Goal: Task Accomplishment & Management: Complete application form

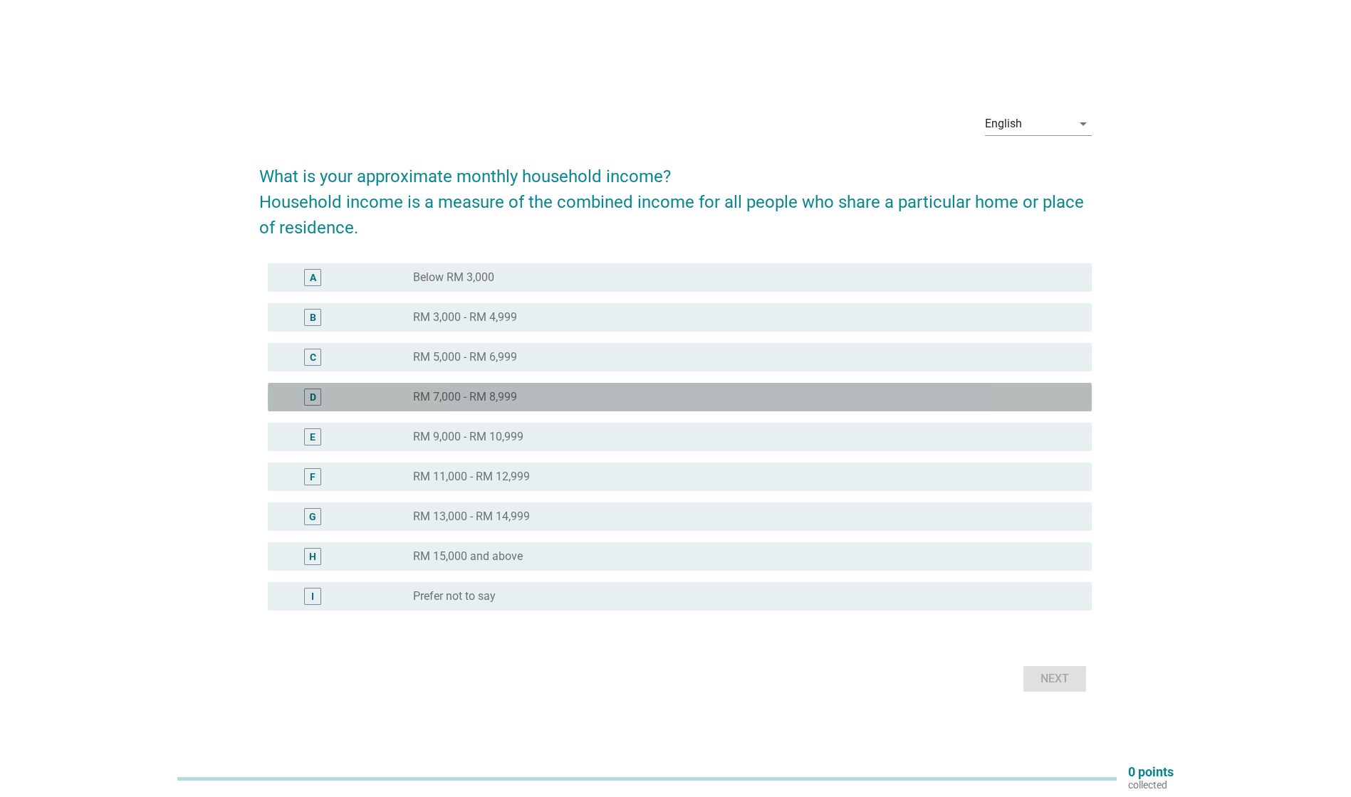
click at [608, 402] on div "radio_button_unchecked RM 7,000 - RM 8,999" at bounding box center [741, 397] width 656 height 14
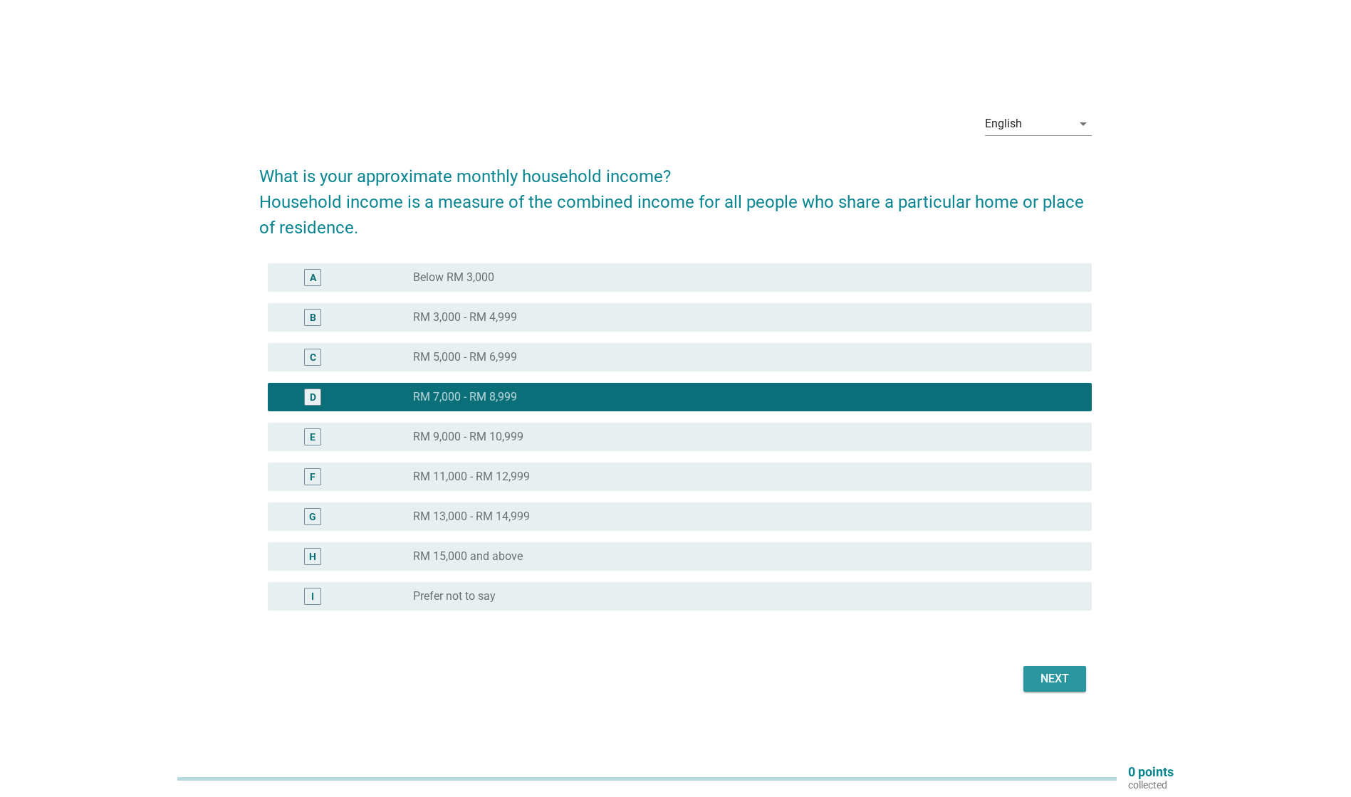
click at [1057, 676] on div "Next" at bounding box center [1055, 679] width 40 height 17
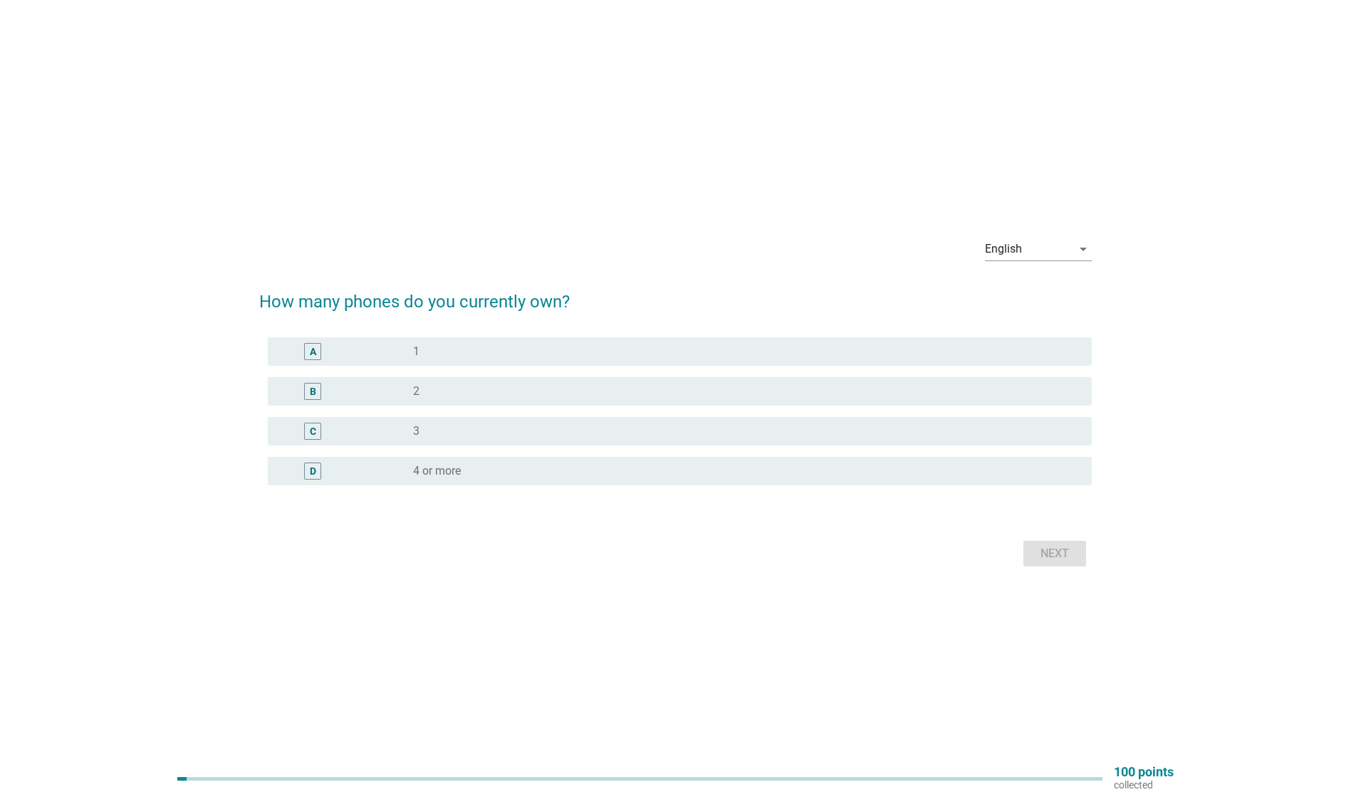
click at [500, 393] on div "radio_button_unchecked 2" at bounding box center [741, 391] width 656 height 14
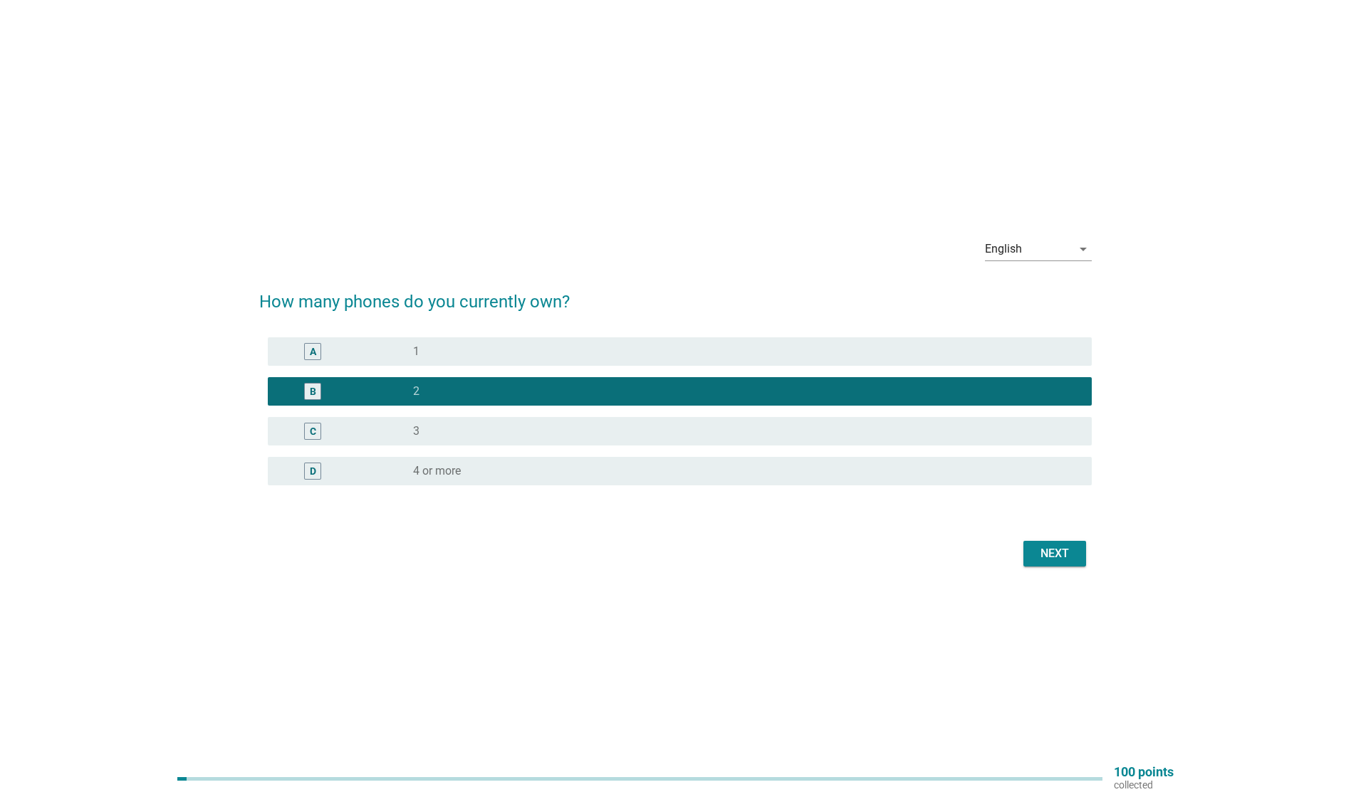
click at [1035, 550] on div "Next" at bounding box center [1055, 553] width 40 height 17
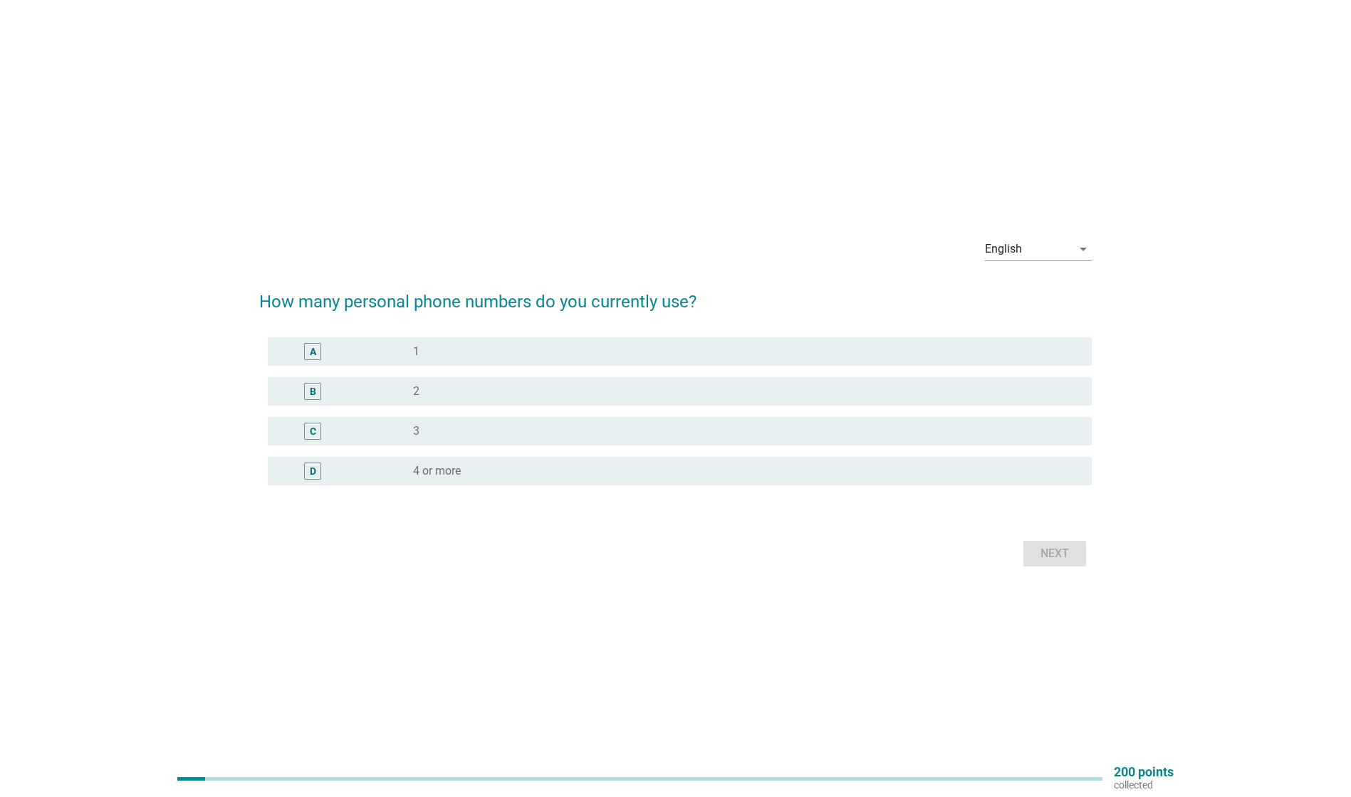
click at [451, 353] on div "radio_button_unchecked 1" at bounding box center [741, 352] width 656 height 14
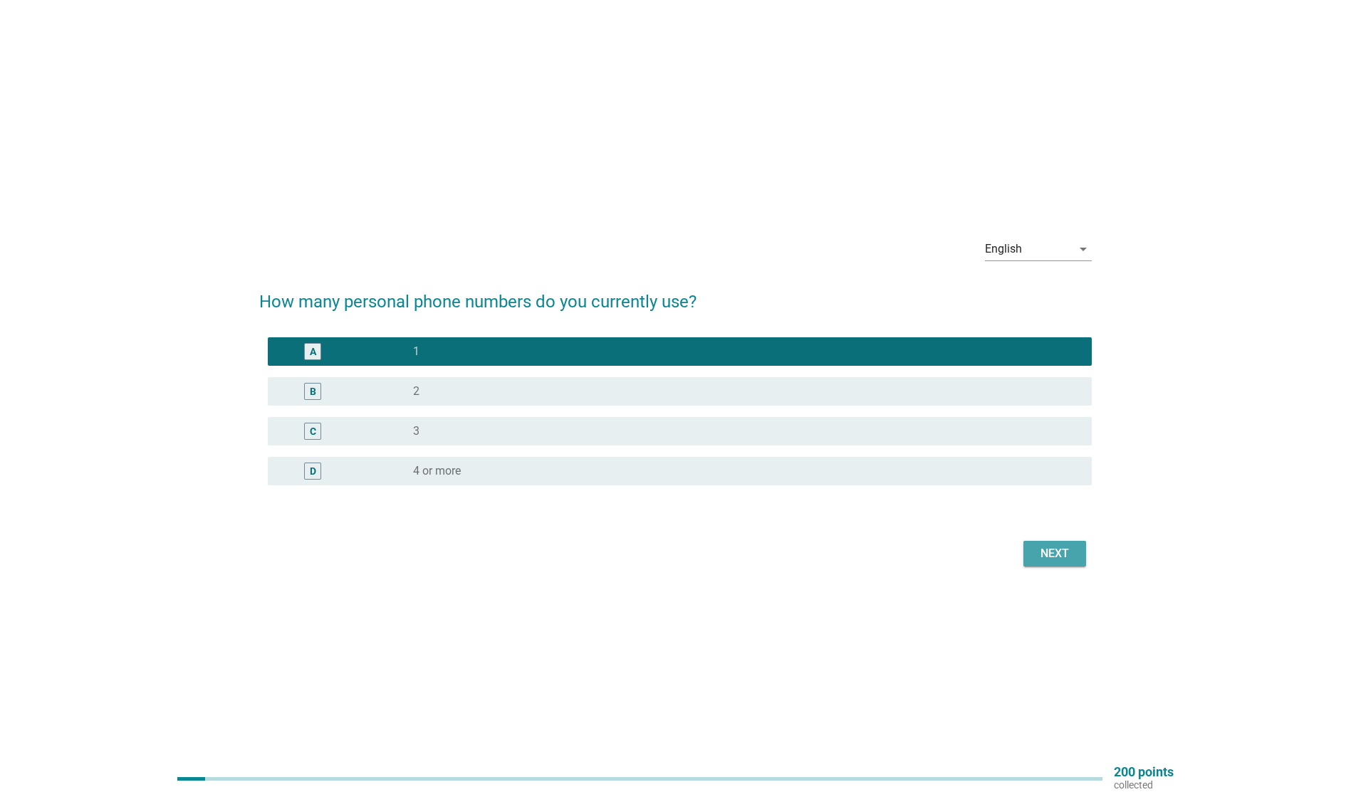
click at [1063, 556] on div "Next" at bounding box center [1055, 553] width 40 height 17
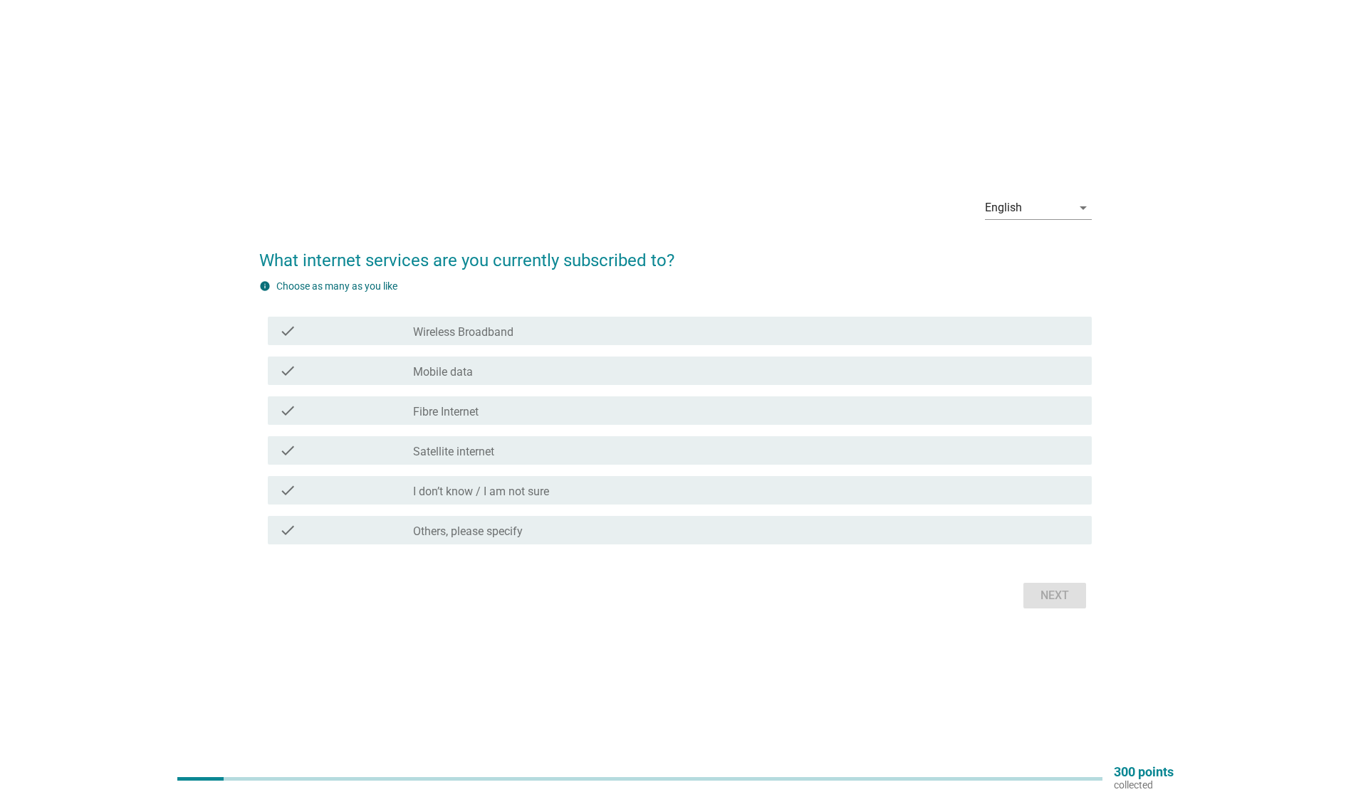
click at [512, 373] on div "check_box_outline_blank Mobile data" at bounding box center [746, 370] width 667 height 17
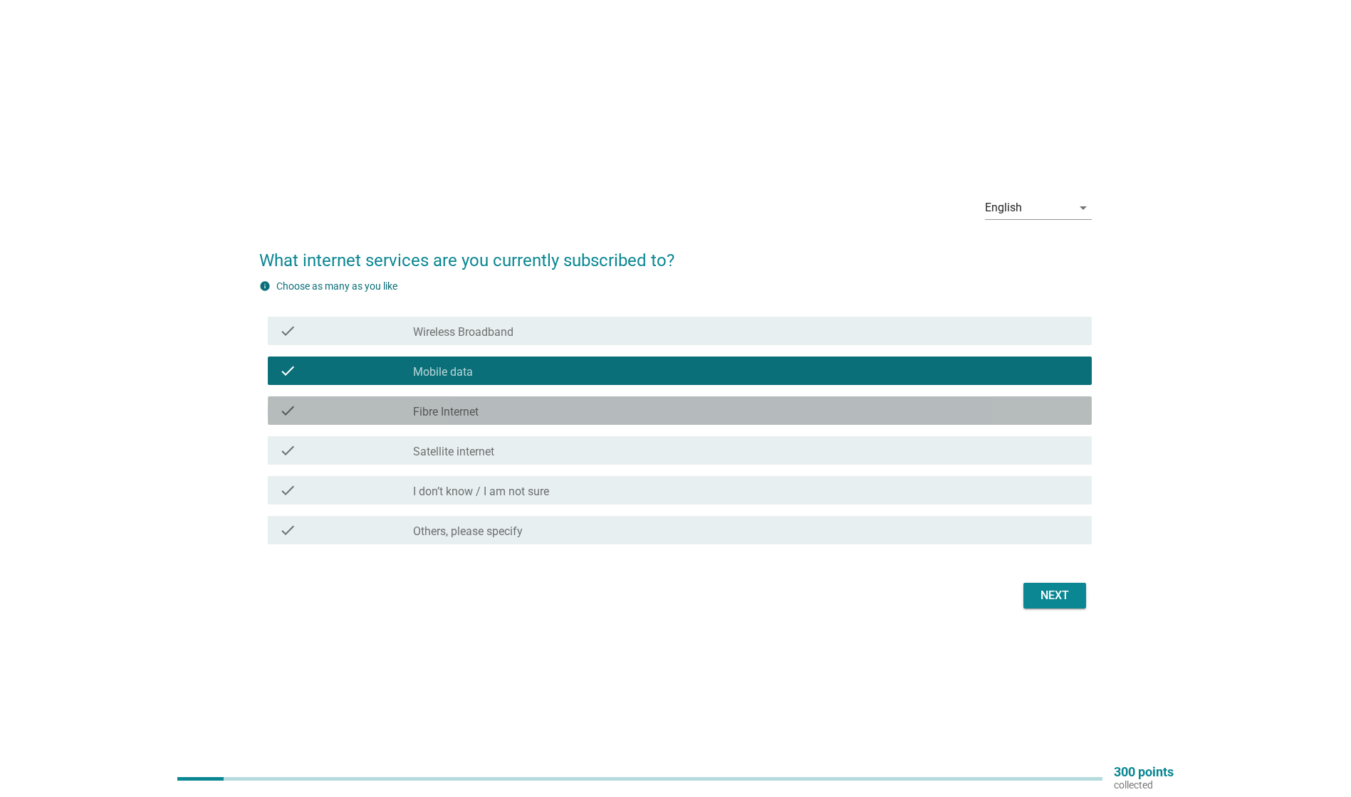
click at [504, 423] on div "check check_box_outline_blank Fibre Internet" at bounding box center [680, 411] width 824 height 28
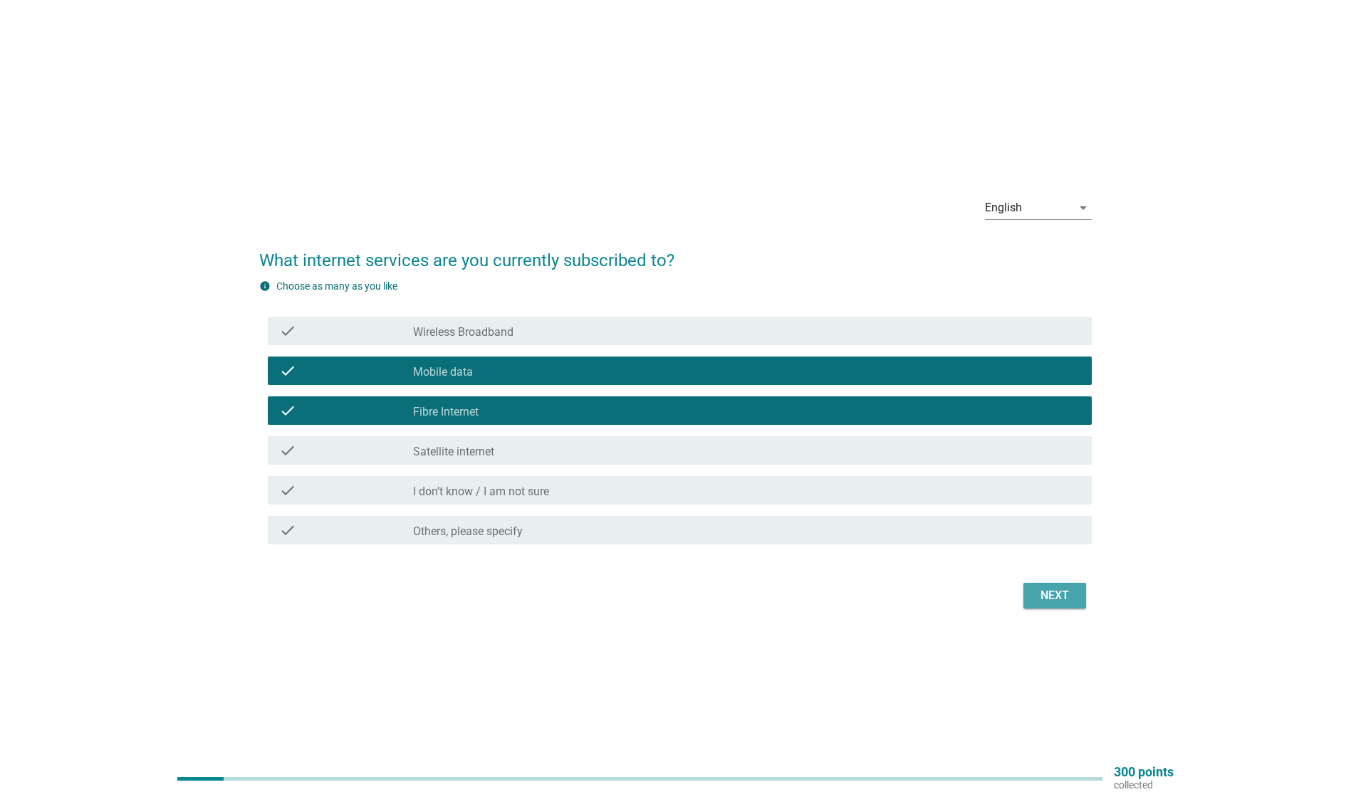
click at [1074, 599] on div "Next" at bounding box center [1055, 595] width 40 height 17
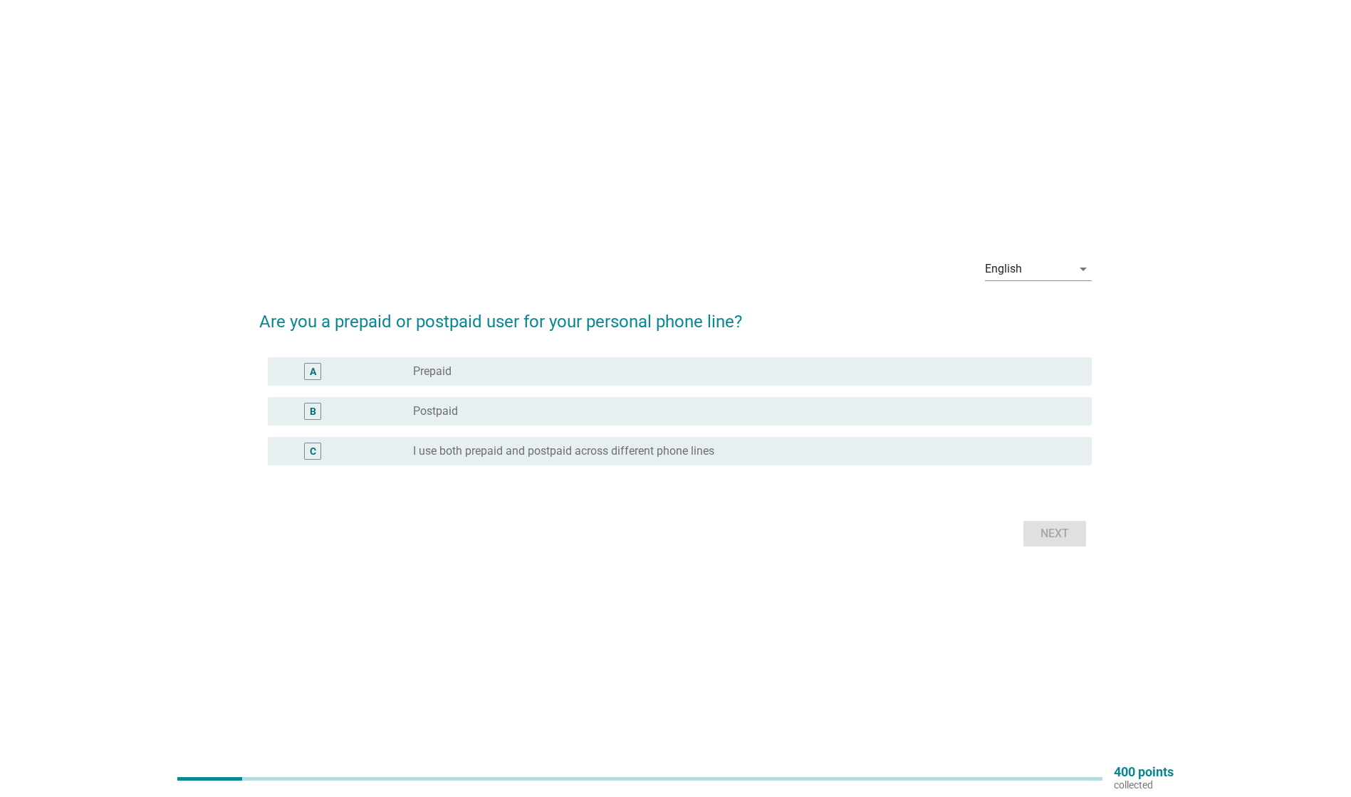
click at [493, 408] on div "radio_button_unchecked Postpaid" at bounding box center [741, 411] width 656 height 14
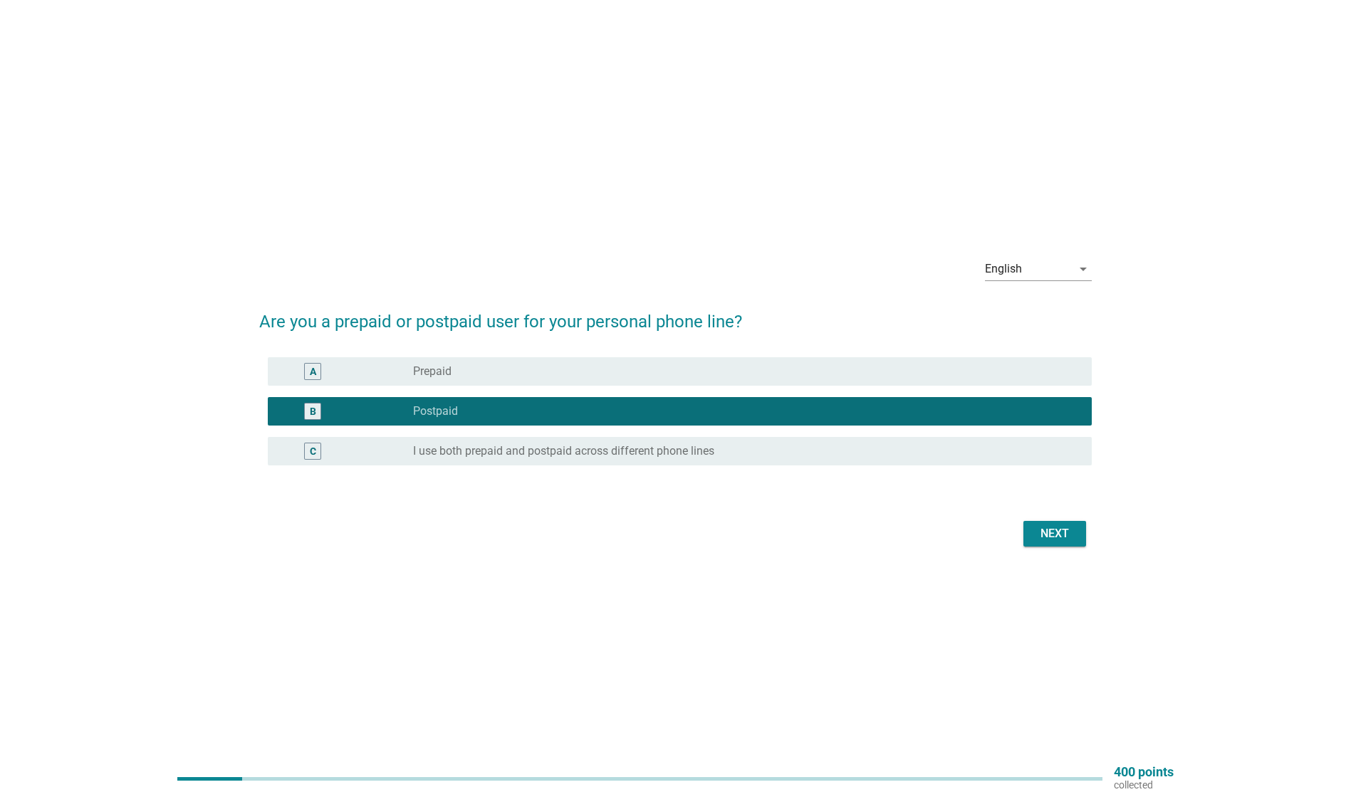
click at [1056, 525] on div "Next" at bounding box center [1055, 533] width 40 height 17
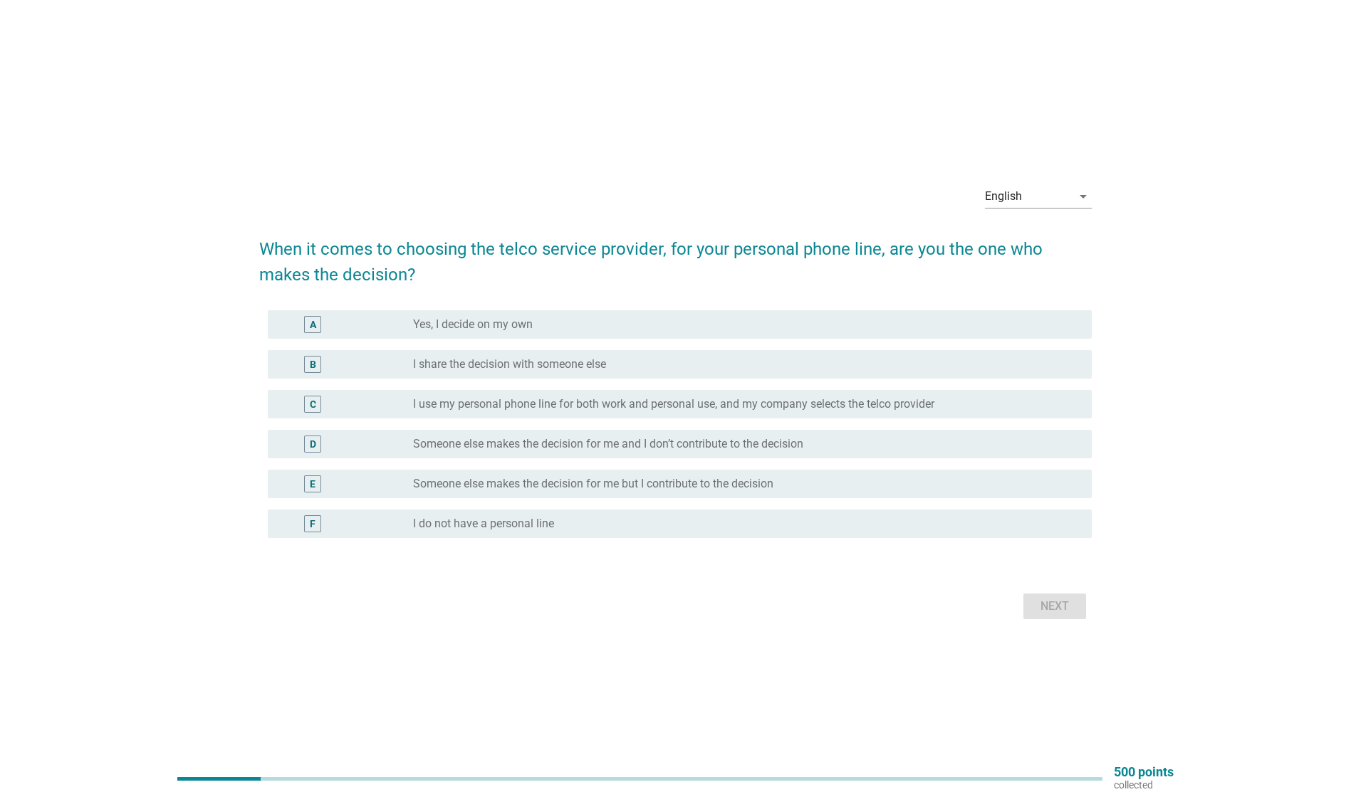
click at [476, 355] on div "B radio_button_unchecked I share the decision with someone else" at bounding box center [680, 364] width 824 height 28
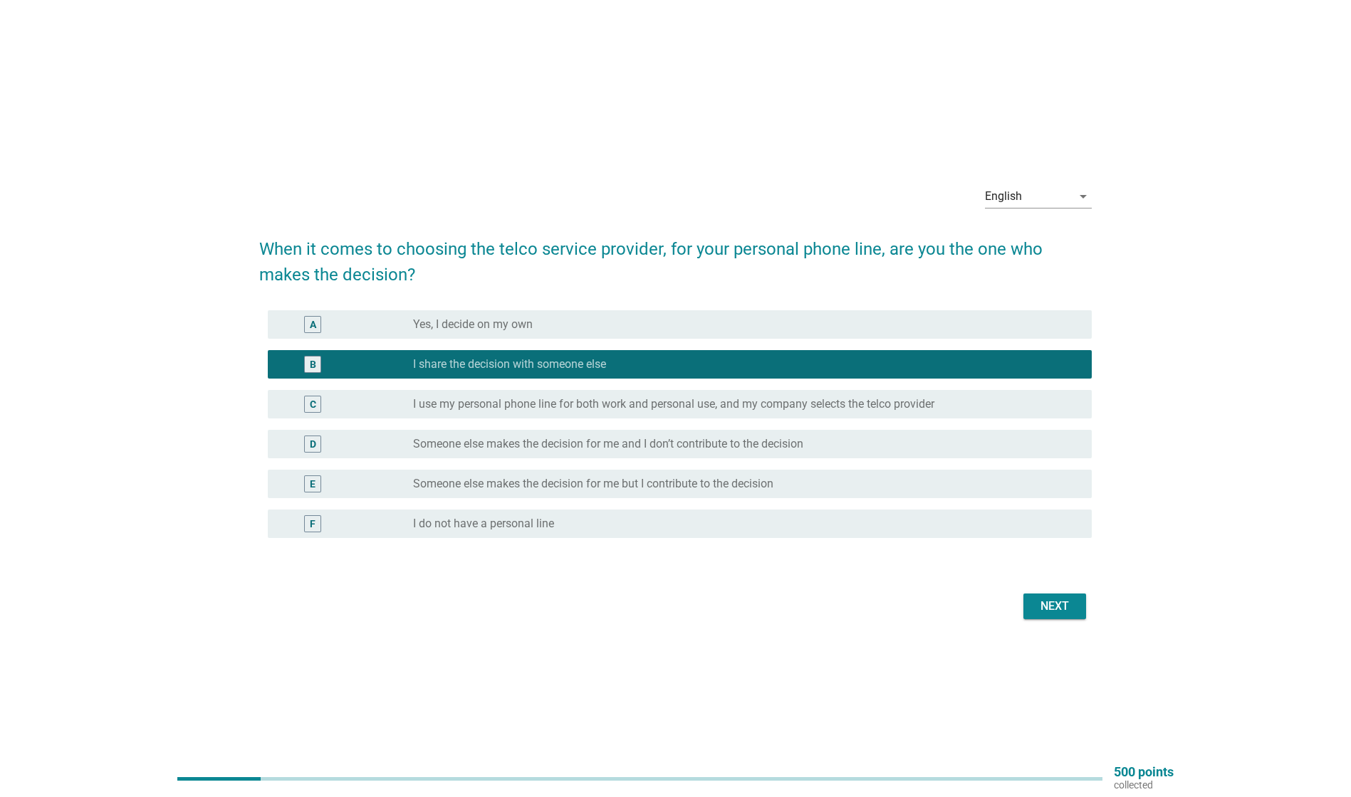
click at [629, 392] on div "C radio_button_unchecked I use my personal phone line for both work and persona…" at bounding box center [680, 404] width 824 height 28
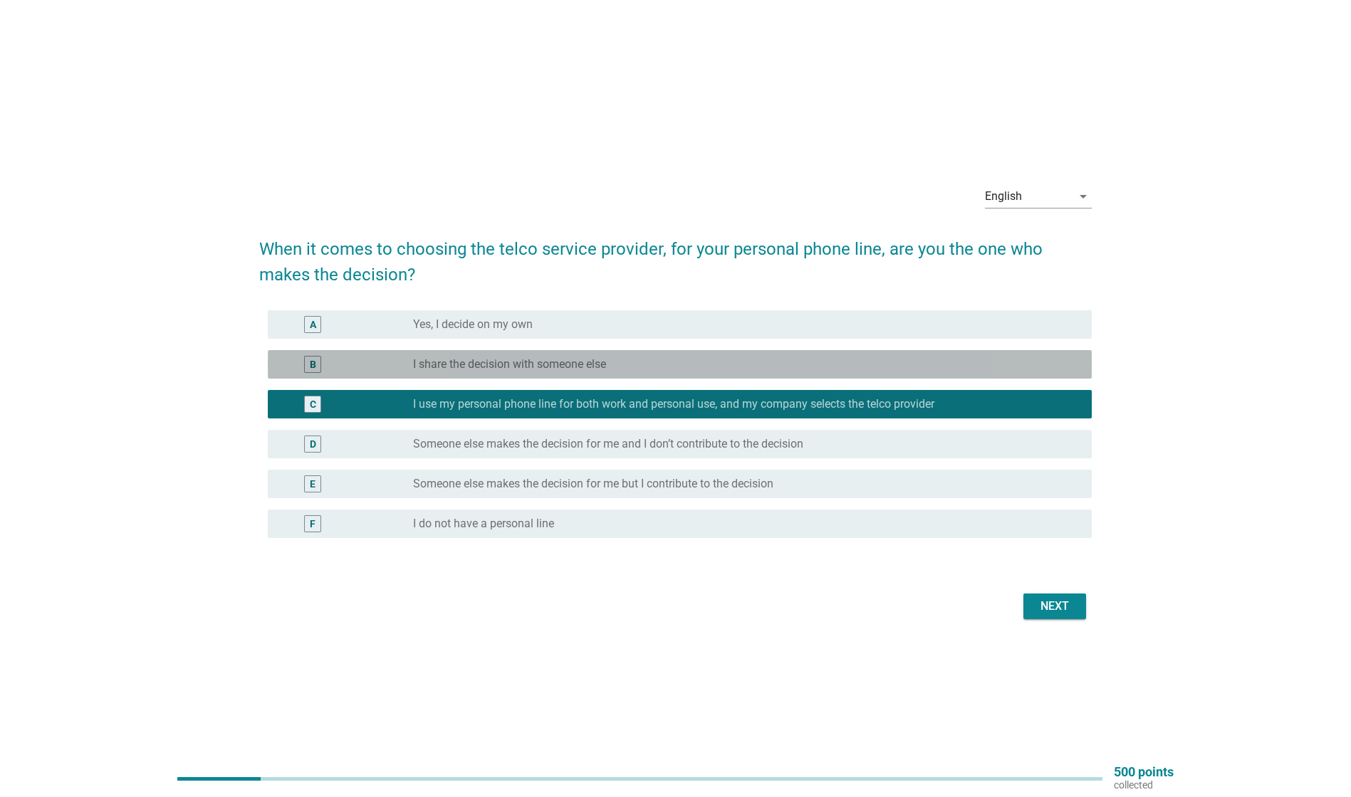
click at [509, 368] on label "I share the decision with someone else" at bounding box center [509, 364] width 193 height 14
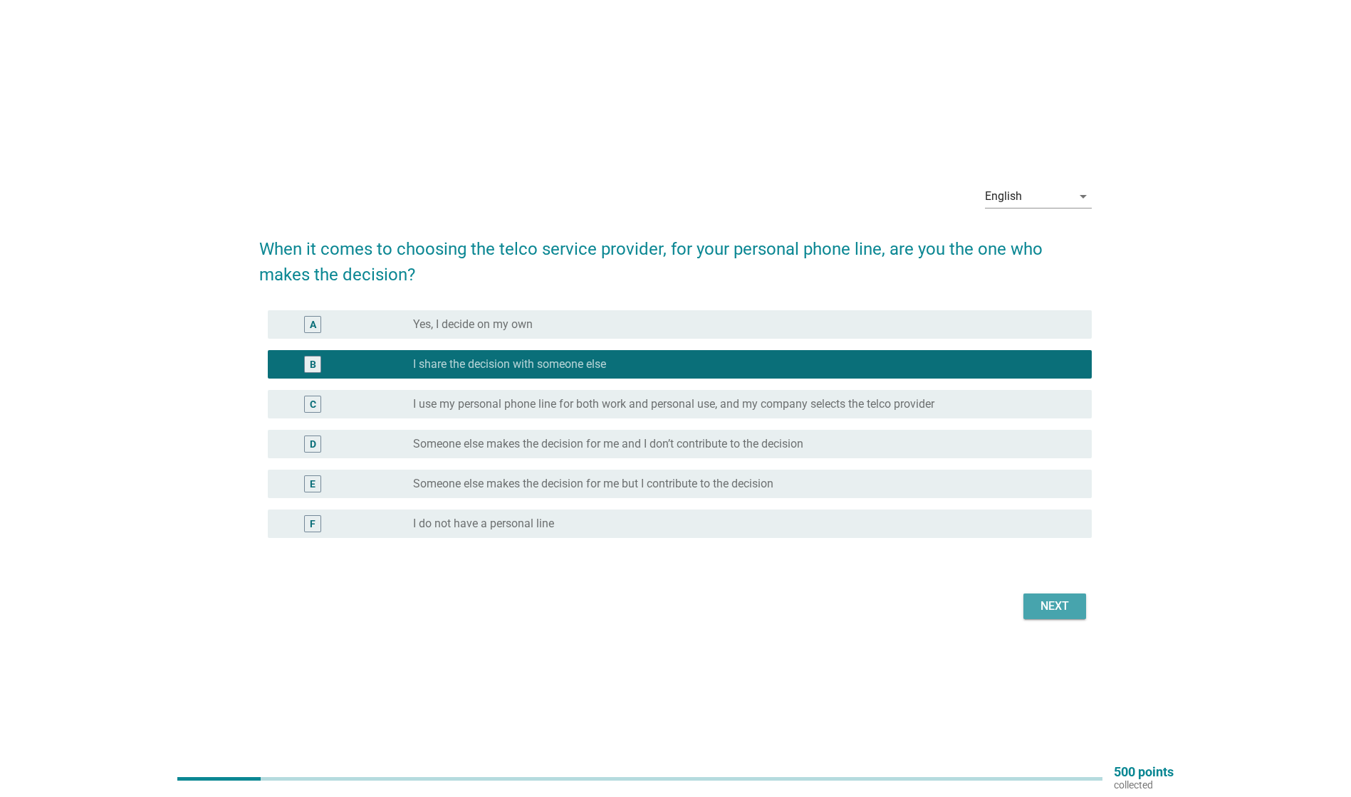
click at [1072, 603] on div "Next" at bounding box center [1055, 606] width 40 height 17
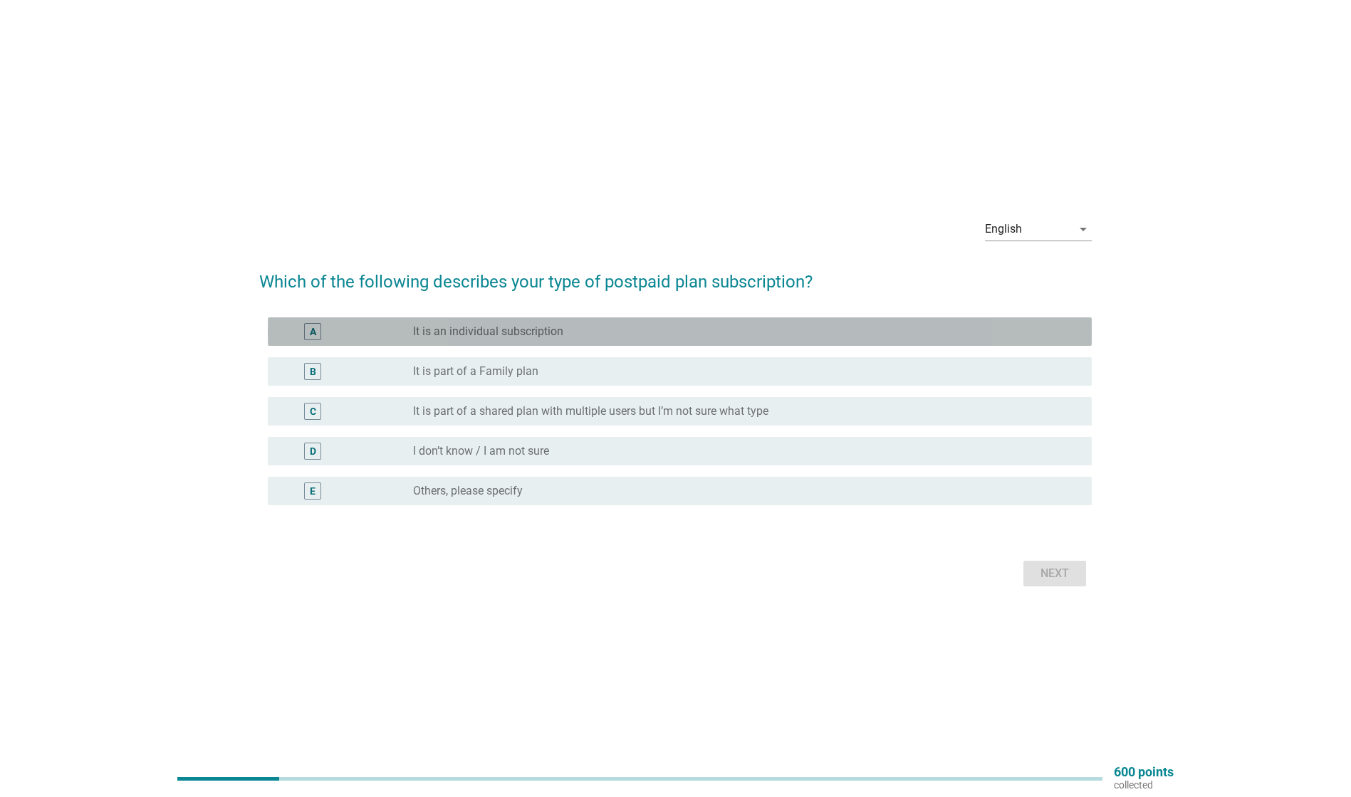
click at [609, 337] on div "radio_button_unchecked It is an individual subscription" at bounding box center [741, 332] width 656 height 14
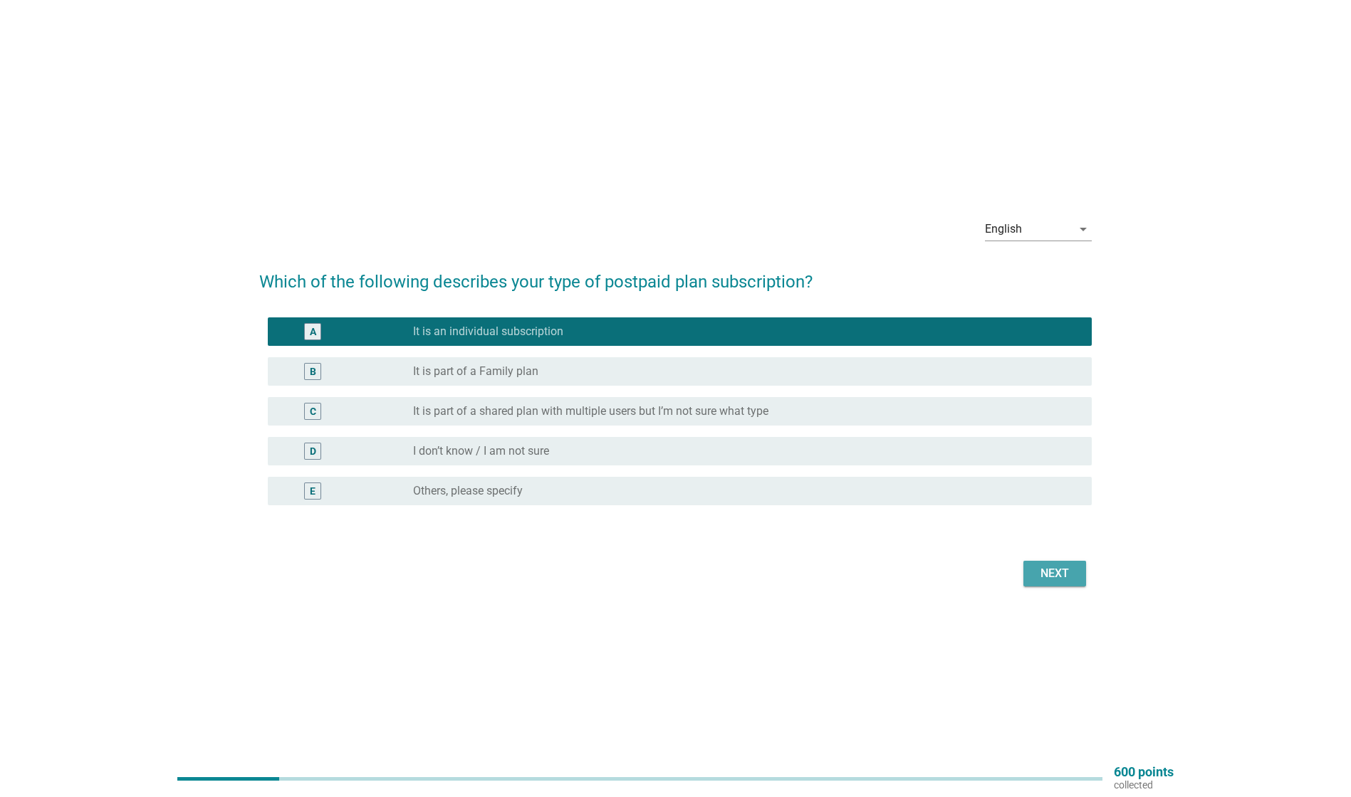
click at [1045, 567] on div "Next" at bounding box center [1055, 573] width 40 height 17
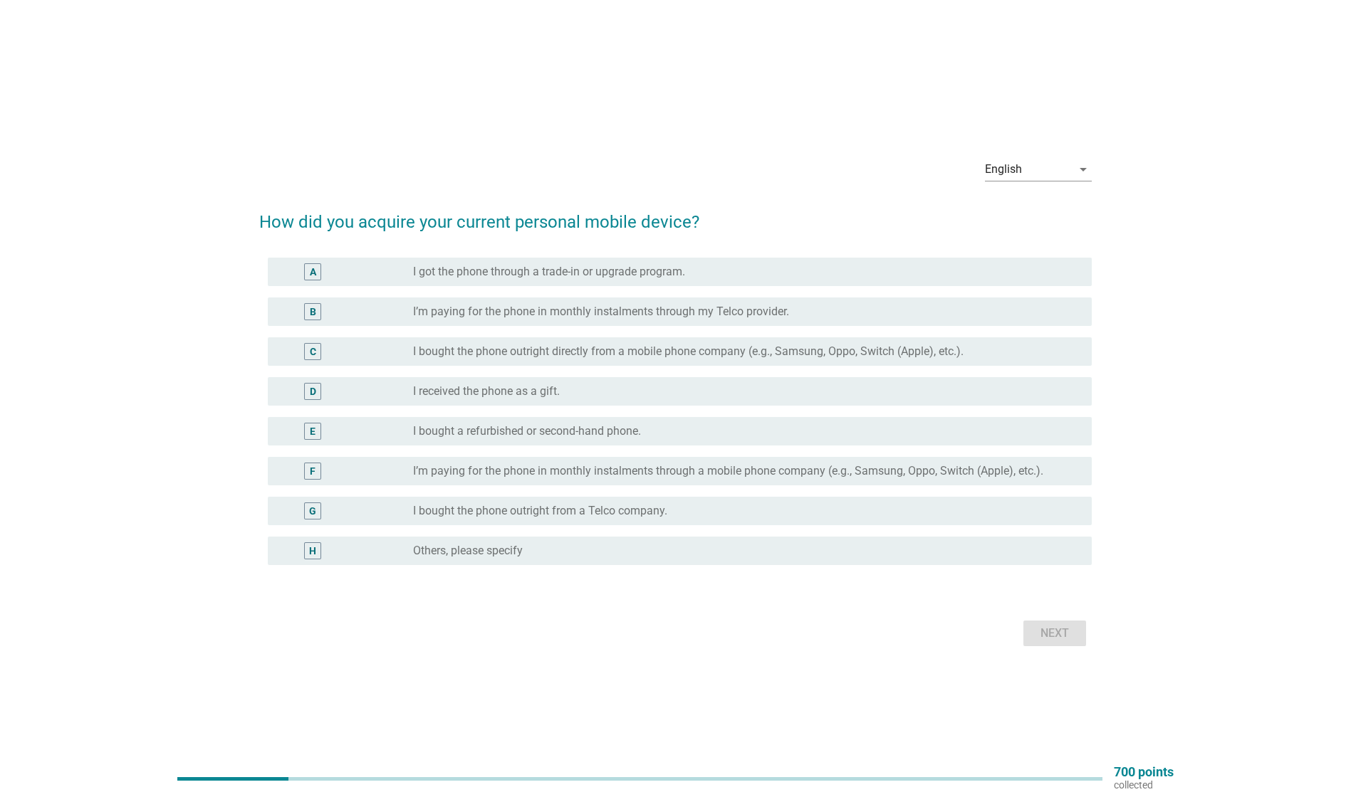
click at [555, 351] on label "I bought the phone outright directly from a mobile phone company (e.g., Samsung…" at bounding box center [688, 352] width 550 height 14
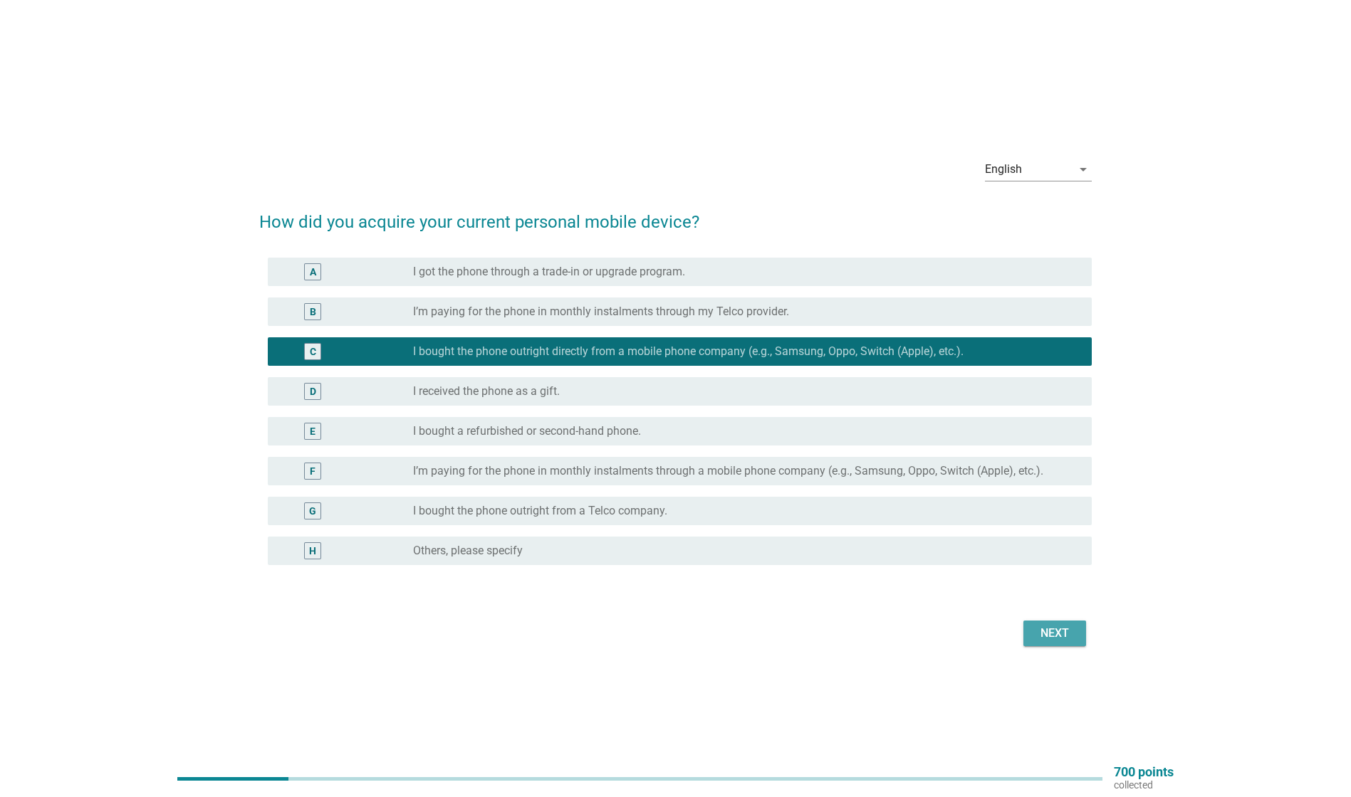
click at [1058, 634] on div "Next" at bounding box center [1055, 633] width 40 height 17
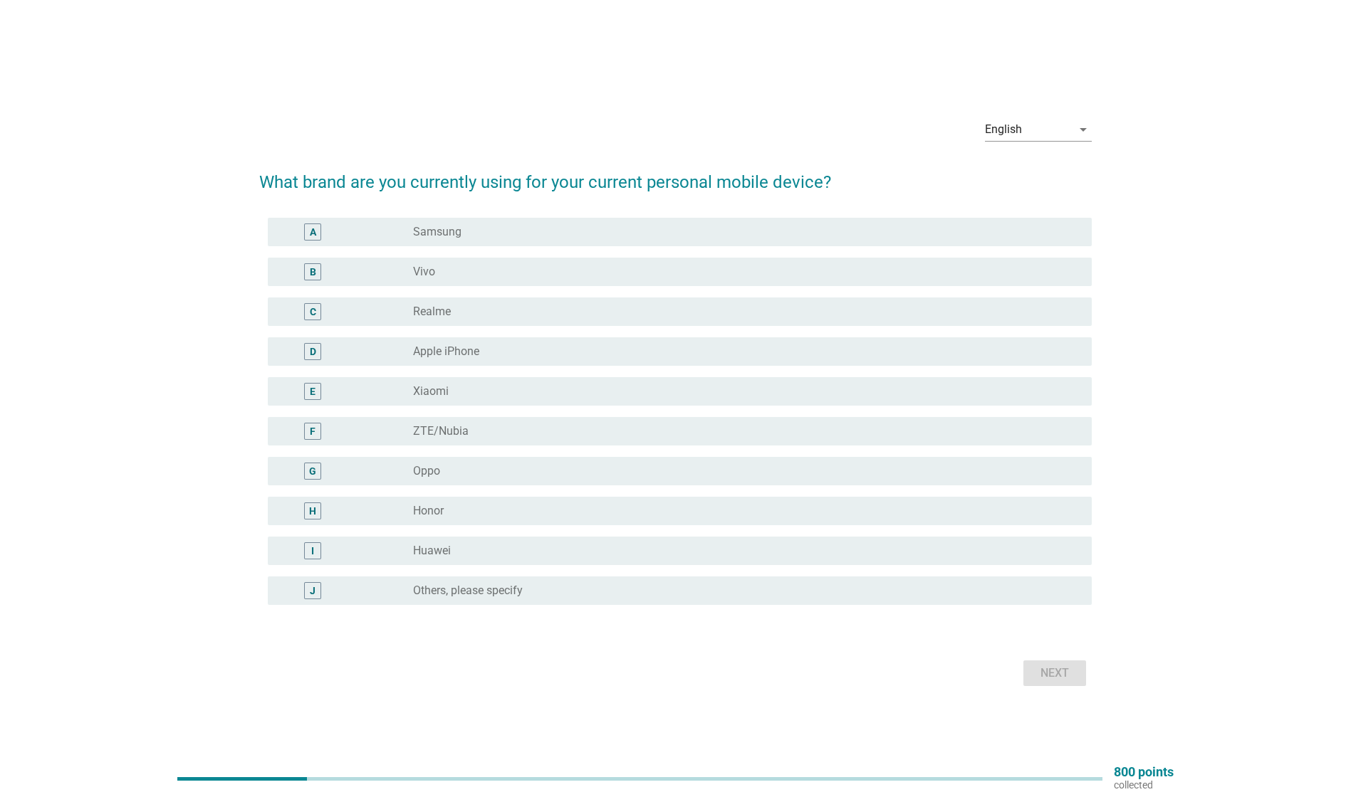
click at [505, 236] on div "radio_button_unchecked Samsung" at bounding box center [741, 232] width 656 height 14
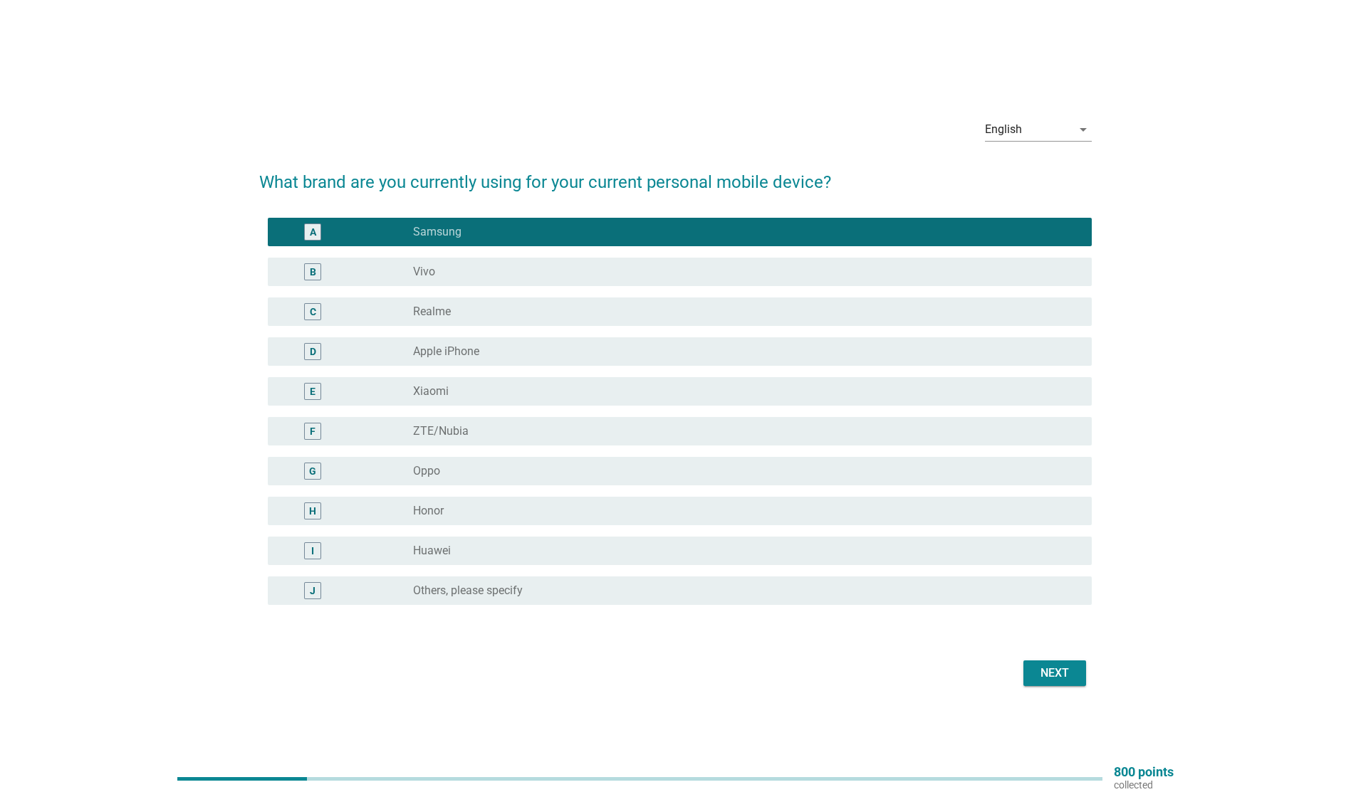
click at [1061, 671] on div "Next" at bounding box center [1055, 673] width 40 height 17
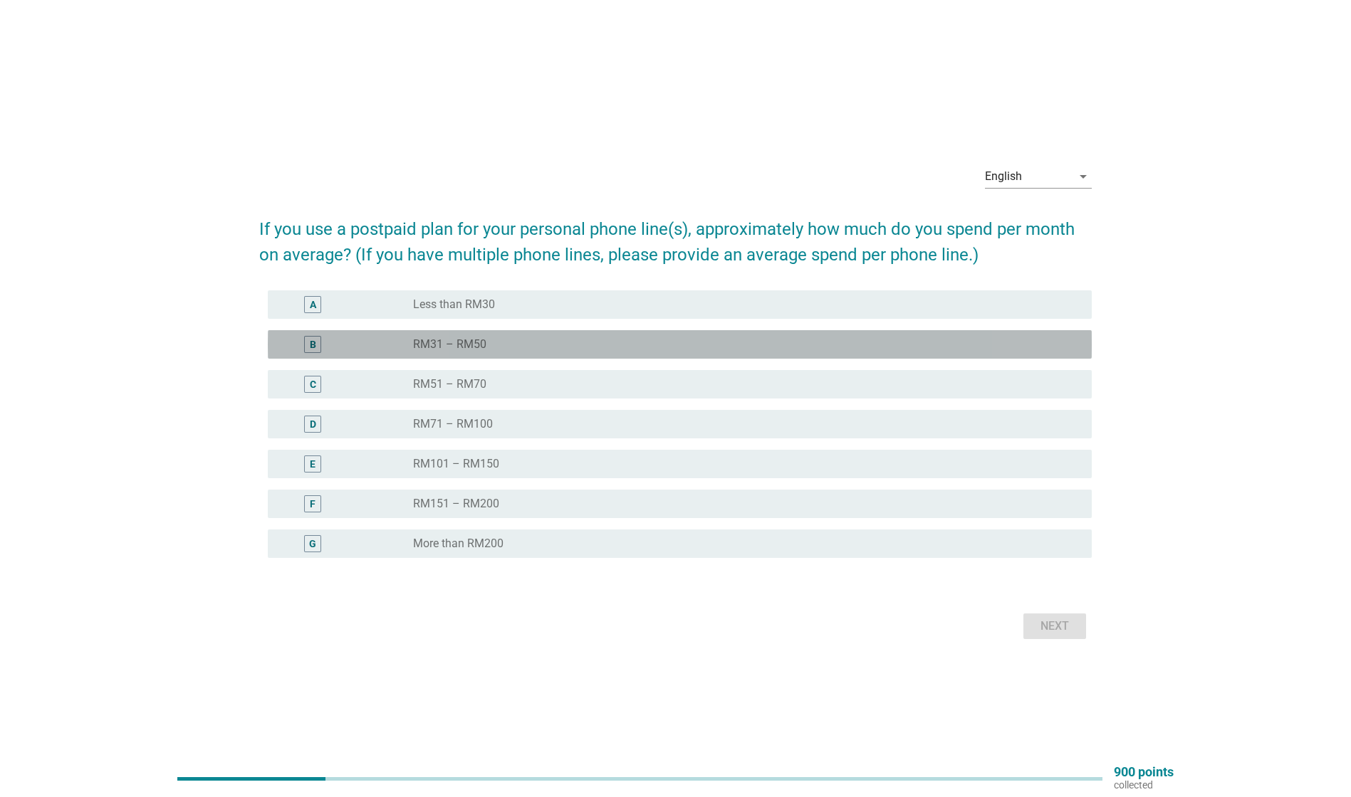
click at [520, 340] on div "radio_button_unchecked RM31 – RM50" at bounding box center [741, 345] width 656 height 14
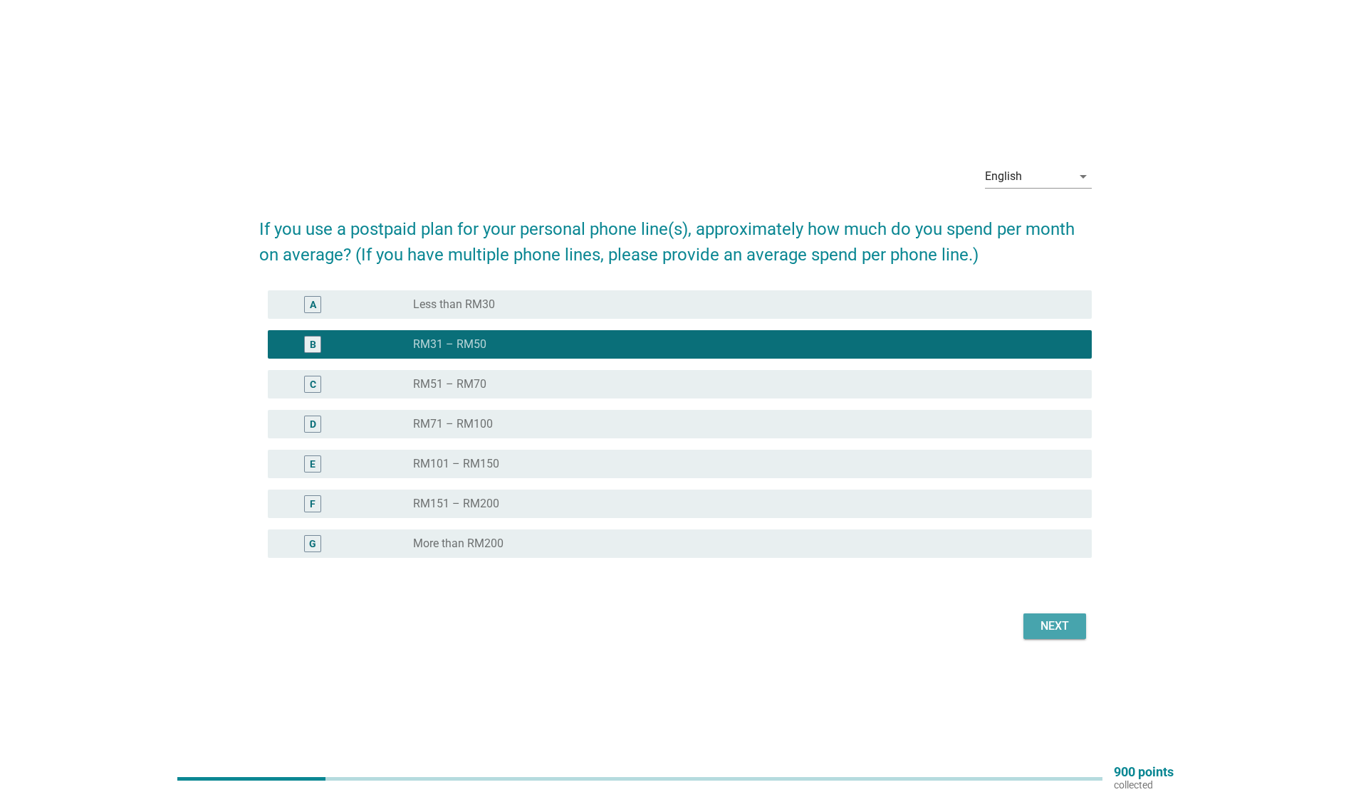
click at [1045, 622] on div "Next" at bounding box center [1055, 626] width 40 height 17
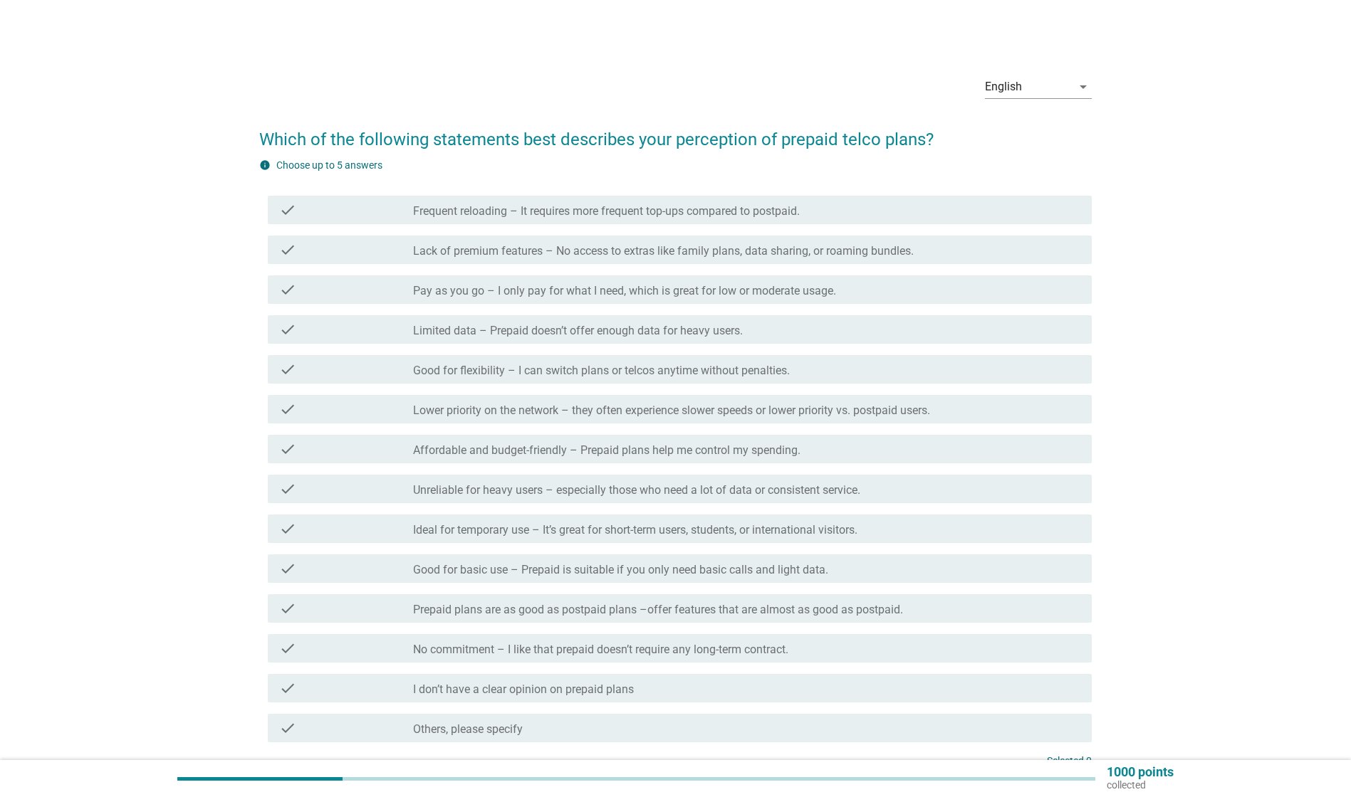
click at [368, 289] on div "check" at bounding box center [345, 289] width 133 height 17
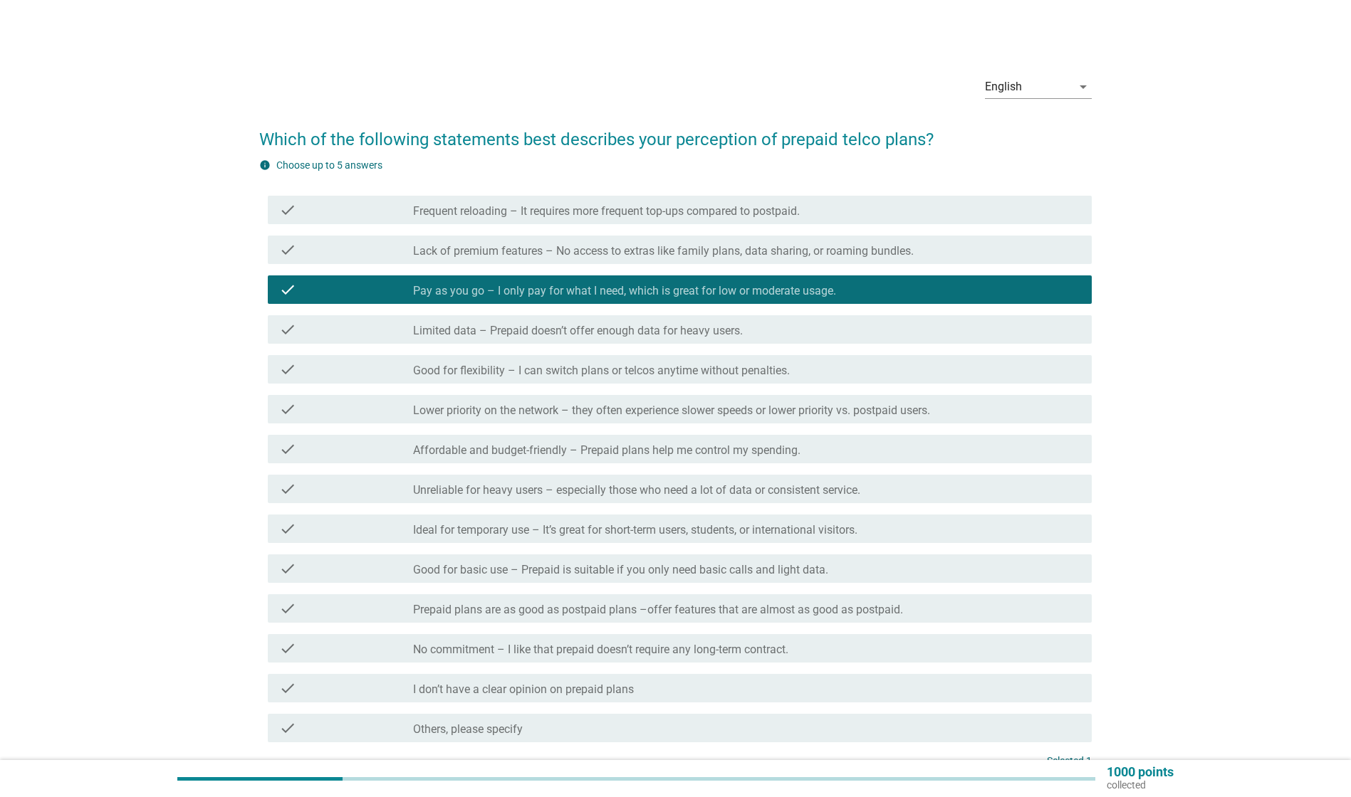
click at [357, 321] on div "check" at bounding box center [345, 329] width 133 height 17
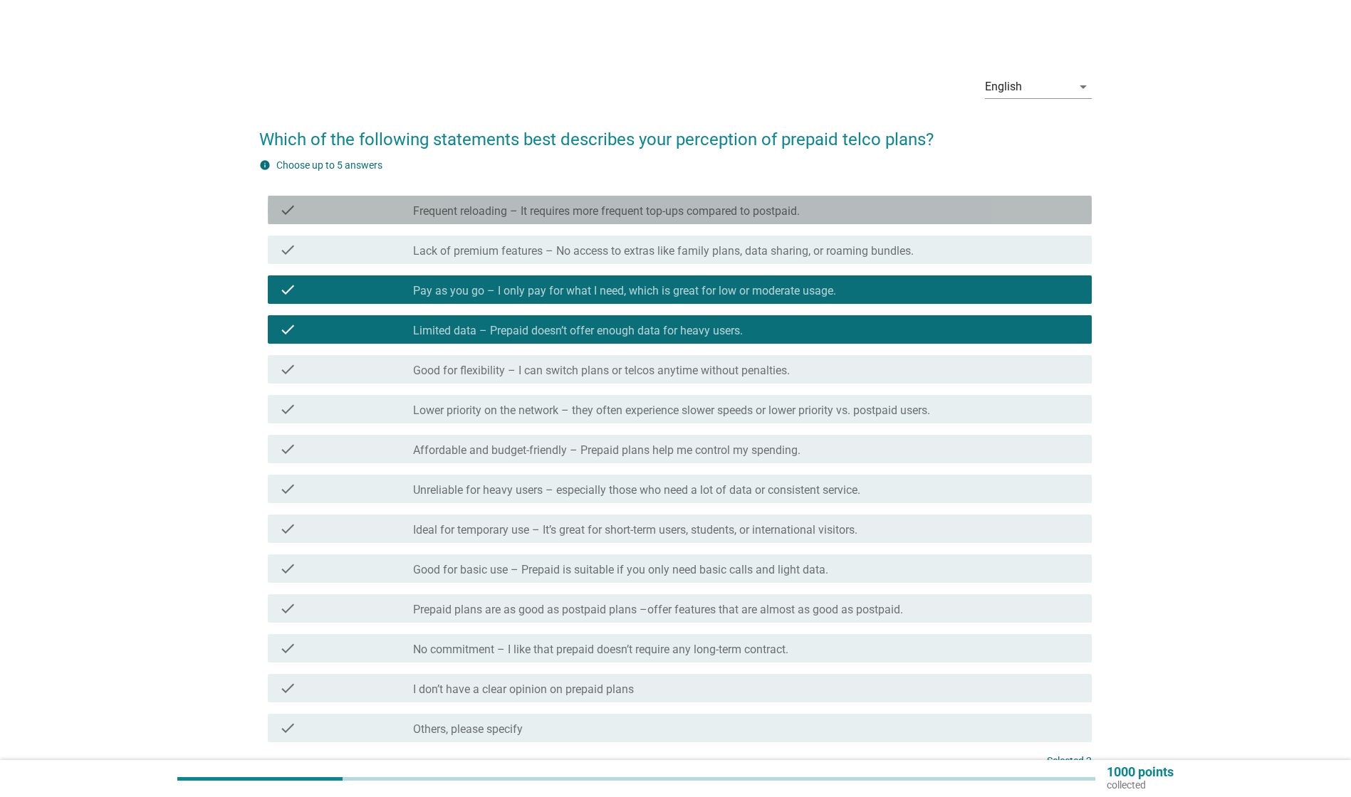
click at [909, 217] on div "check_box_outline_blank Frequent reloading – It requires more frequent top-ups …" at bounding box center [746, 210] width 667 height 17
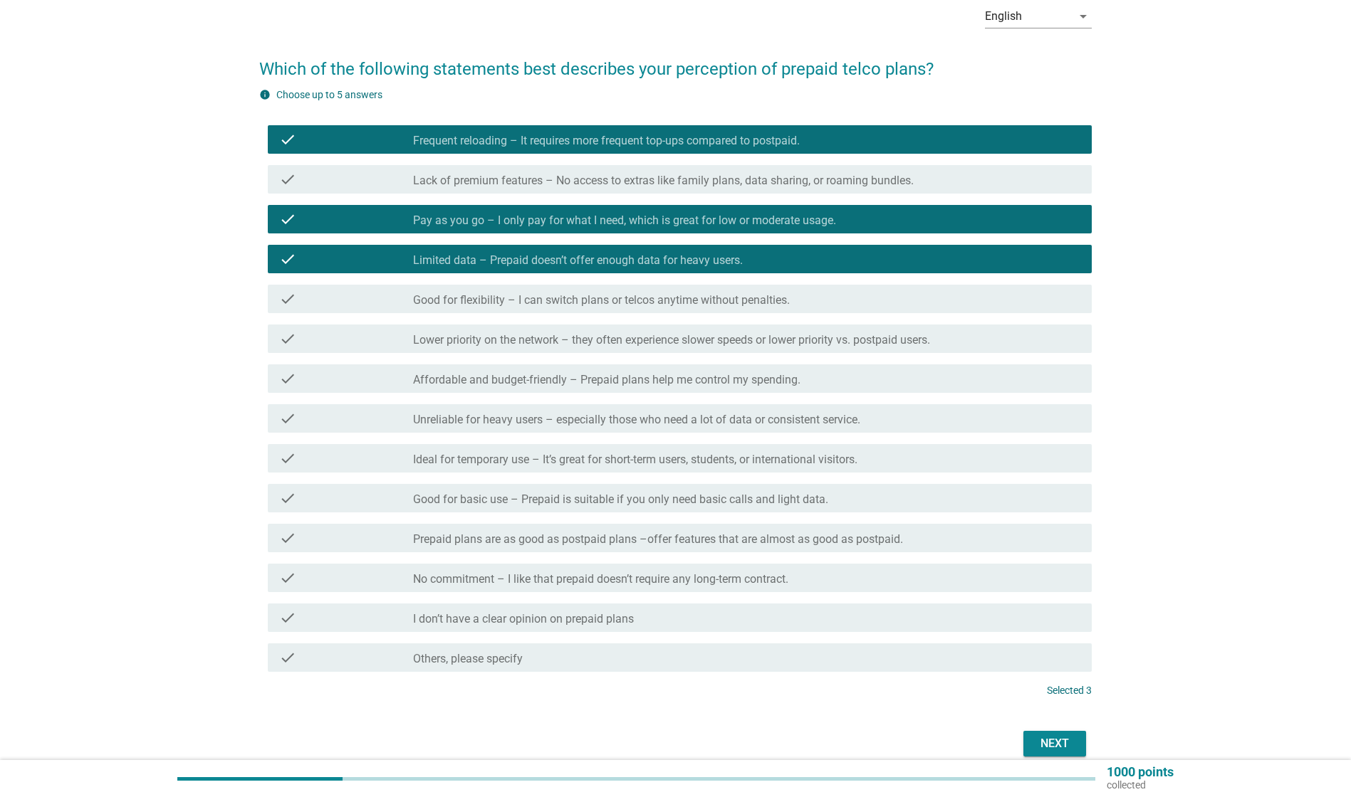
scroll to position [71, 0]
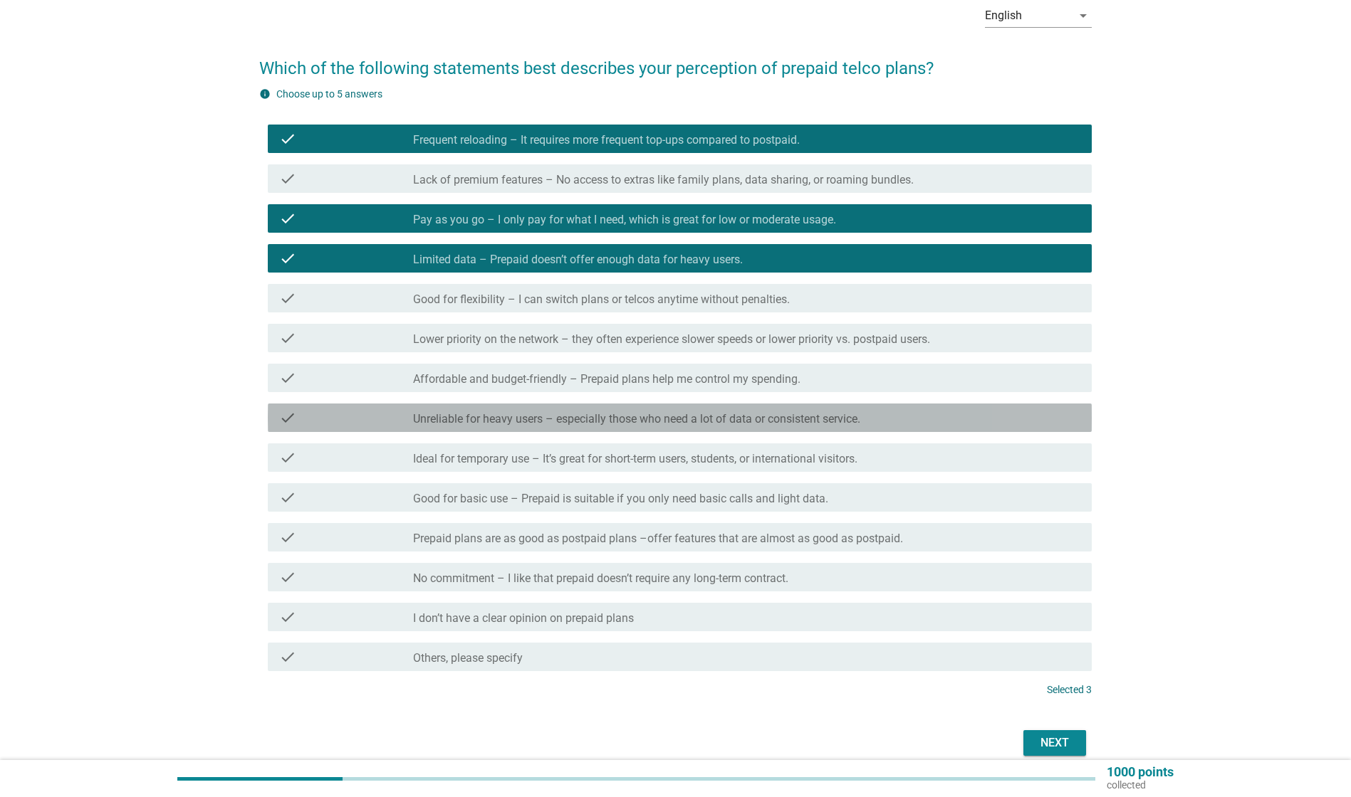
click at [700, 422] on label "Unreliable for heavy users – especially those who need a lot of data or consist…" at bounding box center [636, 419] width 447 height 14
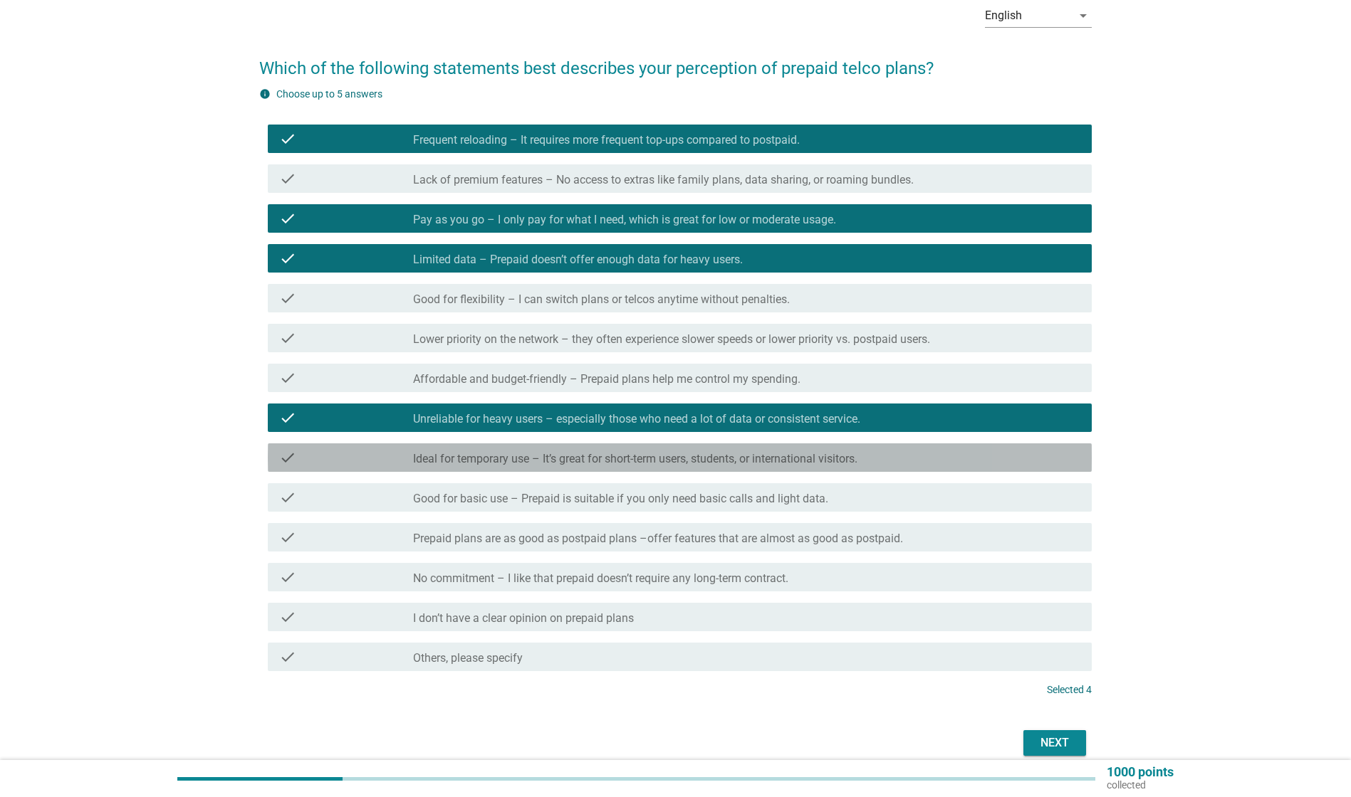
click at [620, 461] on label "Ideal for temporary use – It’s great for short-term users, students, or interna…" at bounding box center [635, 459] width 444 height 14
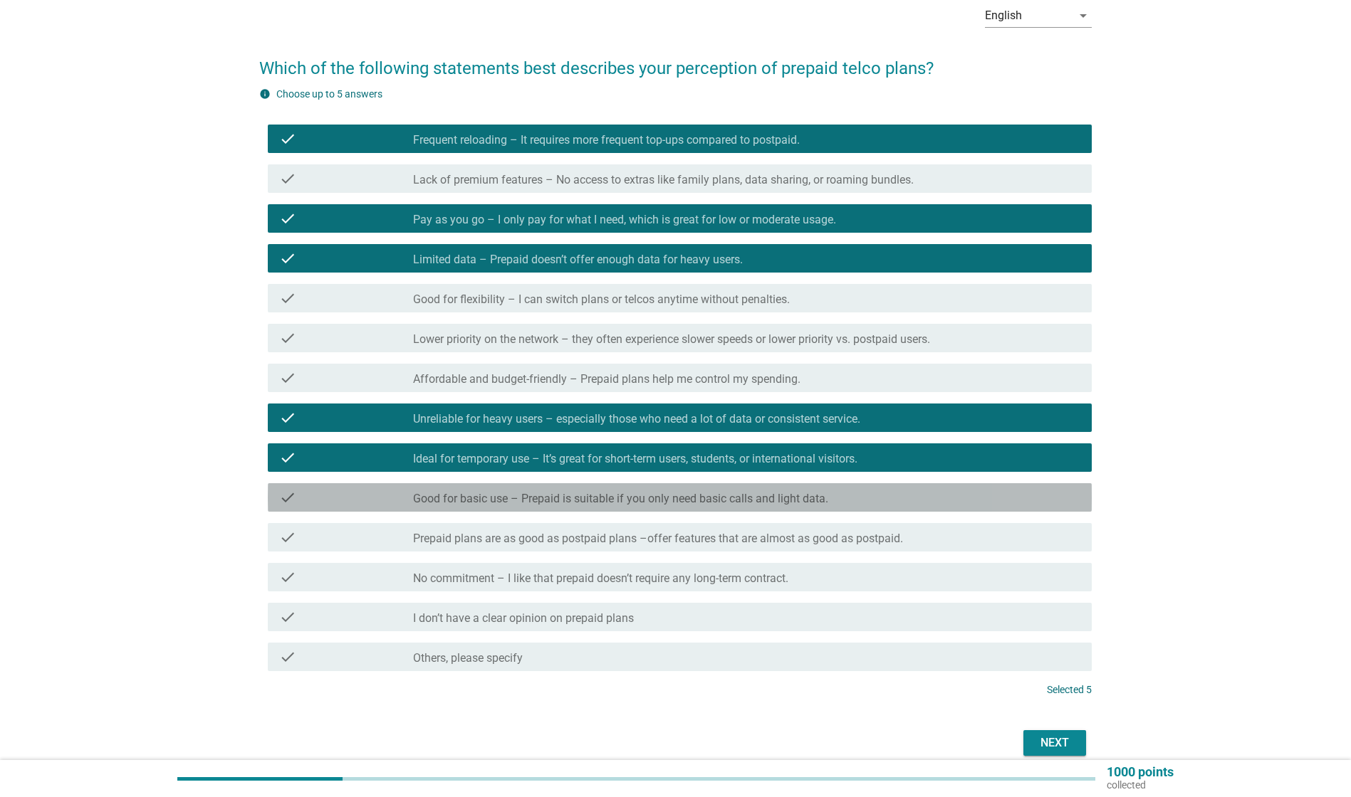
click at [641, 493] on label "Good for basic use – Prepaid is suitable if you only need basic calls and light…" at bounding box center [620, 499] width 415 height 14
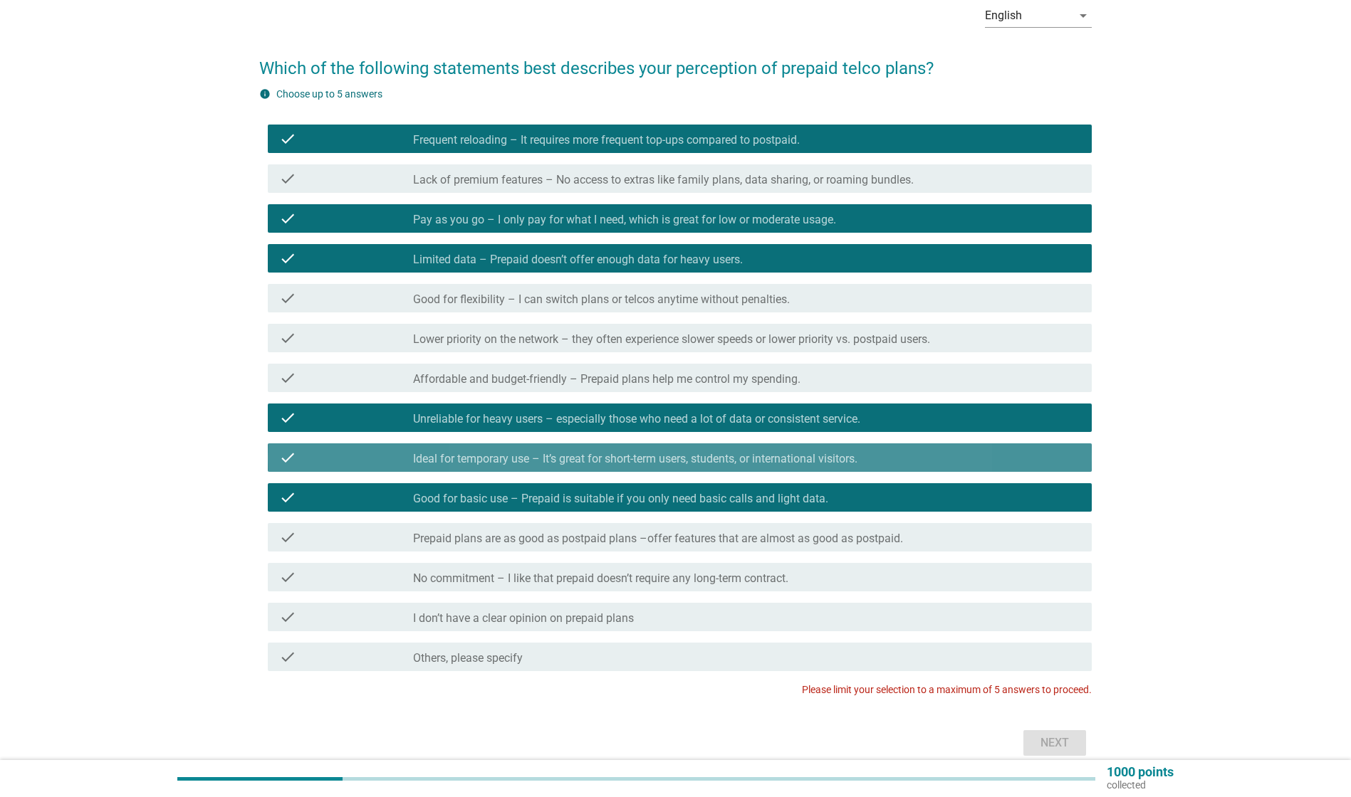
click at [653, 460] on label "Ideal for temporary use – It’s great for short-term users, students, or interna…" at bounding box center [635, 459] width 444 height 14
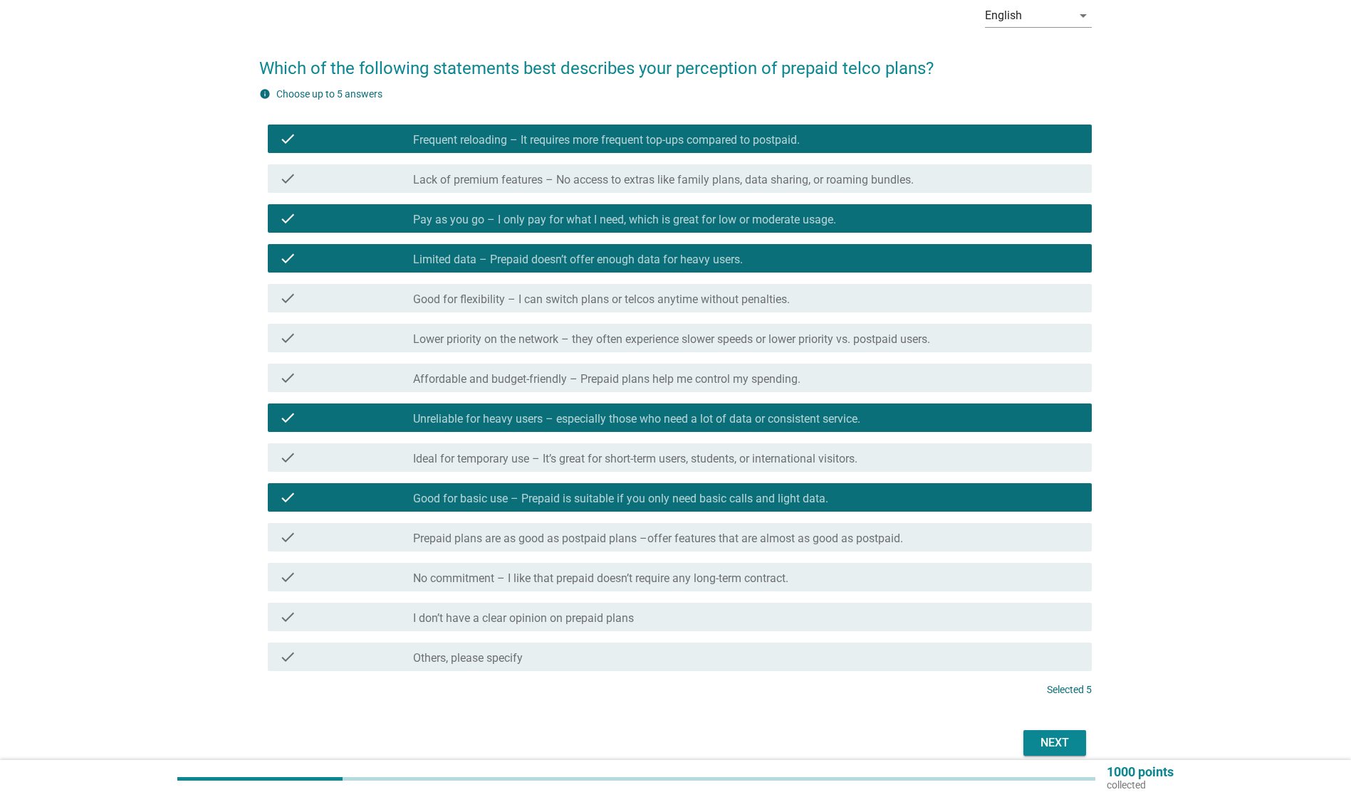
click at [768, 415] on label "Unreliable for heavy users – especially those who need a lot of data or consist…" at bounding box center [636, 419] width 447 height 14
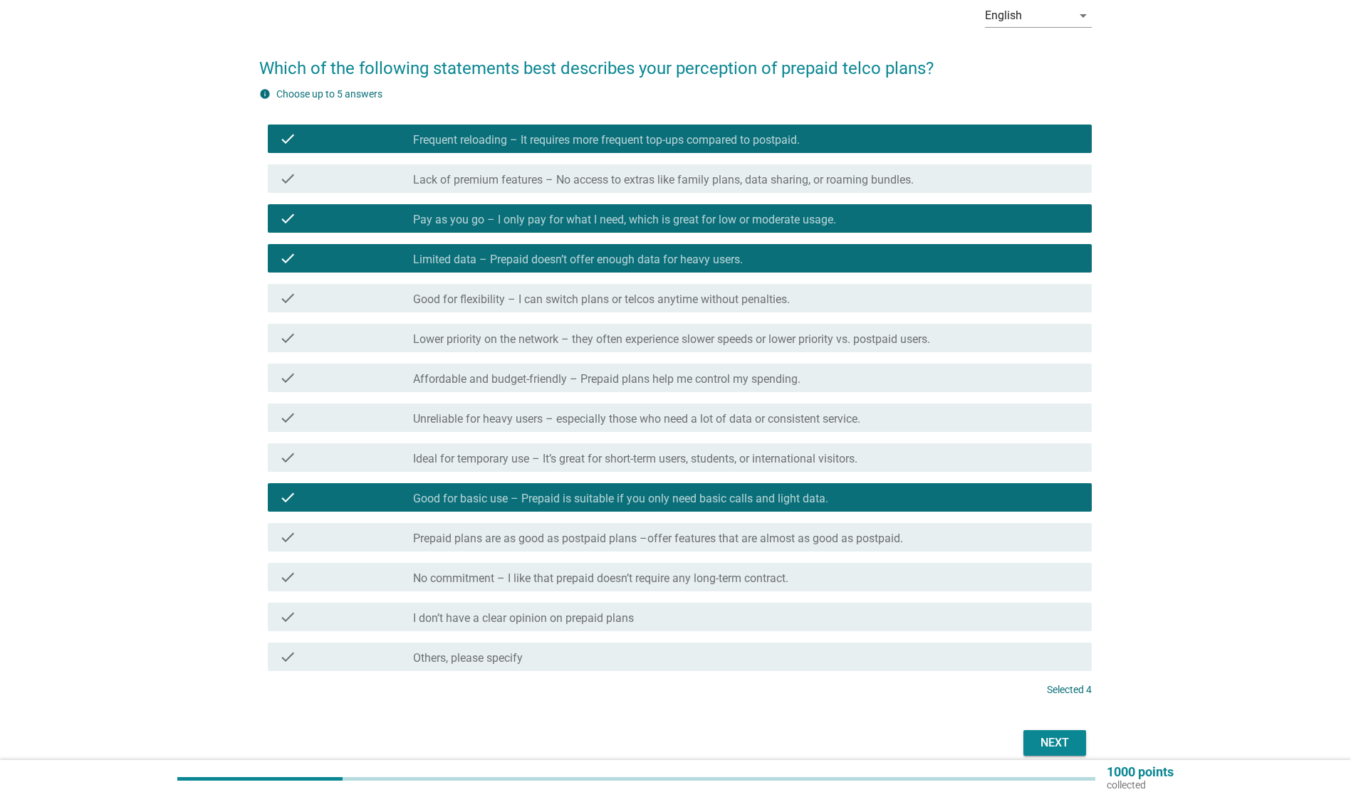
click at [557, 577] on label "No commitment – I like that prepaid doesn’t require any long-term contract." at bounding box center [600, 579] width 375 height 14
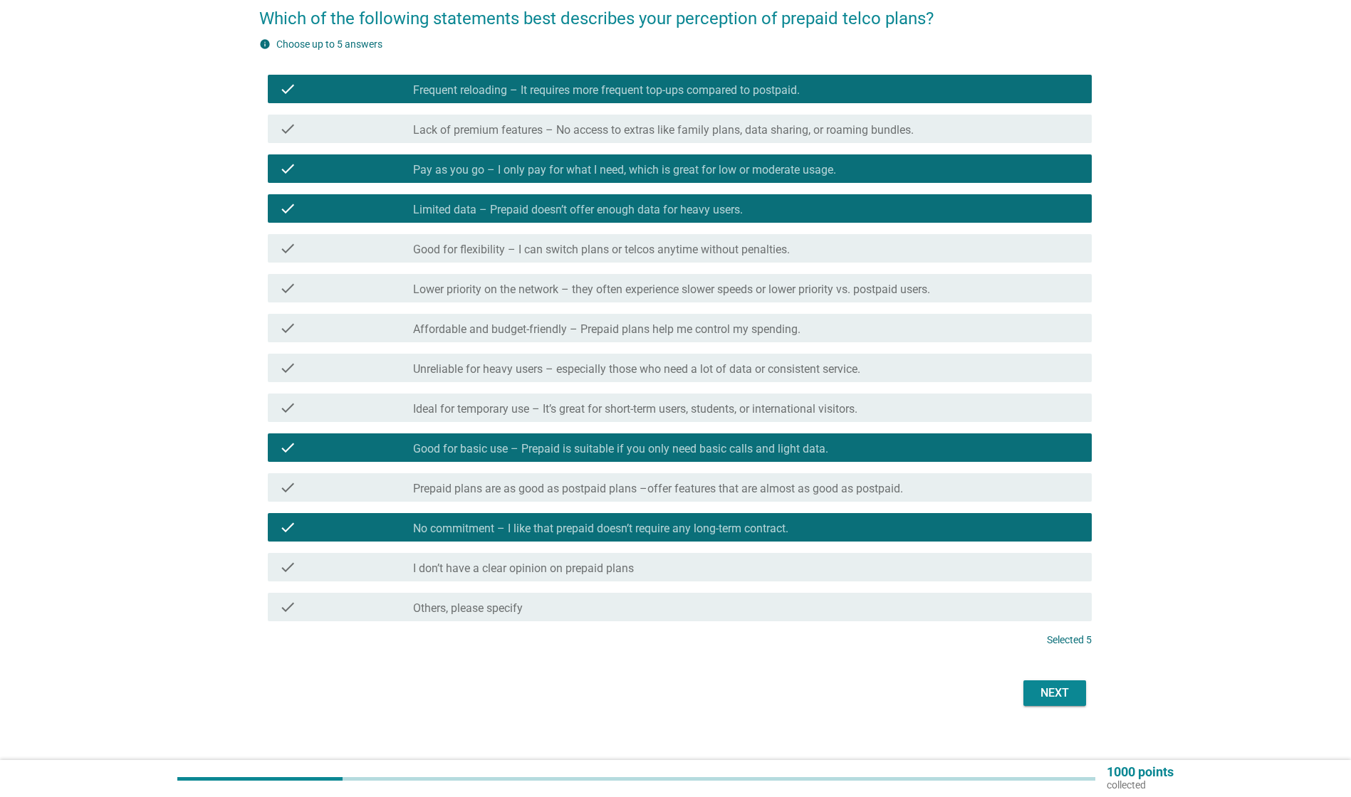
scroll to position [135, 0]
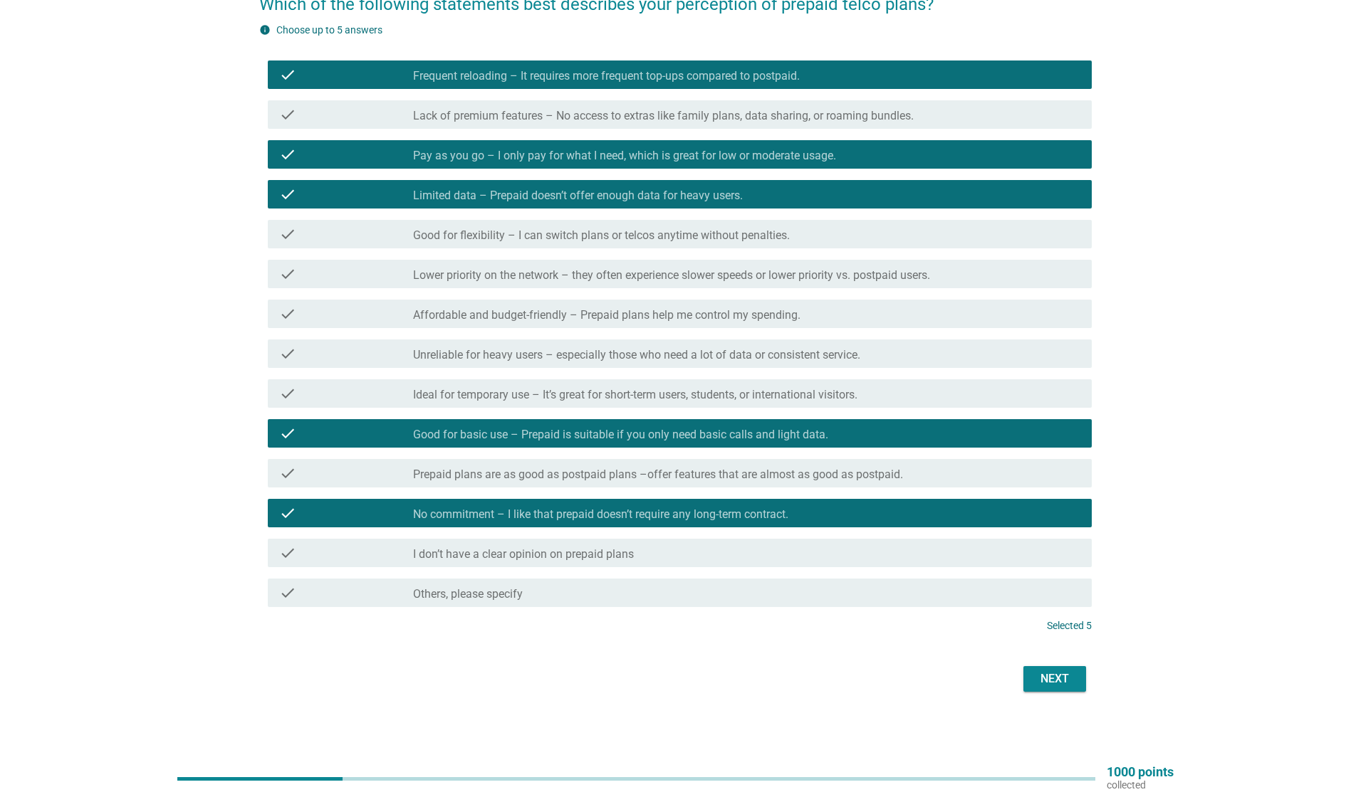
click at [1059, 677] on div "Next" at bounding box center [1055, 679] width 40 height 17
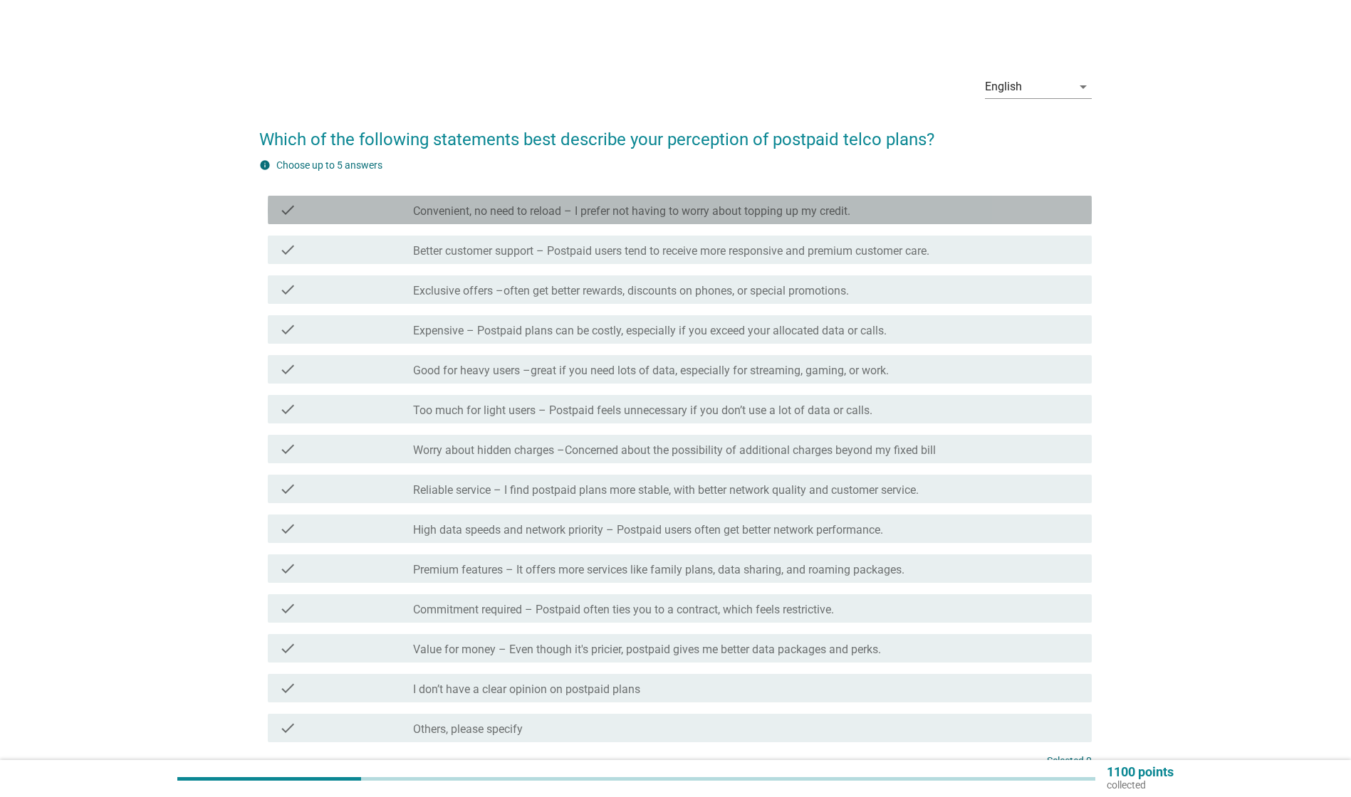
click at [1005, 209] on div "check_box_outline_blank Convenient, no need to reload – I prefer not having to …" at bounding box center [746, 210] width 667 height 17
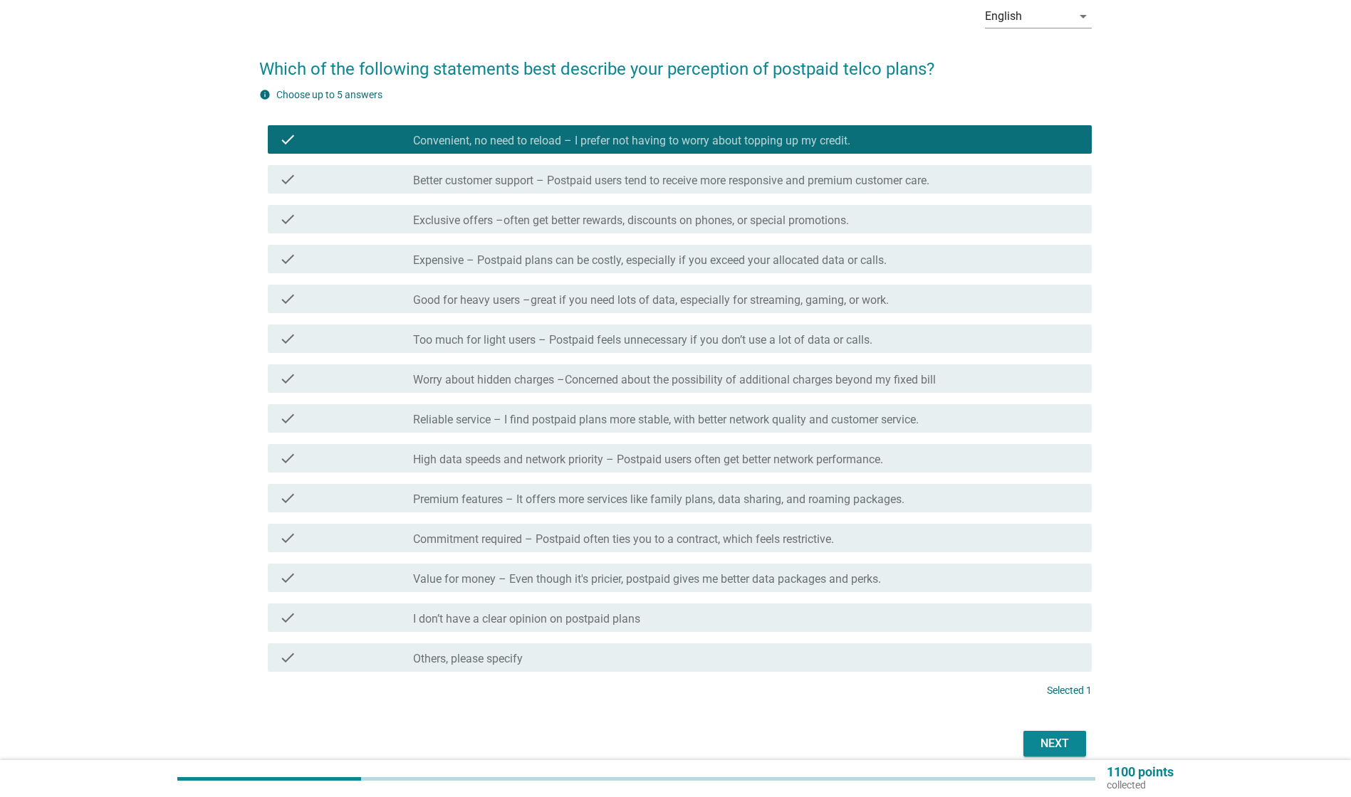
scroll to position [71, 0]
click at [414, 377] on label "Worry about hidden charges –Concerned about the possibility of additional charg…" at bounding box center [674, 379] width 523 height 14
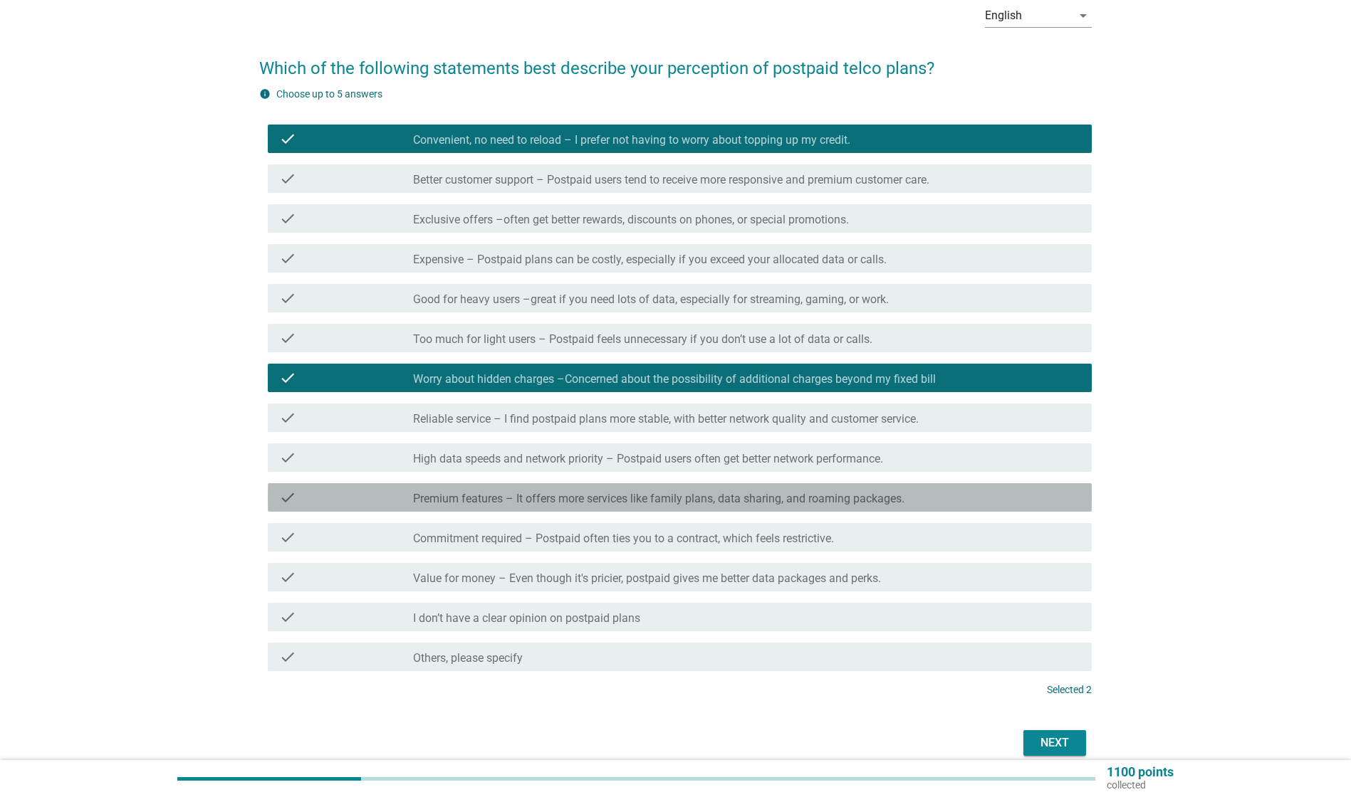
click at [523, 492] on label "Premium features – It offers more services like family plans, data sharing, and…" at bounding box center [658, 499] width 491 height 14
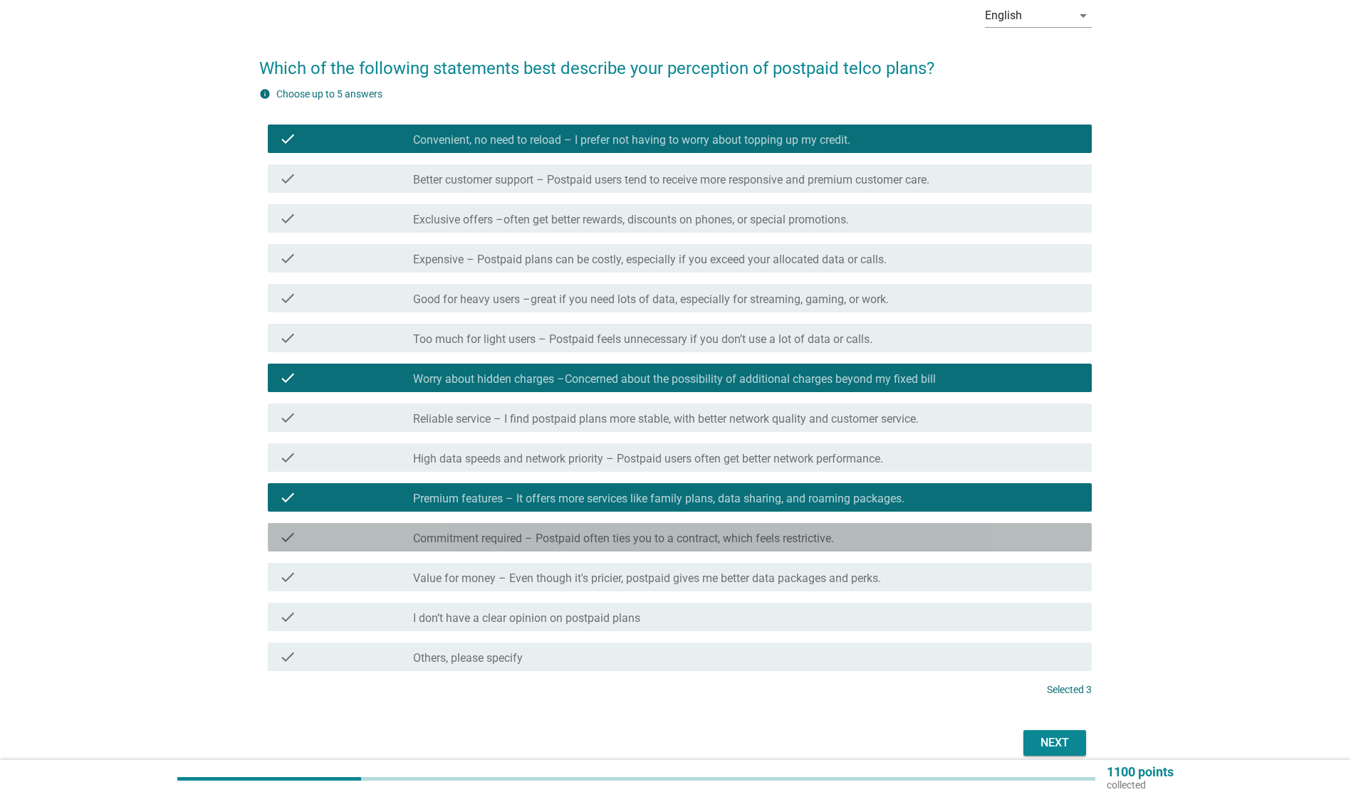
click at [384, 540] on div "check" at bounding box center [345, 537] width 133 height 17
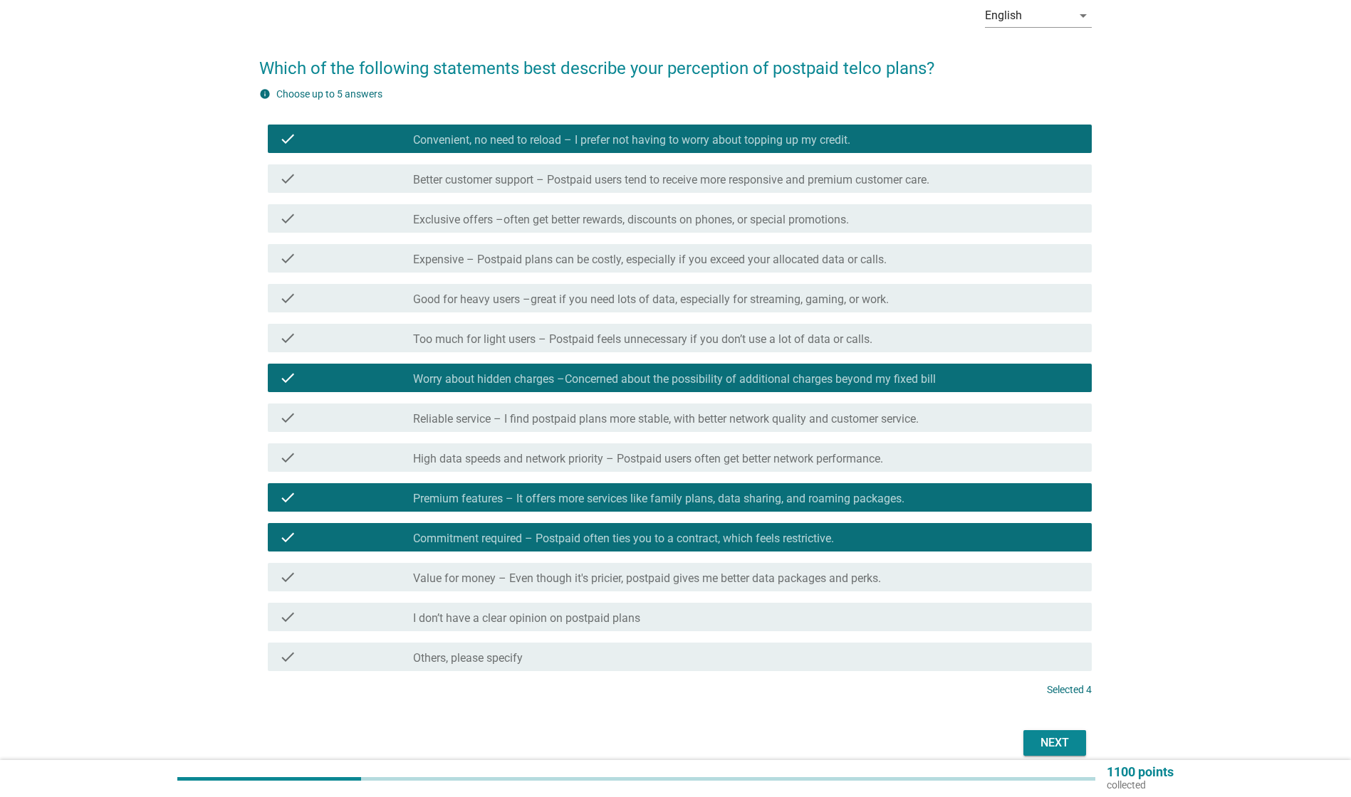
click at [375, 295] on div "check" at bounding box center [345, 298] width 133 height 17
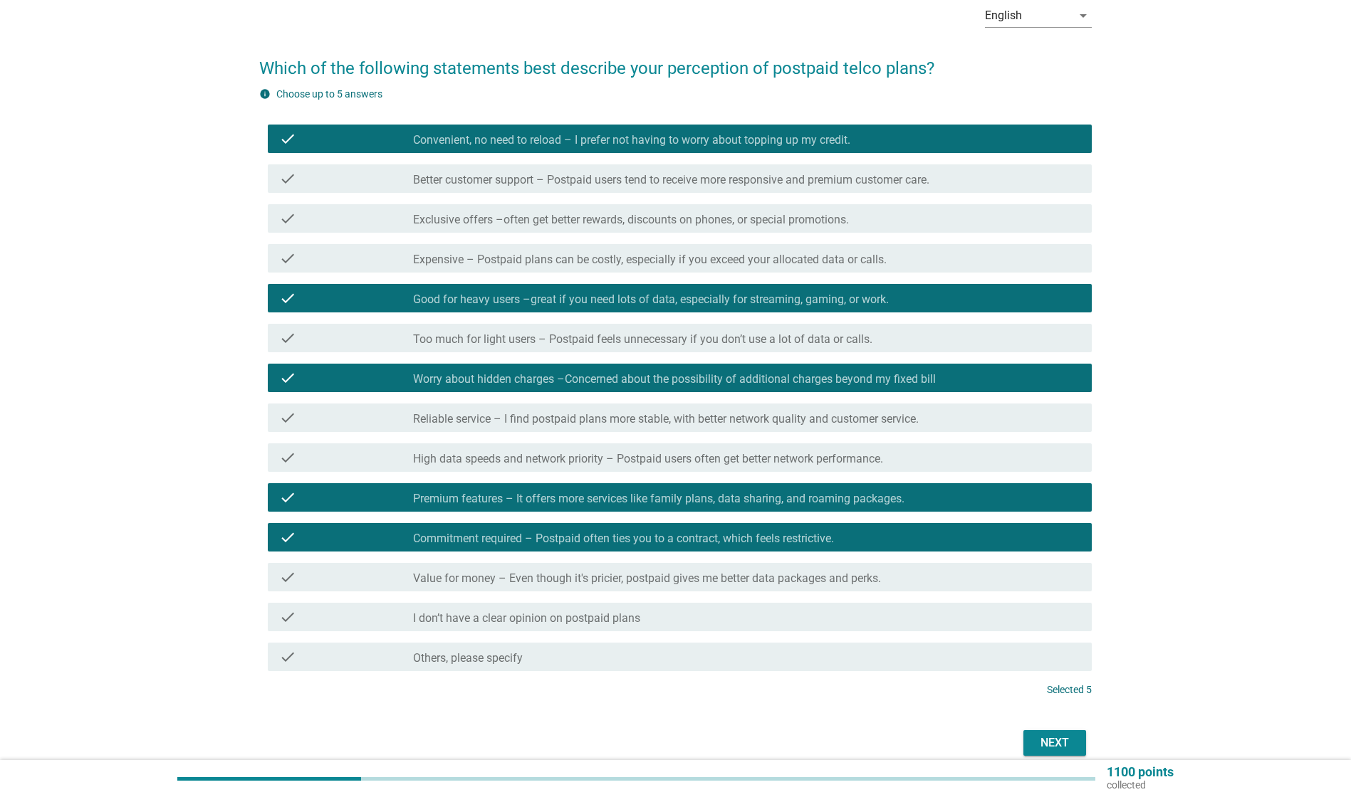
click at [1043, 733] on button "Next" at bounding box center [1054, 744] width 63 height 26
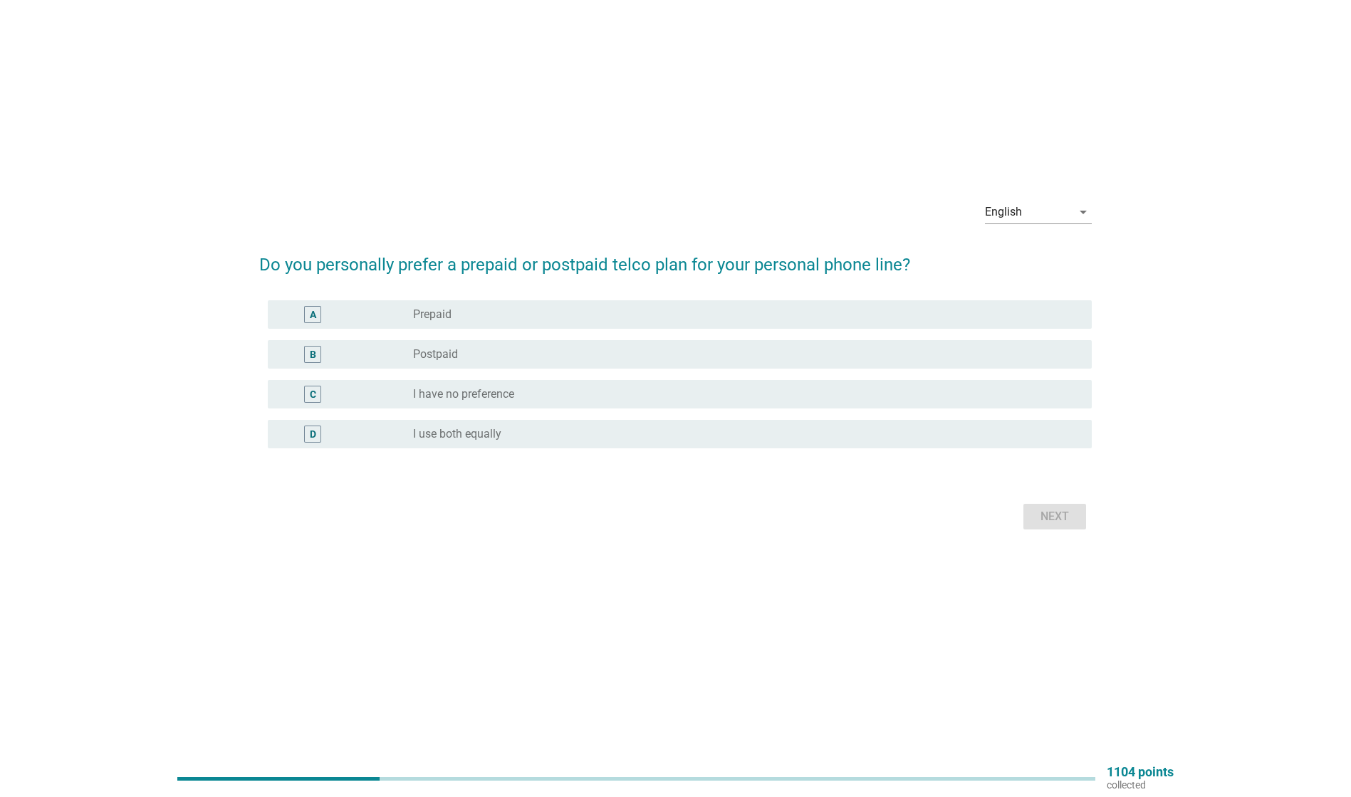
scroll to position [0, 0]
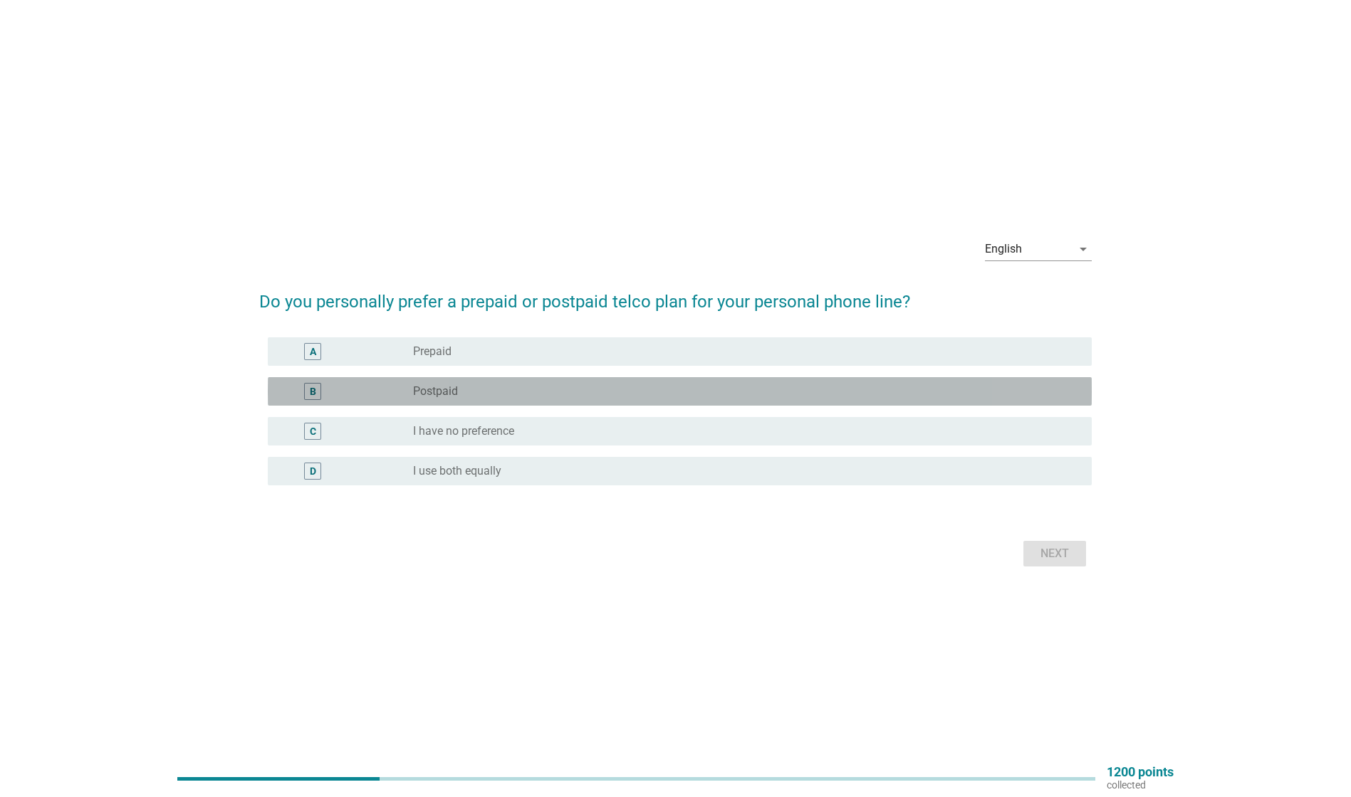
click at [501, 394] on div "radio_button_unchecked Postpaid" at bounding box center [741, 391] width 656 height 14
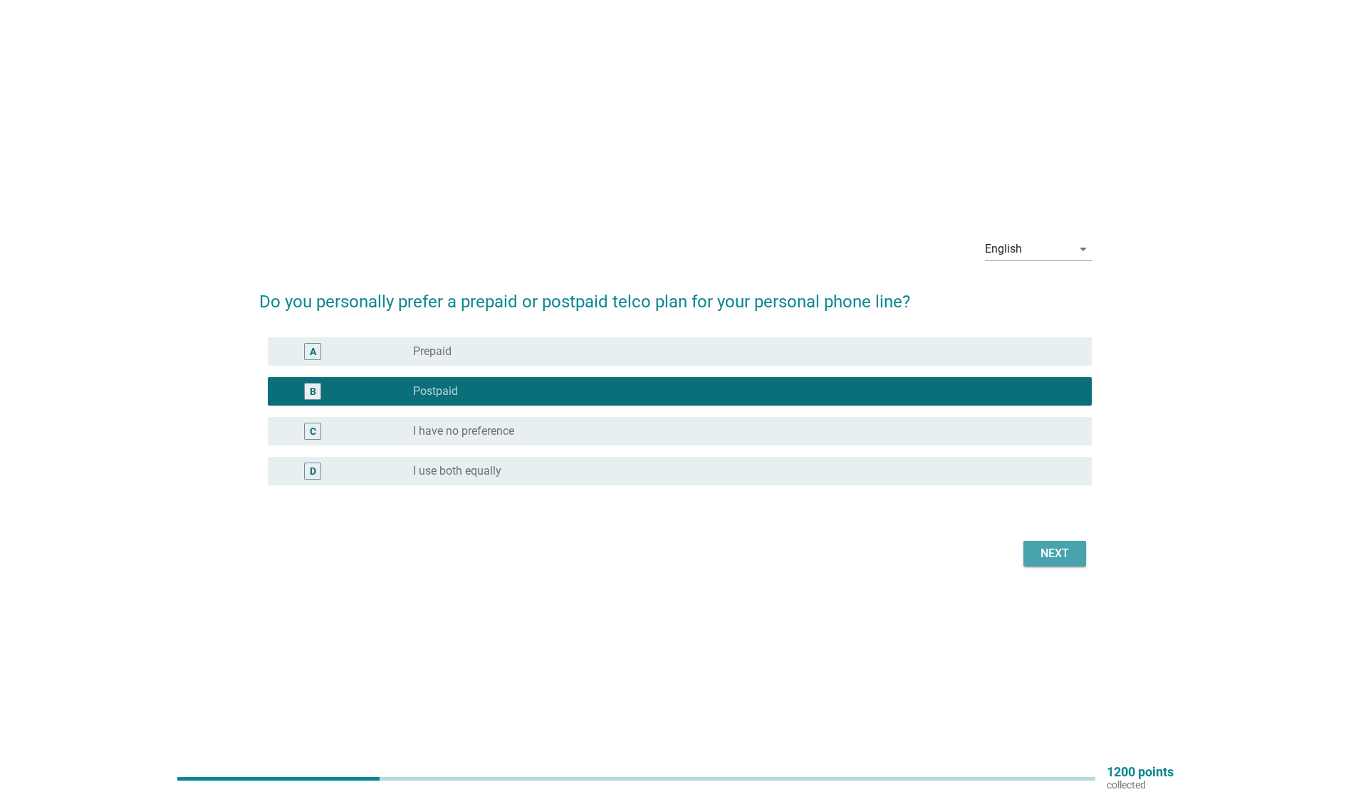
click at [1046, 551] on div "Next" at bounding box center [1055, 553] width 40 height 17
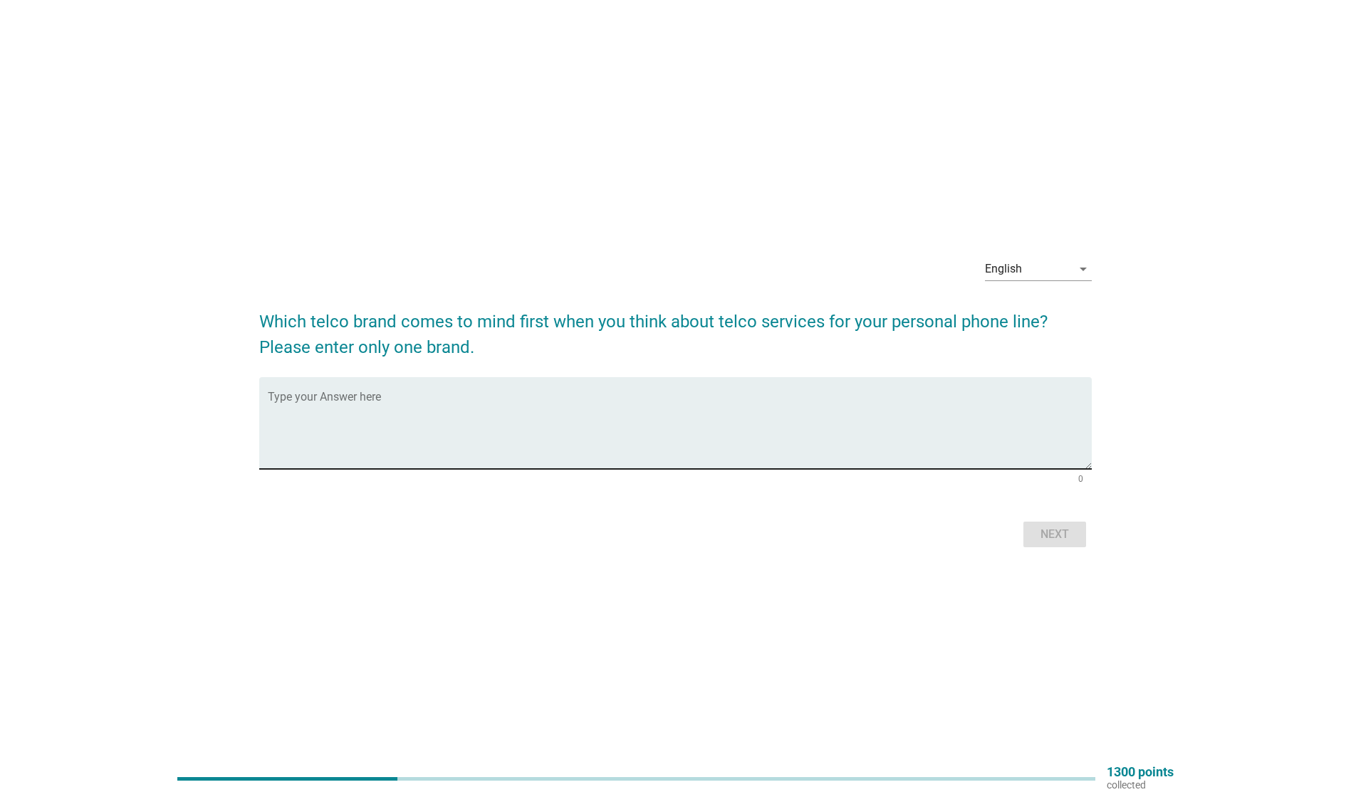
click at [668, 411] on textarea "Type your Answer here" at bounding box center [680, 431] width 824 height 75
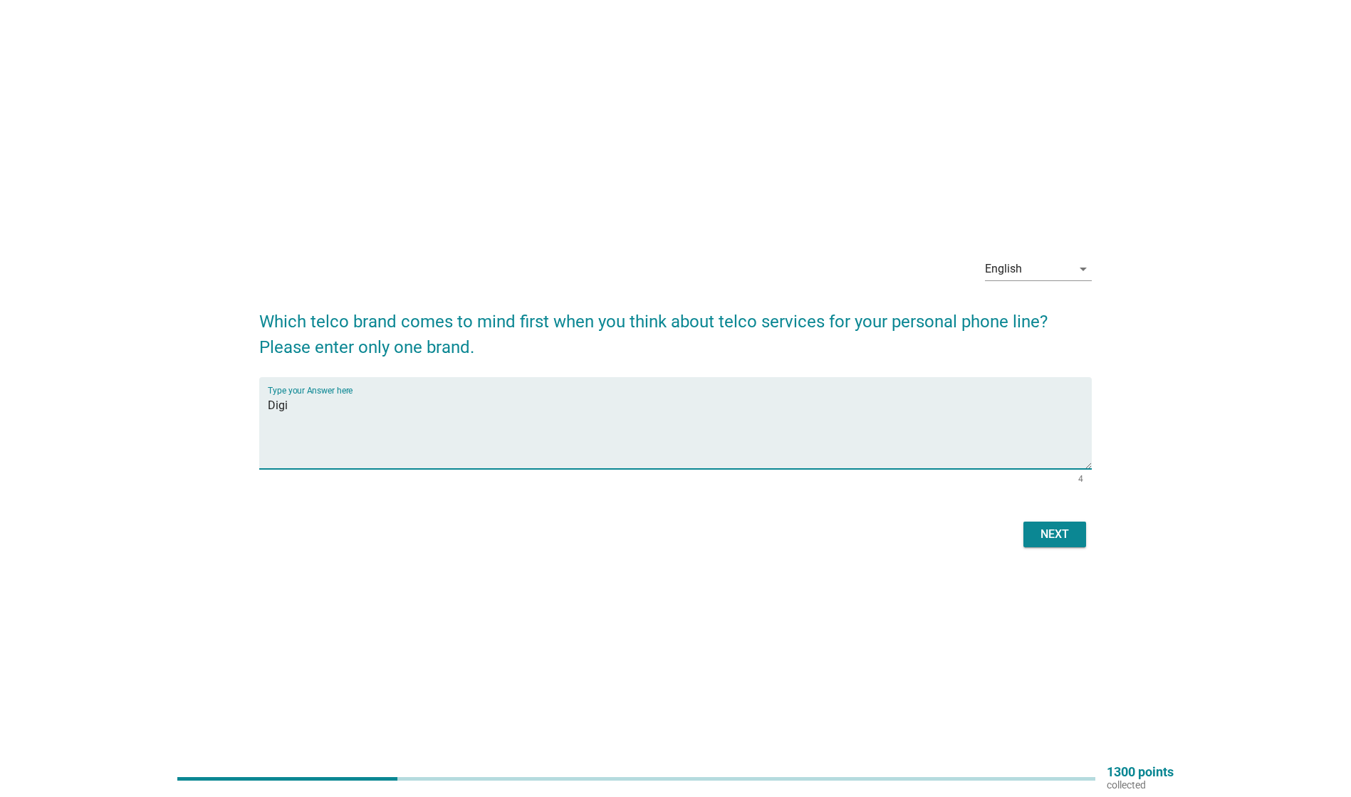
type textarea "Digi"
click at [1063, 531] on div "Next" at bounding box center [1055, 534] width 40 height 17
click at [583, 415] on textarea "Type your Answer here" at bounding box center [680, 431] width 824 height 75
type textarea "C"
type textarea "Maxis Unifi"
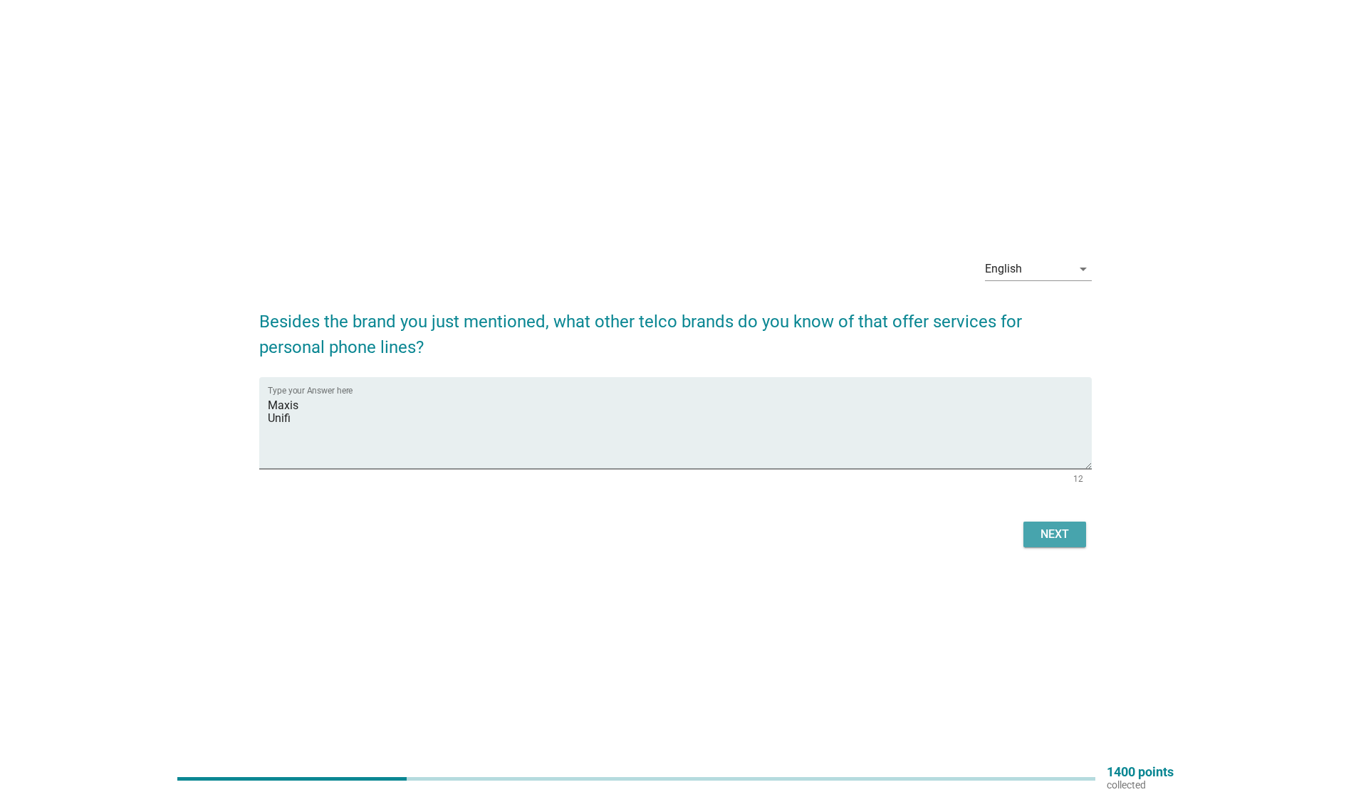
click at [1060, 536] on div "Next" at bounding box center [1055, 534] width 40 height 17
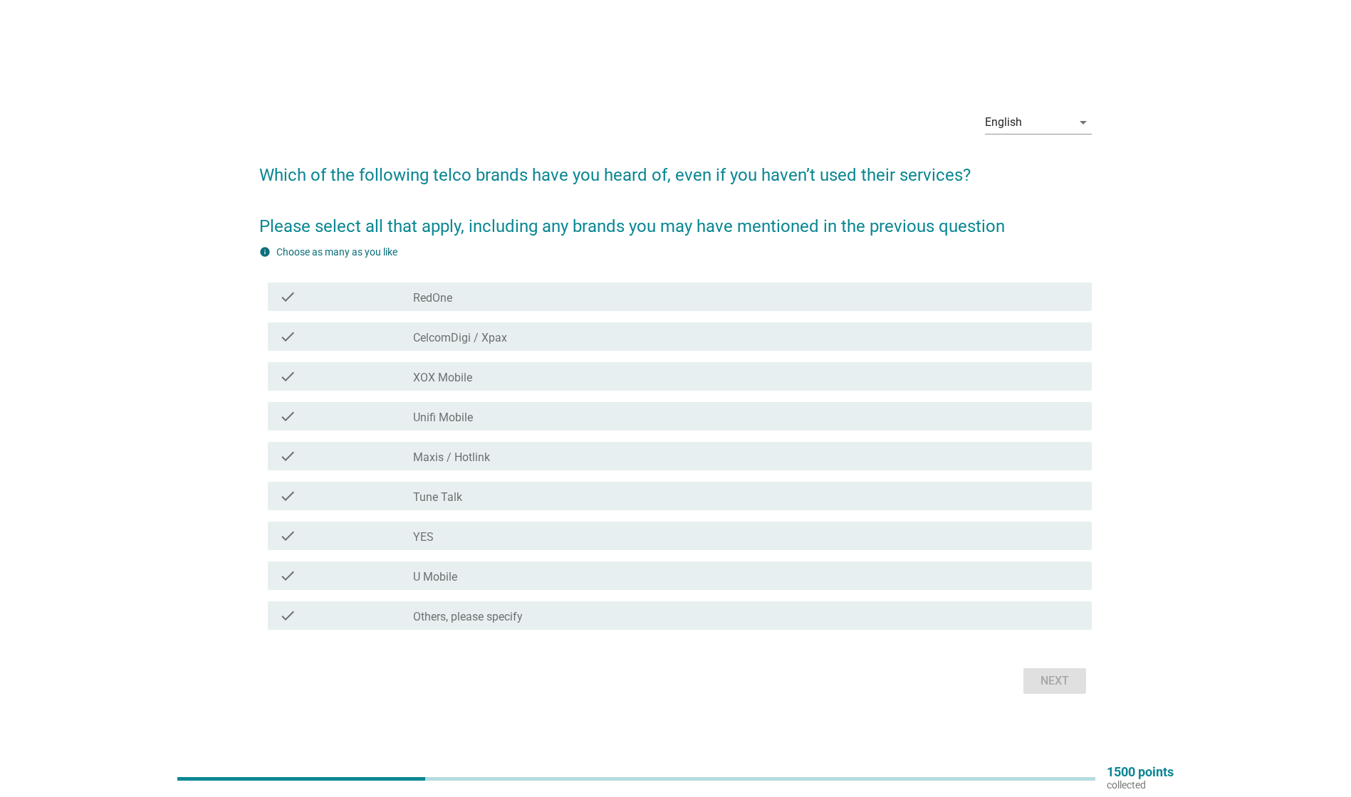
click at [520, 335] on div "check_box_outline_blank CelcomDigi / Xpax" at bounding box center [746, 336] width 667 height 17
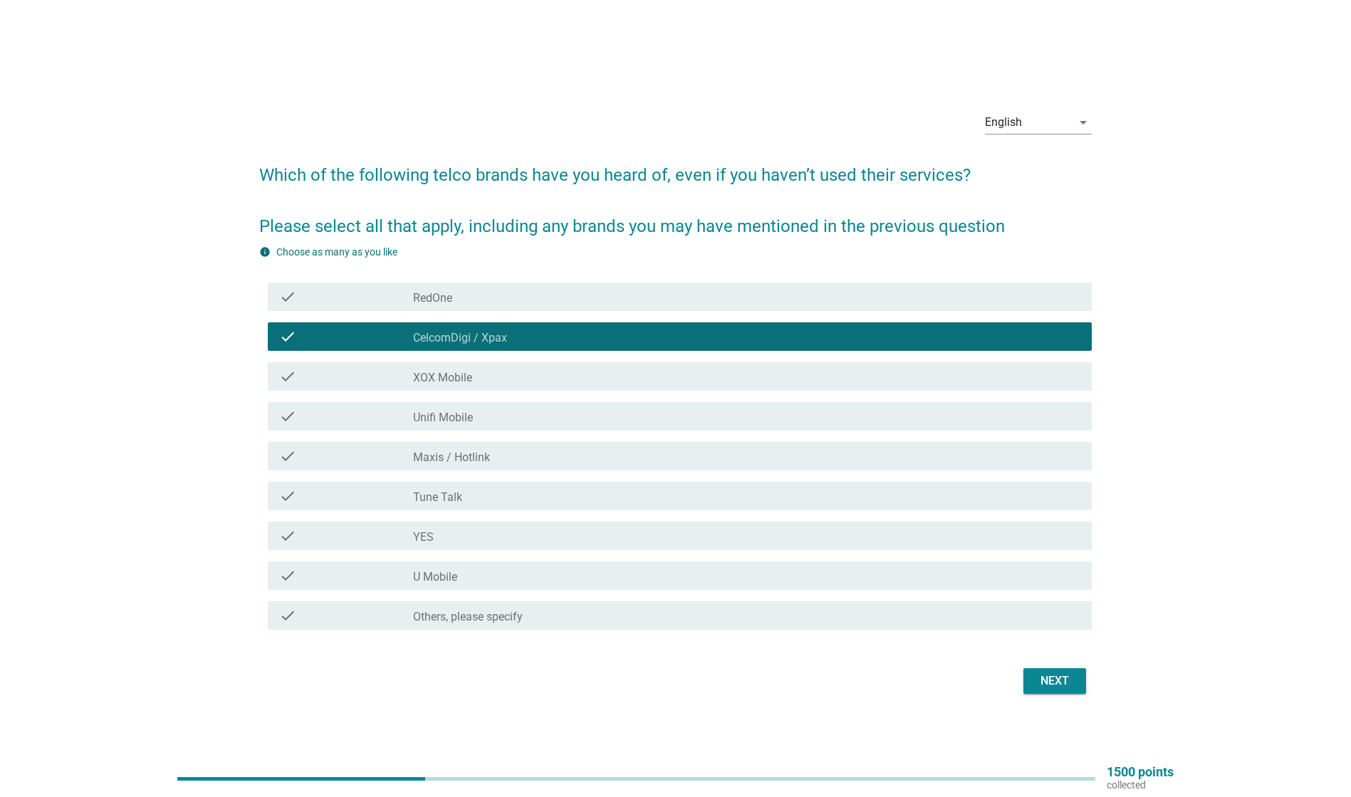
click at [511, 377] on div "check_box_outline_blank XOX Mobile" at bounding box center [746, 376] width 667 height 17
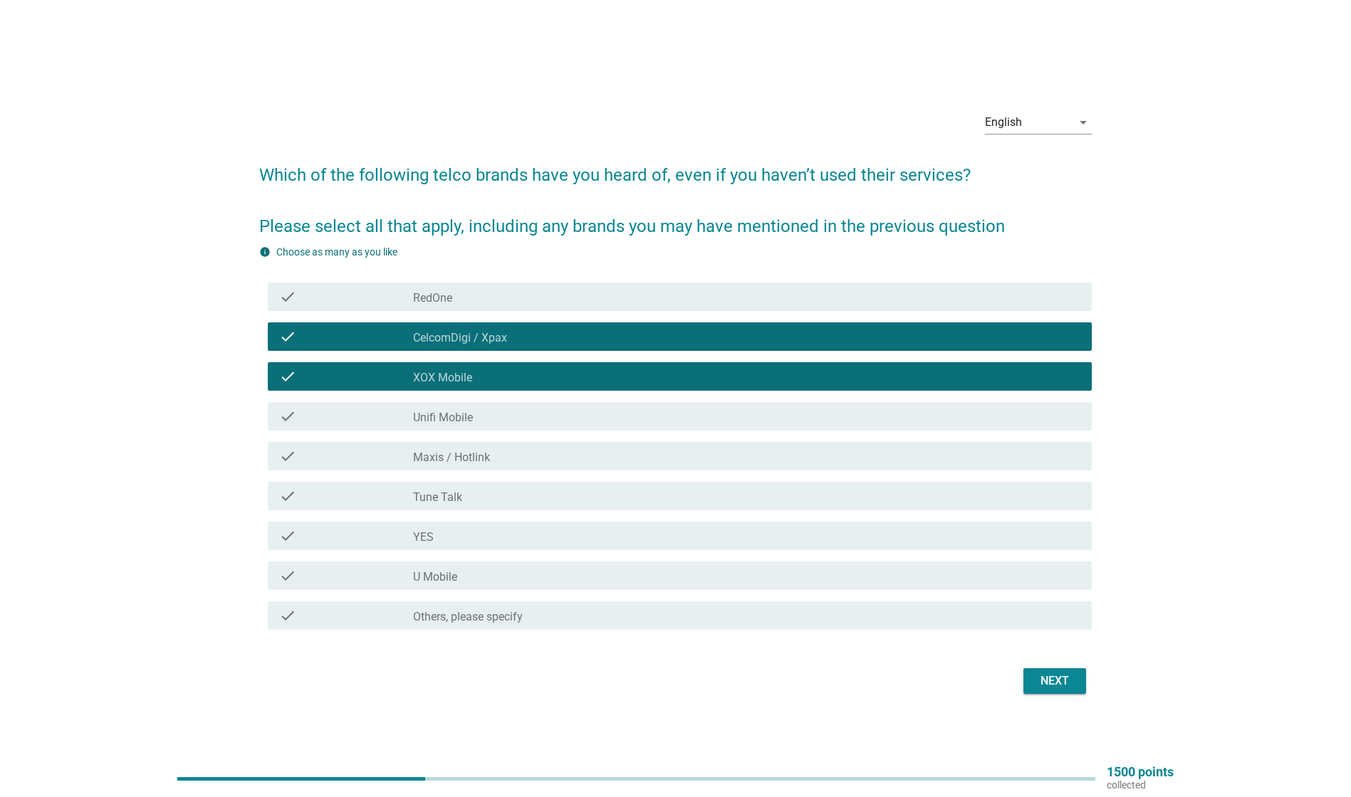
click at [503, 417] on div "check_box_outline_blank Unifi Mobile" at bounding box center [746, 416] width 667 height 17
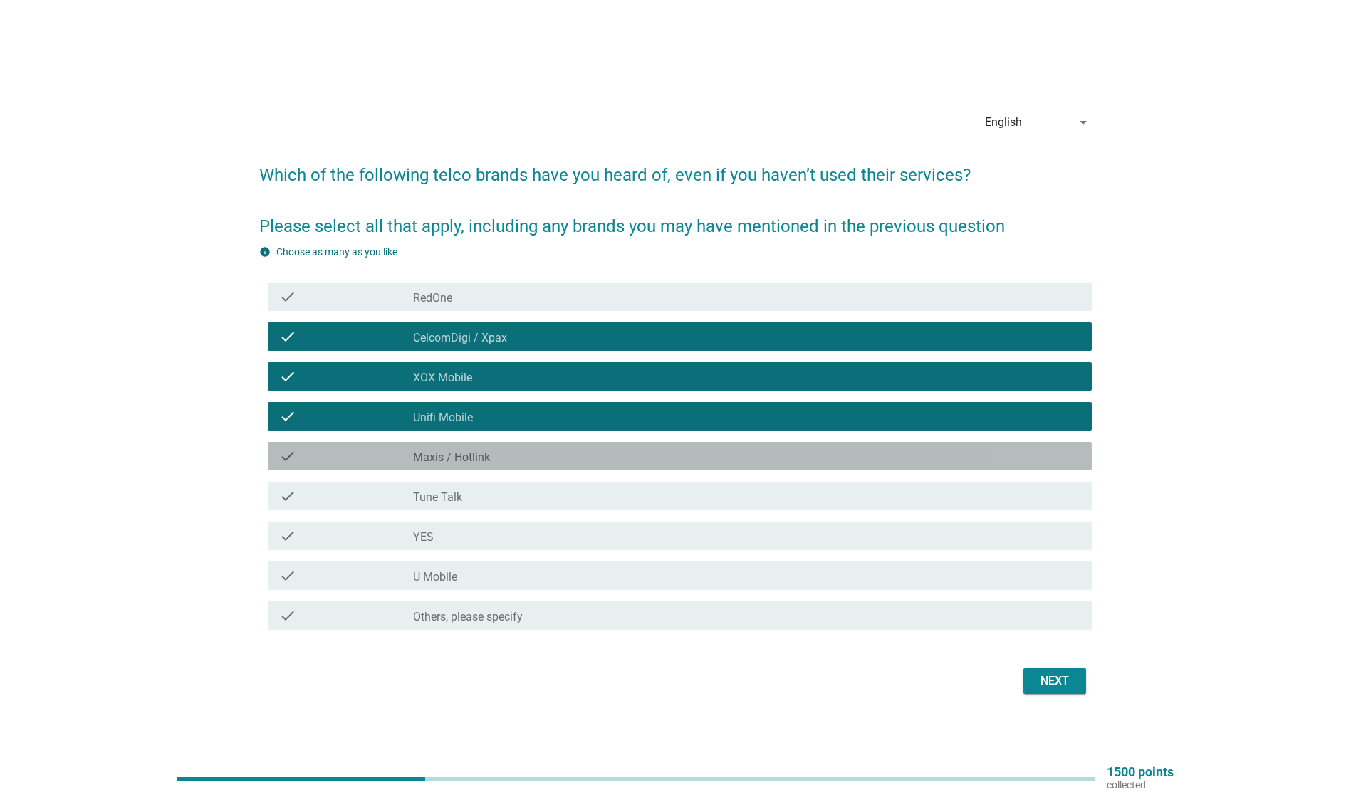
click at [503, 451] on div "check_box_outline_blank Maxis / Hotlink" at bounding box center [746, 456] width 667 height 17
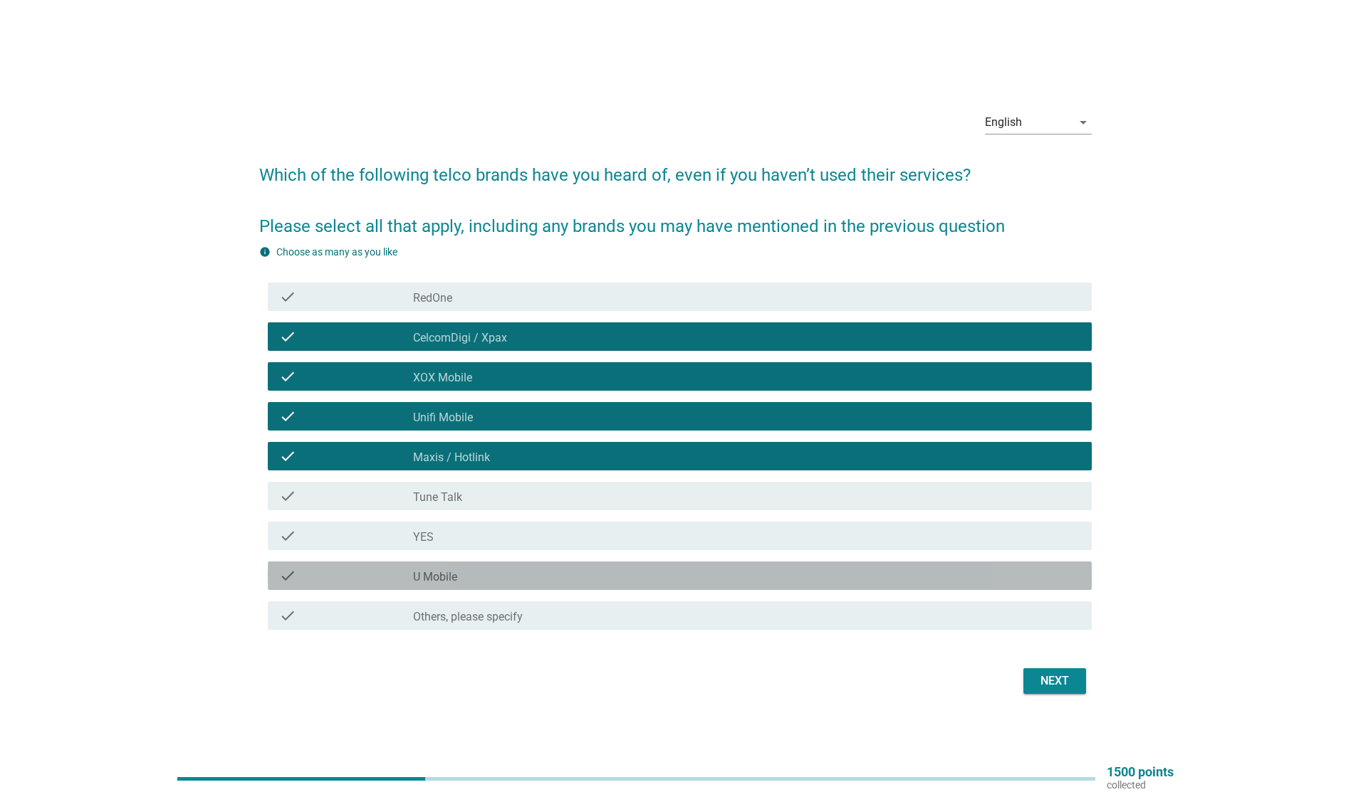
click at [478, 585] on div "check check_box_outline_blank U Mobile" at bounding box center [680, 576] width 824 height 28
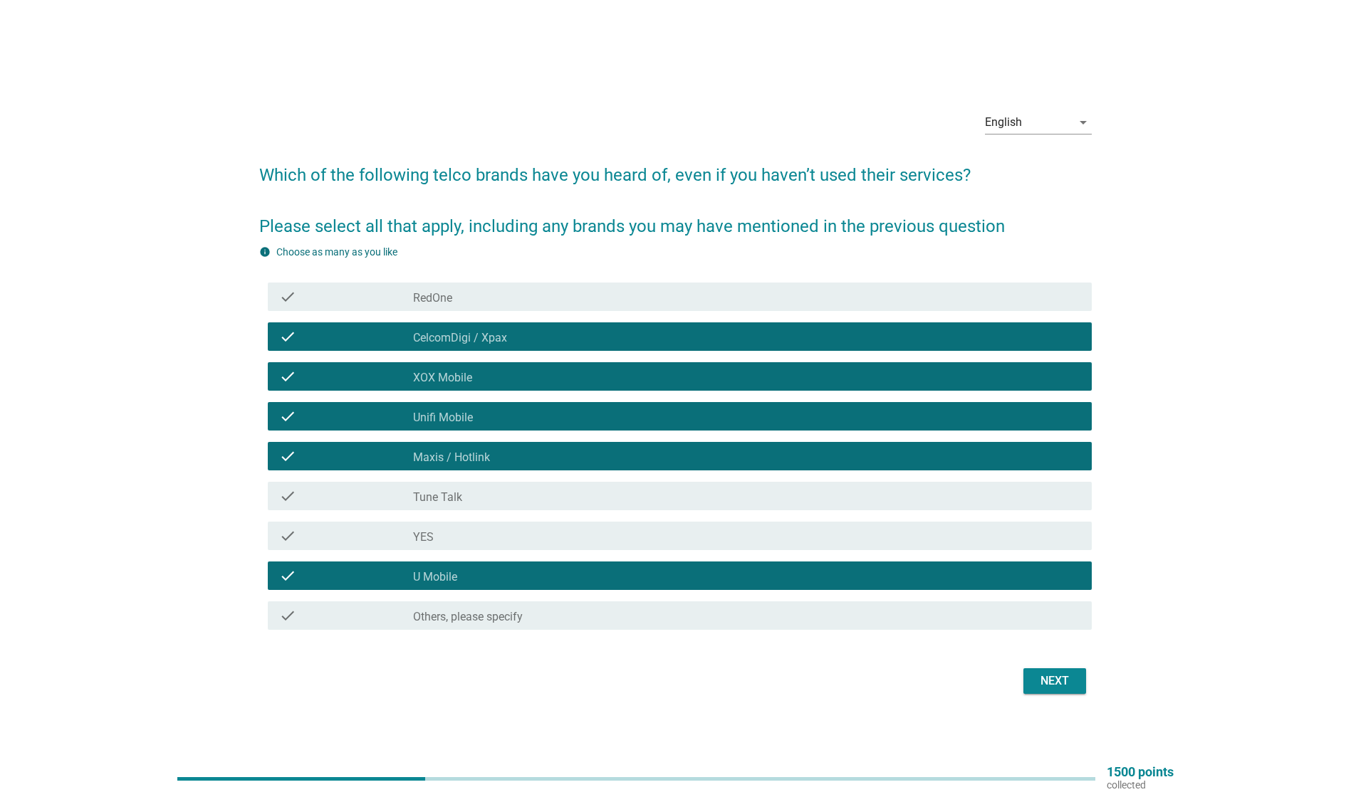
click at [1056, 680] on div "Next" at bounding box center [1055, 681] width 40 height 17
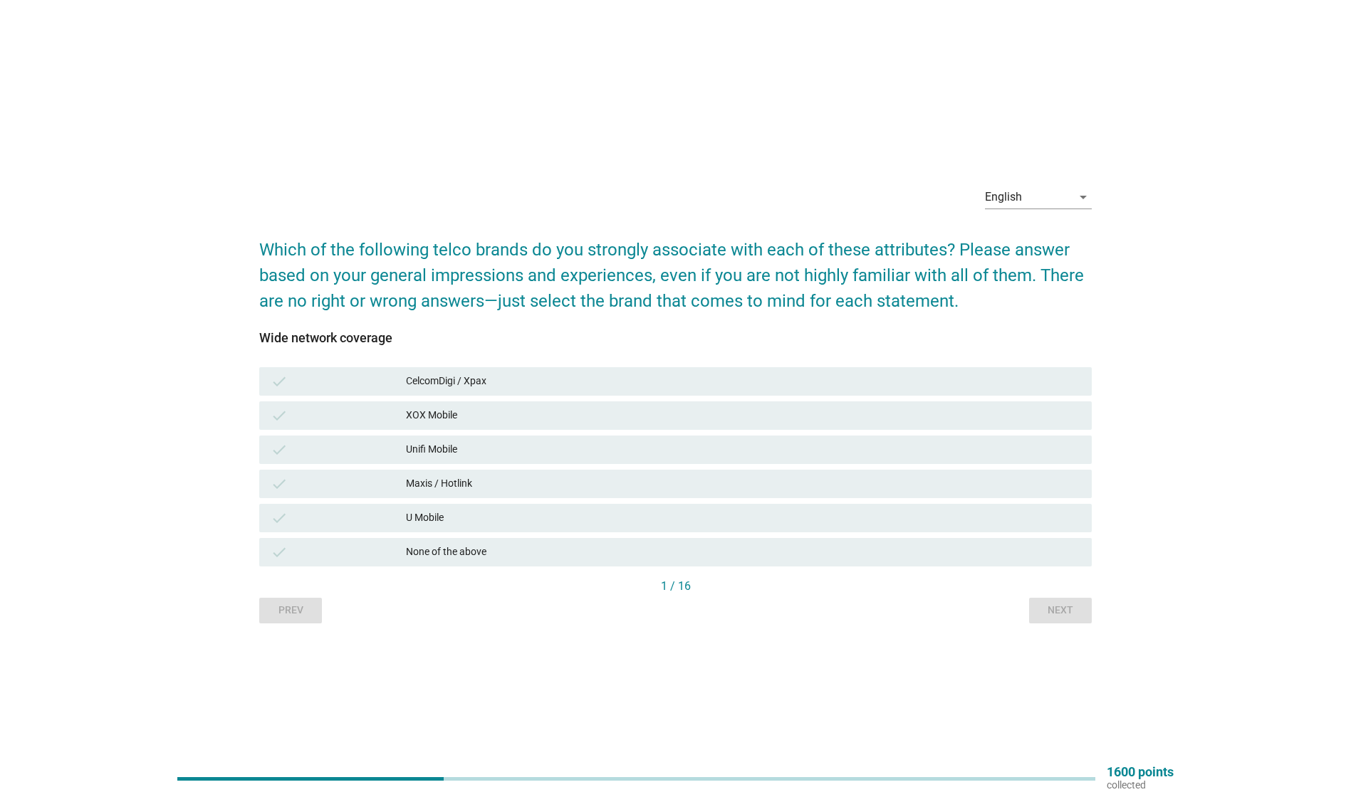
click at [498, 383] on div "CelcomDigi / Xpax" at bounding box center [743, 381] width 674 height 17
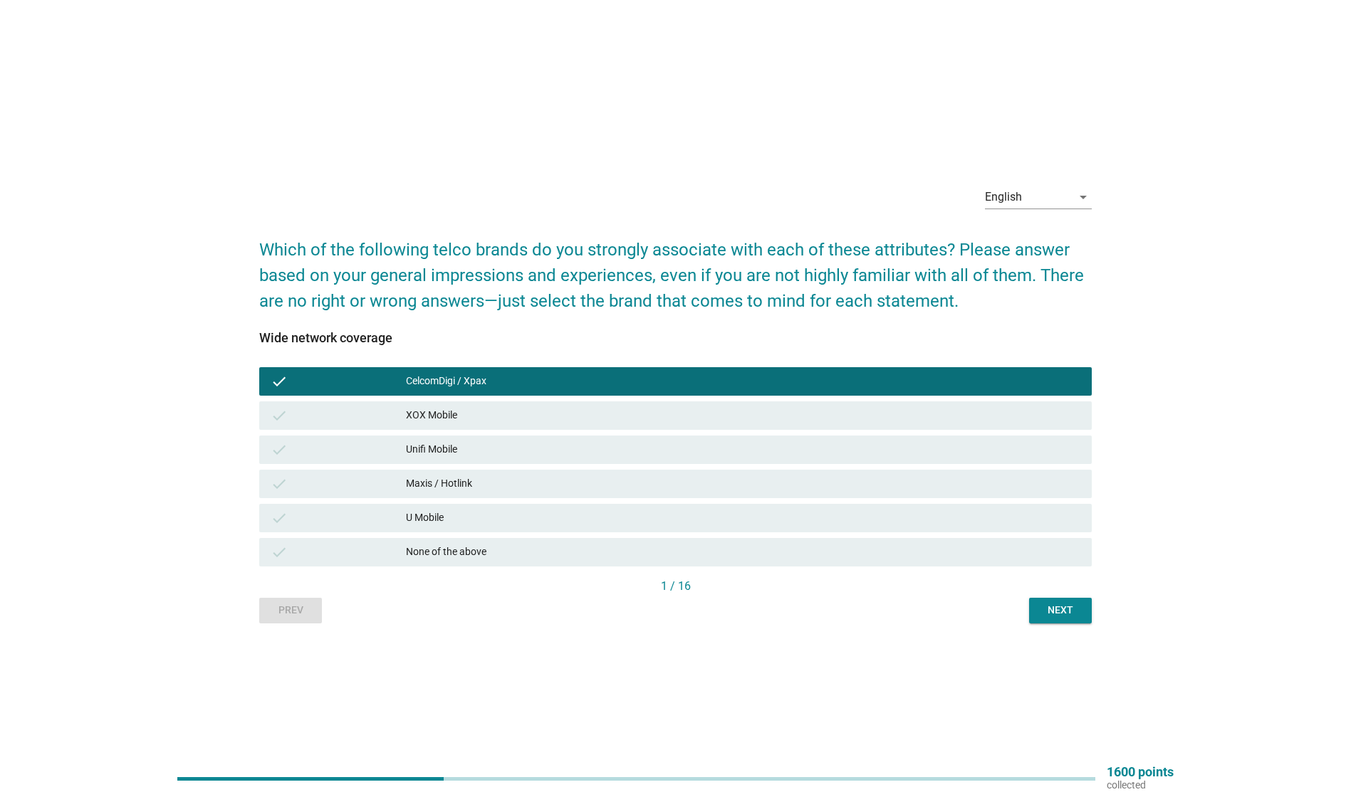
click at [501, 491] on div "Maxis / Hotlink" at bounding box center [743, 484] width 674 height 17
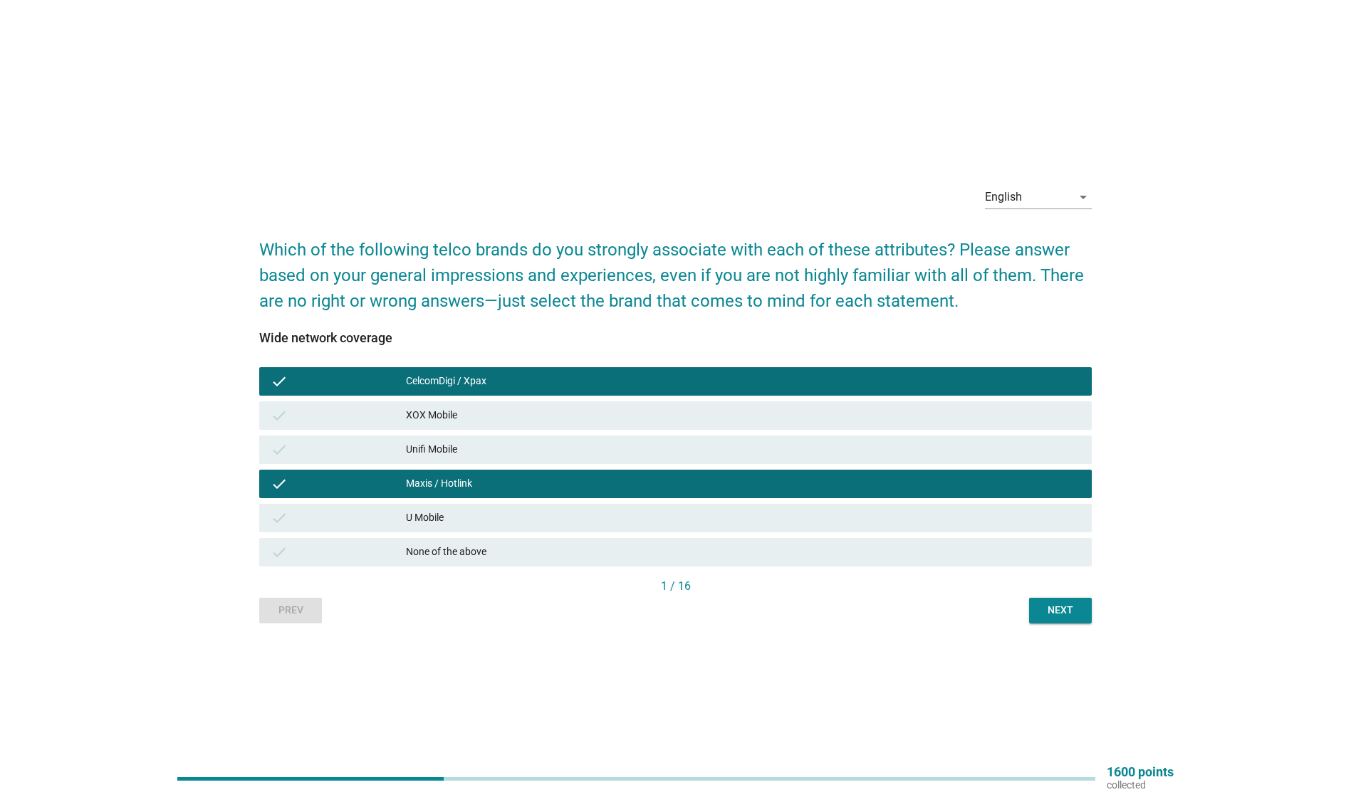
click at [746, 453] on div "Unifi Mobile" at bounding box center [743, 449] width 674 height 17
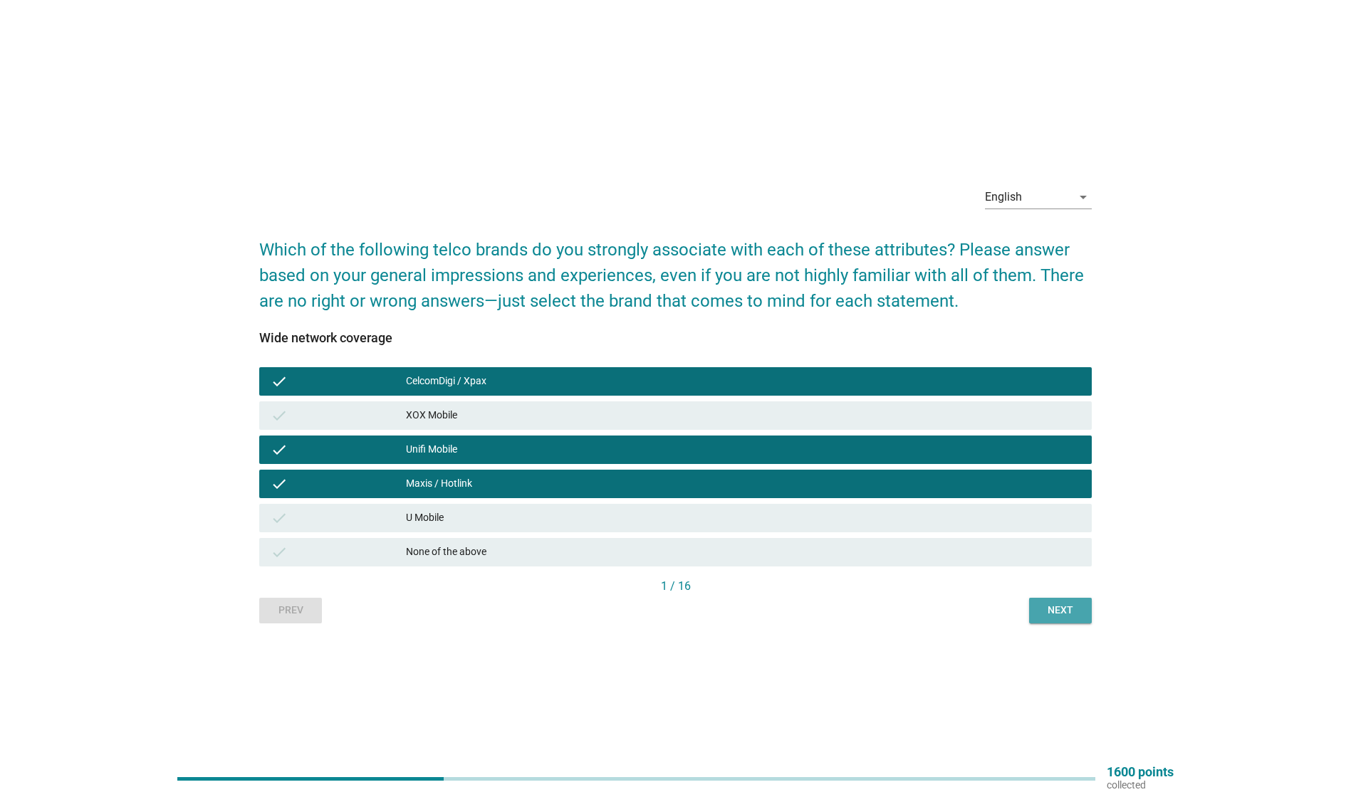
click at [1062, 611] on div "Next" at bounding box center [1060, 610] width 40 height 15
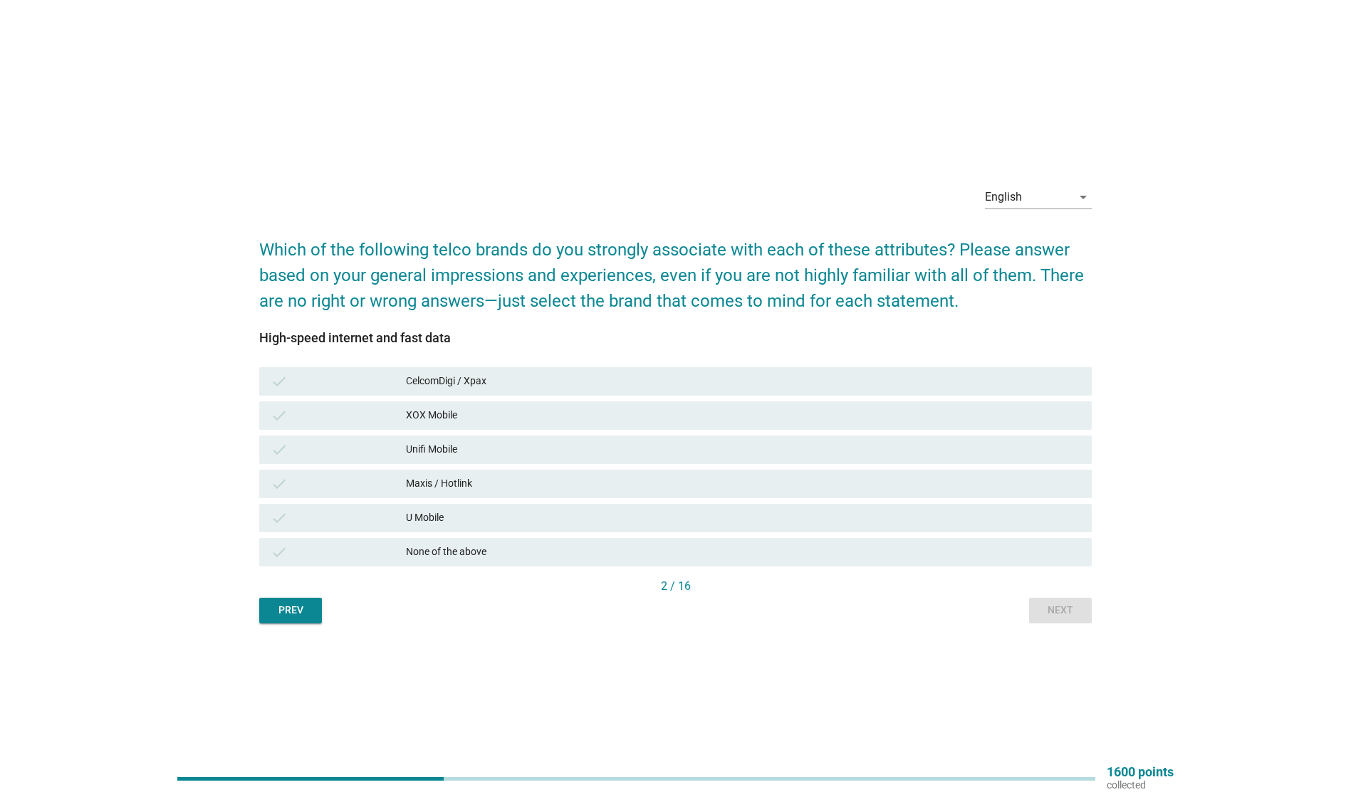
click at [447, 489] on div "Maxis / Hotlink" at bounding box center [743, 484] width 674 height 17
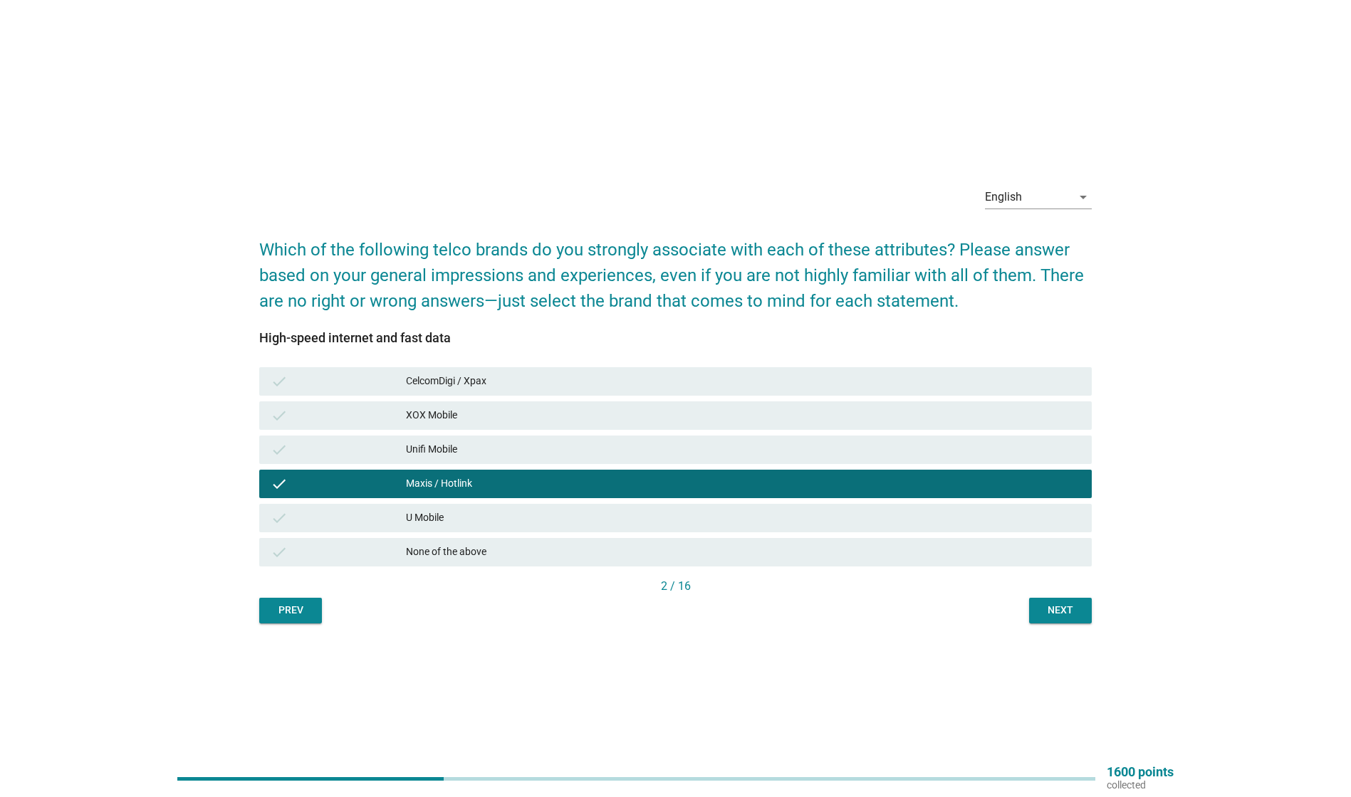
click at [468, 380] on div "CelcomDigi / Xpax" at bounding box center [743, 381] width 674 height 17
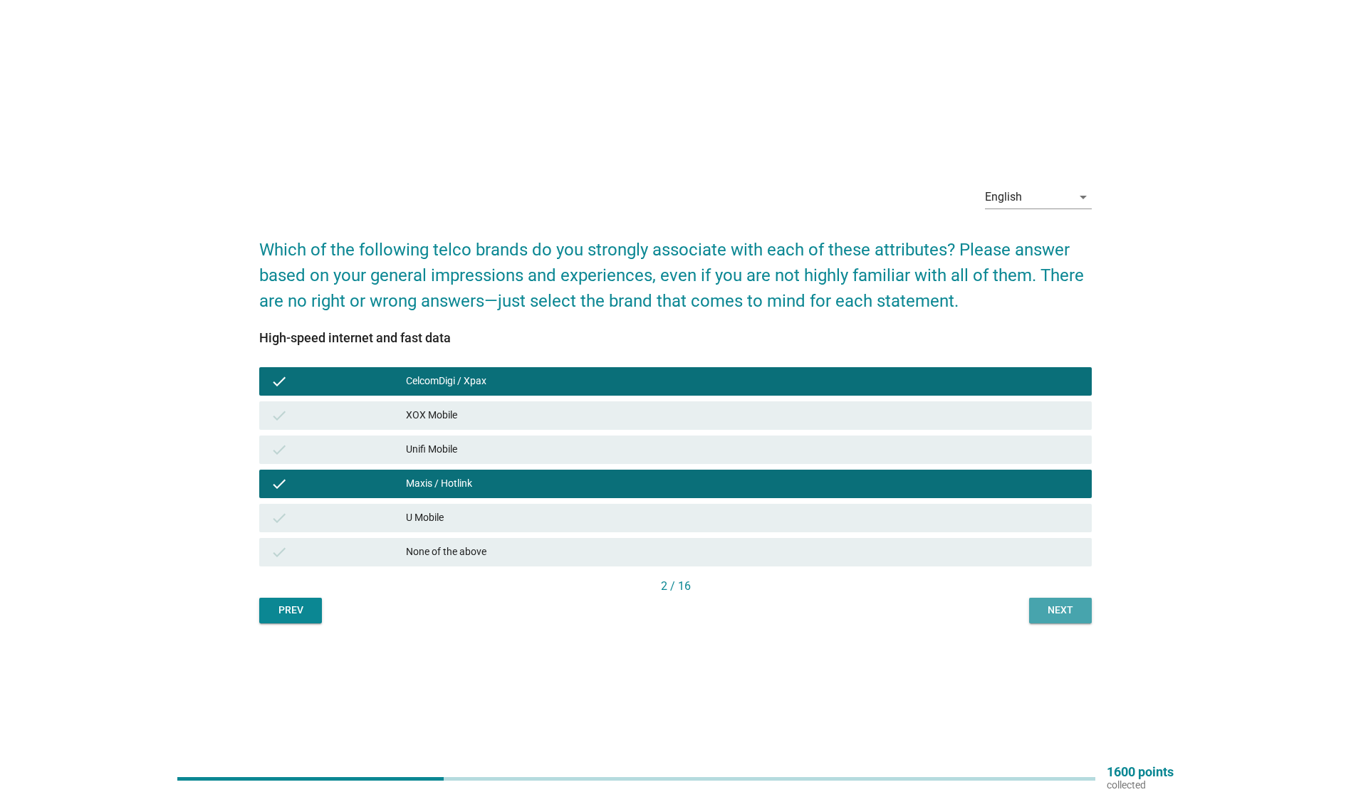
click at [1057, 604] on div "Next" at bounding box center [1060, 610] width 40 height 15
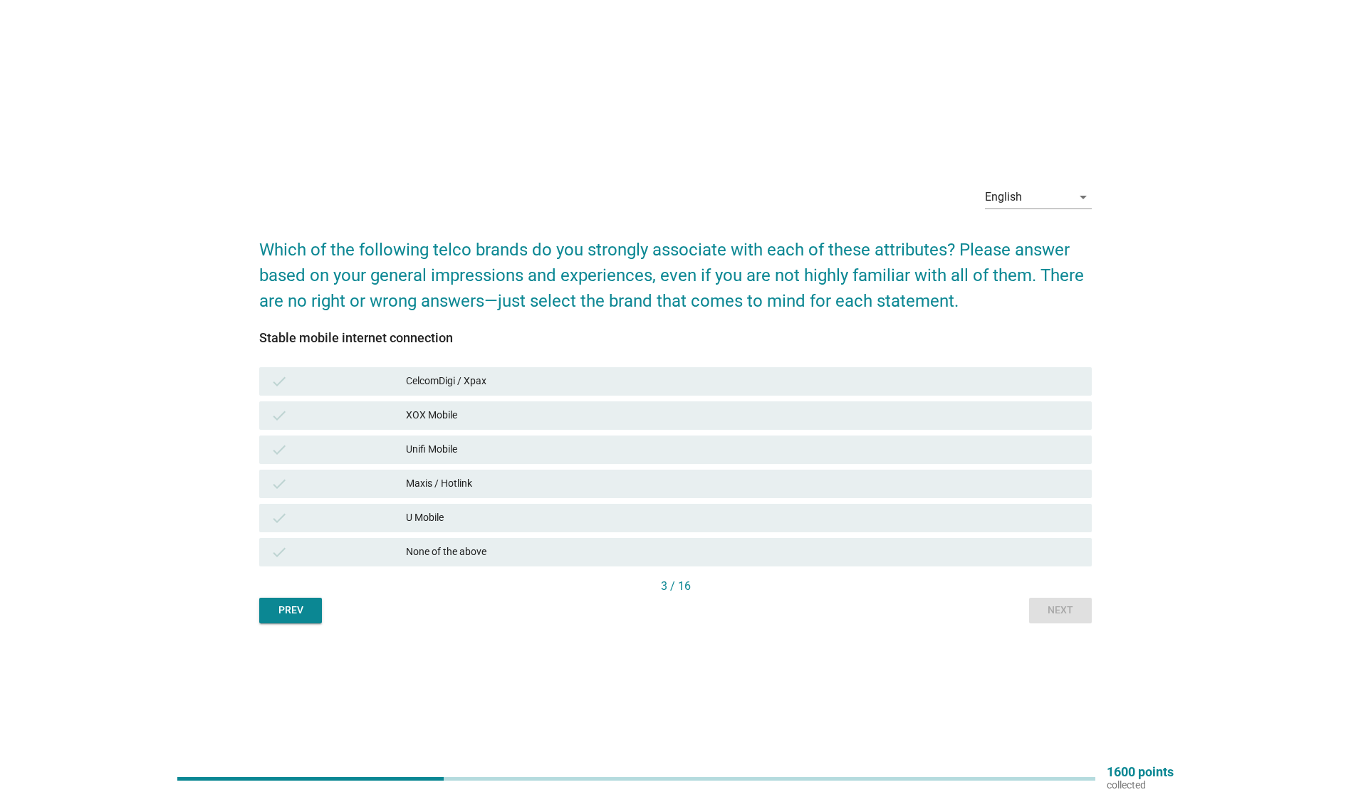
click at [495, 452] on div "Unifi Mobile" at bounding box center [743, 449] width 674 height 17
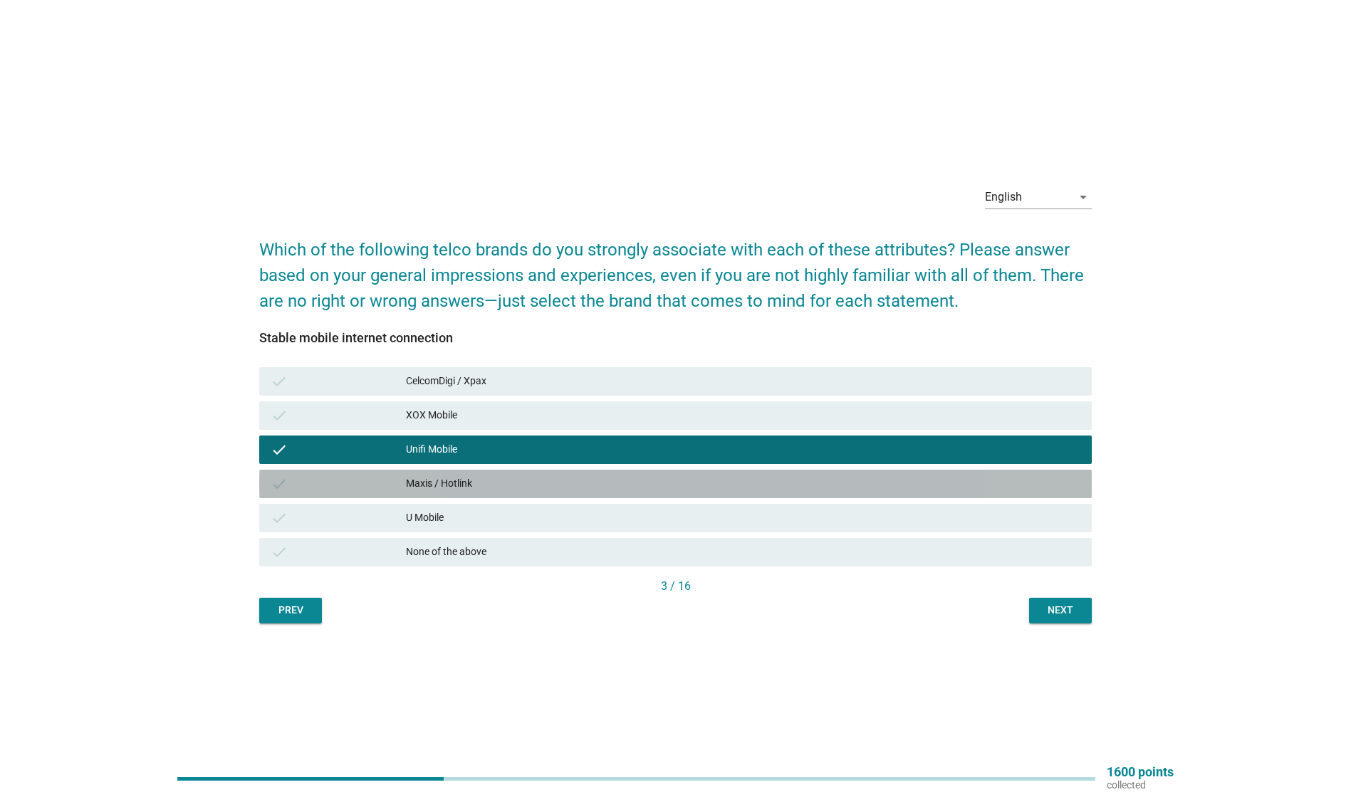
click at [497, 476] on div "Maxis / Hotlink" at bounding box center [743, 484] width 674 height 17
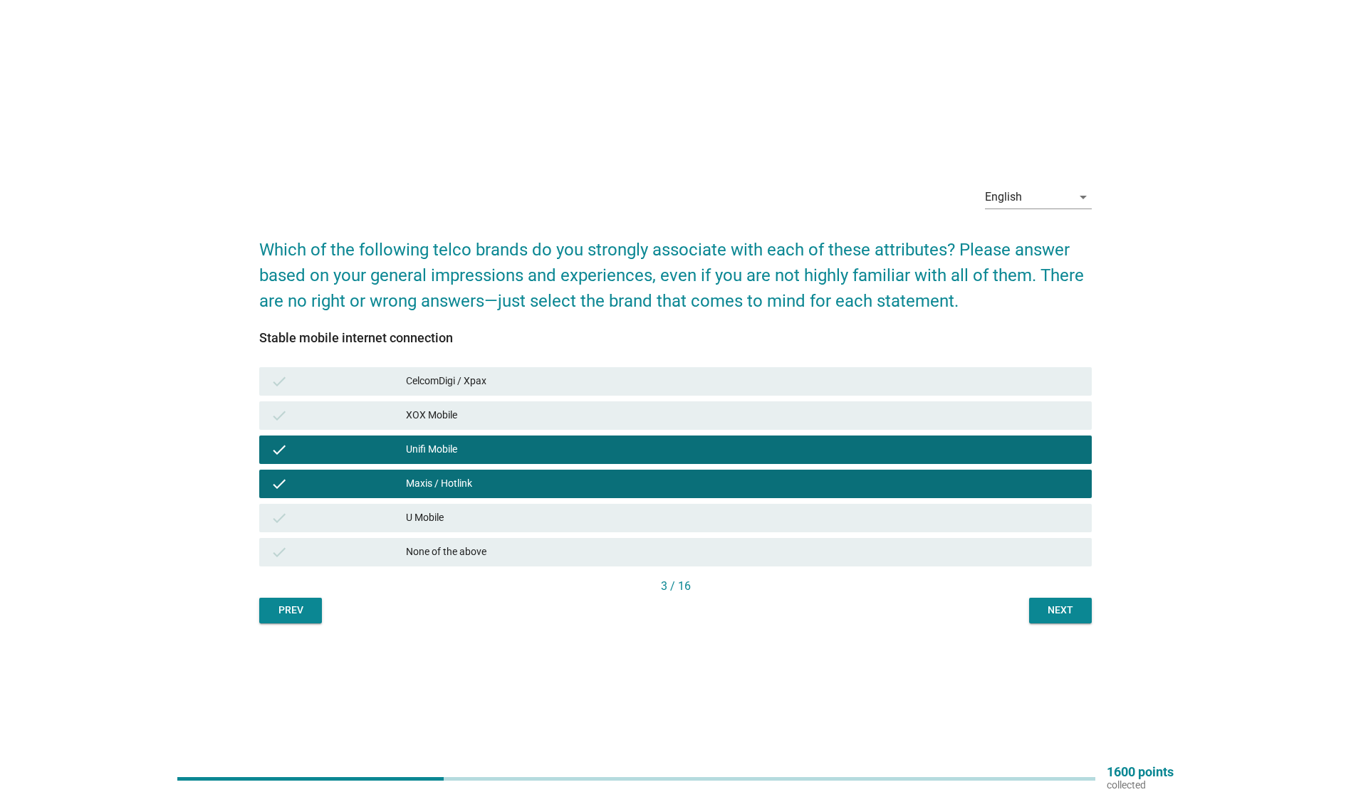
click at [1077, 607] on div "Next" at bounding box center [1060, 610] width 40 height 15
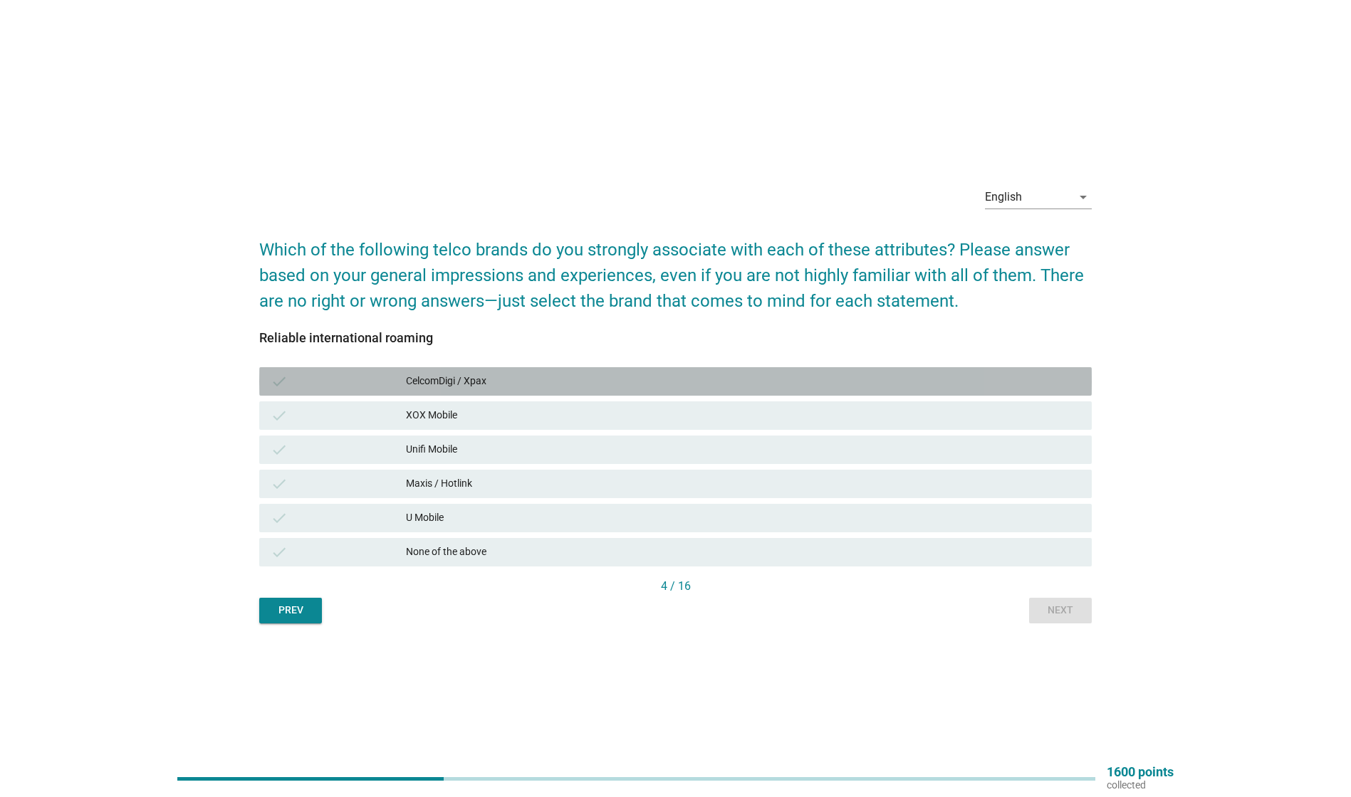
click at [518, 382] on div "CelcomDigi / Xpax" at bounding box center [743, 381] width 674 height 17
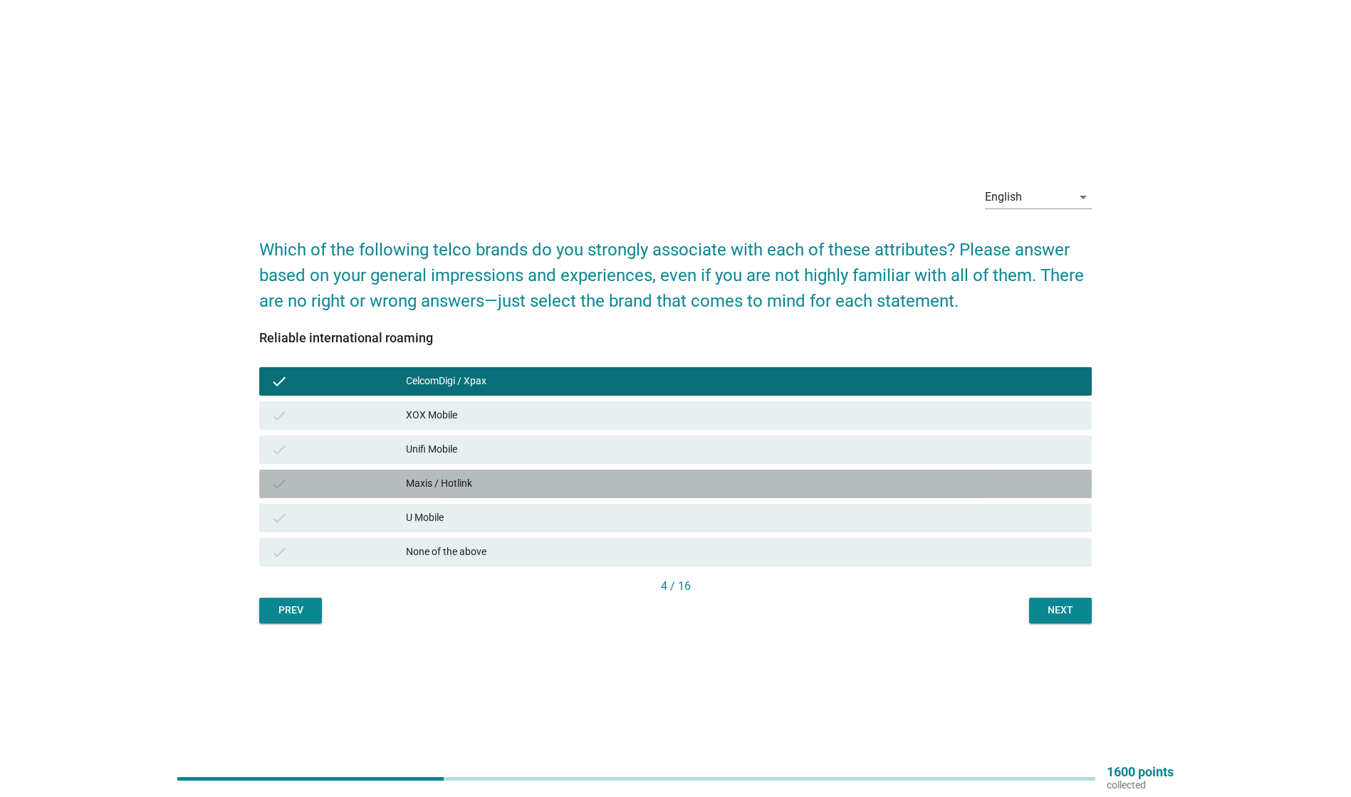
click at [478, 486] on div "Maxis / Hotlink" at bounding box center [743, 484] width 674 height 17
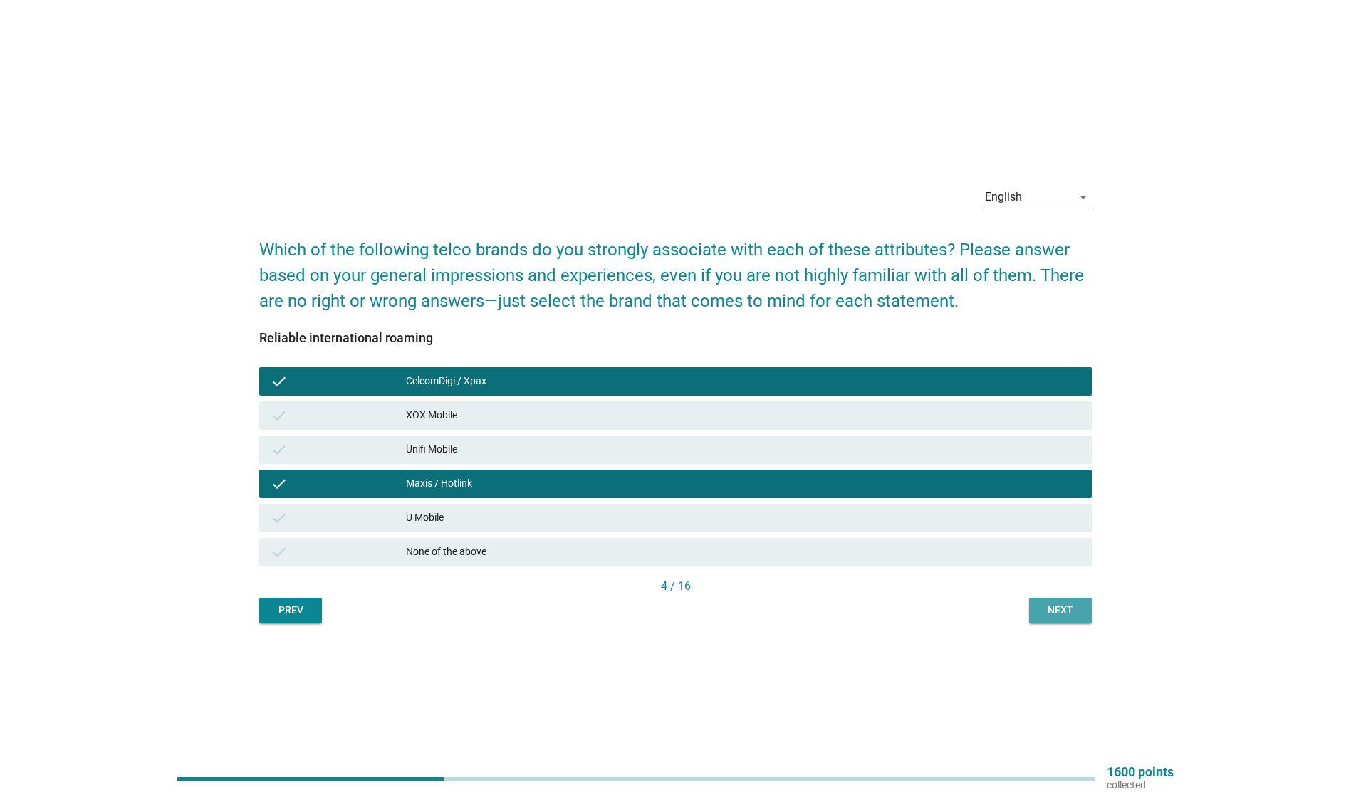
click at [1085, 607] on button "Next" at bounding box center [1060, 611] width 63 height 26
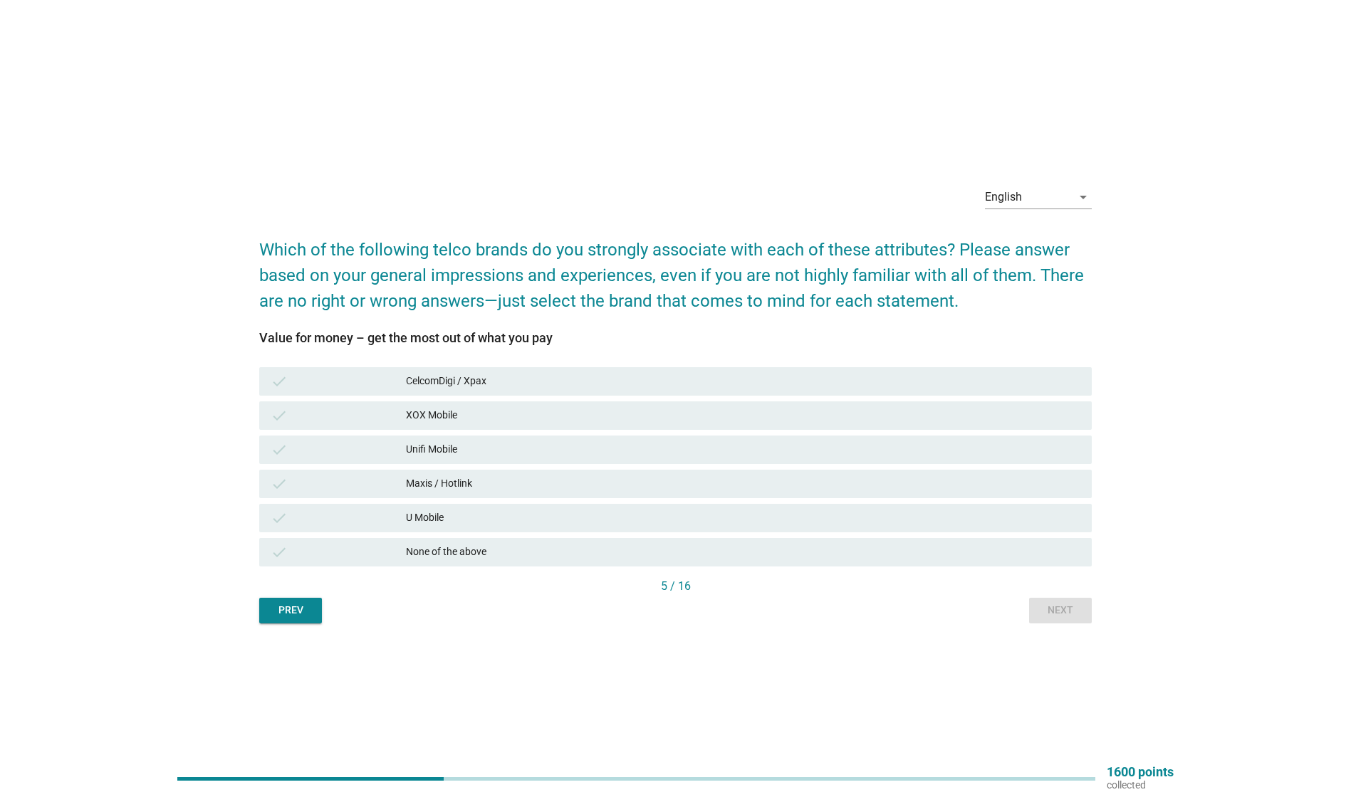
click at [526, 389] on div "CelcomDigi / Xpax" at bounding box center [743, 381] width 674 height 17
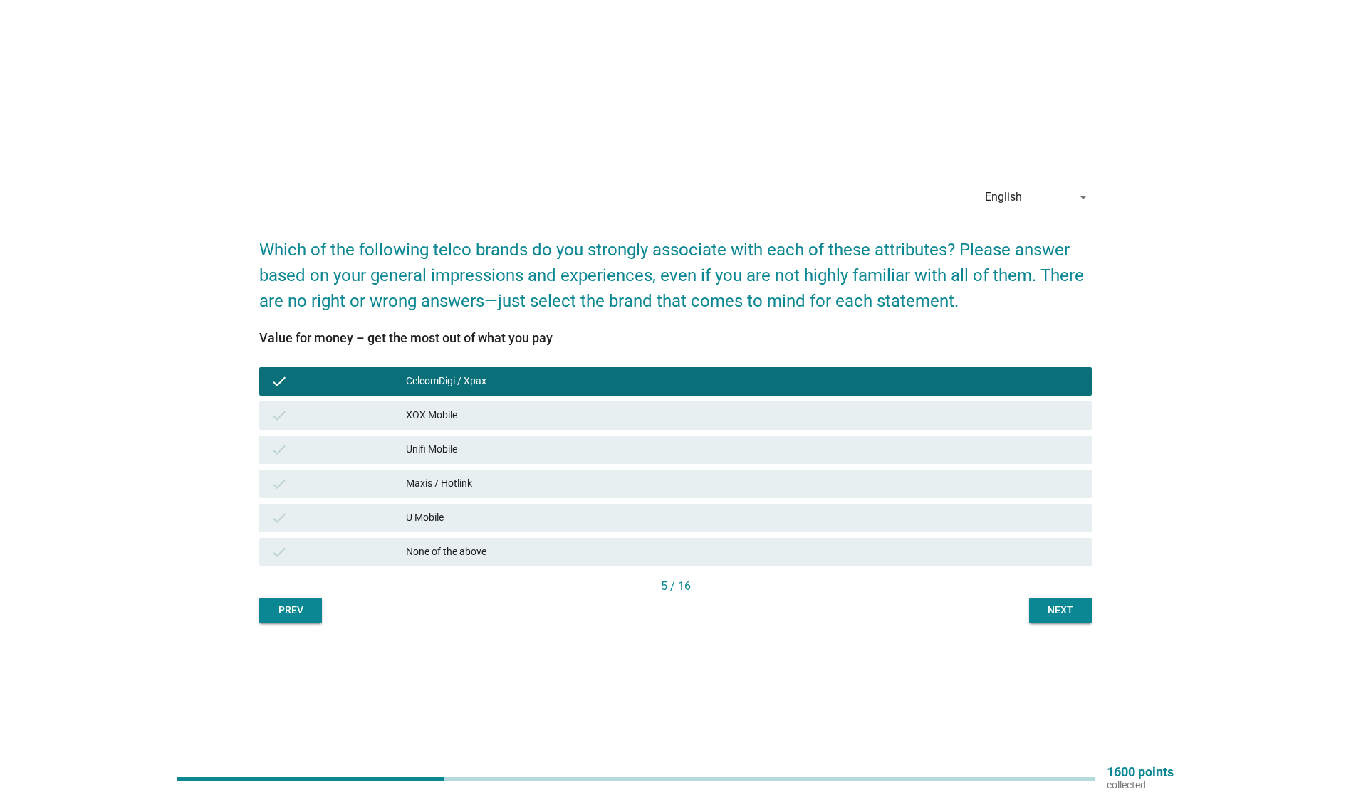
click at [1066, 601] on button "Next" at bounding box center [1060, 611] width 63 height 26
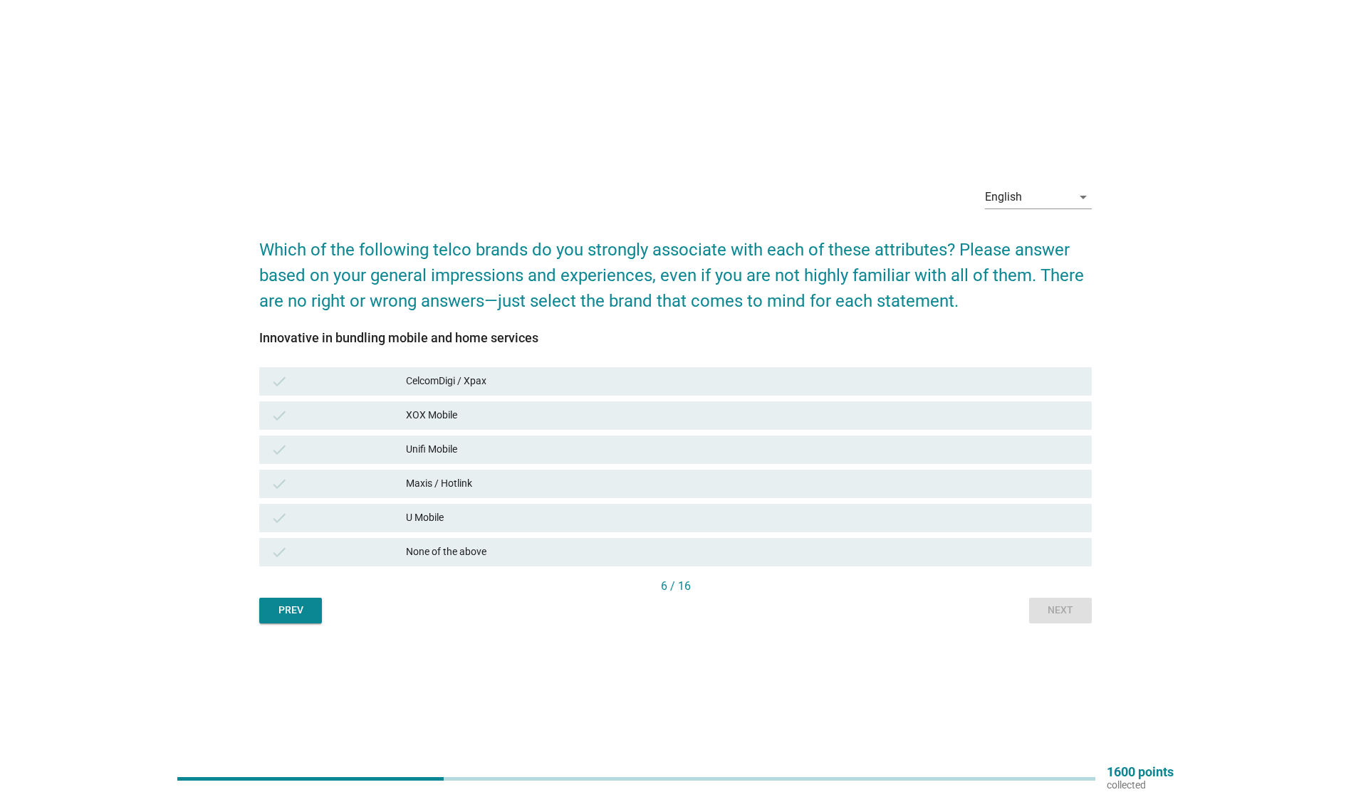
click at [536, 445] on div "Unifi Mobile" at bounding box center [743, 449] width 674 height 17
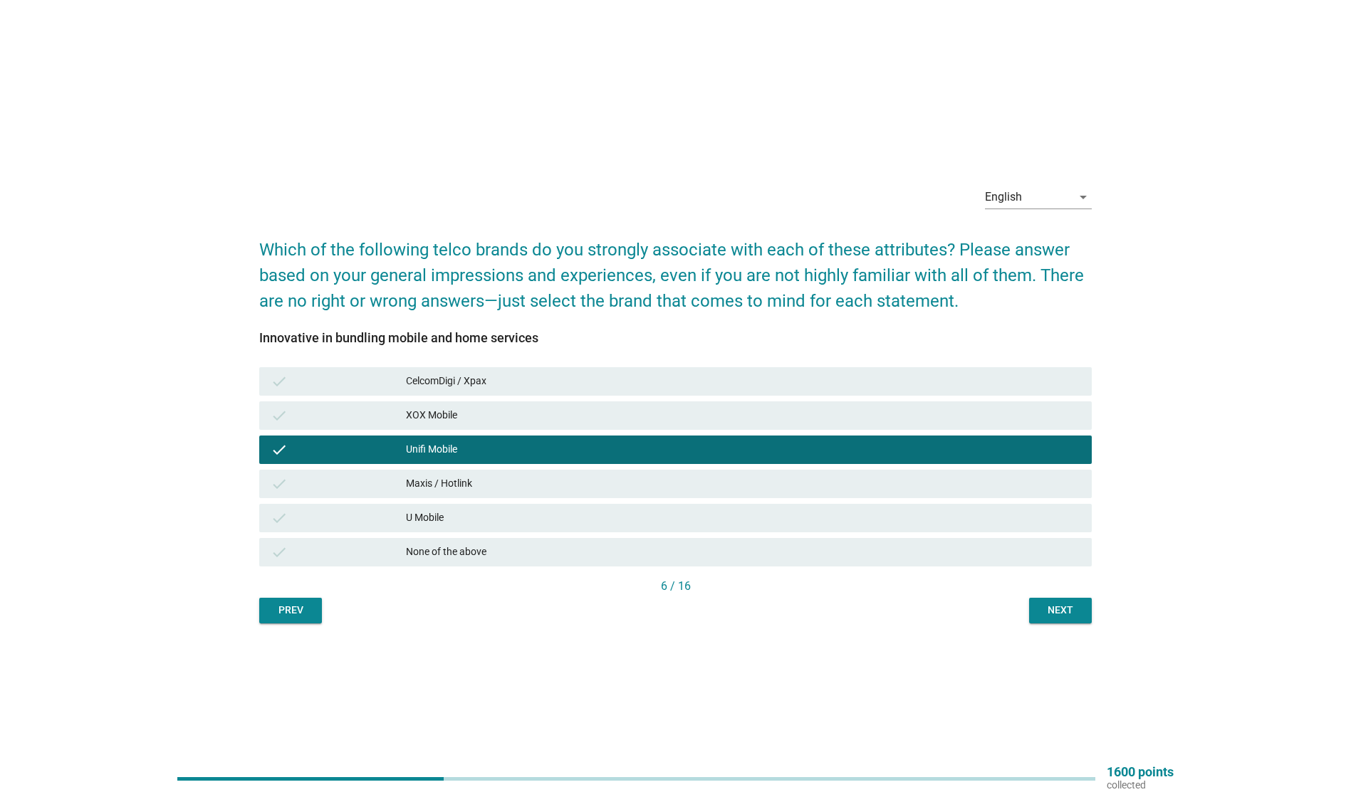
click at [1037, 605] on button "Next" at bounding box center [1060, 611] width 63 height 26
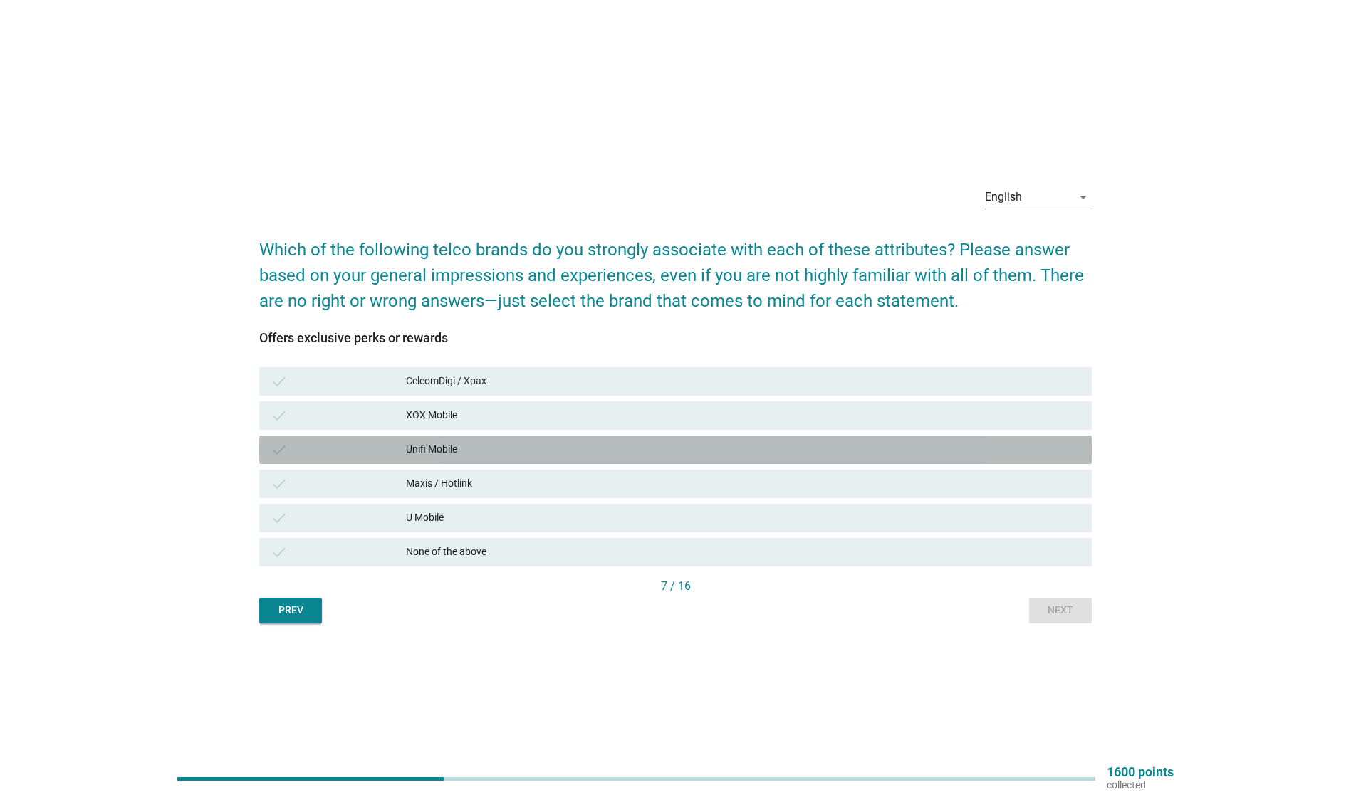
click at [523, 445] on div "Unifi Mobile" at bounding box center [743, 449] width 674 height 17
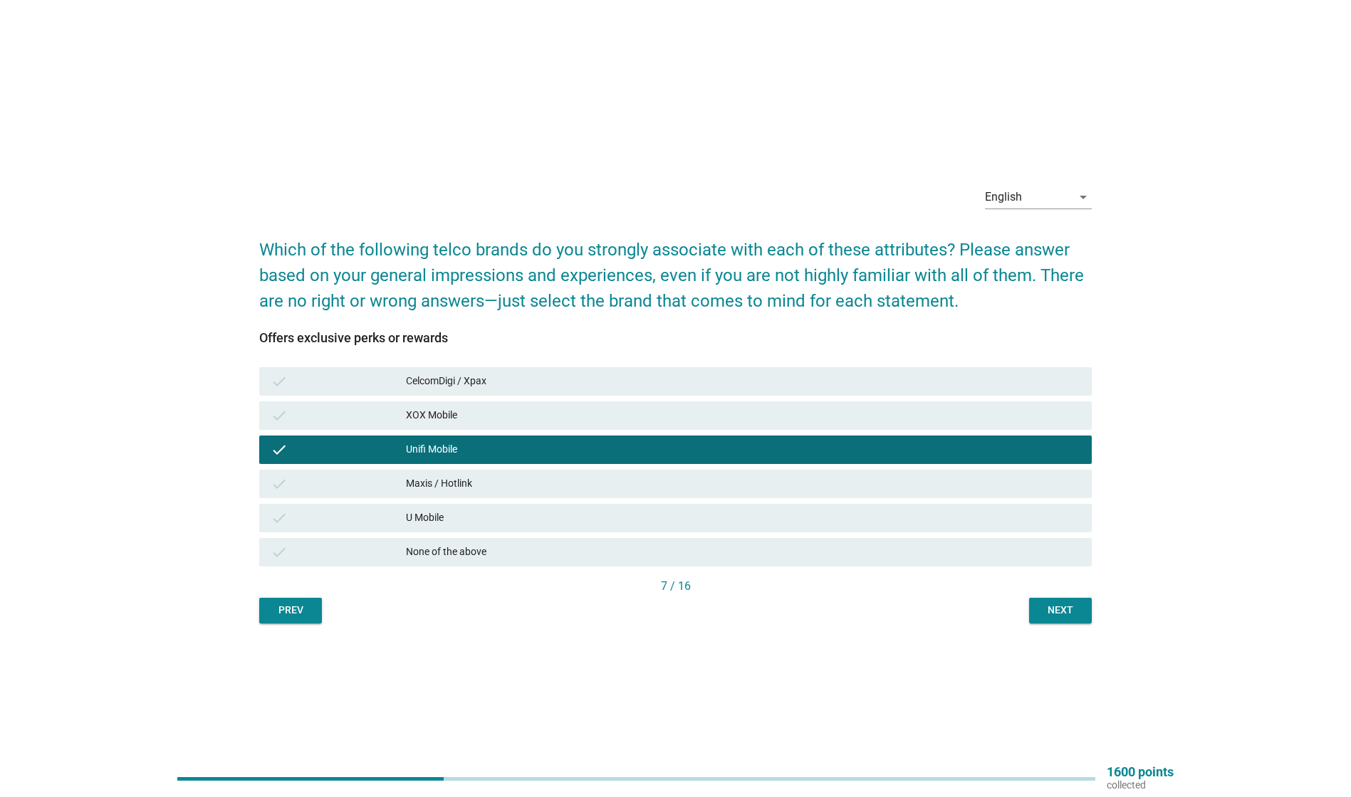
click at [508, 473] on div "check Maxis / Hotlink" at bounding box center [675, 484] width 832 height 28
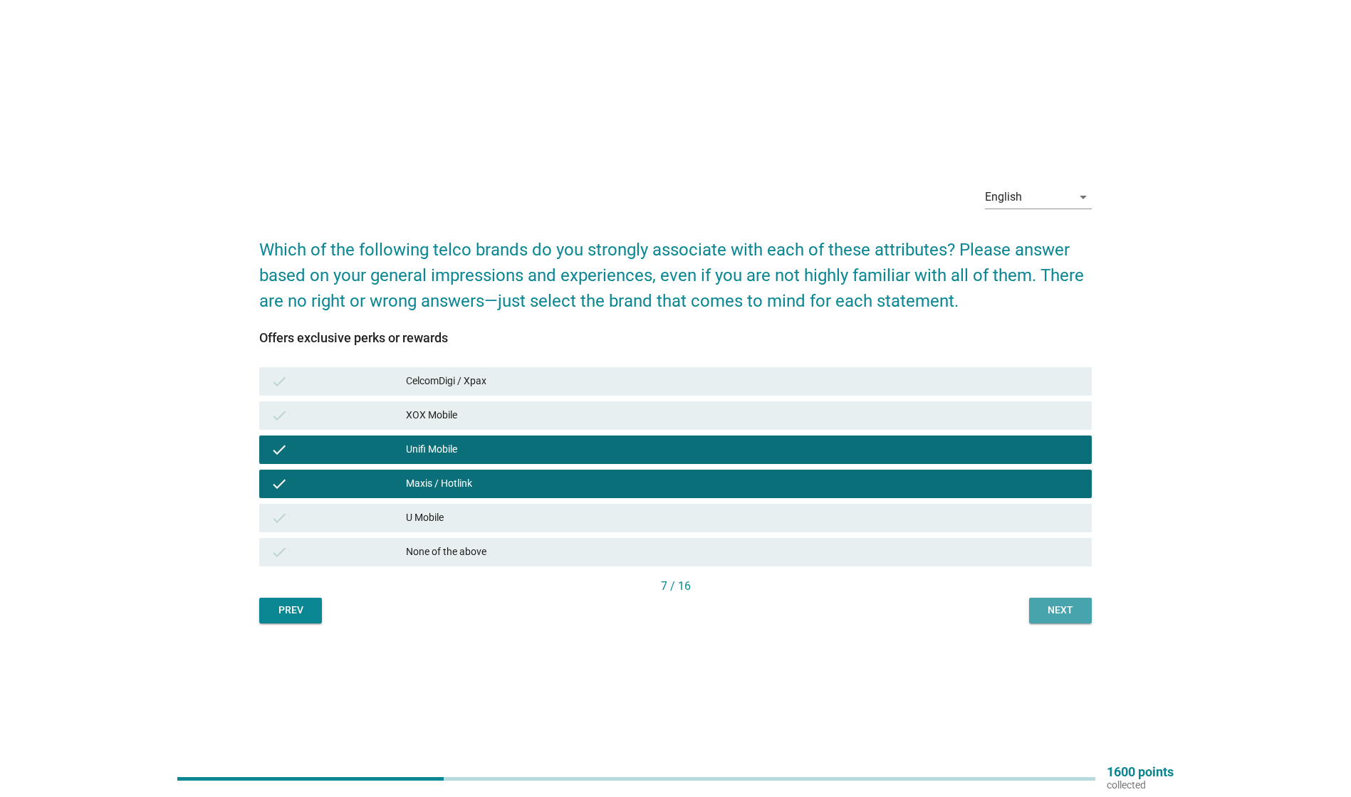
click at [1045, 598] on button "Next" at bounding box center [1060, 611] width 63 height 26
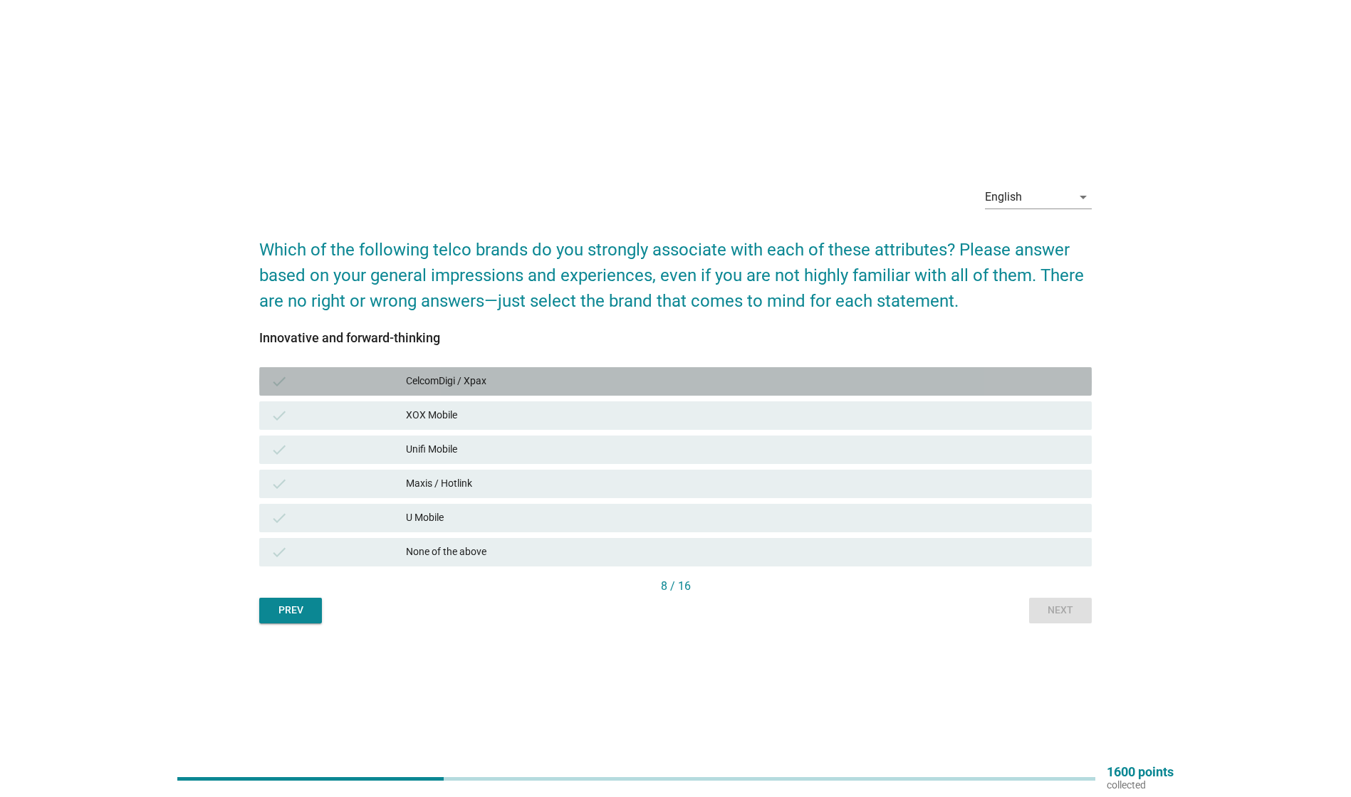
click at [502, 382] on div "CelcomDigi / Xpax" at bounding box center [743, 381] width 674 height 17
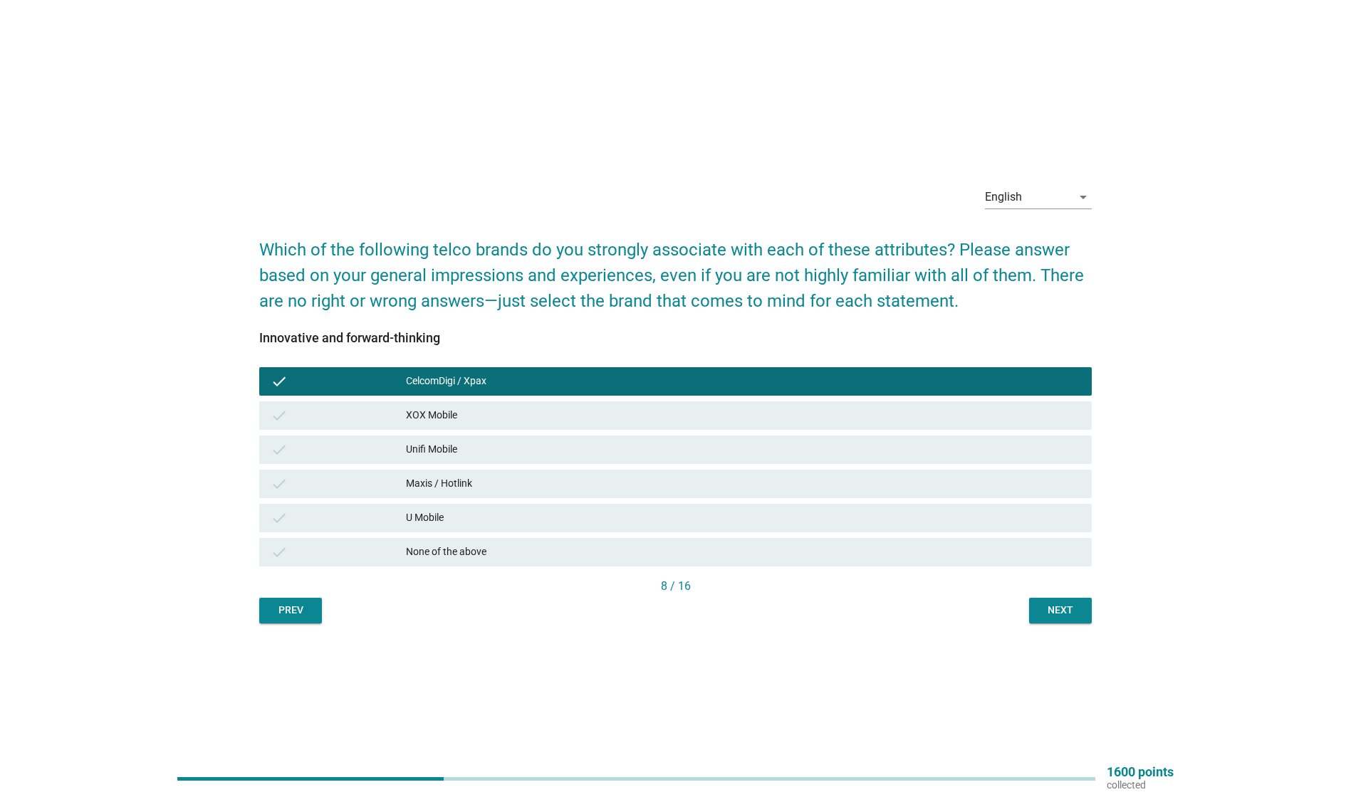
click at [485, 478] on div "Maxis / Hotlink" at bounding box center [743, 484] width 674 height 17
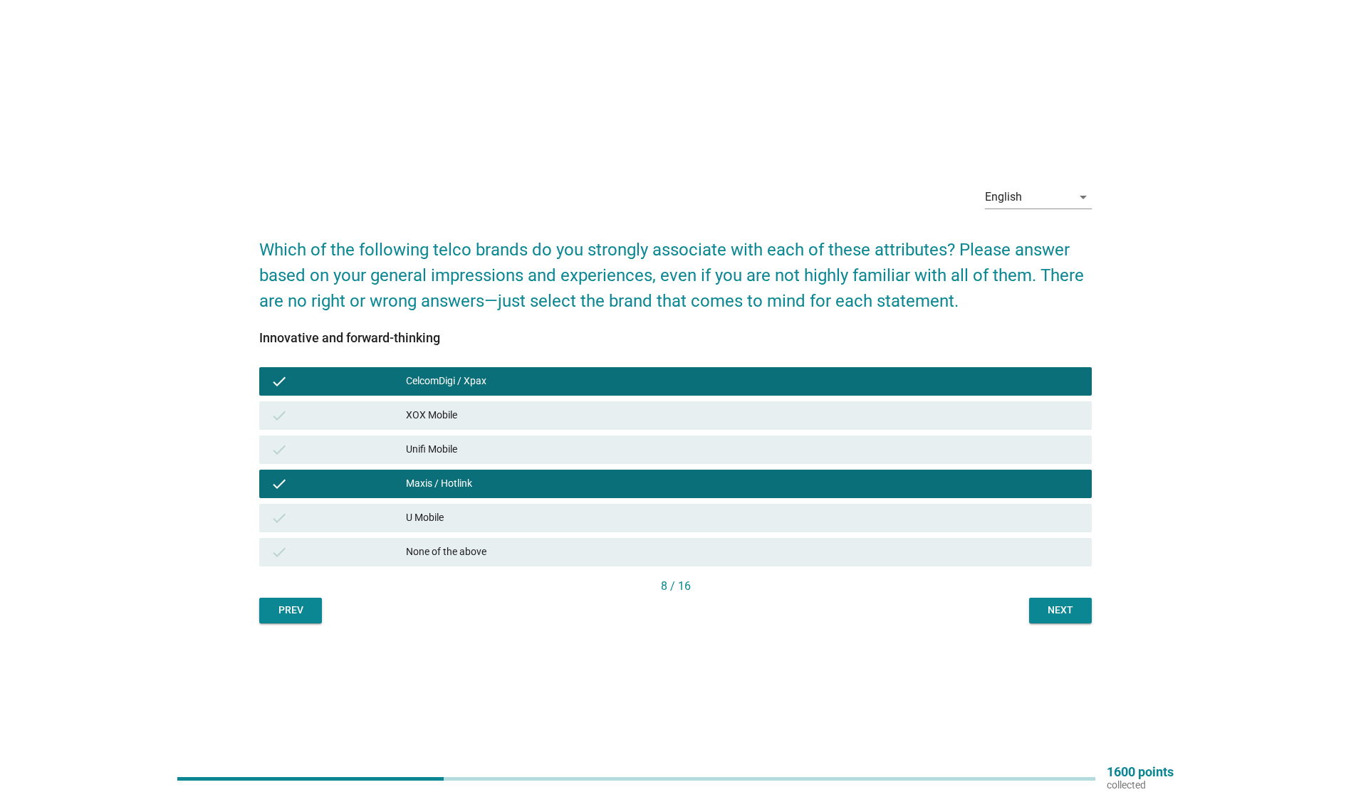
click at [1047, 609] on div "Next" at bounding box center [1060, 610] width 40 height 15
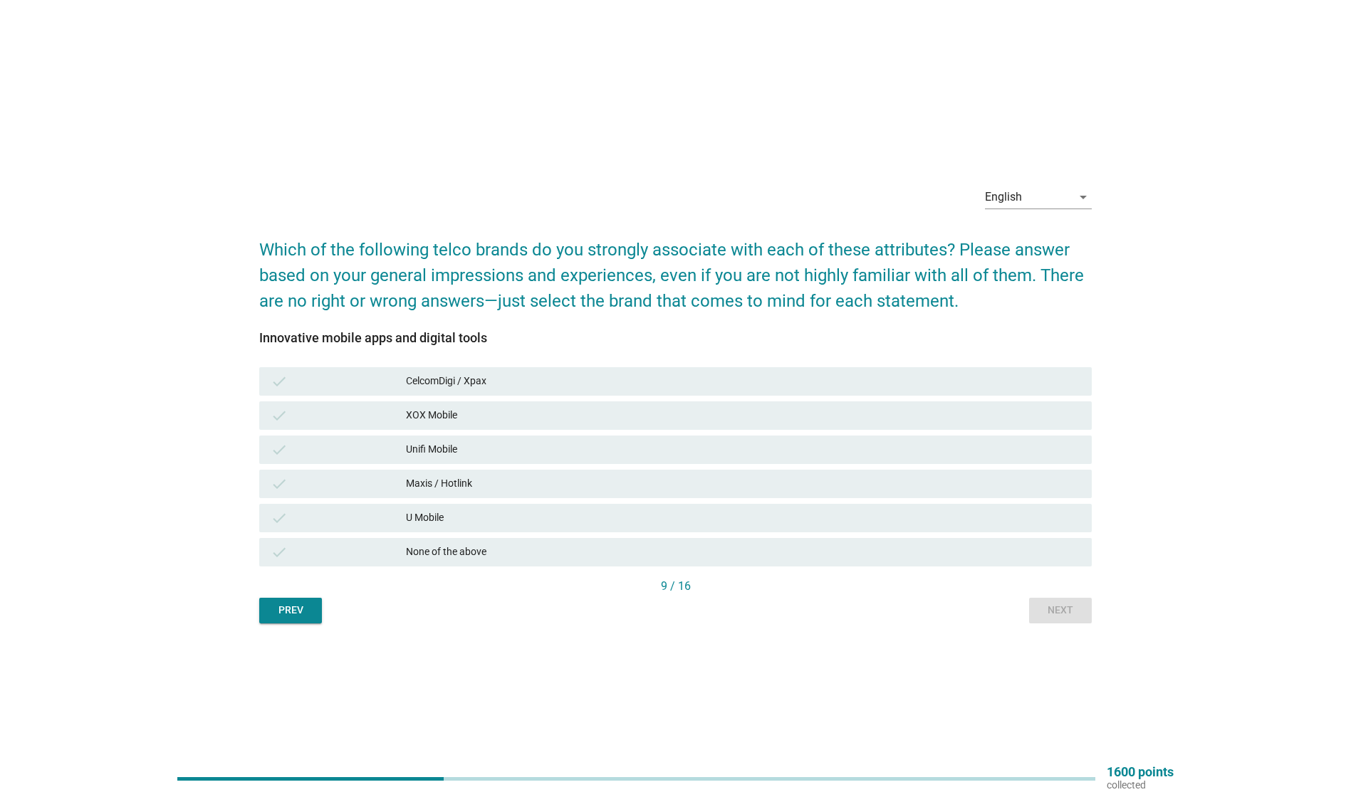
click at [554, 390] on div "check CelcomDigi / Xpax" at bounding box center [675, 381] width 832 height 28
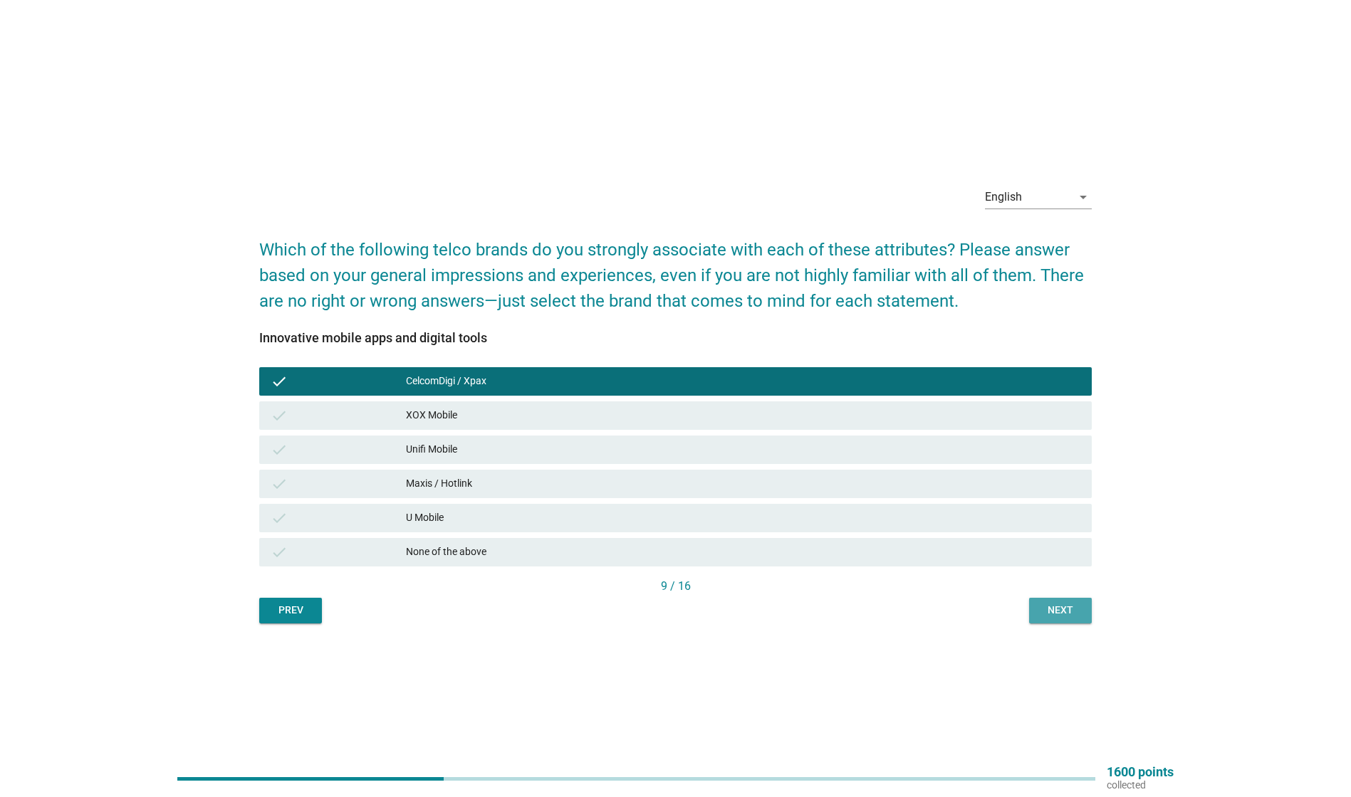
click at [1087, 614] on button "Next" at bounding box center [1060, 611] width 63 height 26
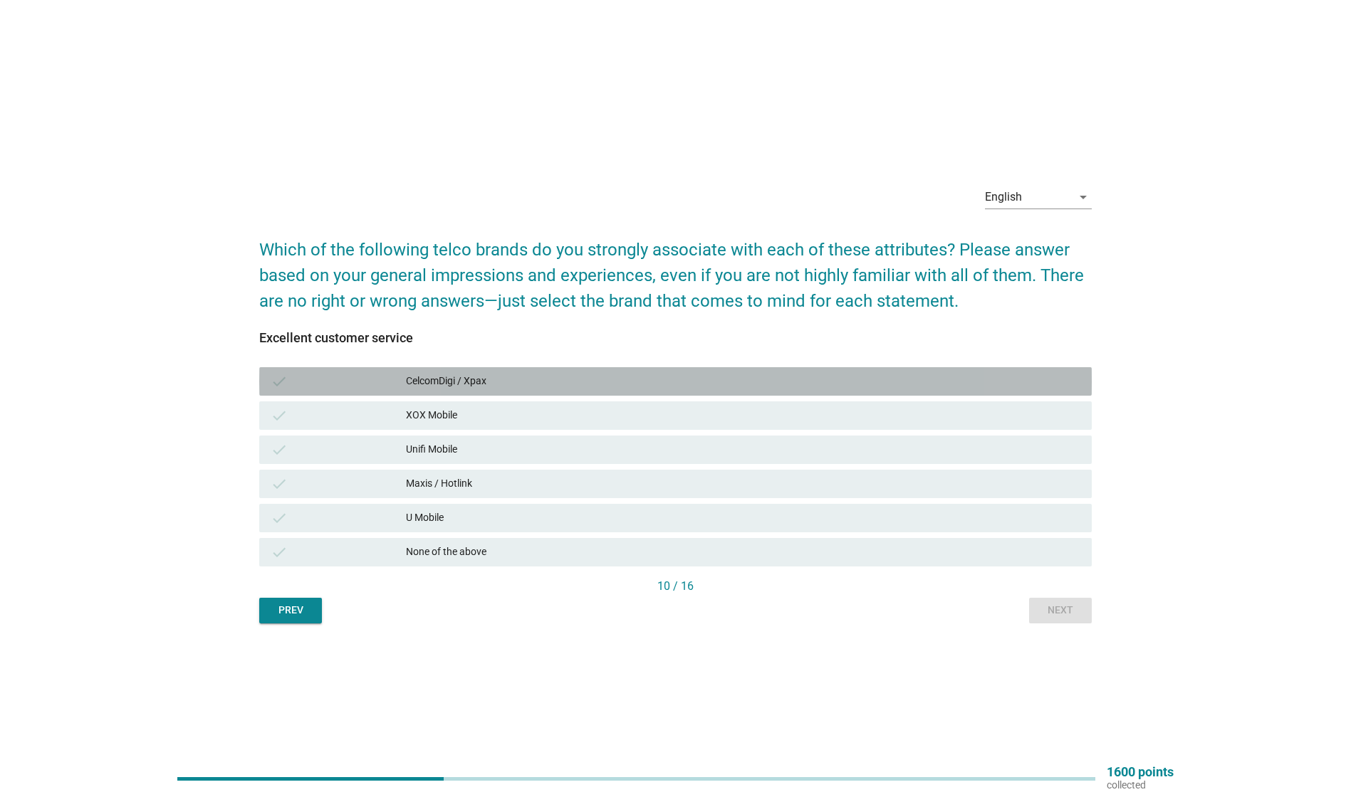
click at [515, 384] on div "CelcomDigi / Xpax" at bounding box center [743, 381] width 674 height 17
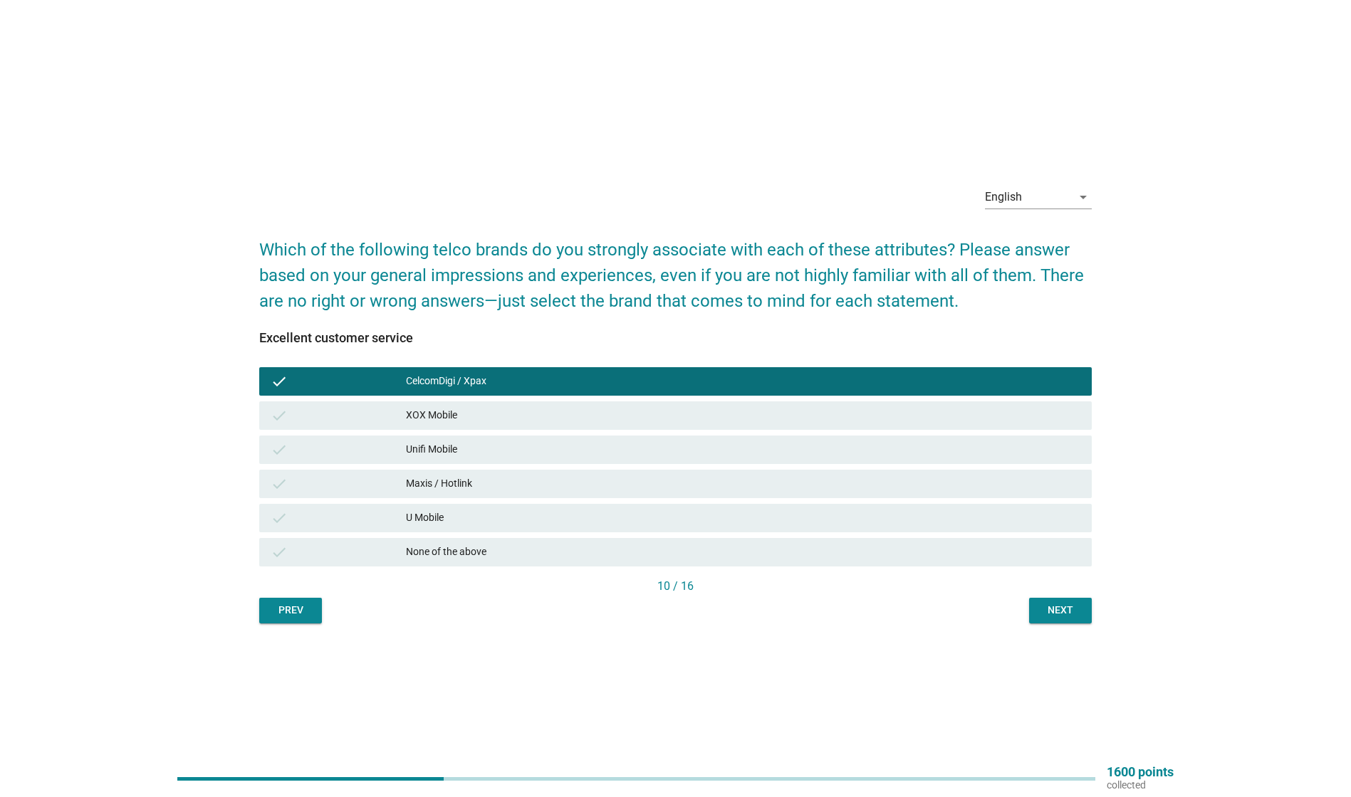
click at [483, 493] on div "check Maxis / Hotlink" at bounding box center [675, 484] width 832 height 28
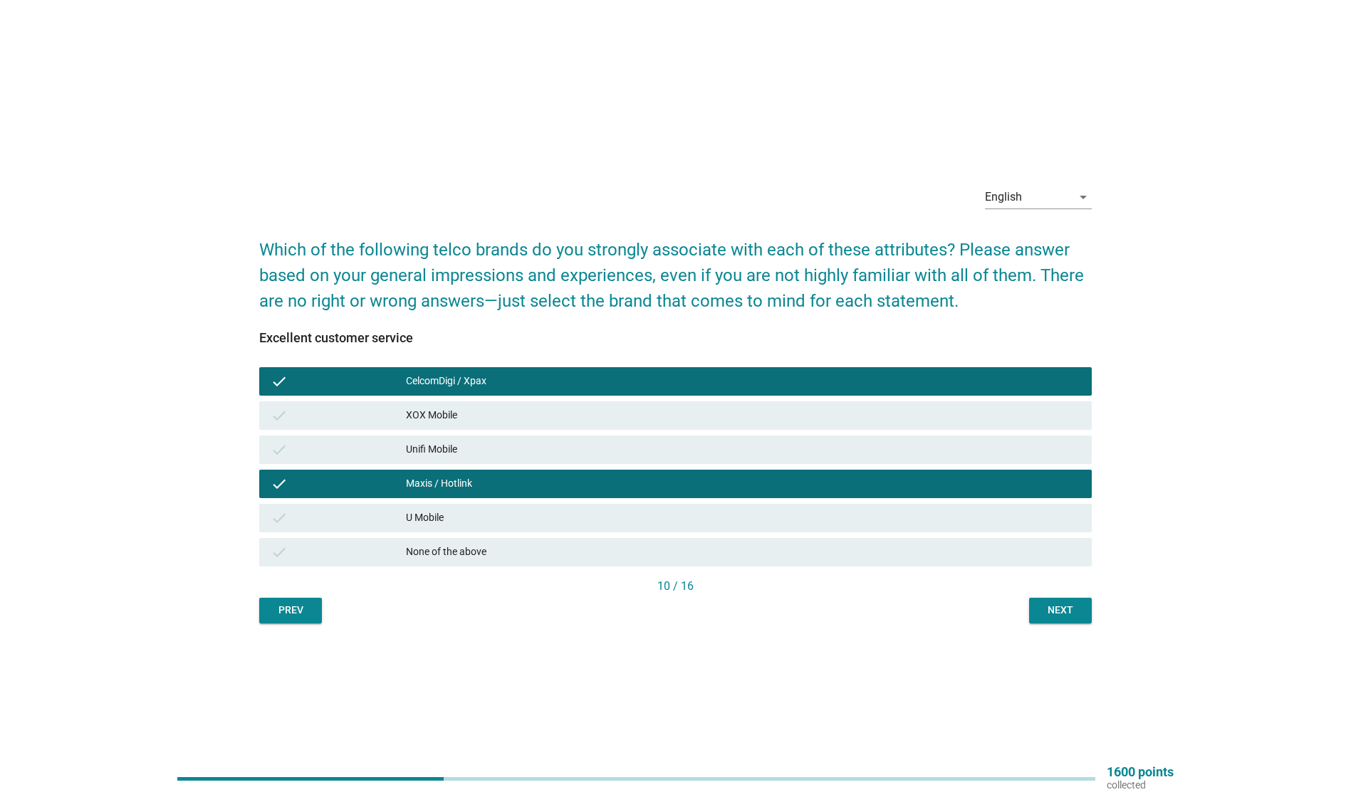
click at [498, 450] on div "Unifi Mobile" at bounding box center [743, 449] width 674 height 17
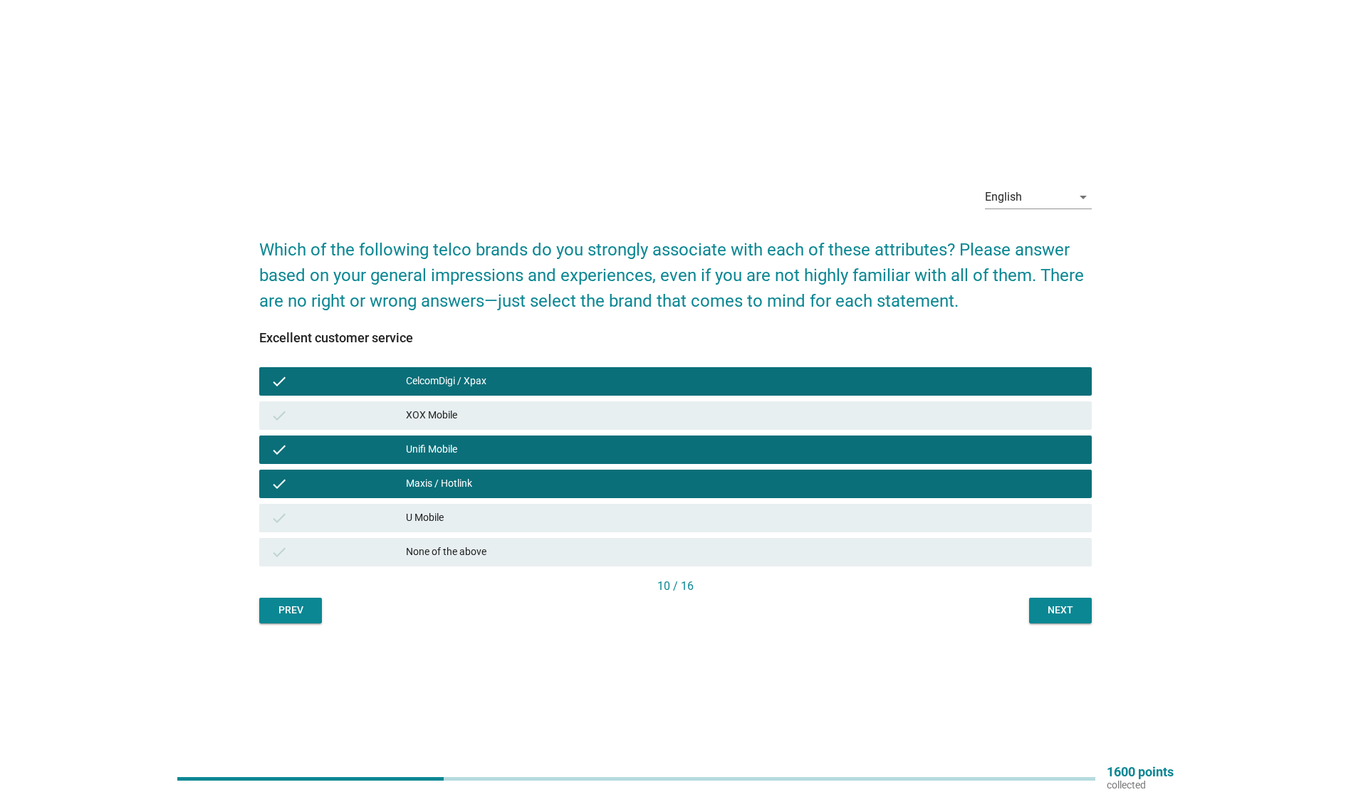
click at [1082, 609] on button "Next" at bounding box center [1060, 611] width 63 height 26
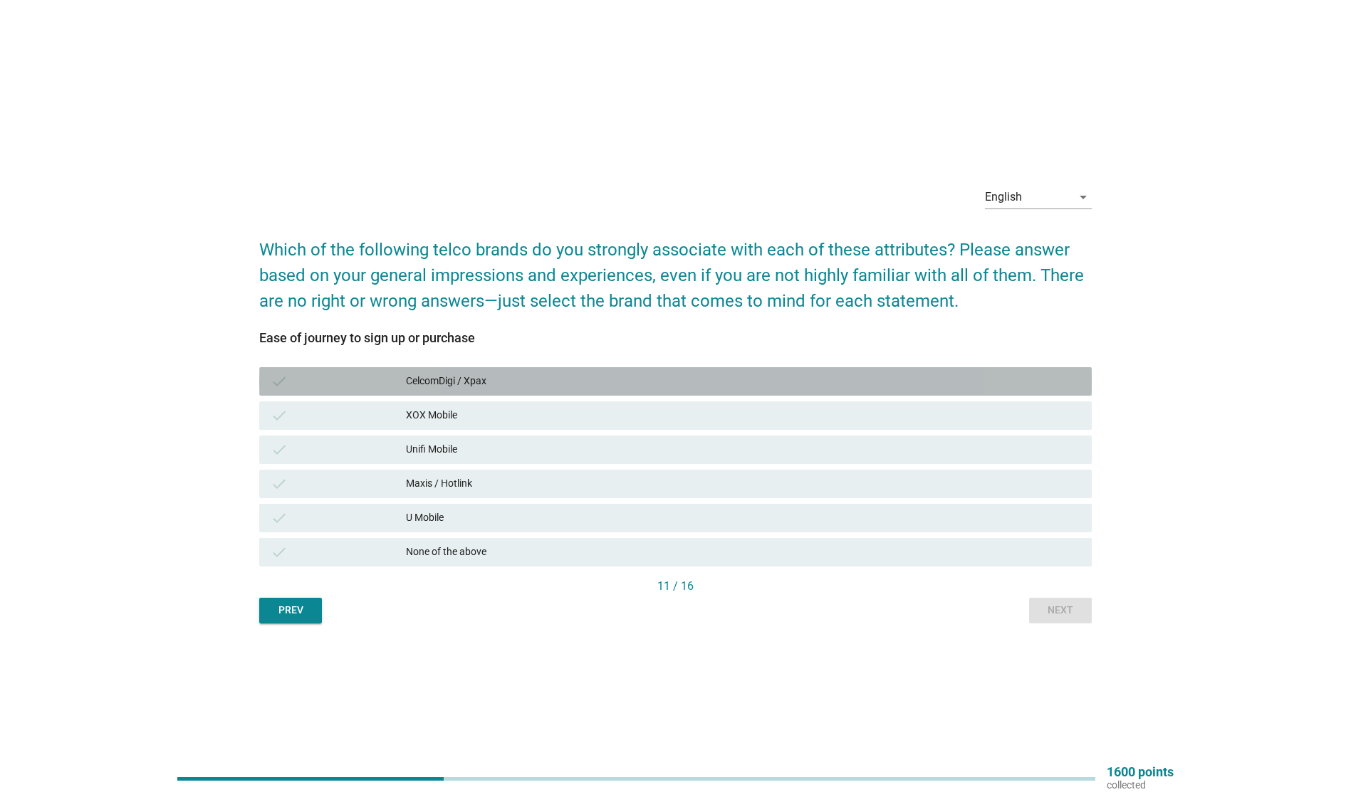
click at [532, 383] on div "CelcomDigi / Xpax" at bounding box center [743, 381] width 674 height 17
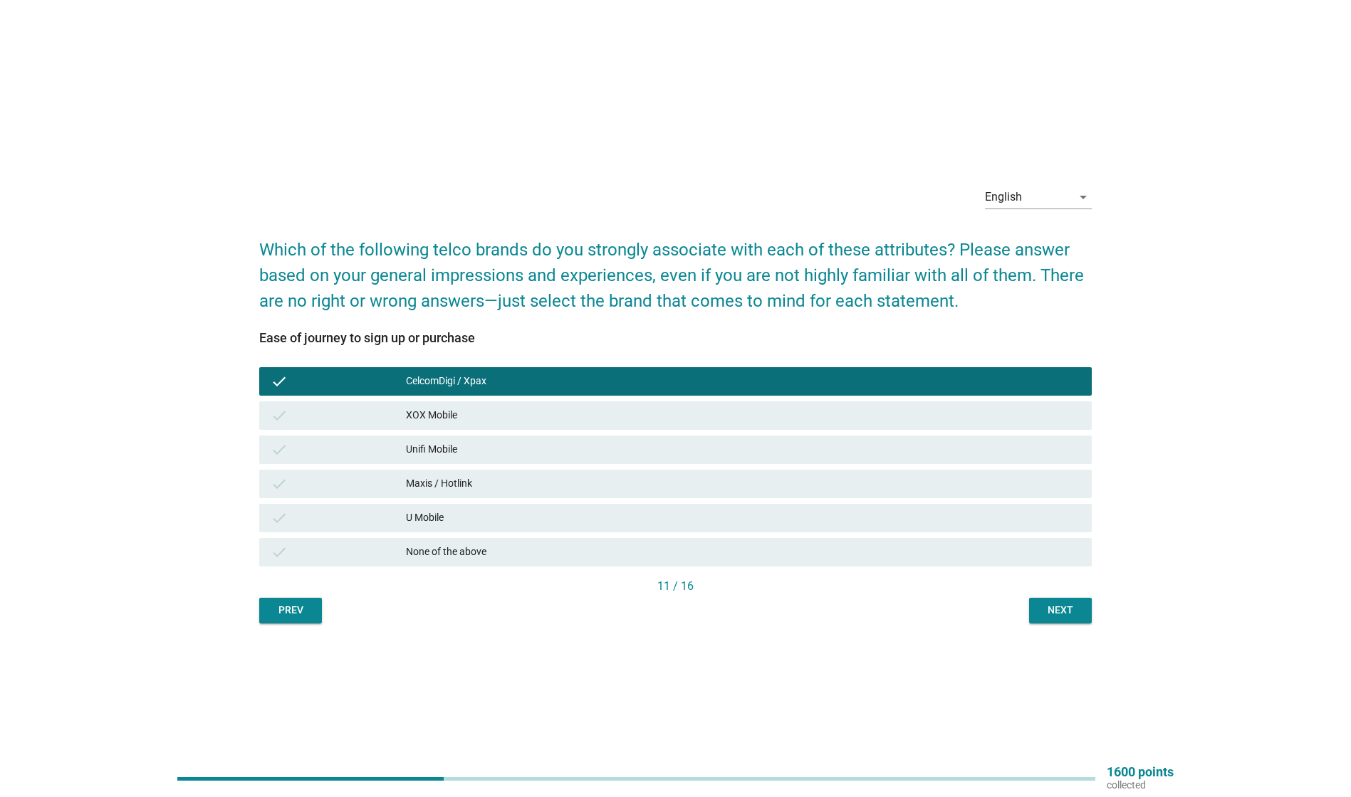
click at [504, 487] on div "Maxis / Hotlink" at bounding box center [743, 484] width 674 height 17
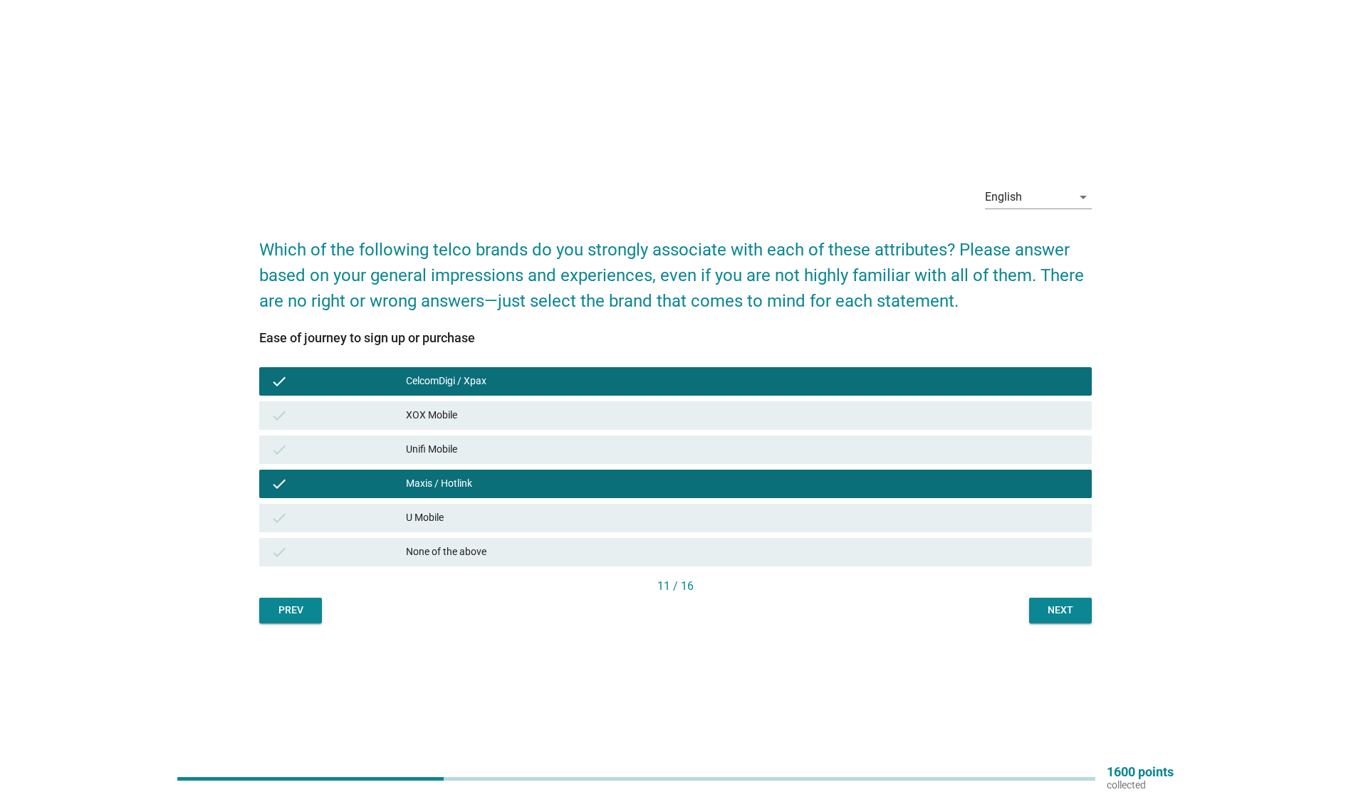
click at [520, 450] on div "Unifi Mobile" at bounding box center [743, 449] width 674 height 17
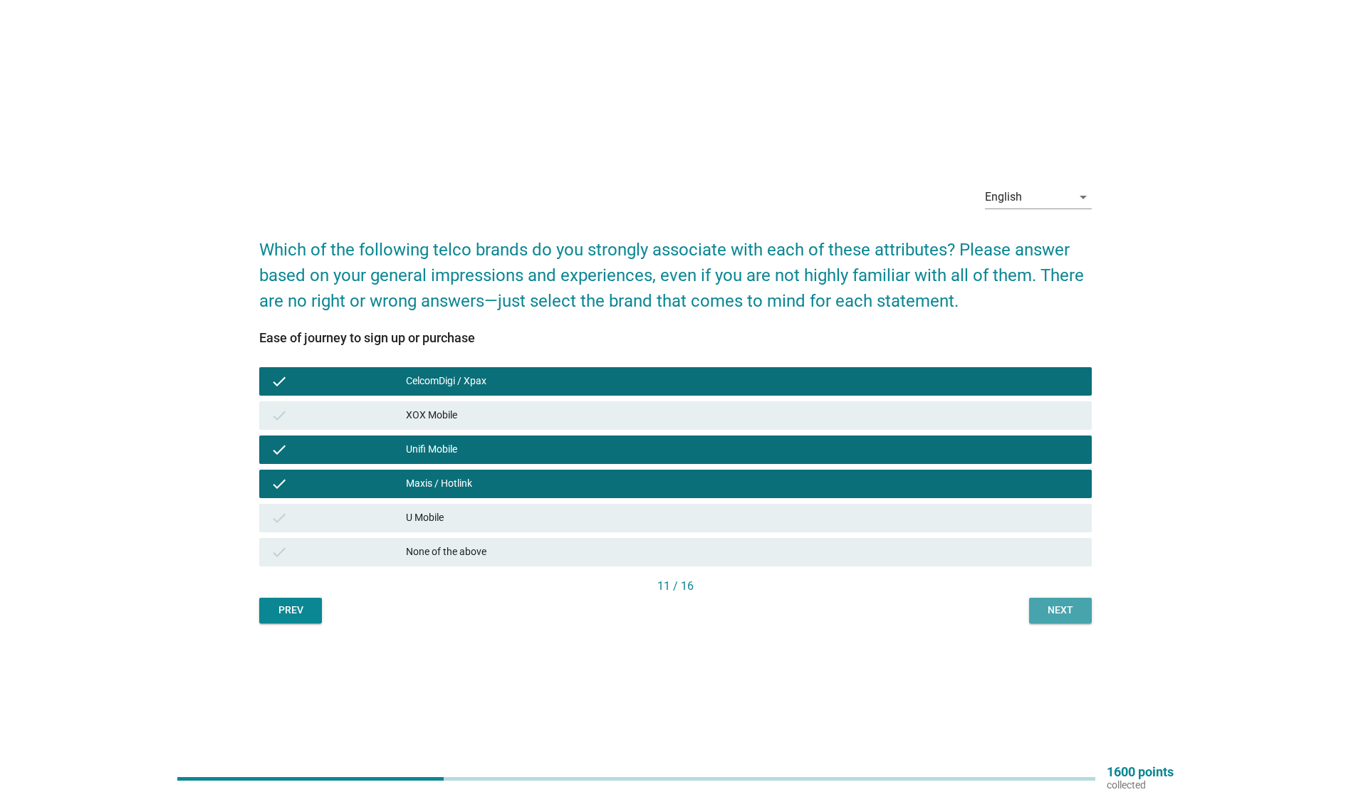
click at [1066, 603] on div "Next" at bounding box center [1060, 610] width 40 height 15
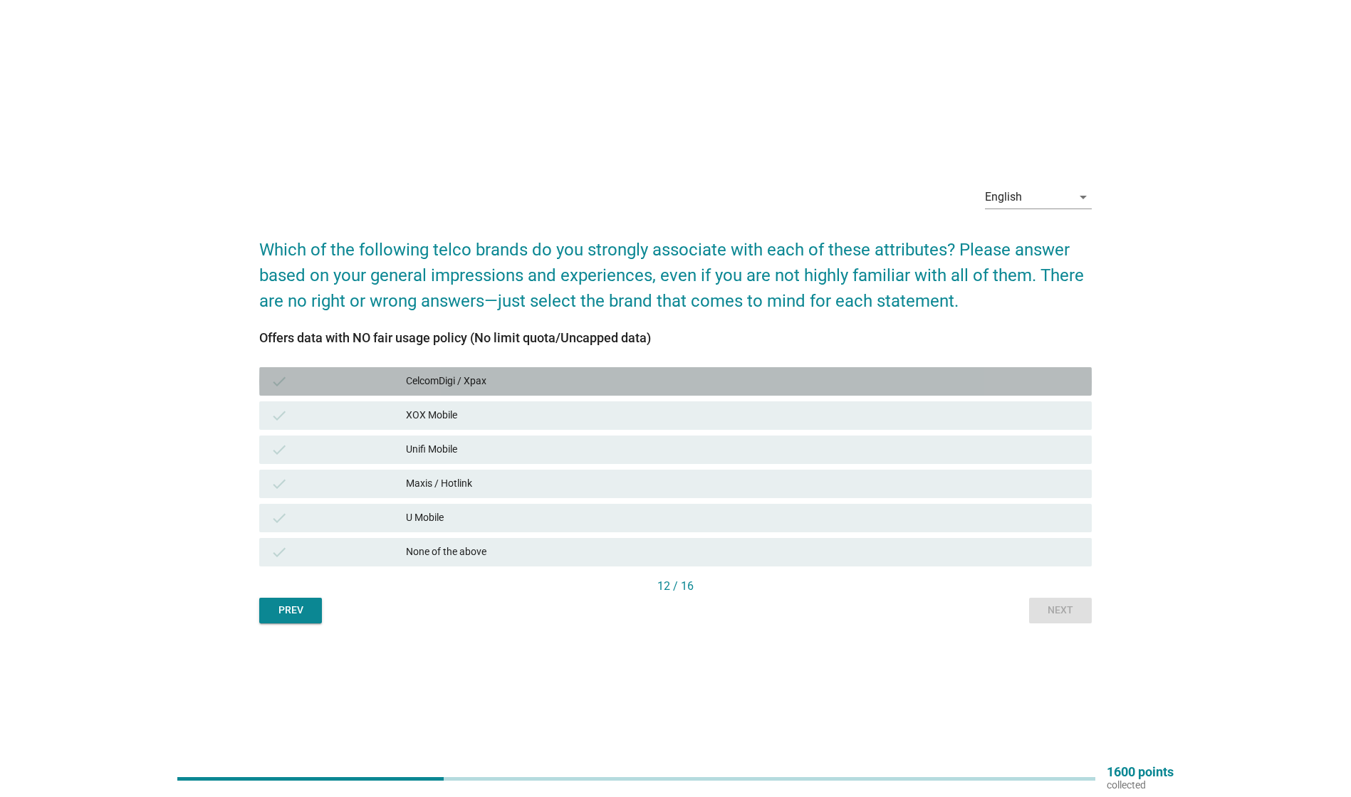
click at [514, 380] on div "CelcomDigi / Xpax" at bounding box center [743, 381] width 674 height 17
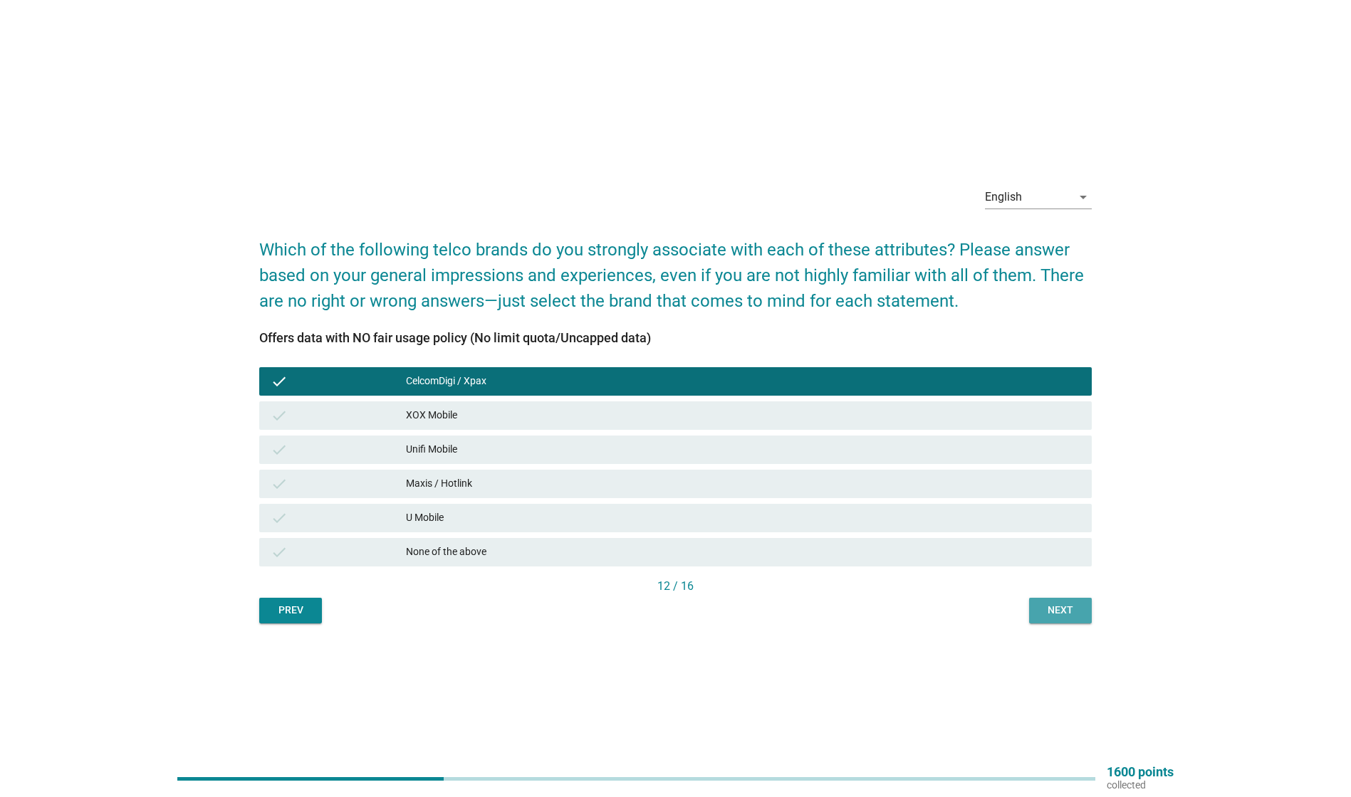
click at [1059, 614] on div "Next" at bounding box center [1060, 610] width 40 height 15
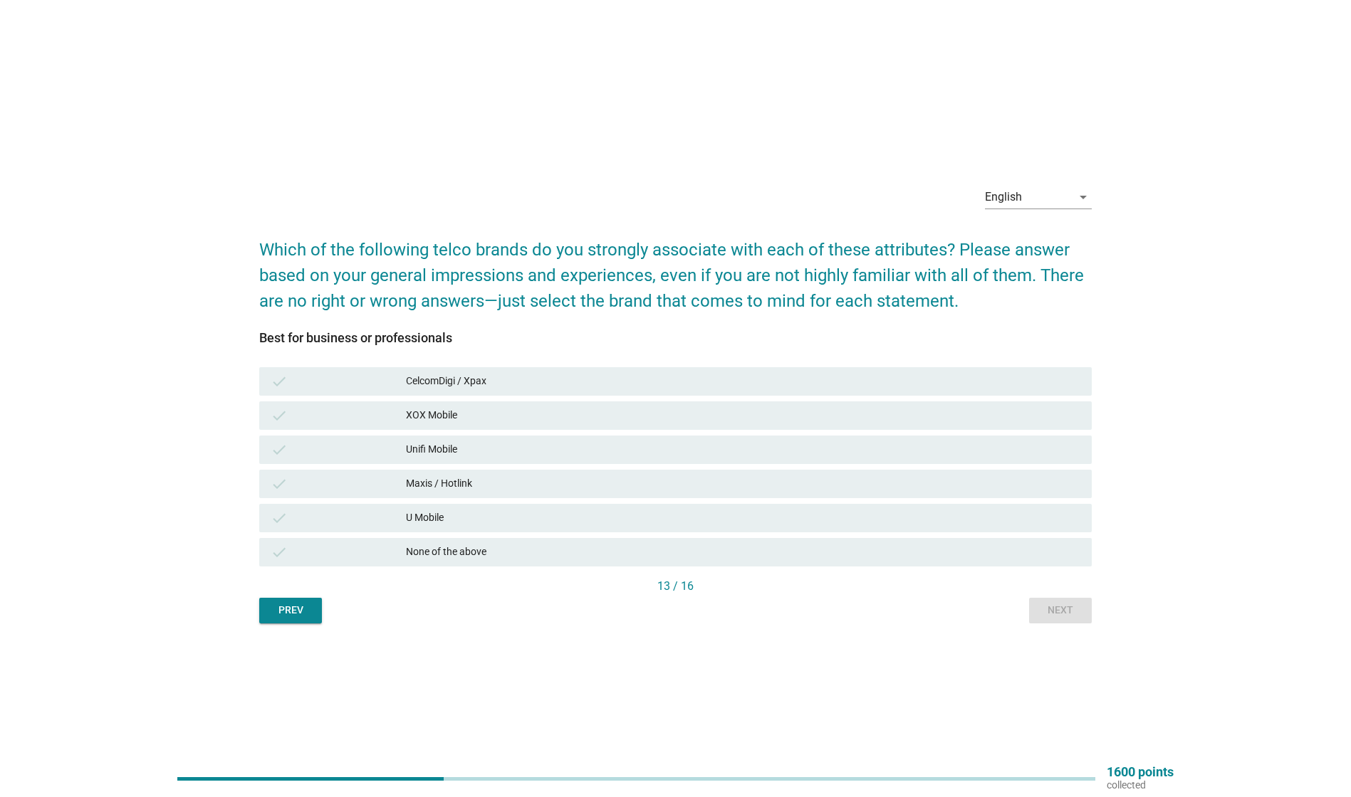
click at [513, 480] on div "Maxis / Hotlink" at bounding box center [743, 484] width 674 height 17
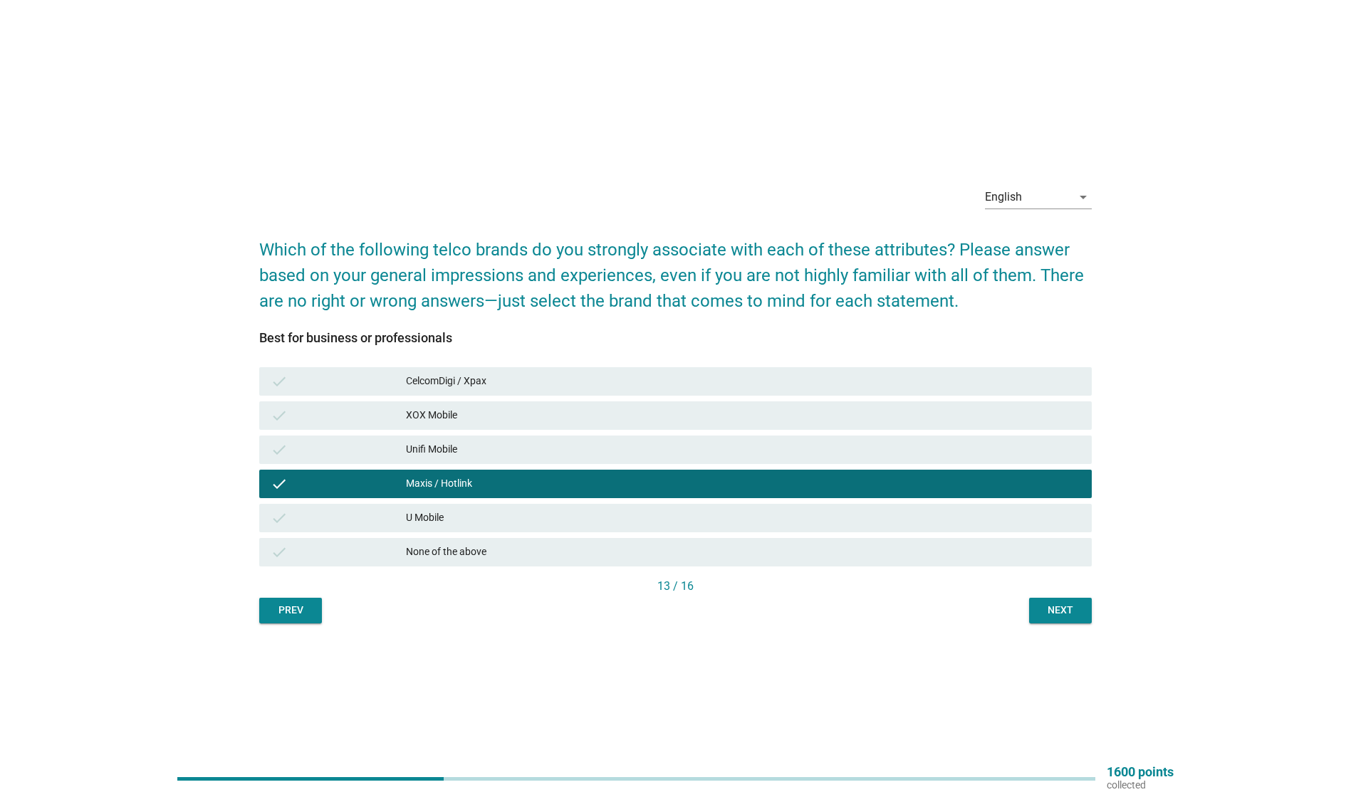
click at [1047, 602] on button "Next" at bounding box center [1060, 611] width 63 height 26
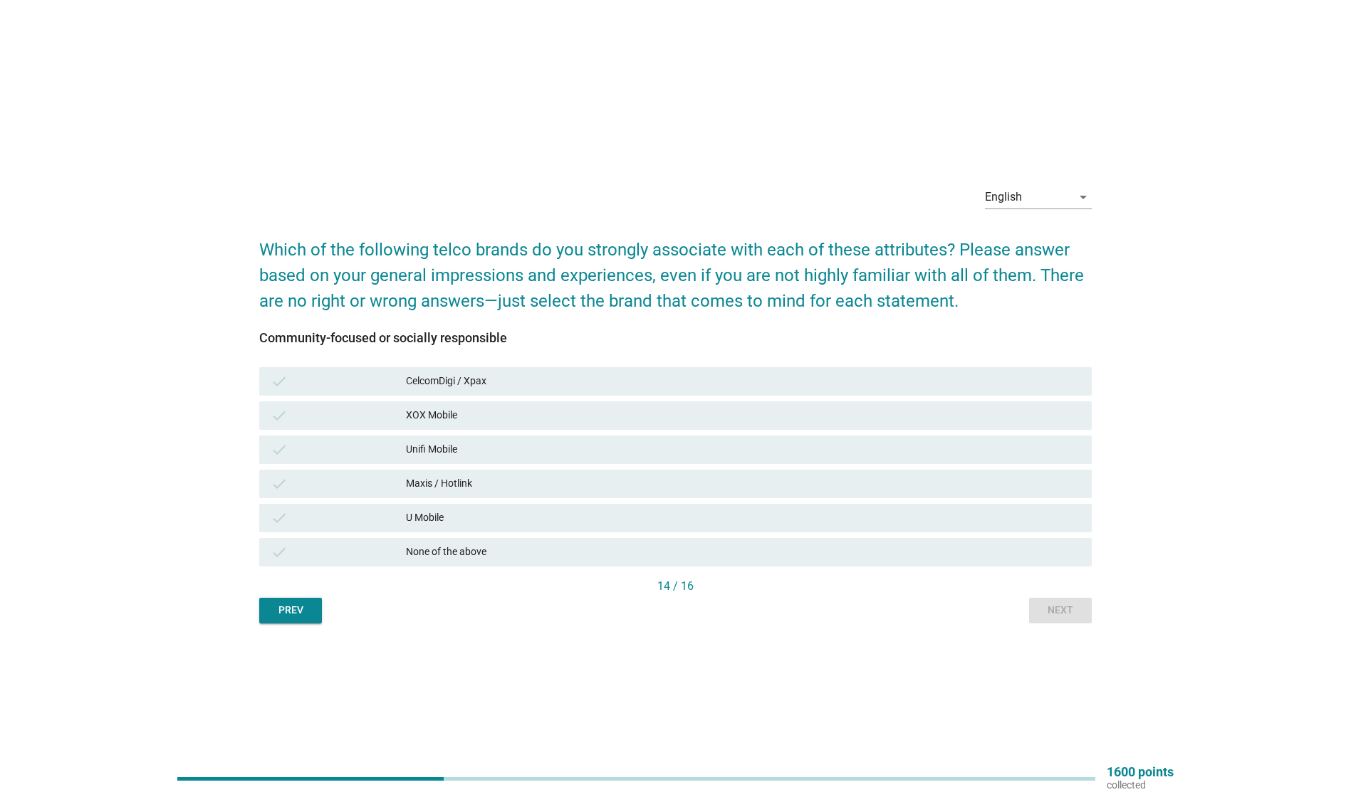
click at [572, 555] on div "None of the above" at bounding box center [743, 552] width 674 height 17
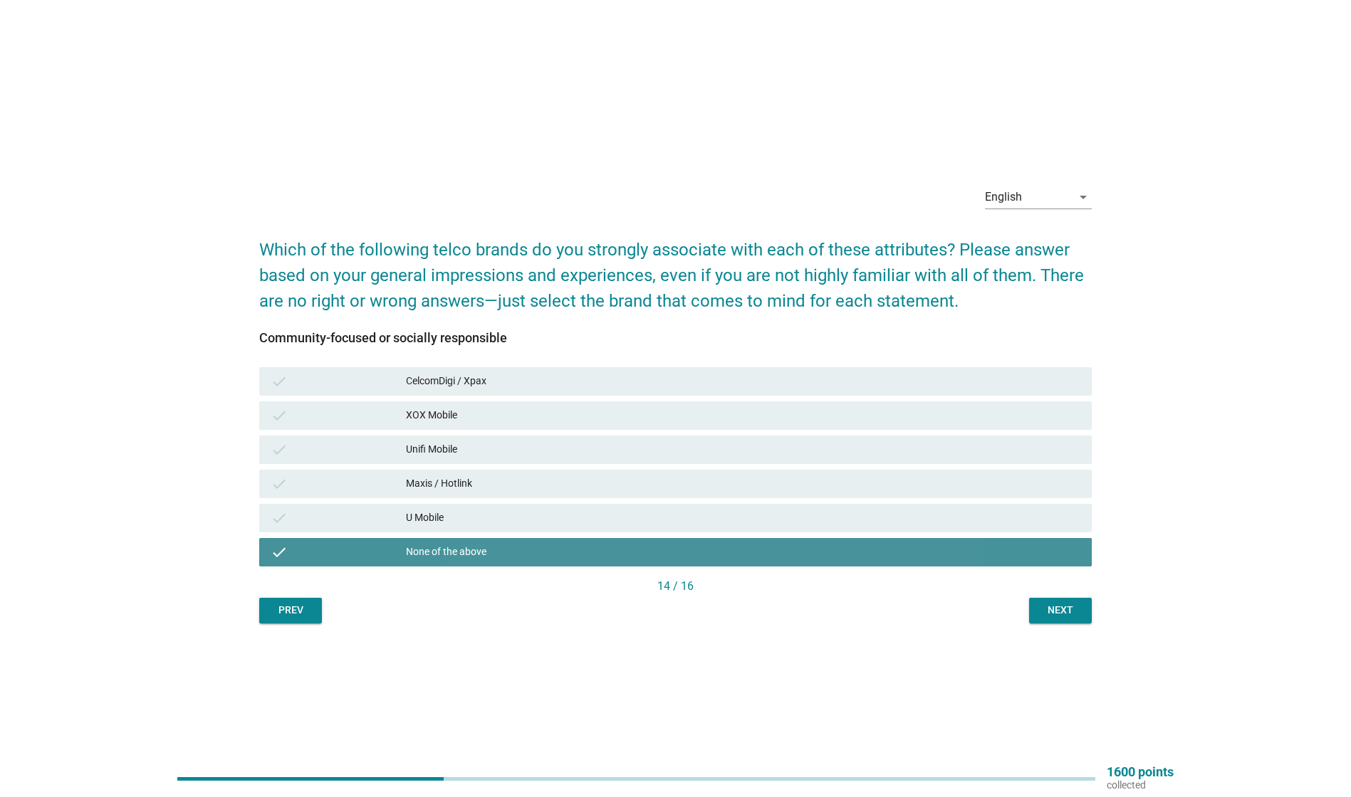
click at [488, 553] on div "None of the above" at bounding box center [743, 552] width 674 height 17
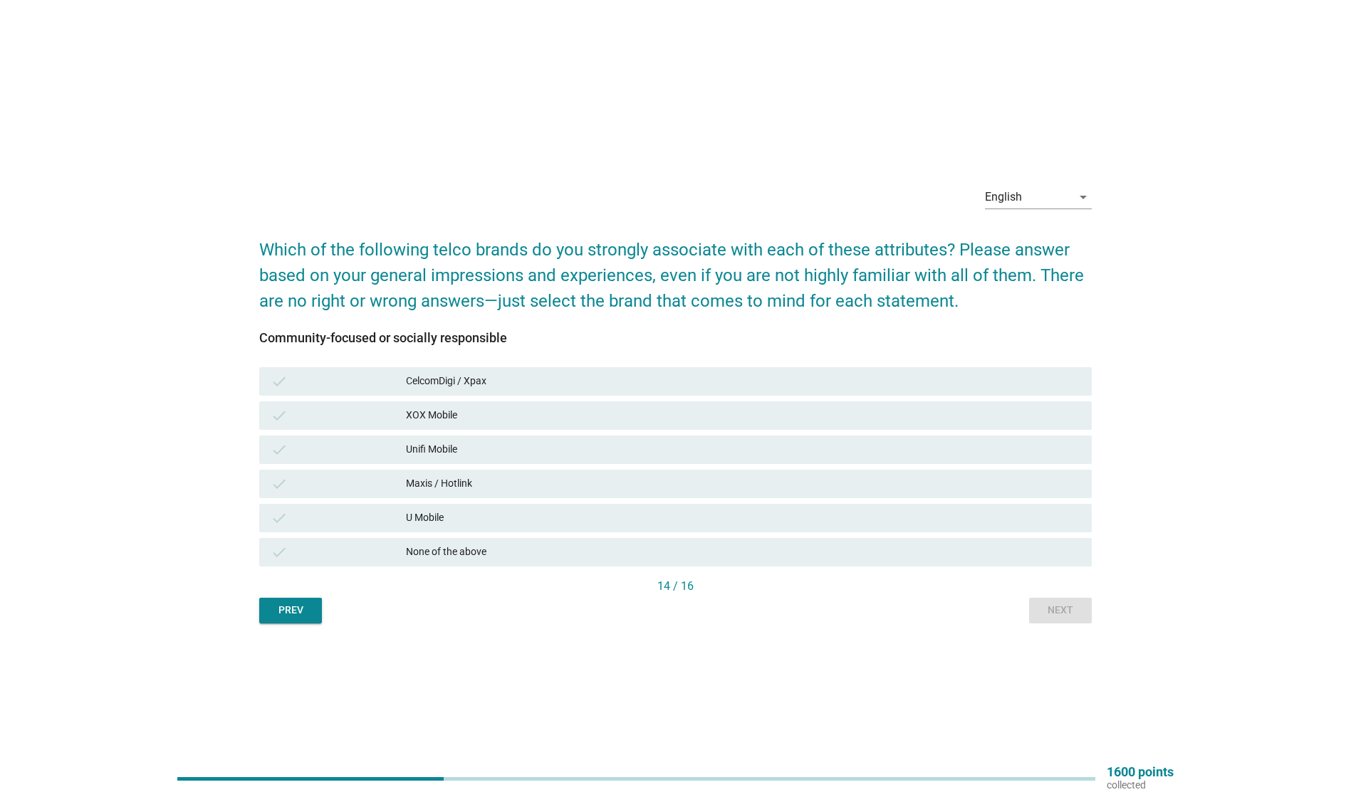
click at [525, 377] on div "CelcomDigi / Xpax" at bounding box center [743, 381] width 674 height 17
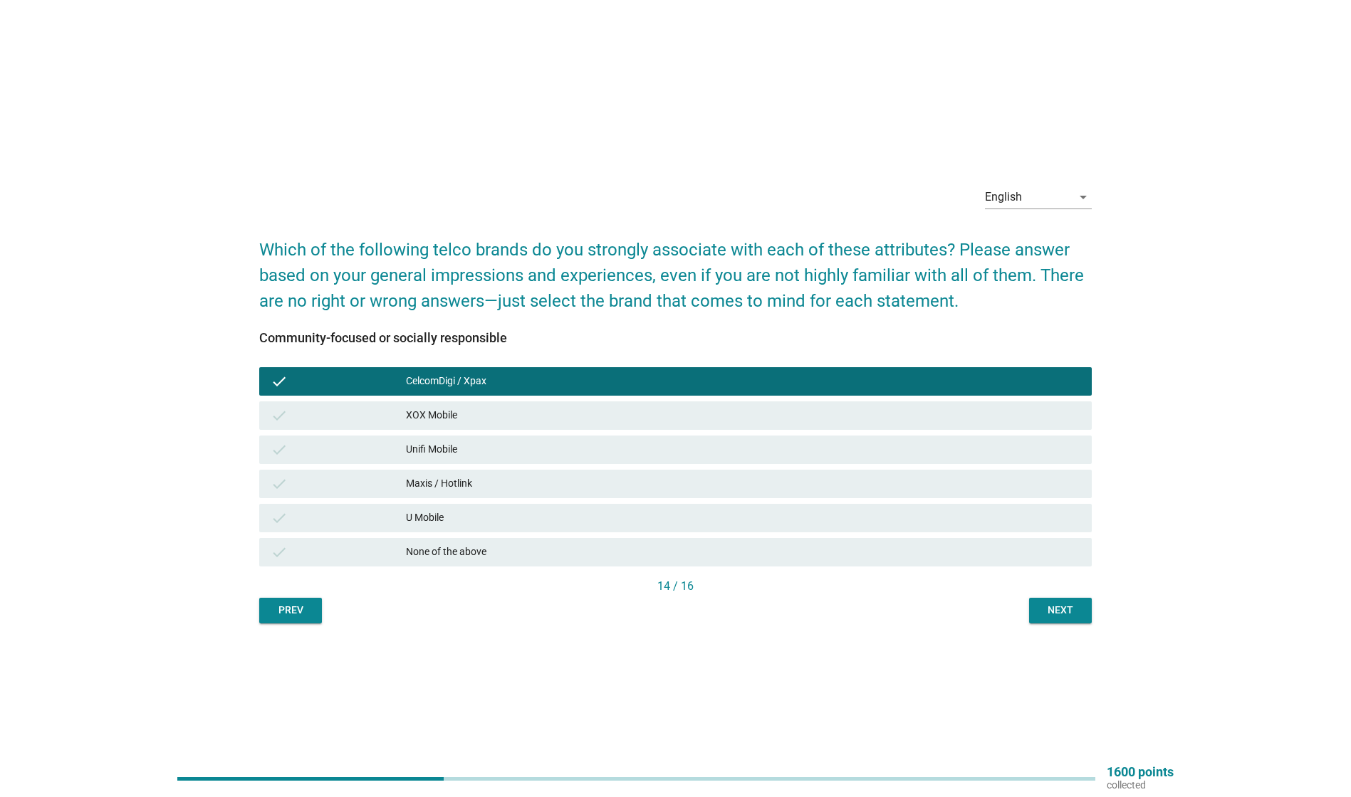
click at [578, 455] on div "Unifi Mobile" at bounding box center [743, 449] width 674 height 17
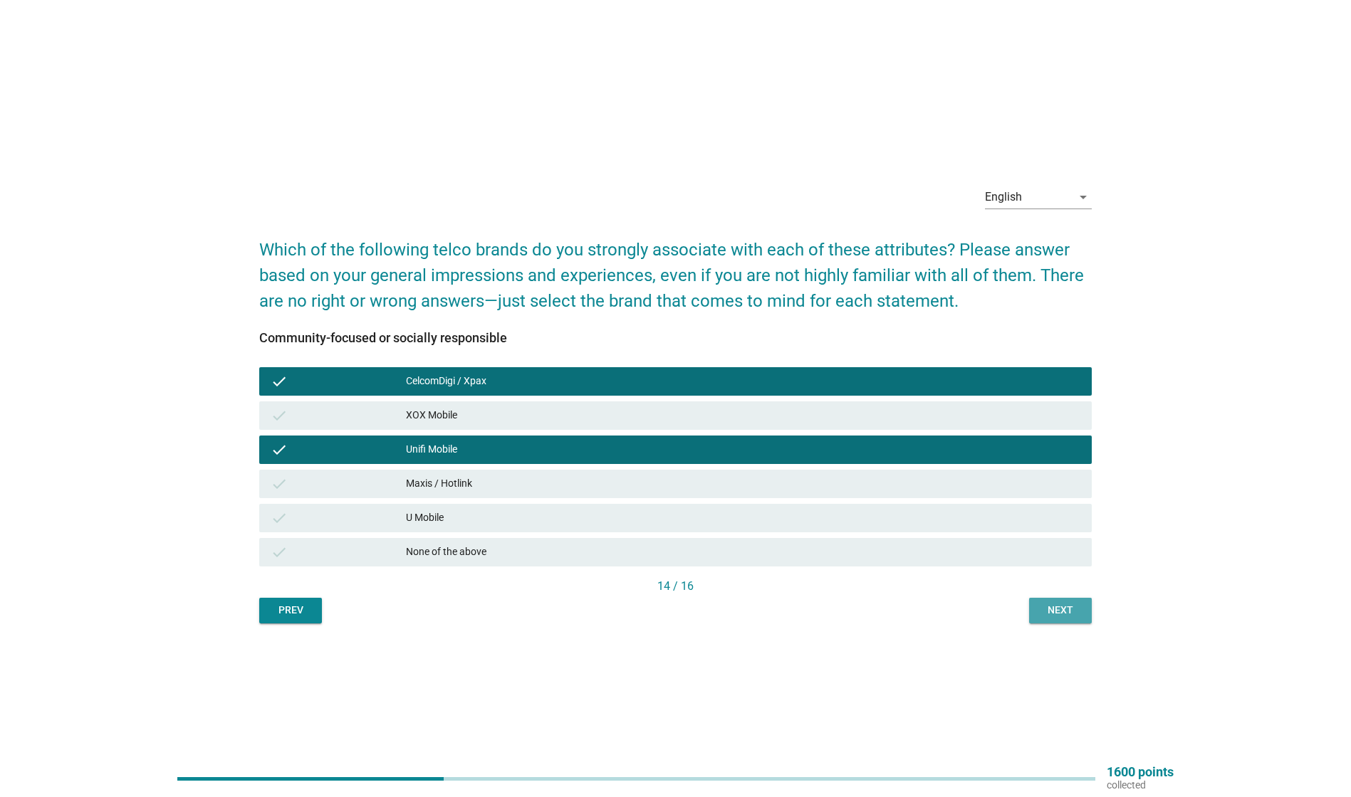
click at [1057, 609] on div "Next" at bounding box center [1060, 610] width 40 height 15
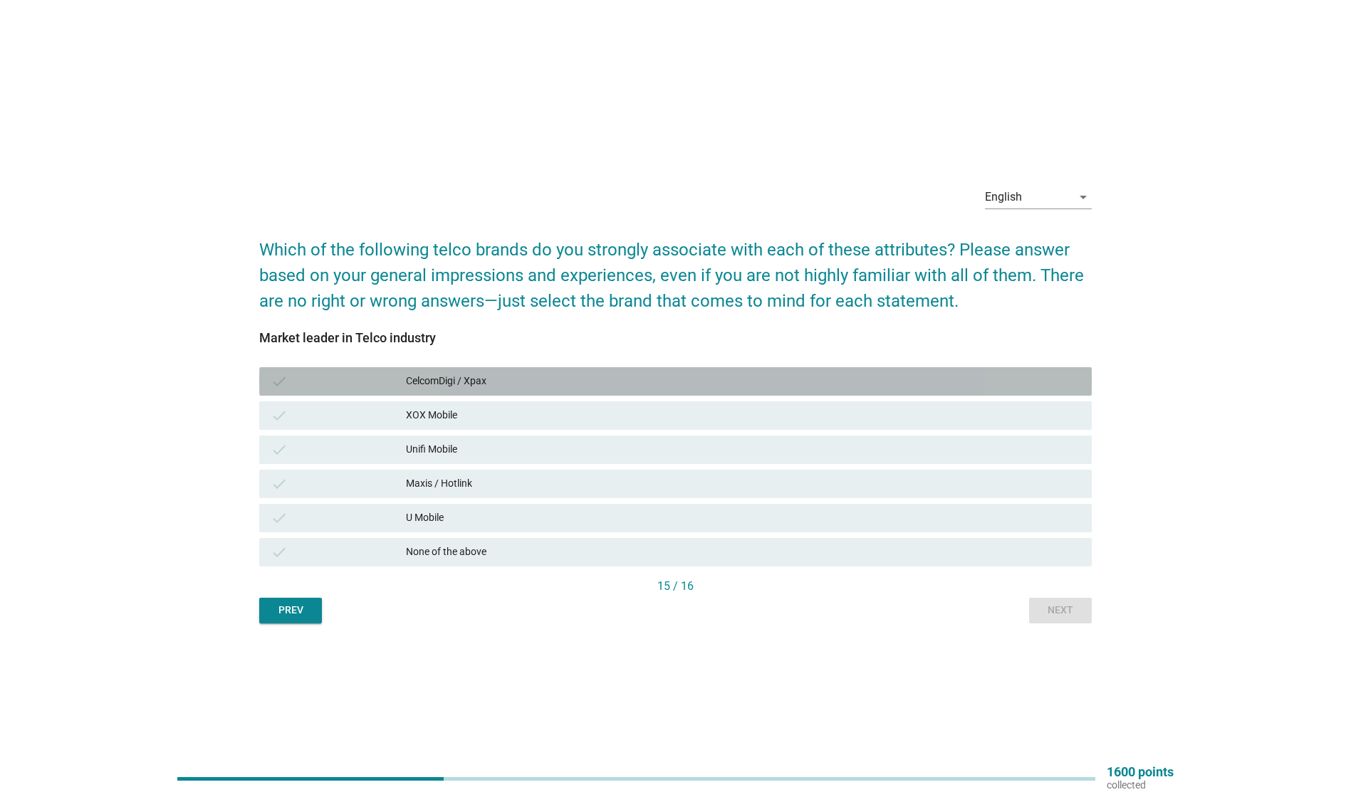
click at [542, 377] on div "CelcomDigi / Xpax" at bounding box center [743, 381] width 674 height 17
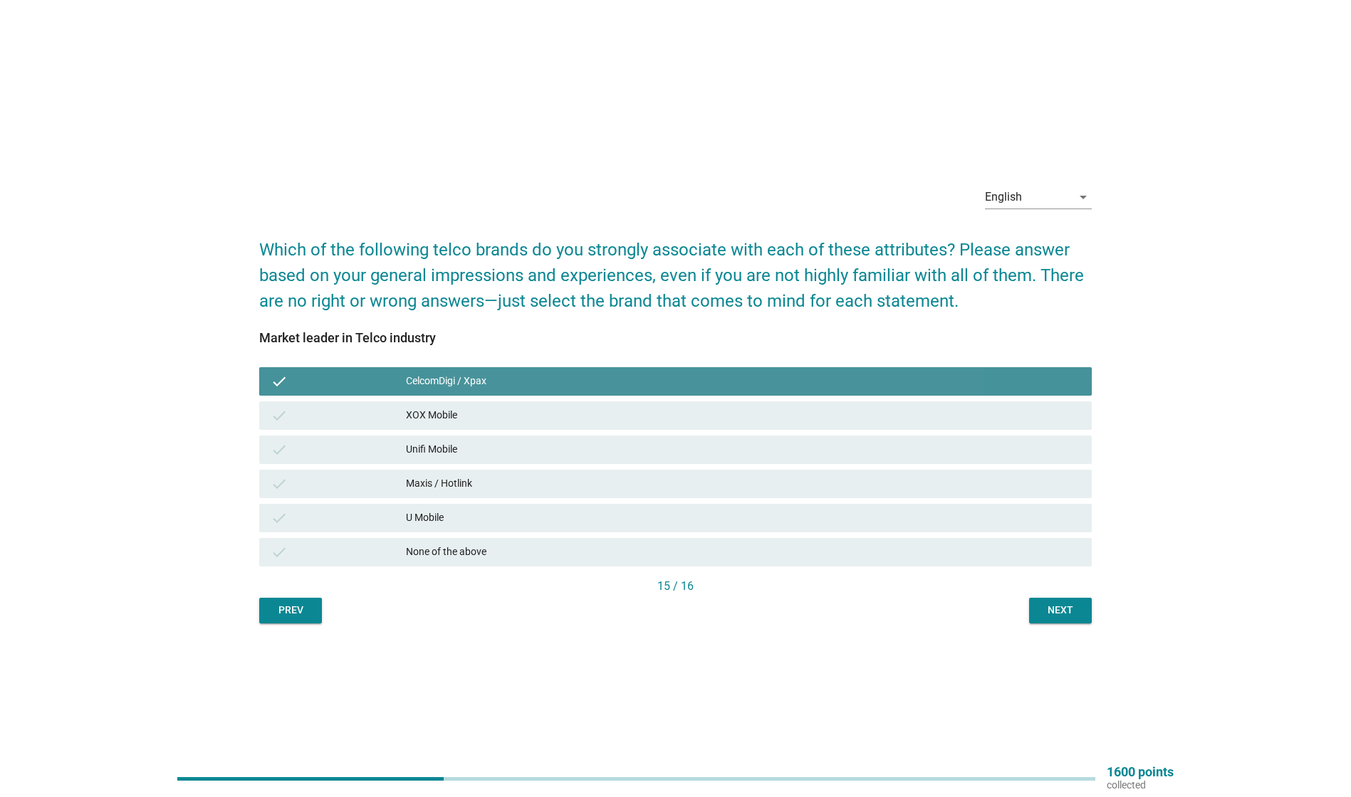
click at [533, 385] on div "CelcomDigi / Xpax" at bounding box center [743, 381] width 674 height 17
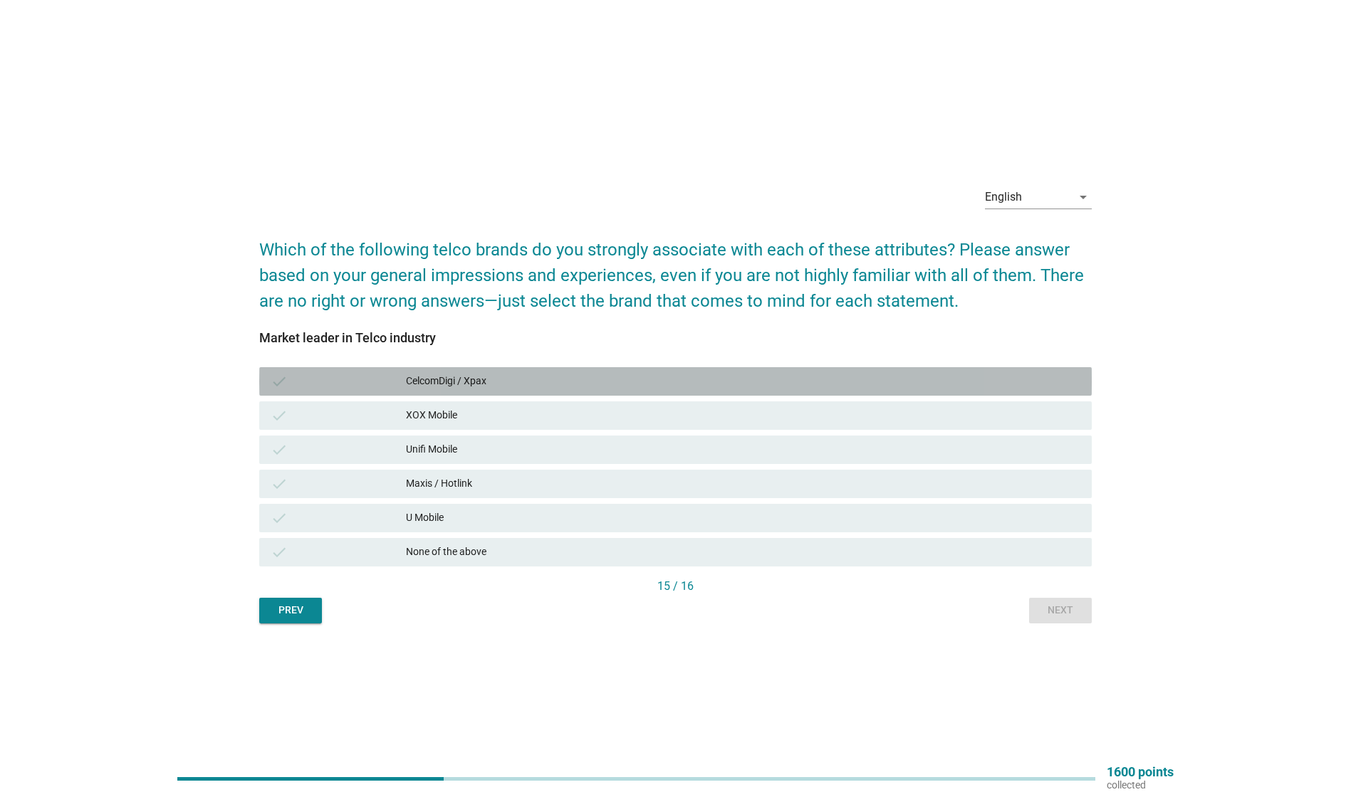
click at [533, 385] on div "CelcomDigi / Xpax" at bounding box center [743, 381] width 674 height 17
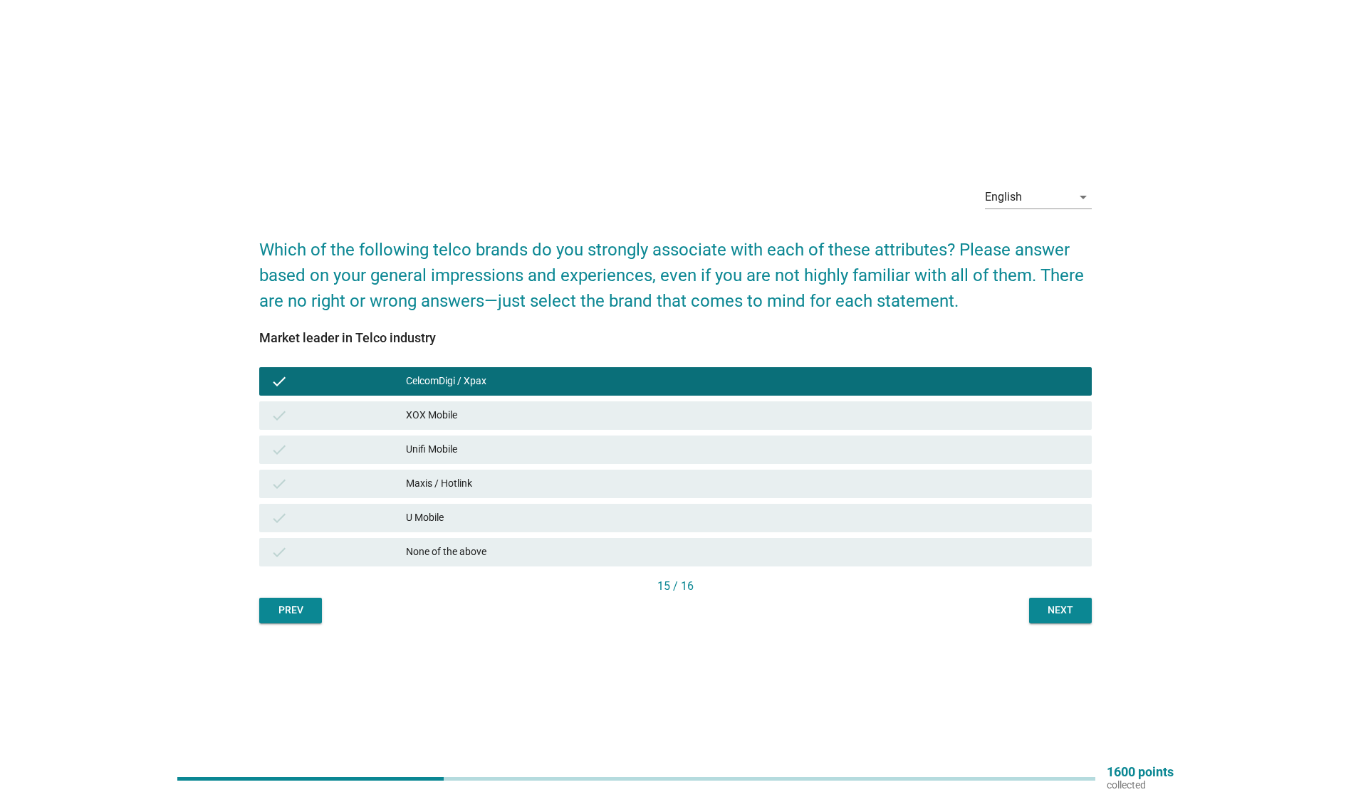
click at [1046, 621] on button "Next" at bounding box center [1060, 611] width 63 height 26
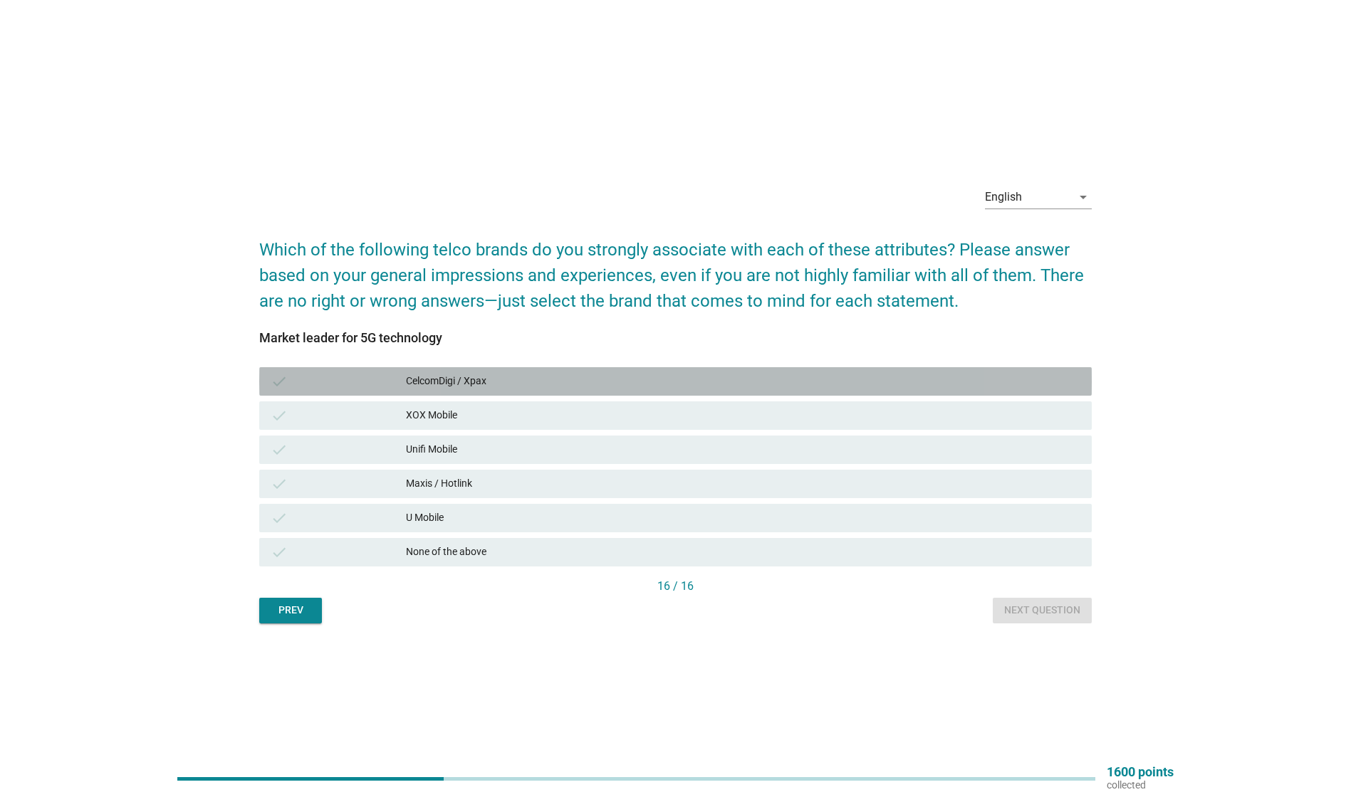
click at [569, 374] on div "CelcomDigi / Xpax" at bounding box center [743, 381] width 674 height 17
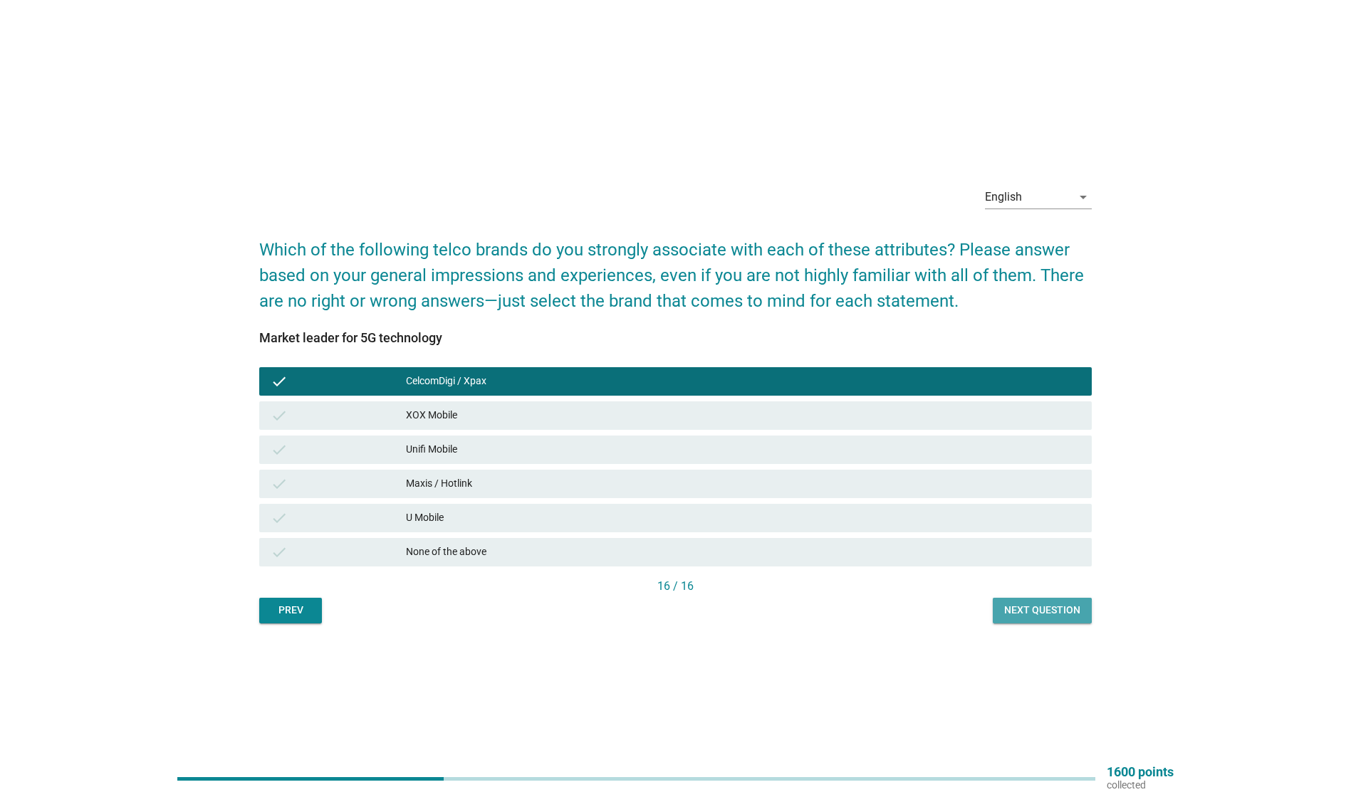
click at [1072, 613] on div "Next question" at bounding box center [1042, 610] width 76 height 15
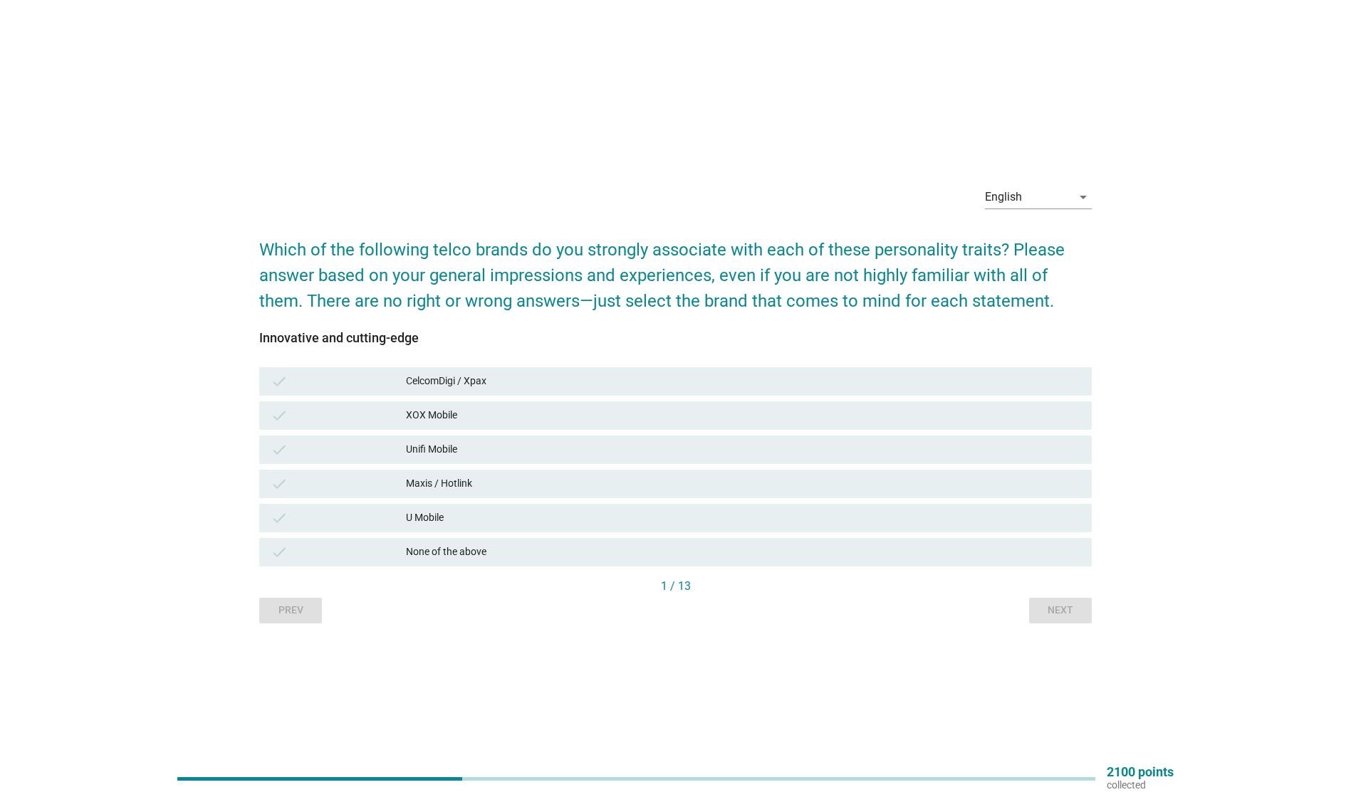
click at [511, 377] on div "CelcomDigi / Xpax" at bounding box center [743, 381] width 674 height 17
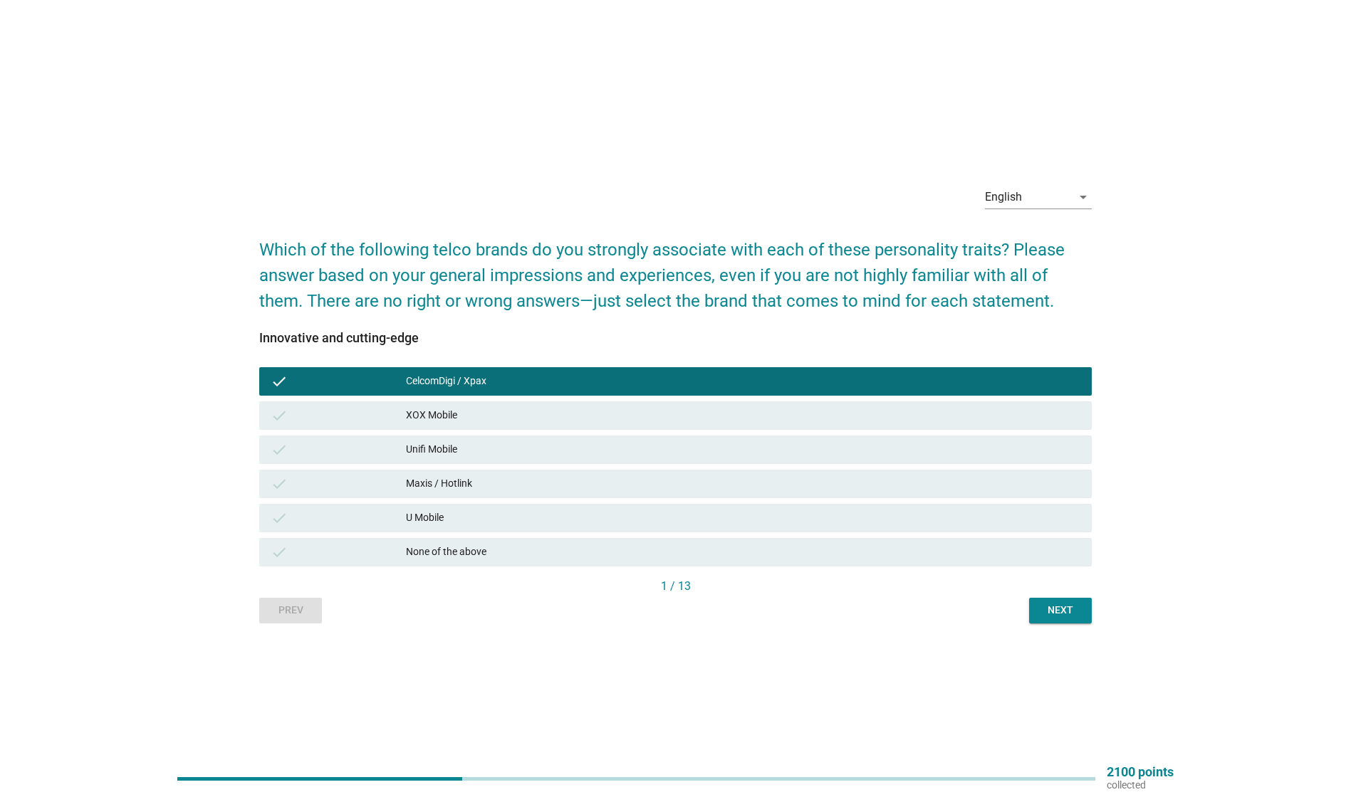
click at [496, 445] on div "Unifi Mobile" at bounding box center [743, 449] width 674 height 17
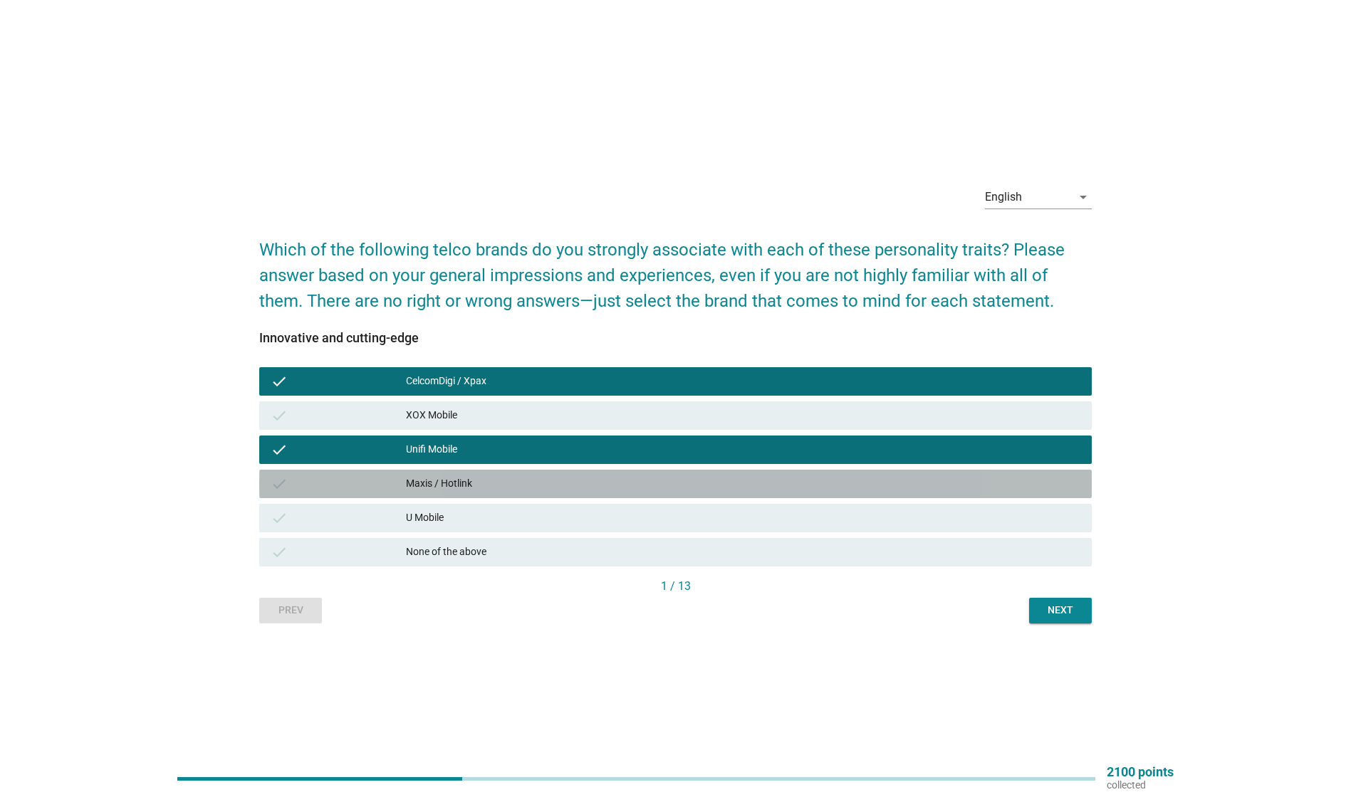
click at [498, 480] on div "Maxis / Hotlink" at bounding box center [743, 484] width 674 height 17
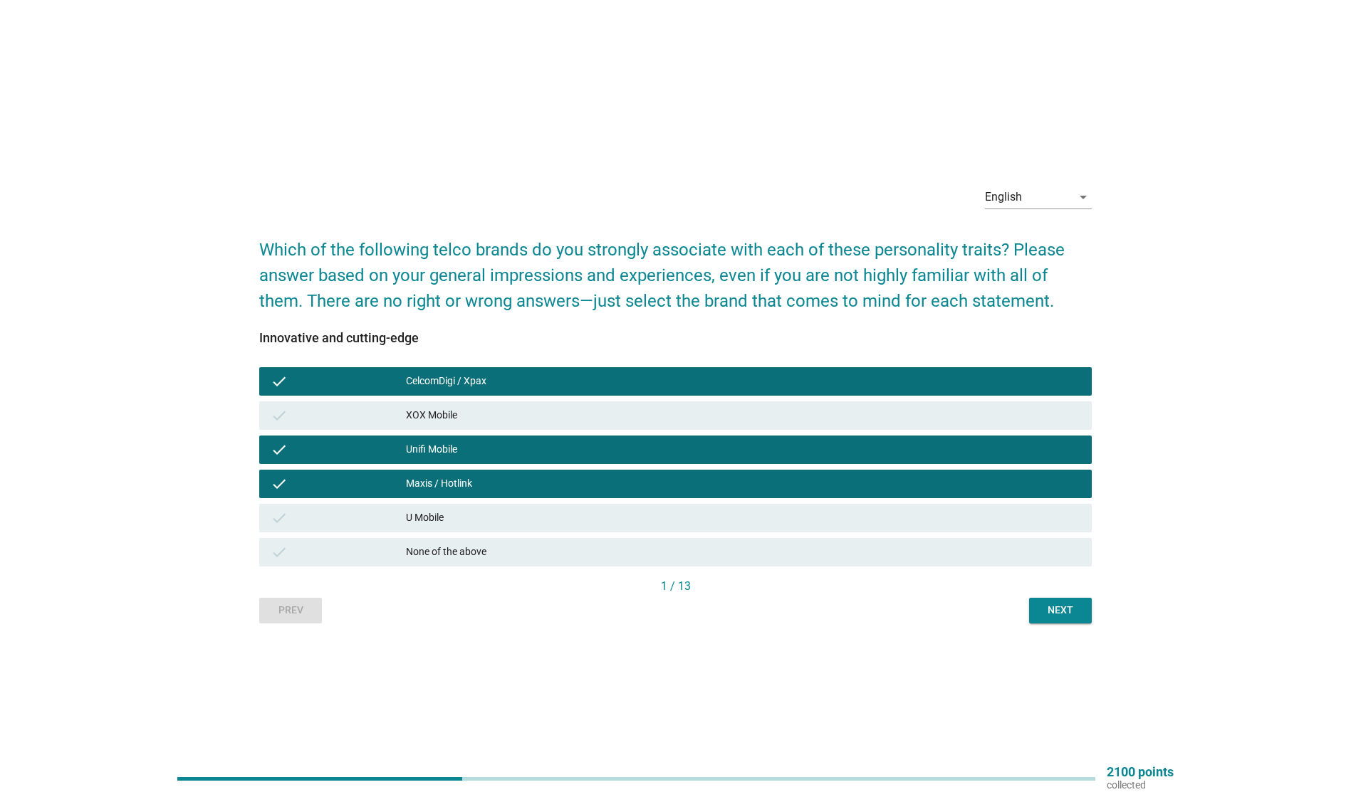
click at [1049, 615] on div "Next" at bounding box center [1060, 610] width 40 height 15
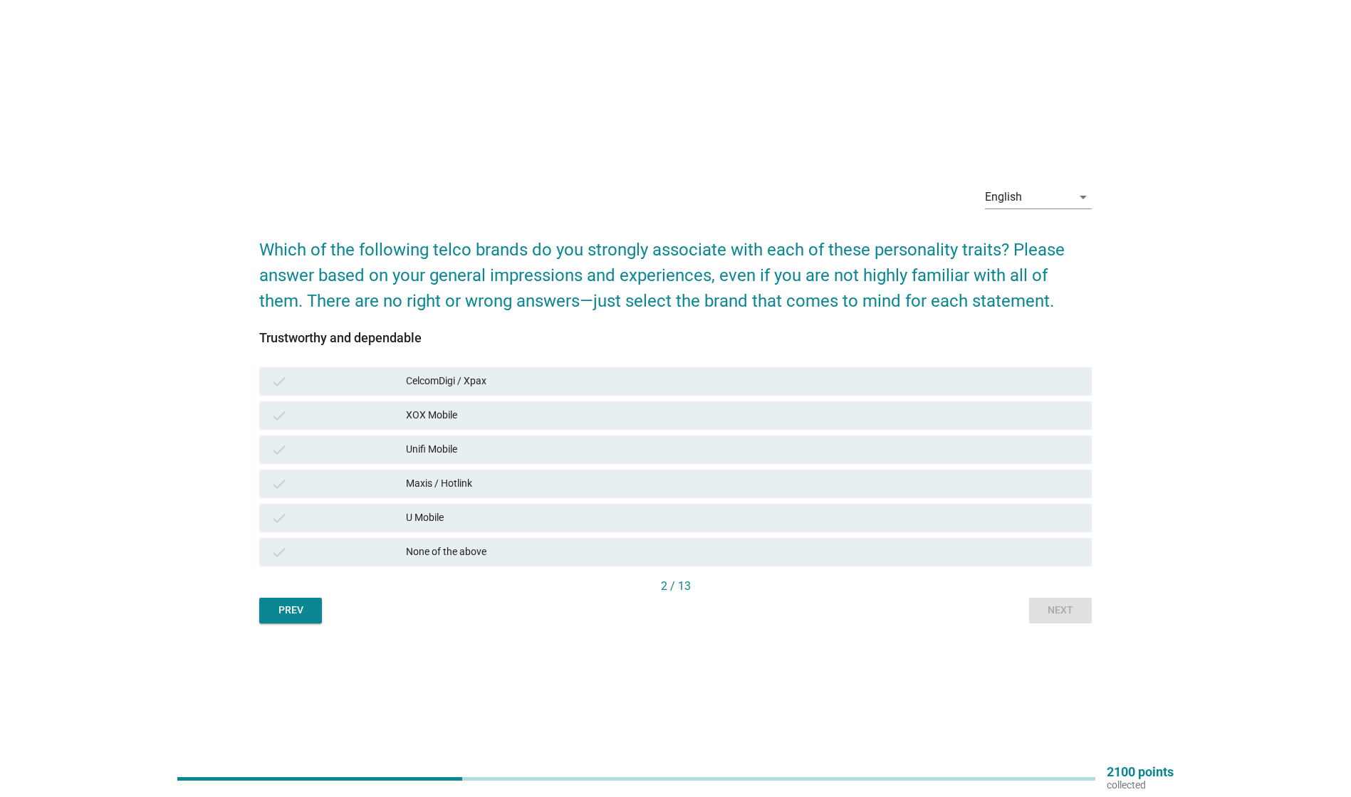
click at [528, 380] on div "CelcomDigi / Xpax" at bounding box center [743, 381] width 674 height 17
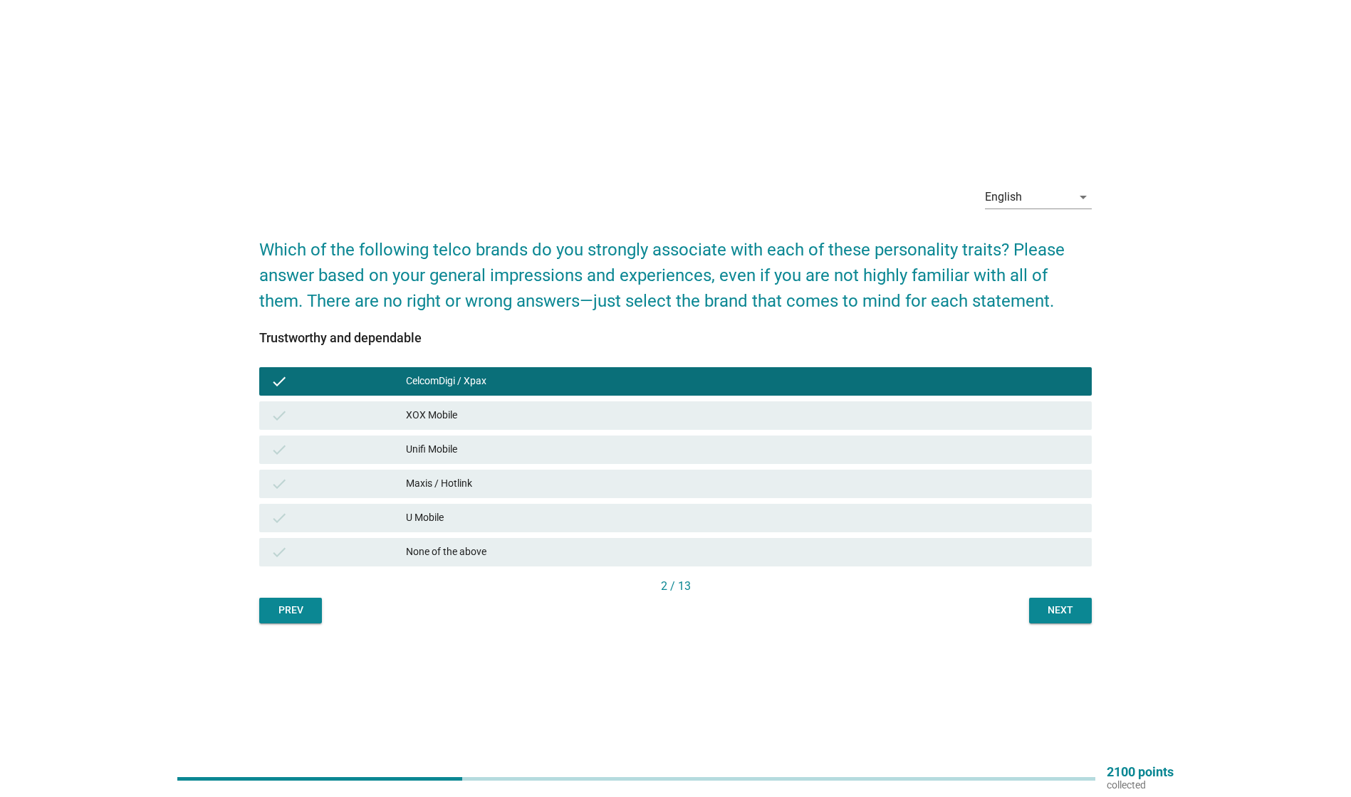
click at [506, 483] on div "Maxis / Hotlink" at bounding box center [743, 484] width 674 height 17
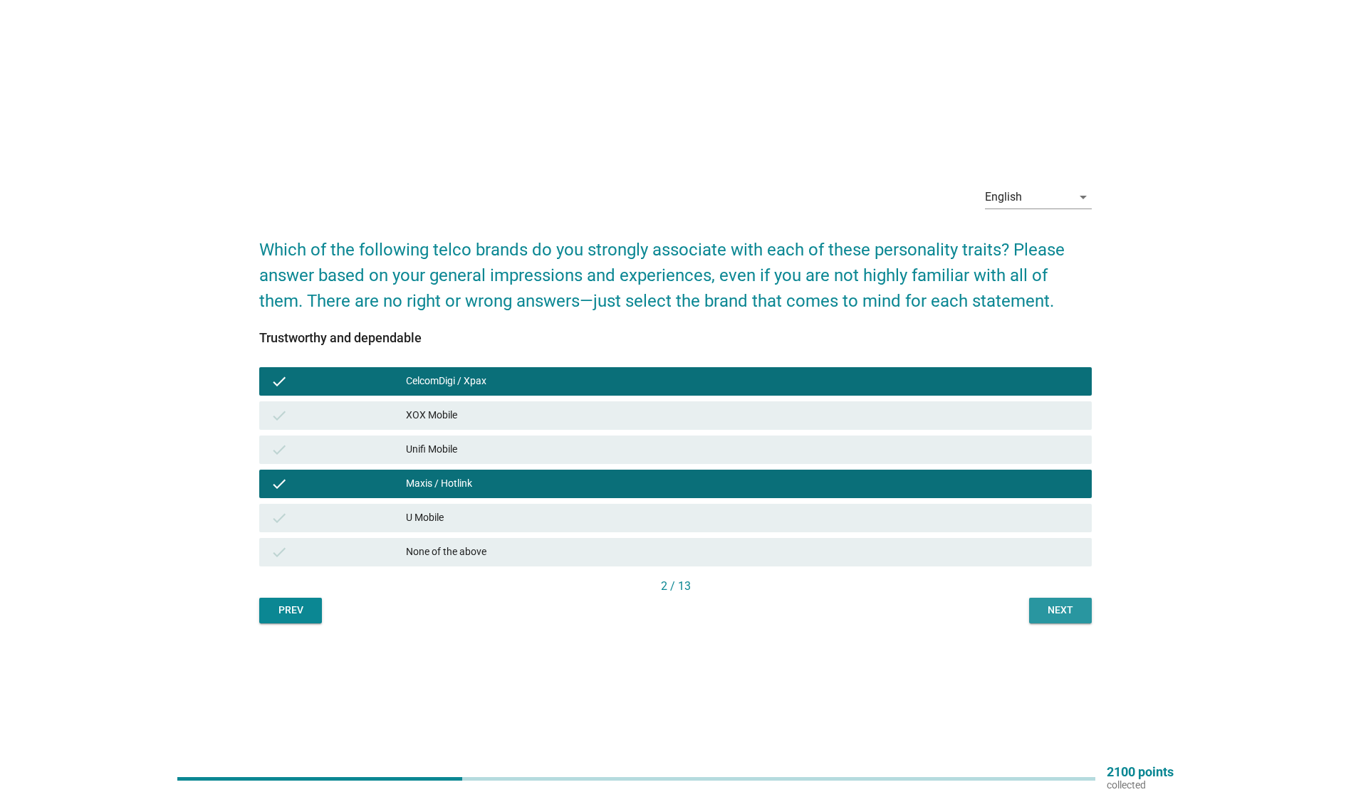
click at [1064, 609] on div "Next" at bounding box center [1060, 610] width 40 height 15
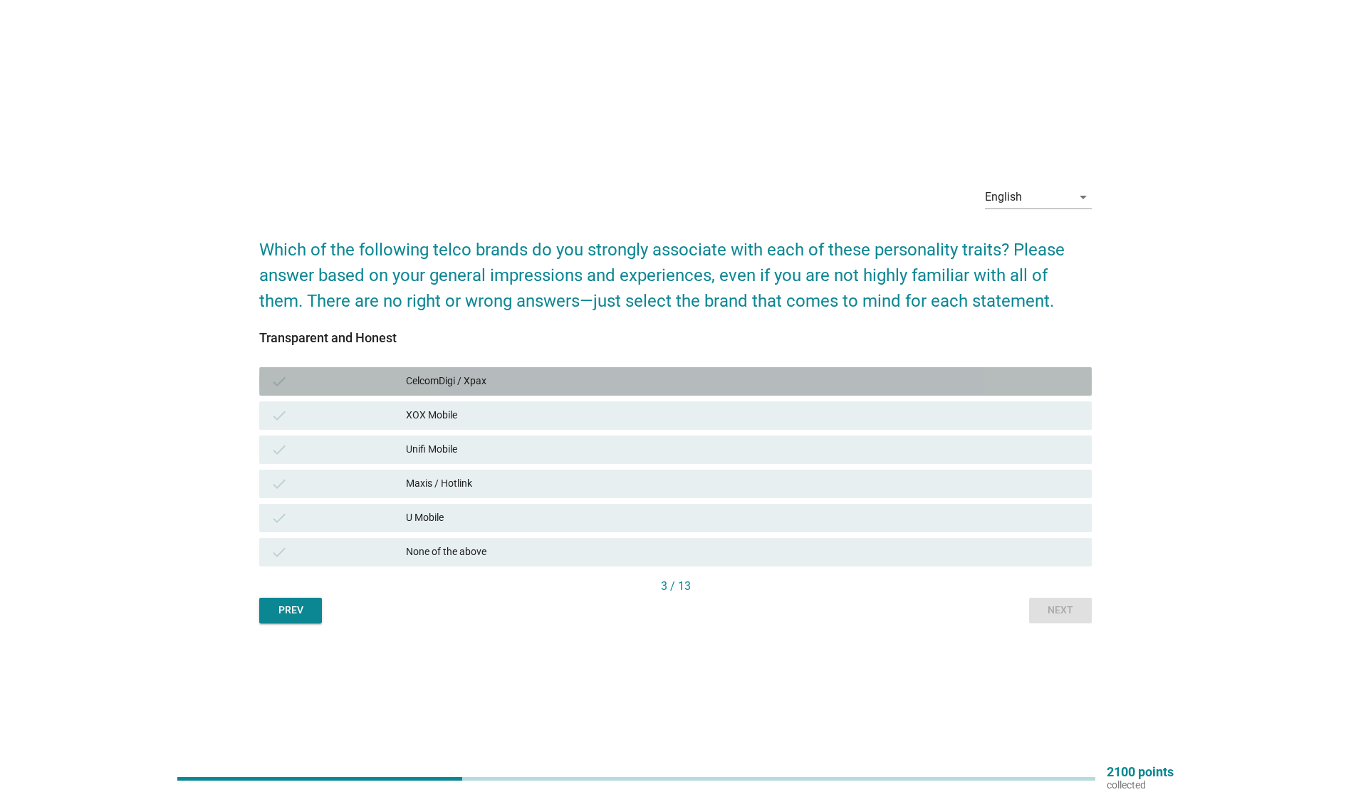
click at [527, 380] on div "CelcomDigi / Xpax" at bounding box center [743, 381] width 674 height 17
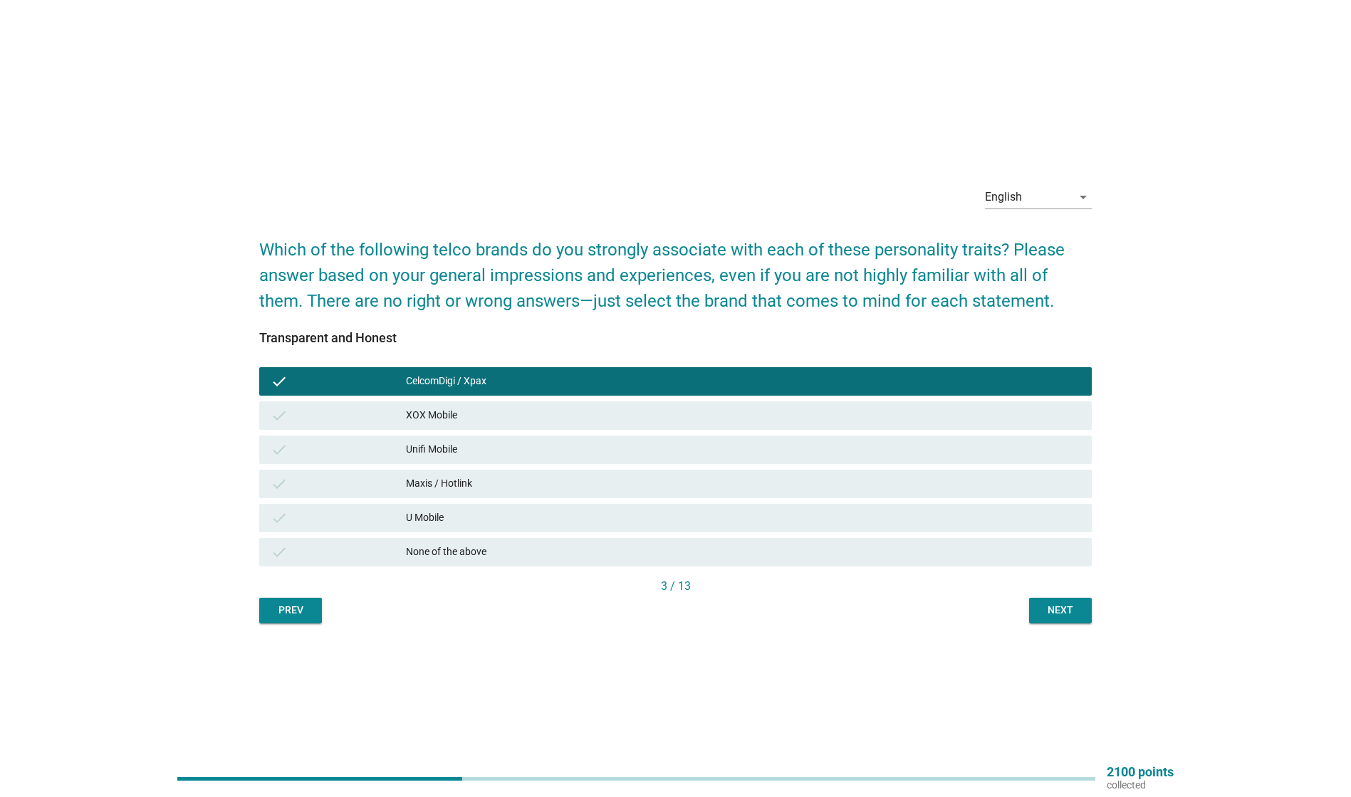
click at [510, 423] on div "XOX Mobile" at bounding box center [743, 415] width 674 height 17
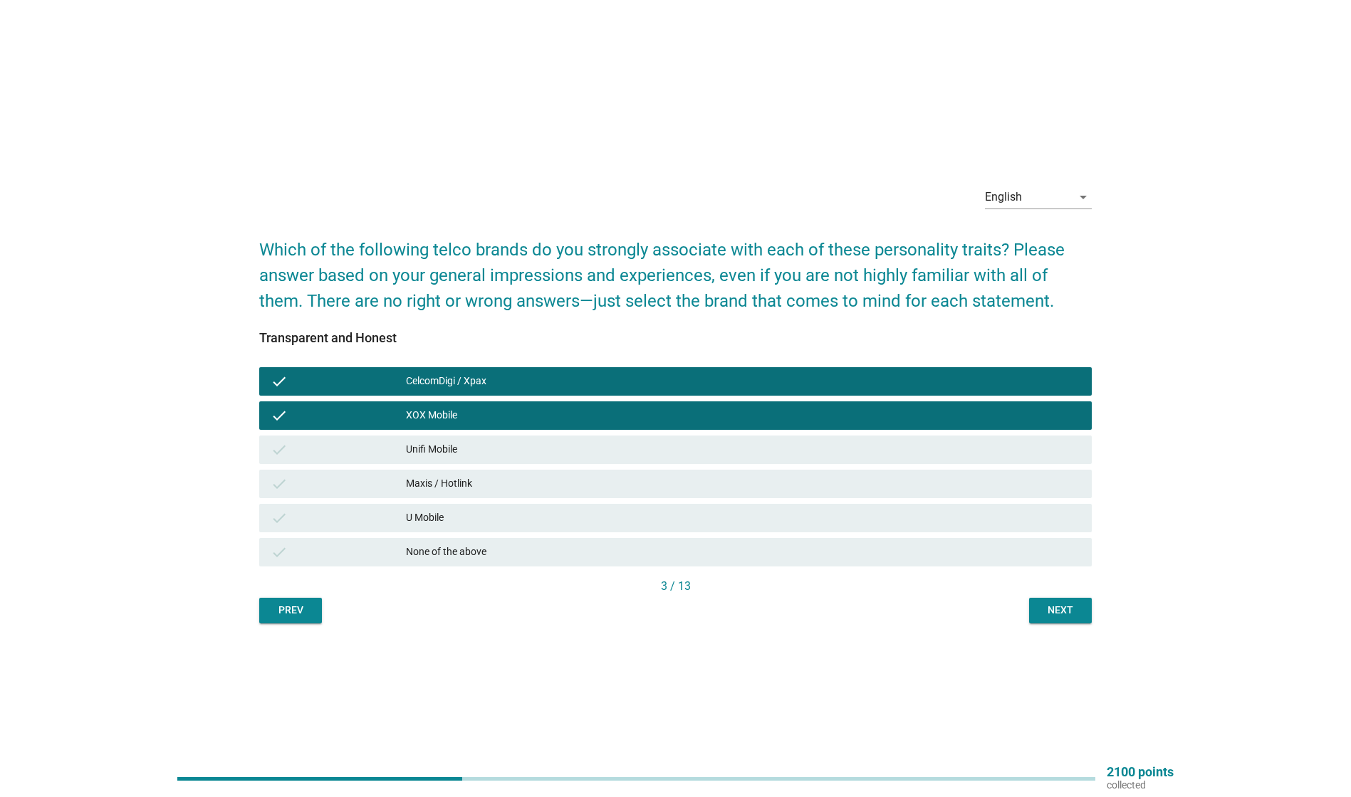
click at [505, 447] on div "Unifi Mobile" at bounding box center [743, 449] width 674 height 17
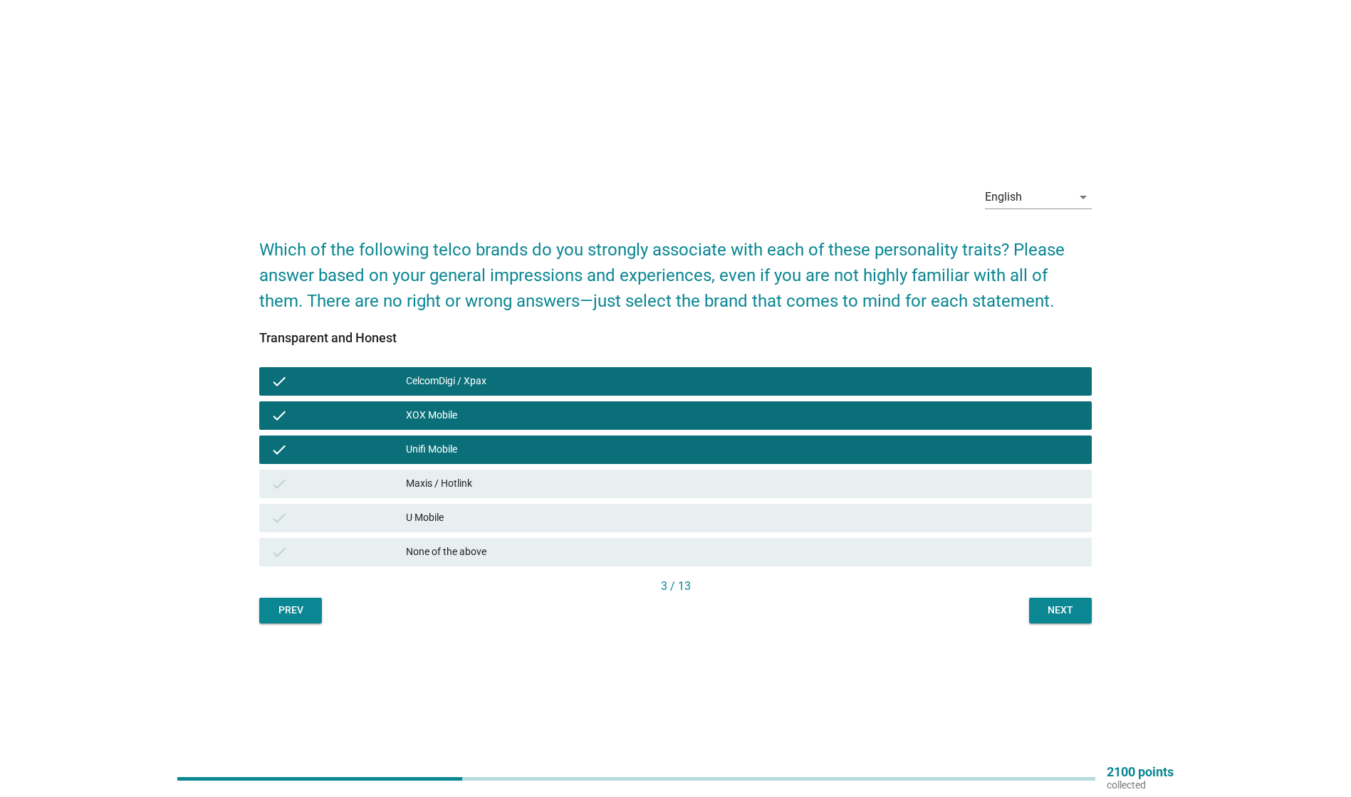
click at [508, 484] on div "Maxis / Hotlink" at bounding box center [743, 484] width 674 height 17
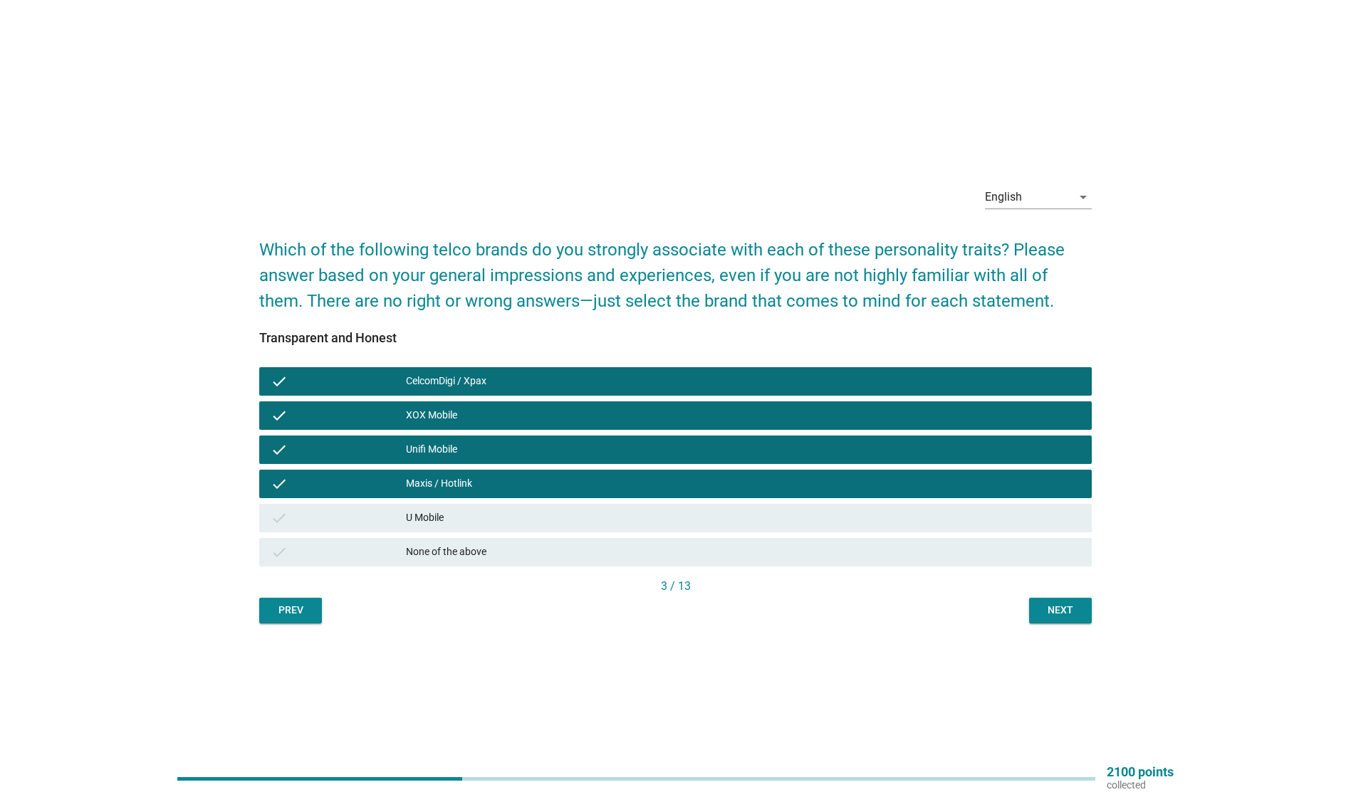
click at [508, 523] on div "U Mobile" at bounding box center [743, 518] width 674 height 17
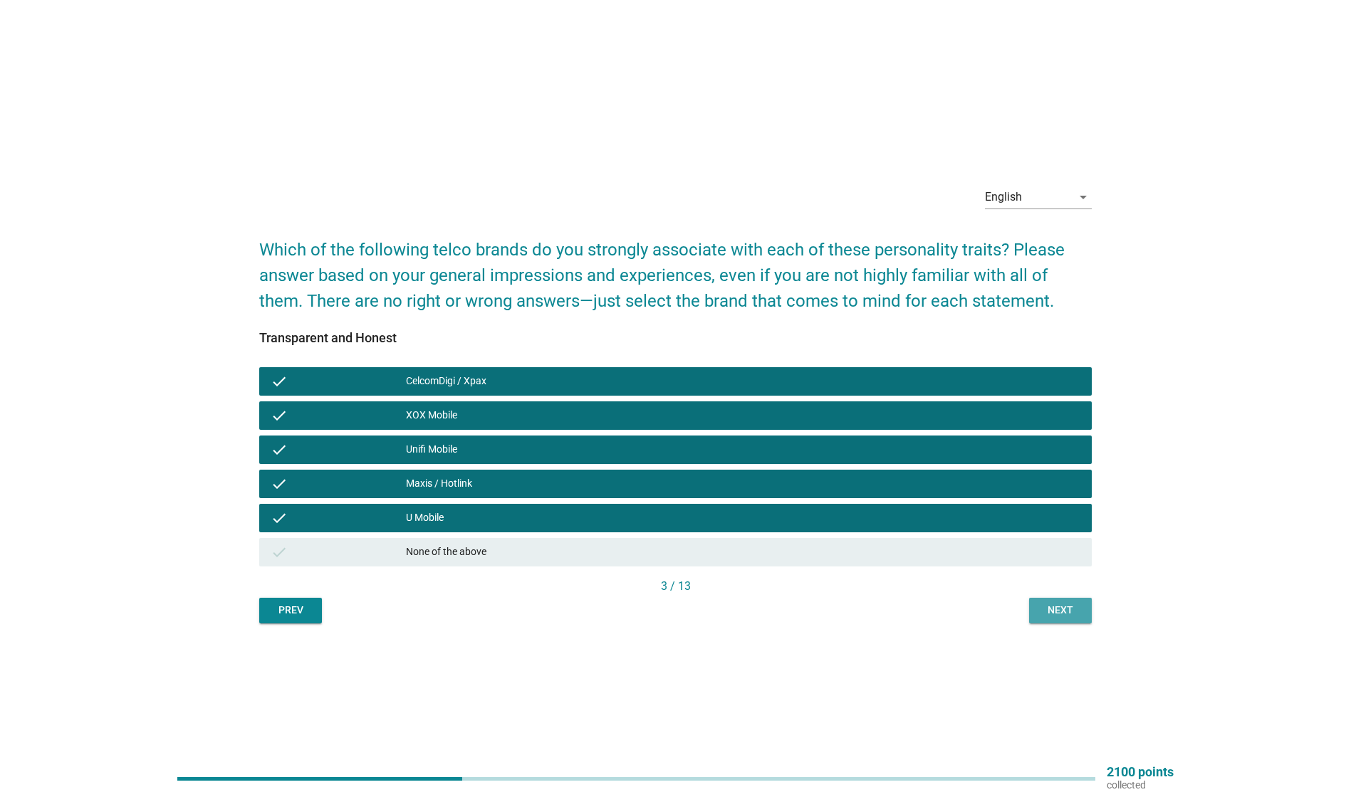
click at [1055, 616] on div "Next" at bounding box center [1060, 610] width 40 height 15
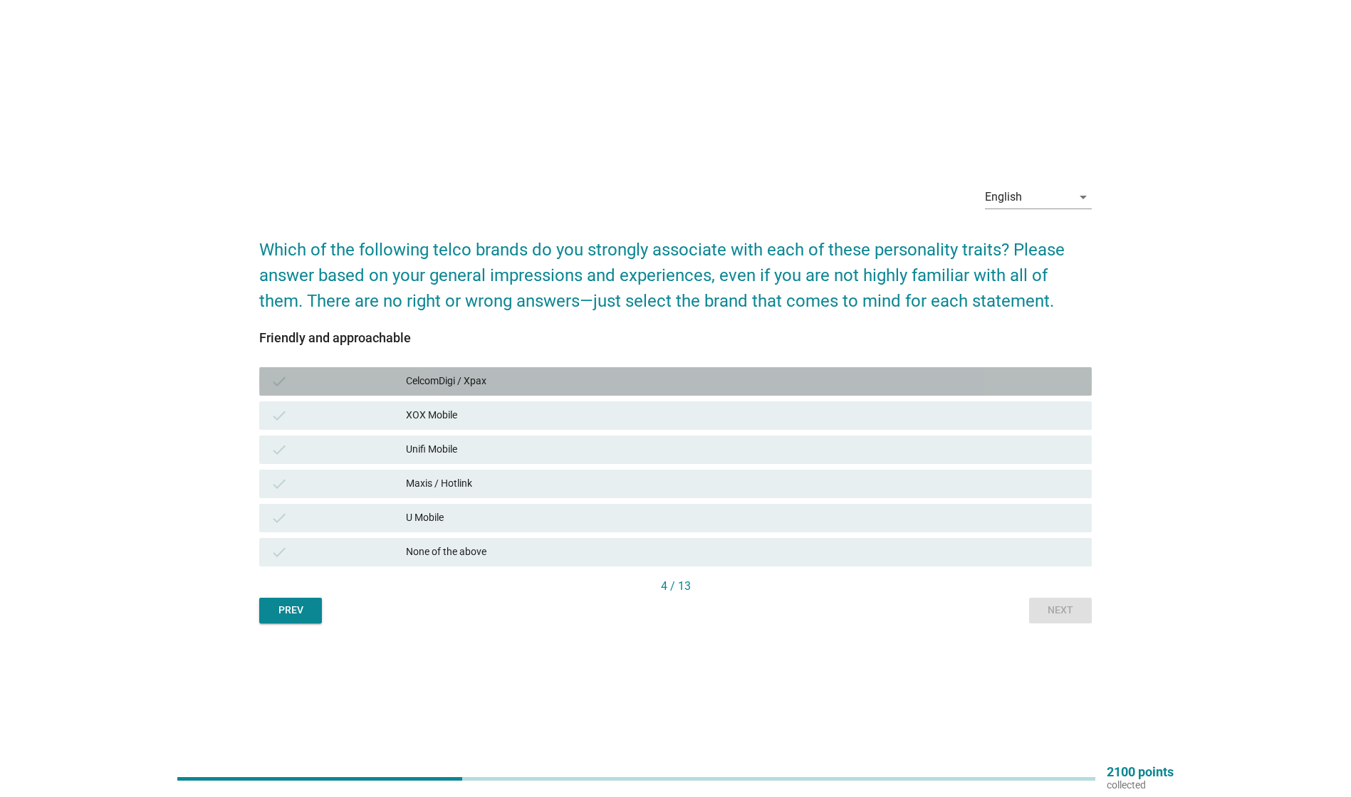
click at [538, 384] on div "CelcomDigi / Xpax" at bounding box center [743, 381] width 674 height 17
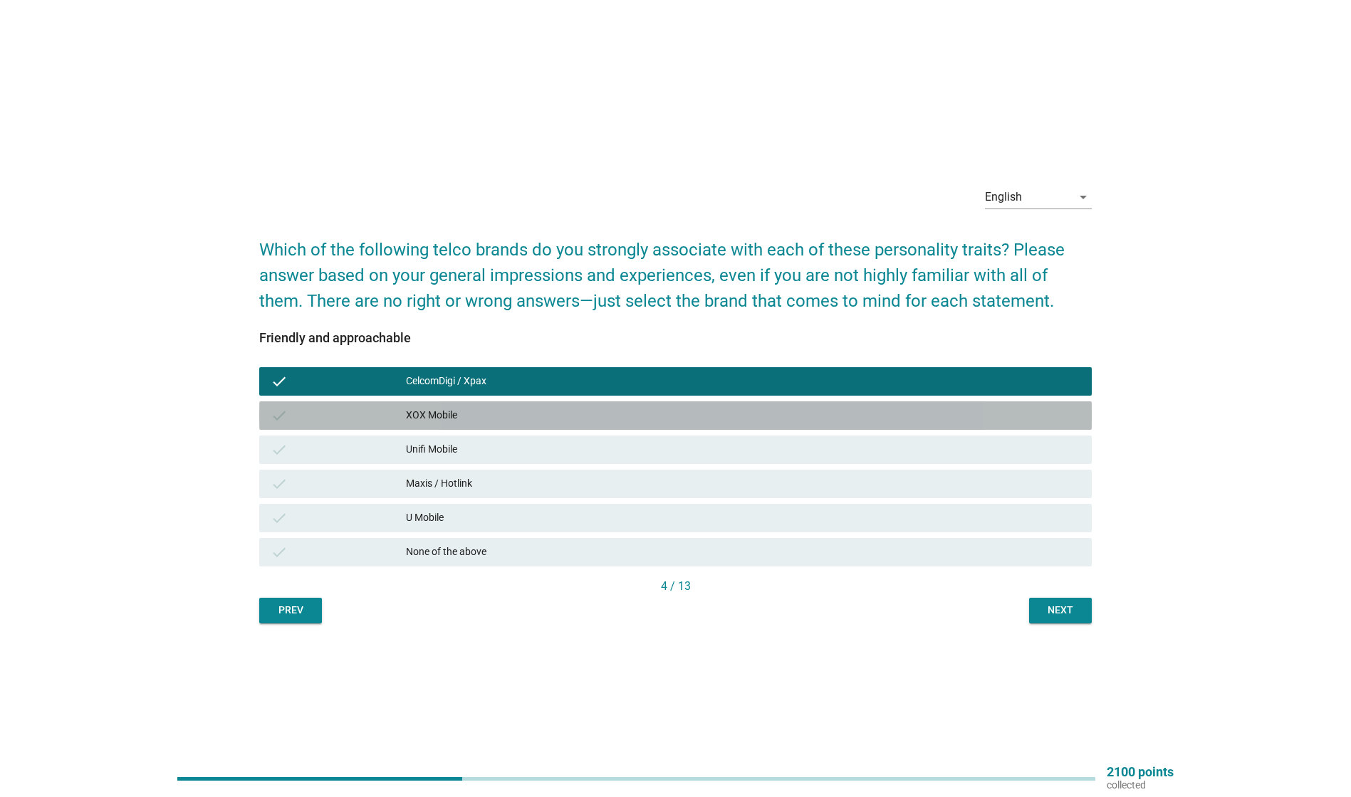
click at [521, 417] on div "XOX Mobile" at bounding box center [743, 415] width 674 height 17
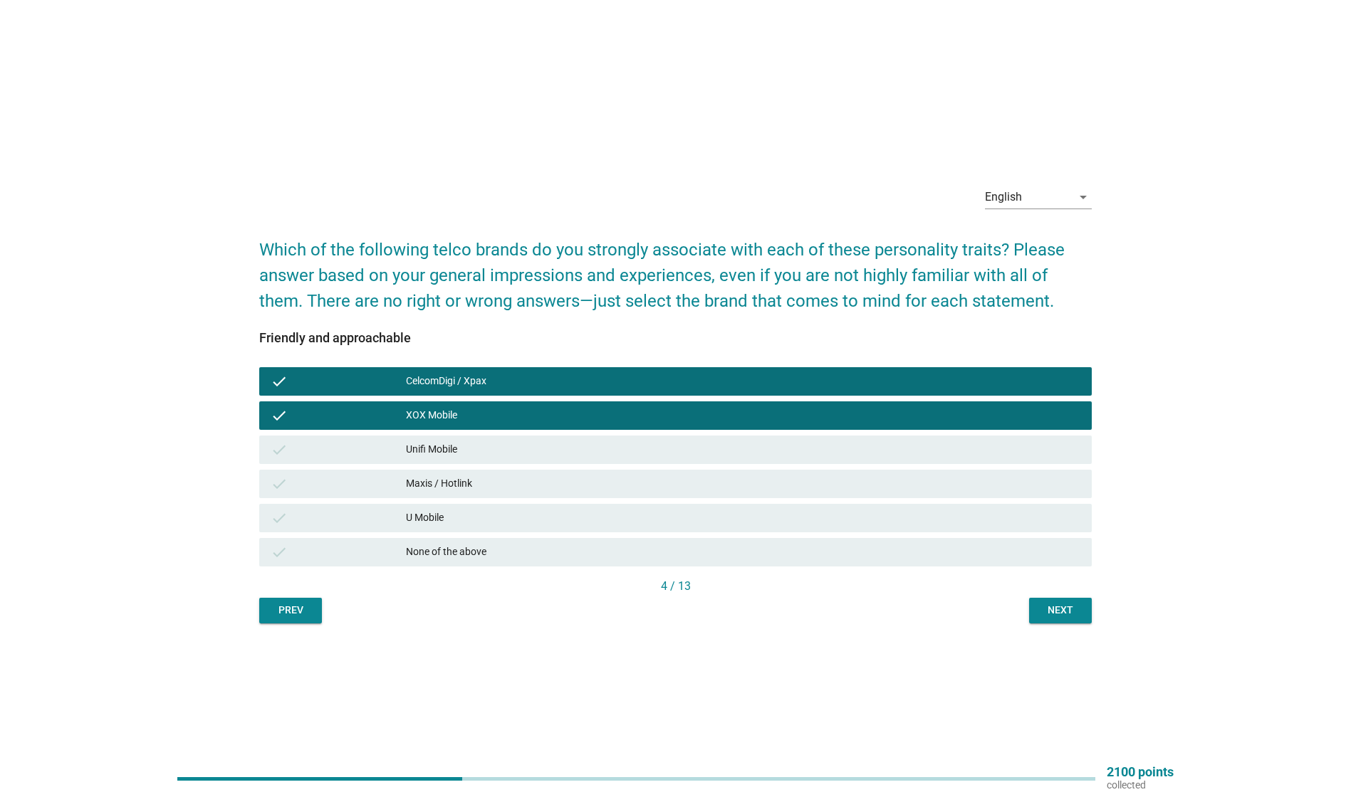
click at [518, 455] on div "Unifi Mobile" at bounding box center [743, 449] width 674 height 17
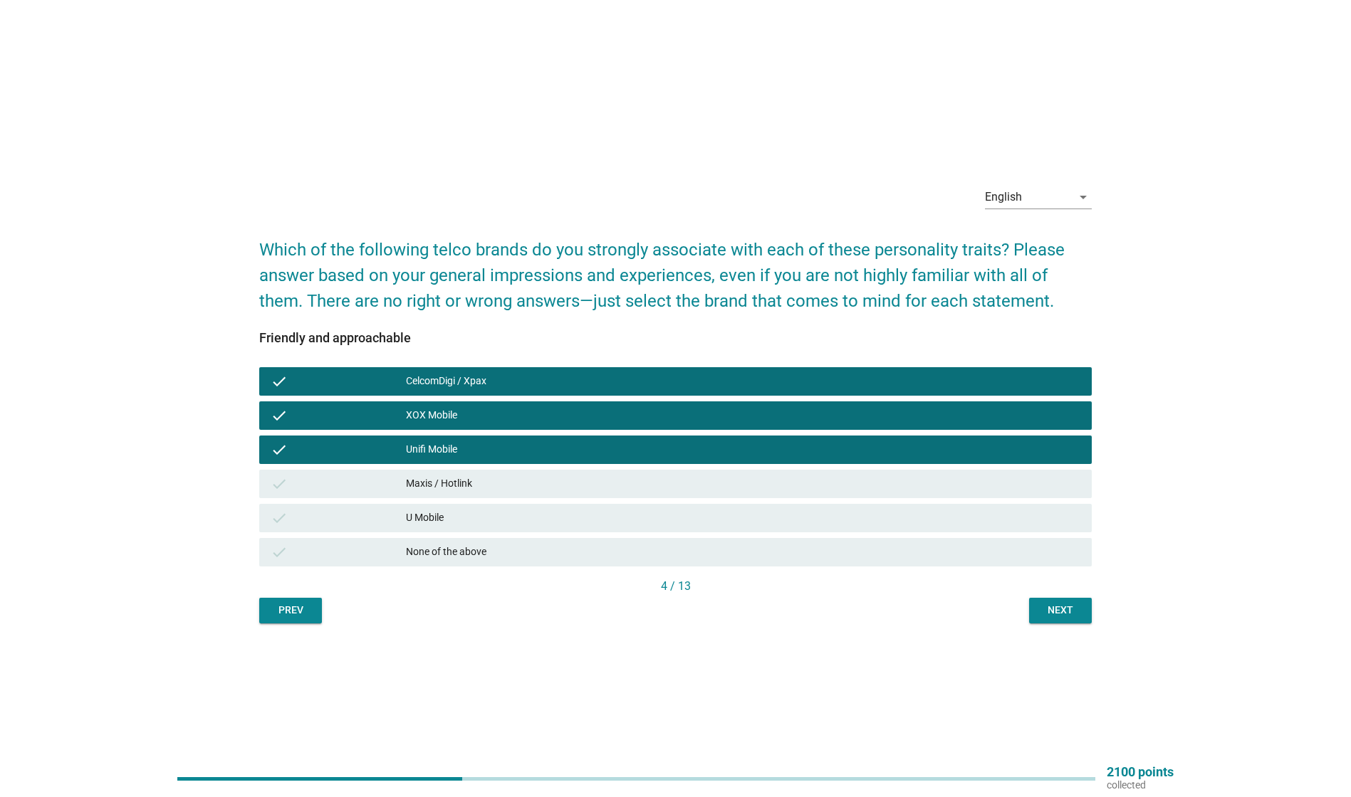
click at [518, 481] on div "Maxis / Hotlink" at bounding box center [743, 484] width 674 height 17
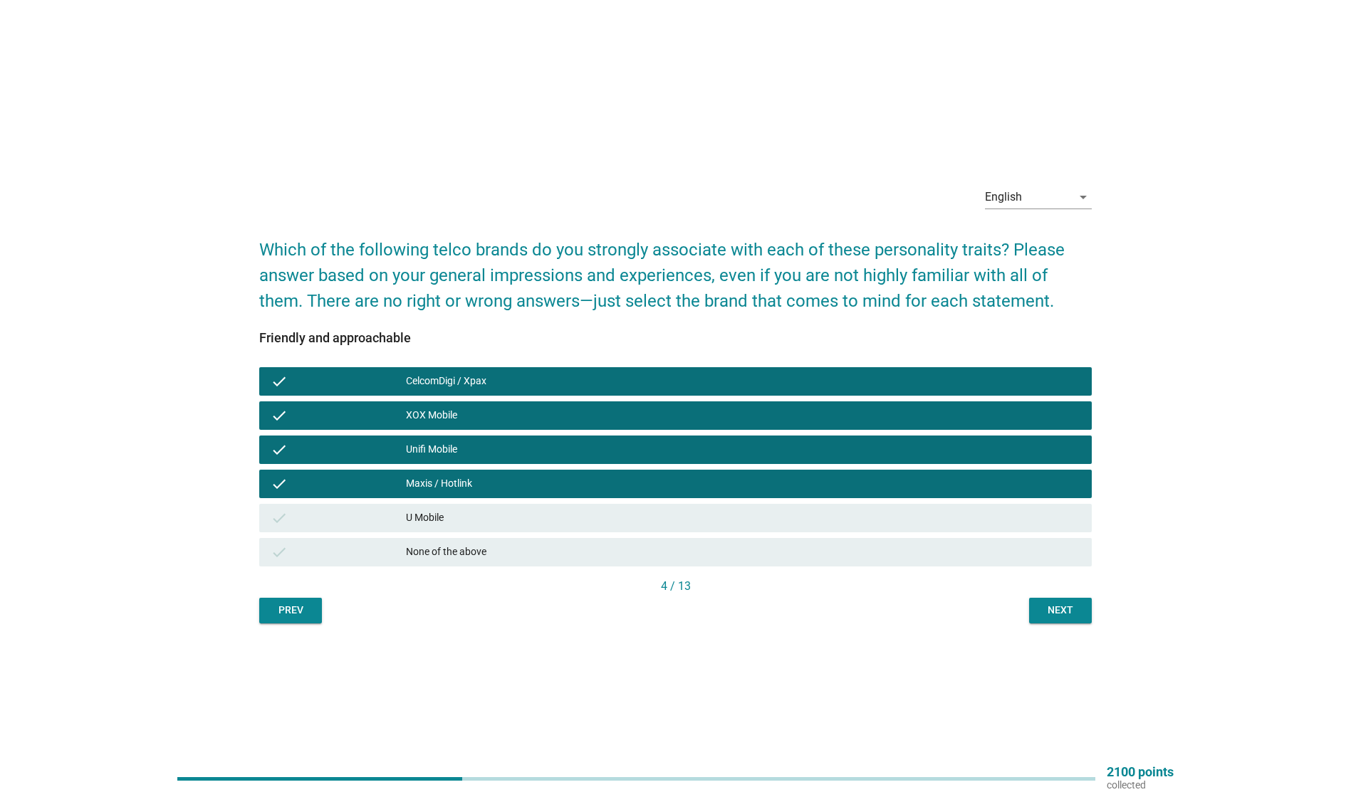
click at [517, 512] on div "U Mobile" at bounding box center [743, 518] width 674 height 17
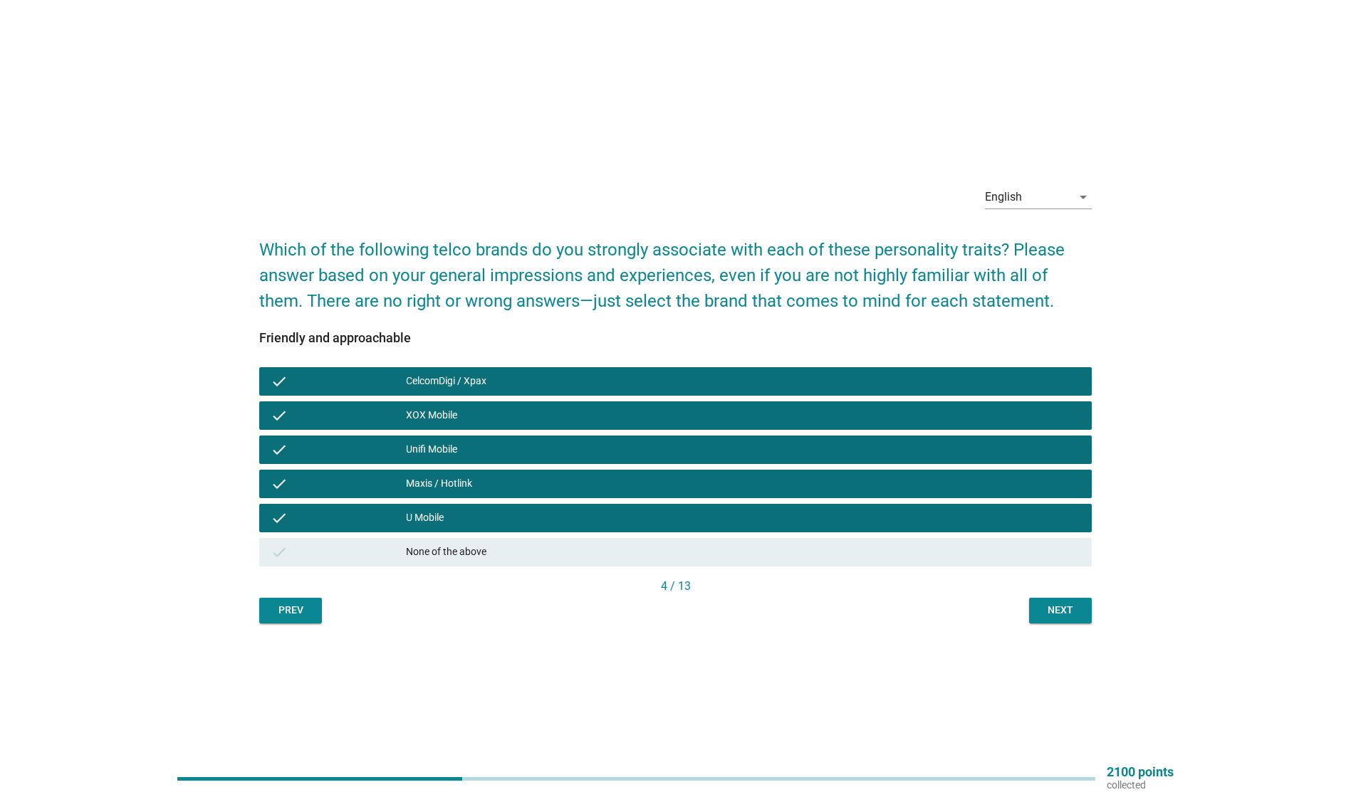
click at [1050, 615] on div "Next" at bounding box center [1060, 610] width 40 height 15
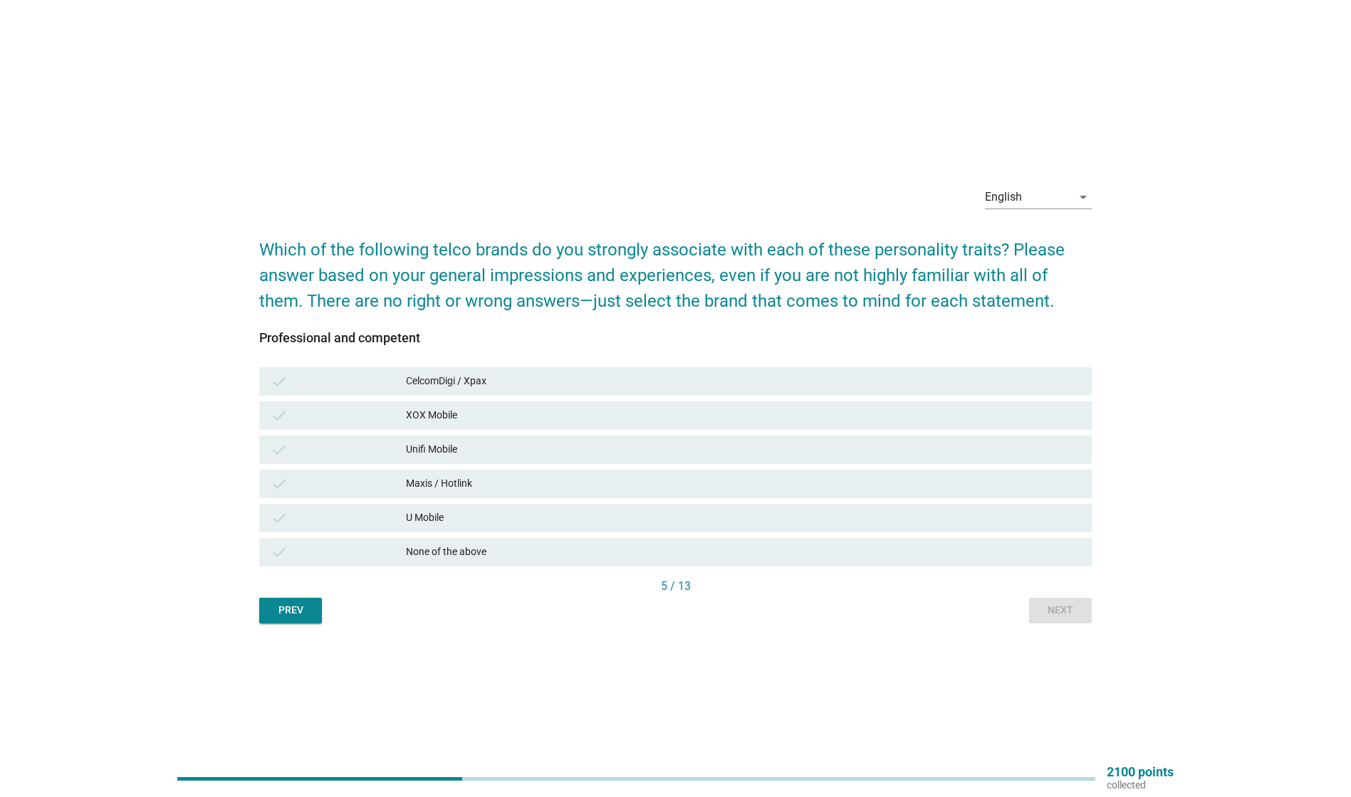
click at [513, 482] on div "Maxis / Hotlink" at bounding box center [743, 484] width 674 height 17
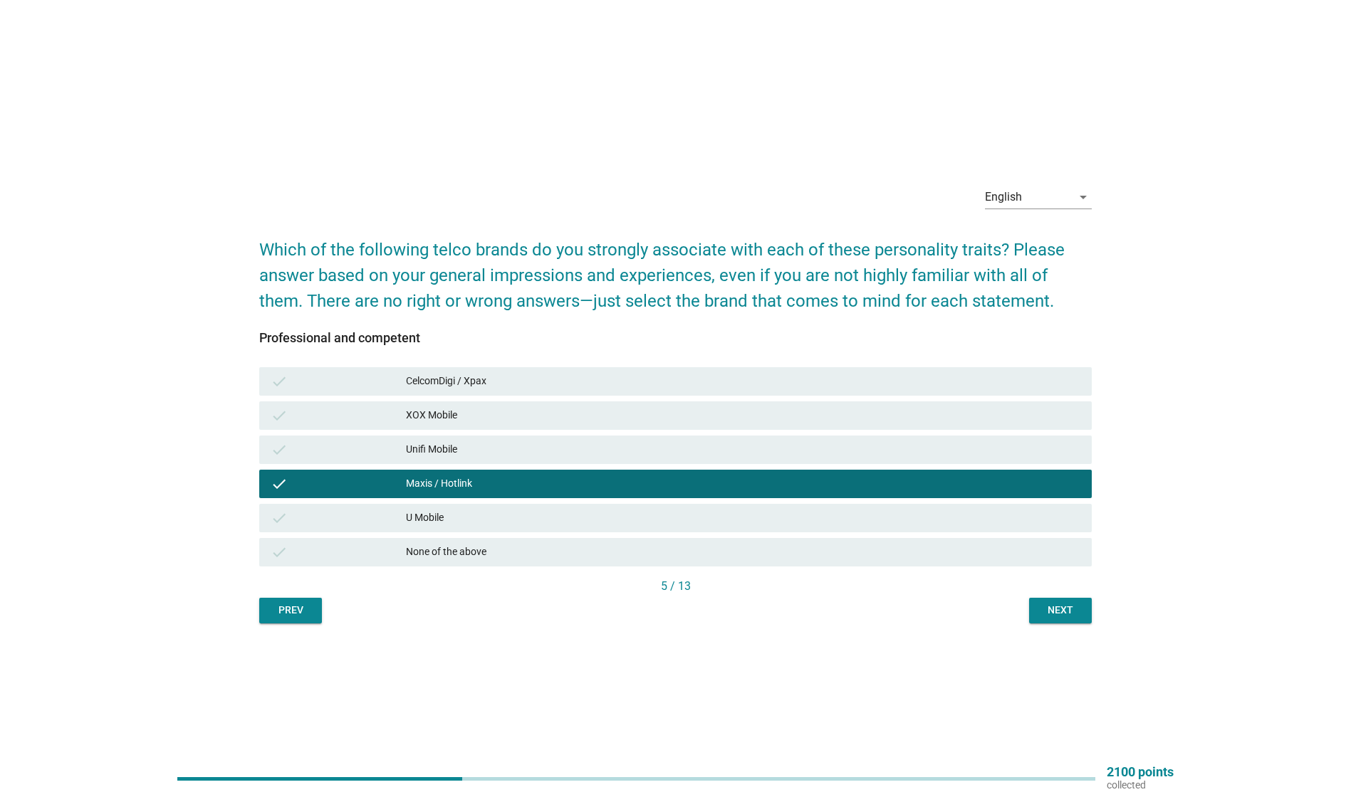
click at [537, 381] on div "CelcomDigi / Xpax" at bounding box center [743, 381] width 674 height 17
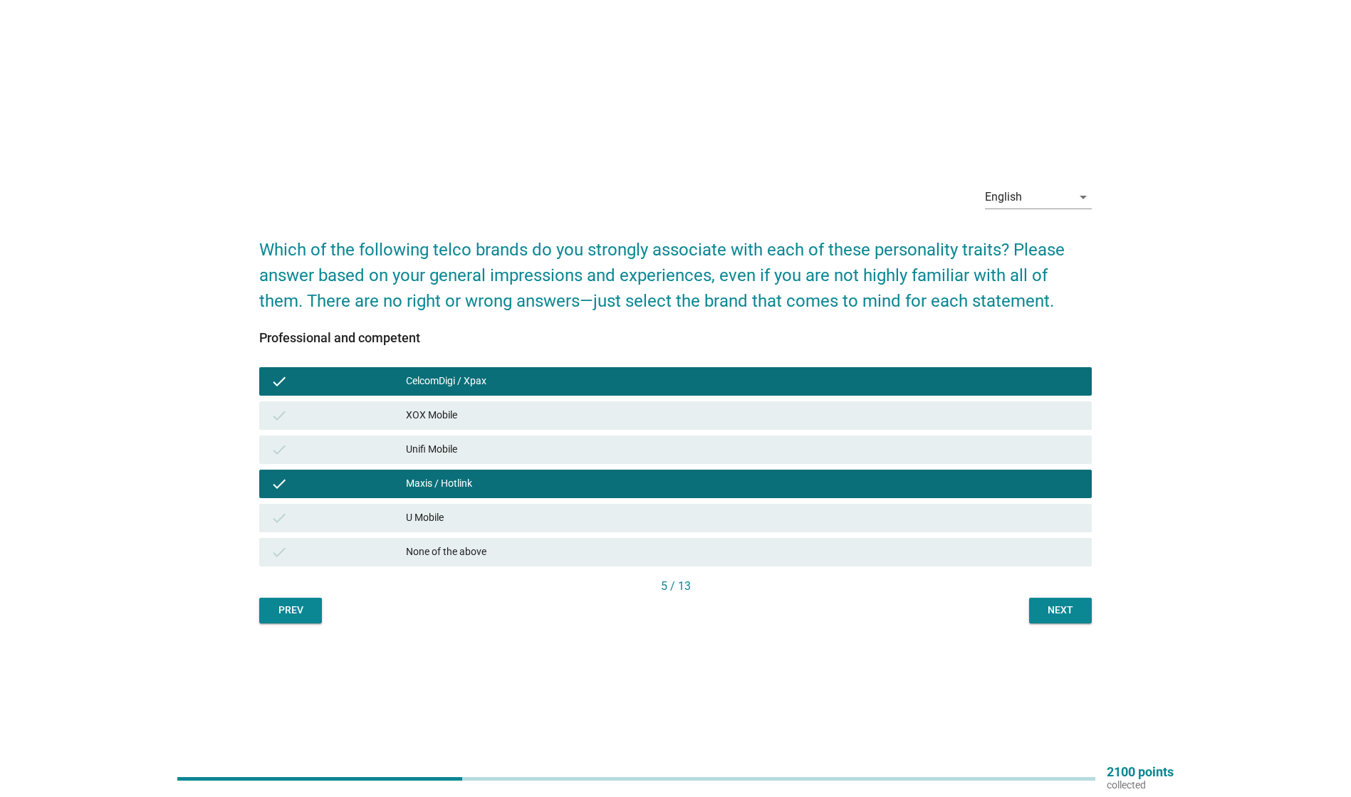
click at [1040, 608] on div "Next" at bounding box center [1060, 610] width 40 height 15
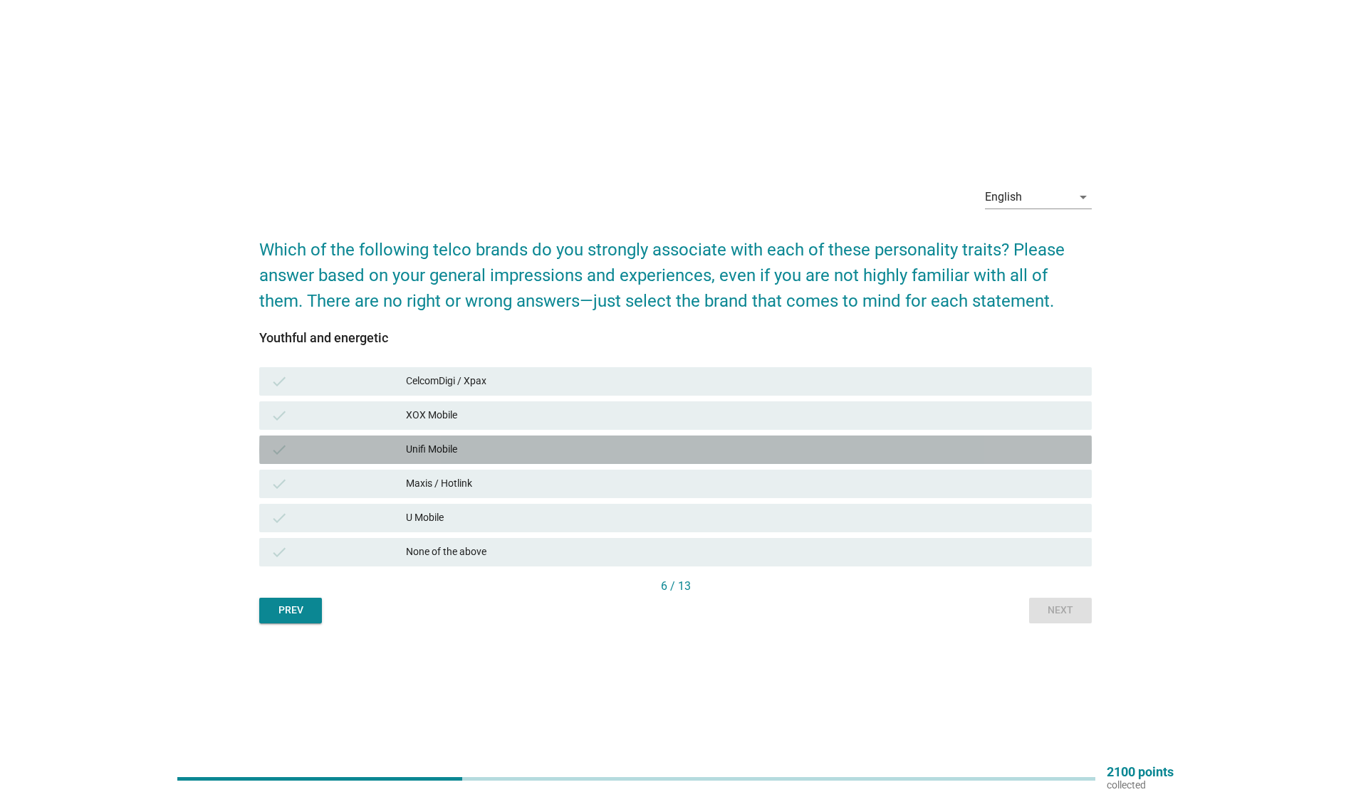
click at [517, 451] on div "Unifi Mobile" at bounding box center [743, 449] width 674 height 17
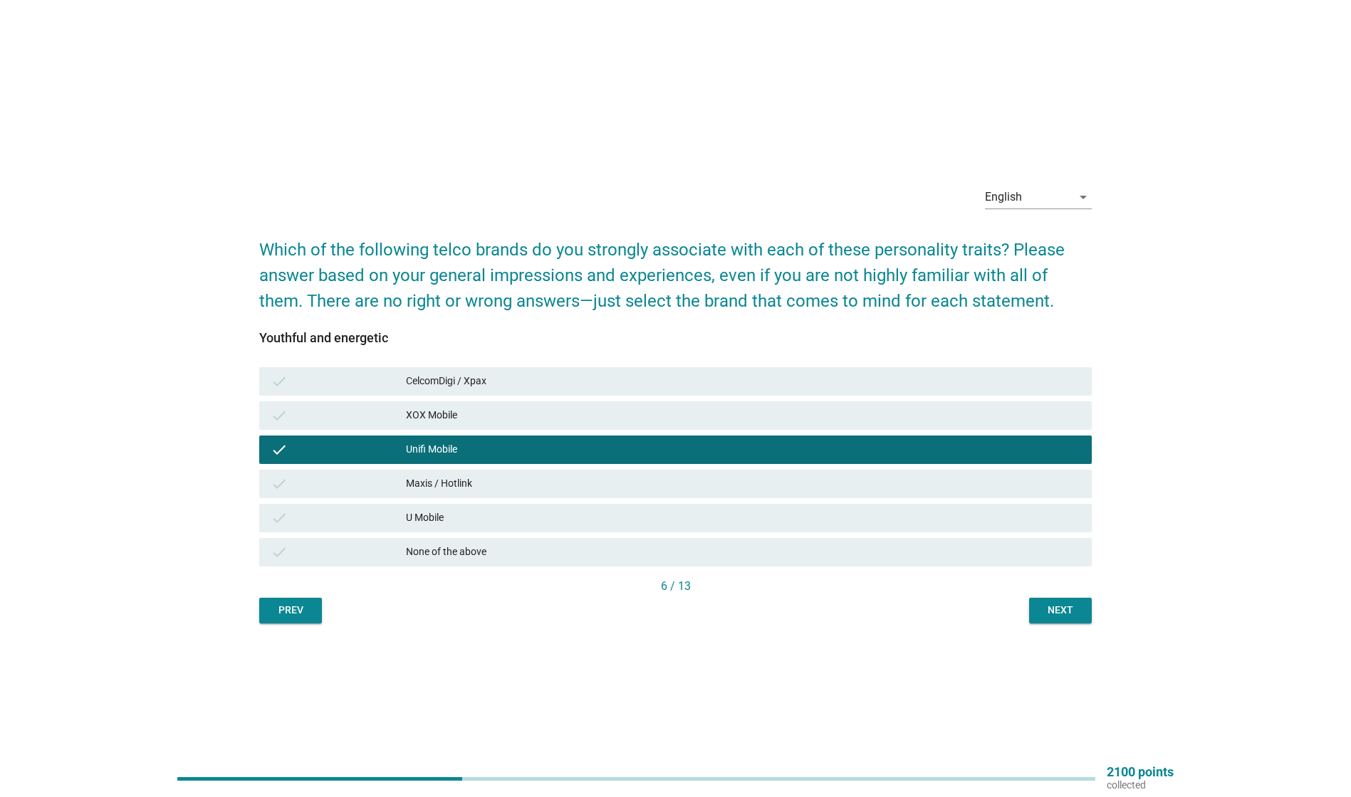
click at [527, 375] on div "CelcomDigi / Xpax" at bounding box center [743, 381] width 674 height 17
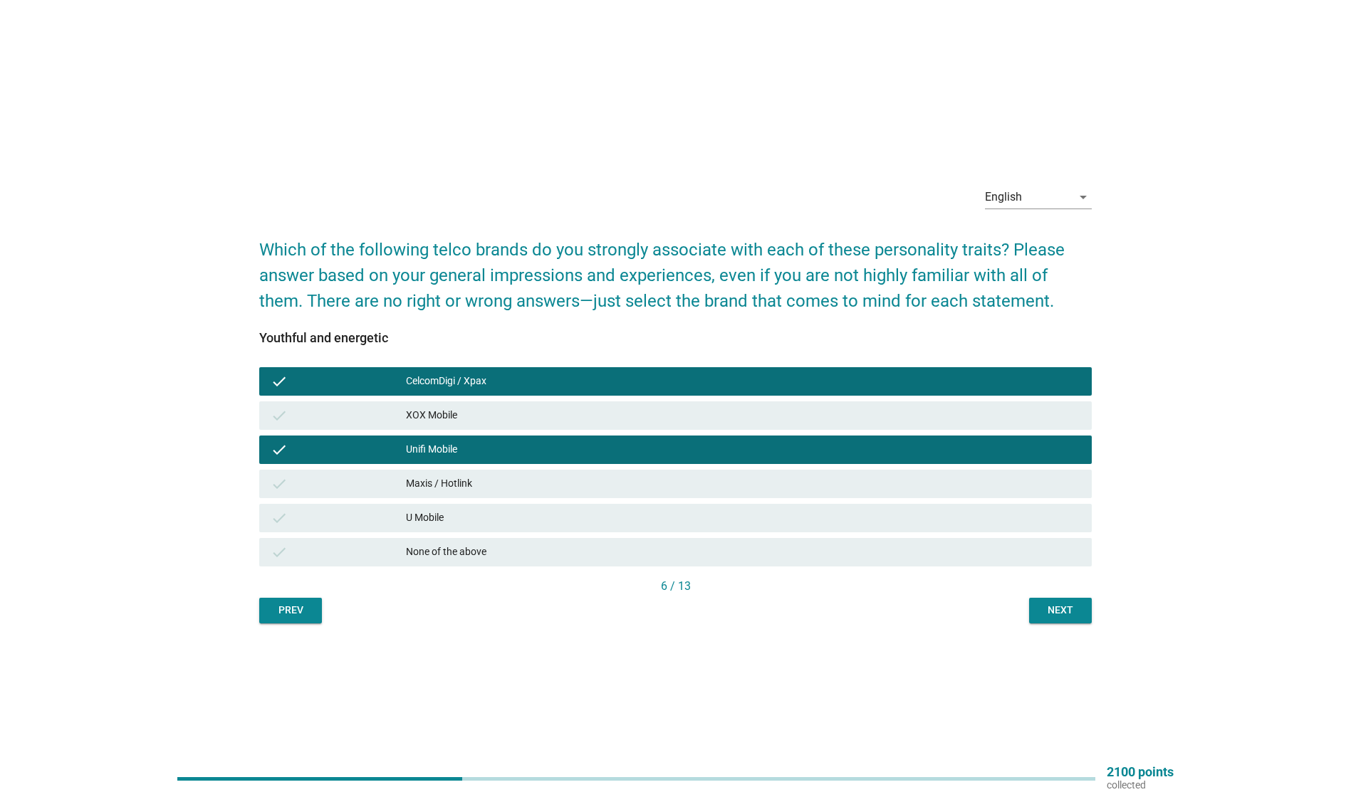
click at [1052, 610] on div "Next" at bounding box center [1060, 610] width 40 height 15
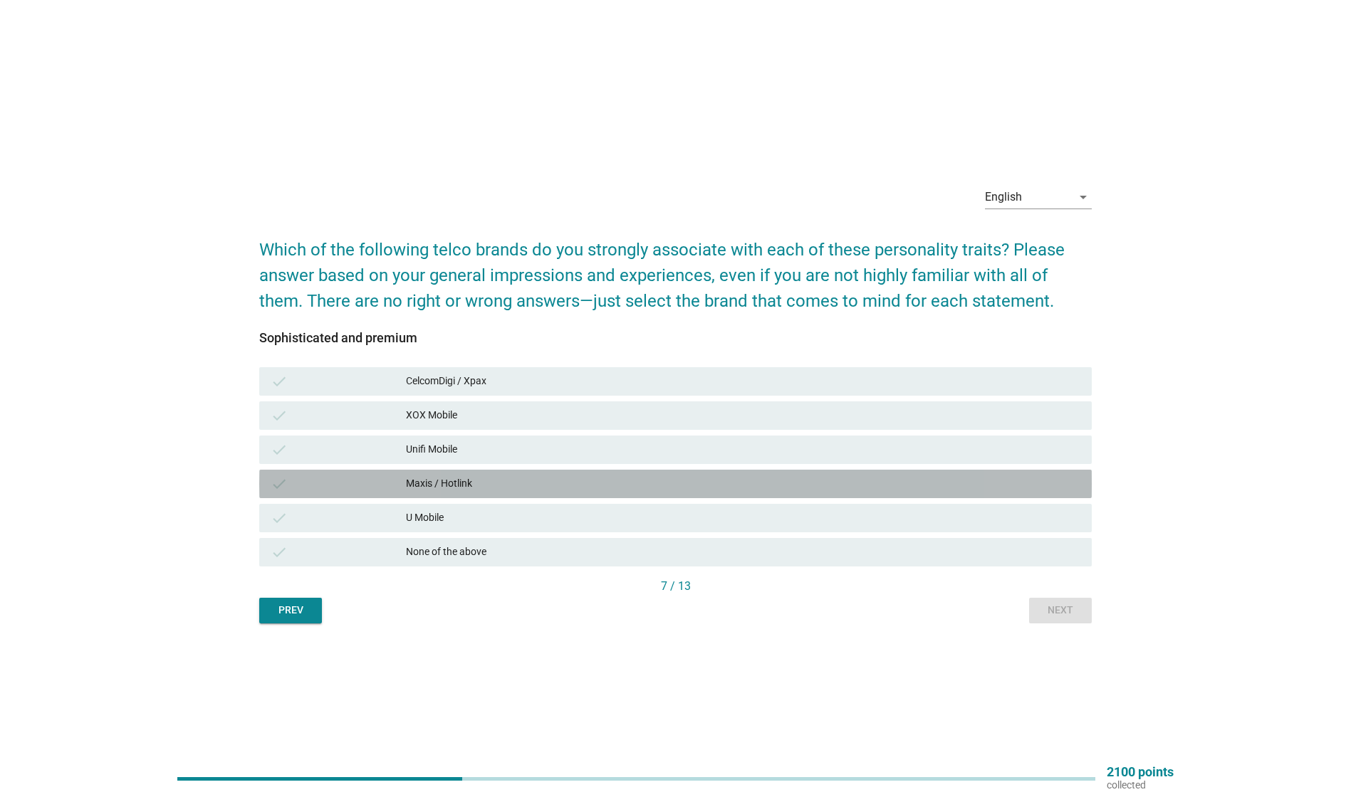
click at [553, 489] on div "Maxis / Hotlink" at bounding box center [743, 484] width 674 height 17
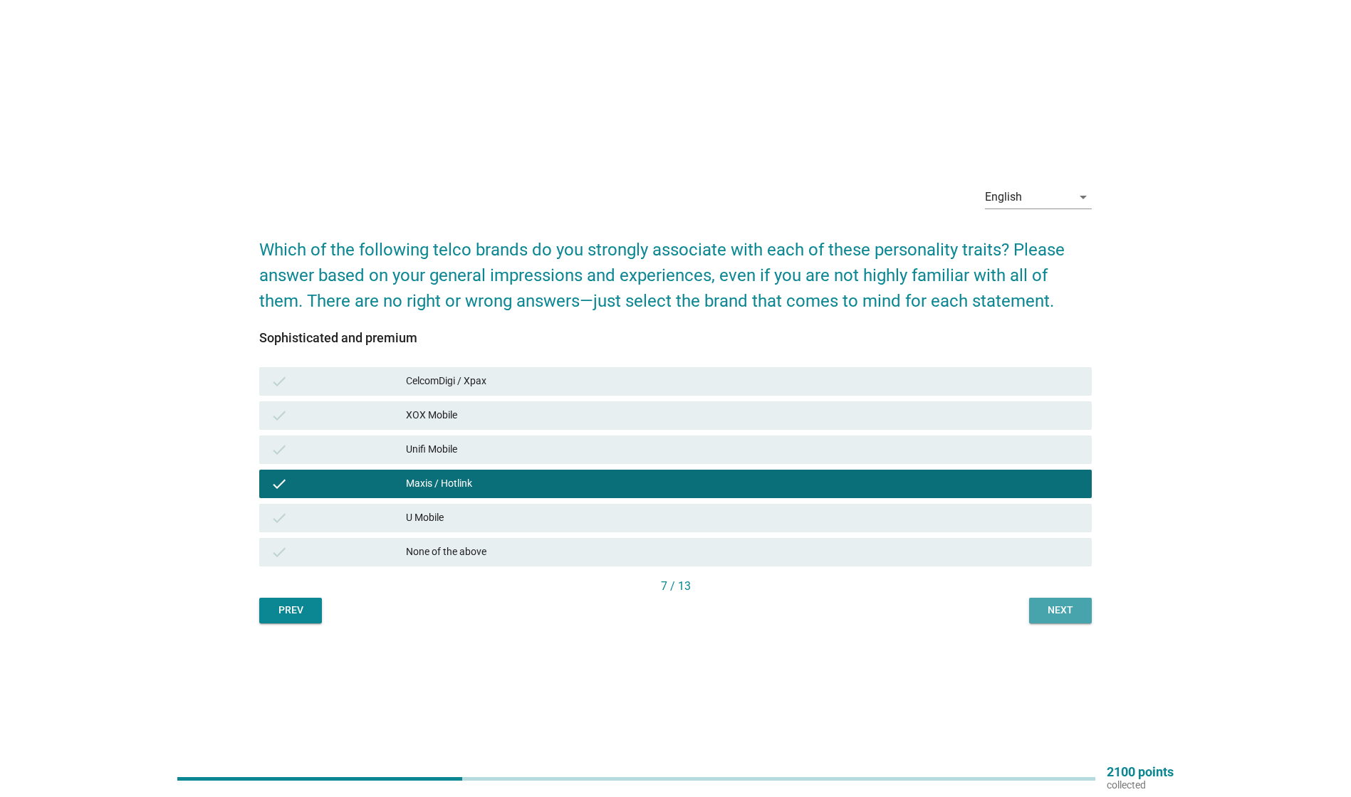
click at [1079, 603] on div "Next" at bounding box center [1060, 610] width 40 height 15
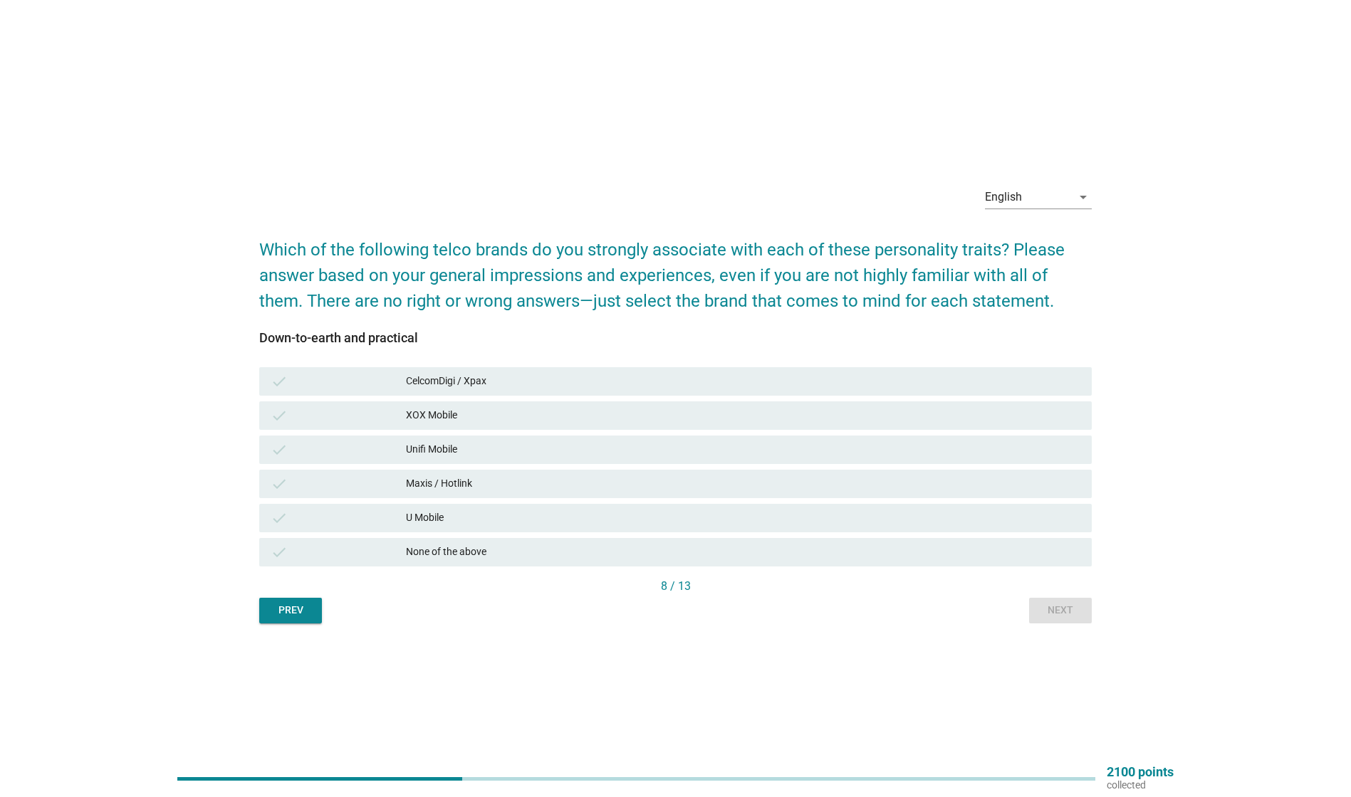
click at [642, 375] on div "CelcomDigi / Xpax" at bounding box center [743, 381] width 674 height 17
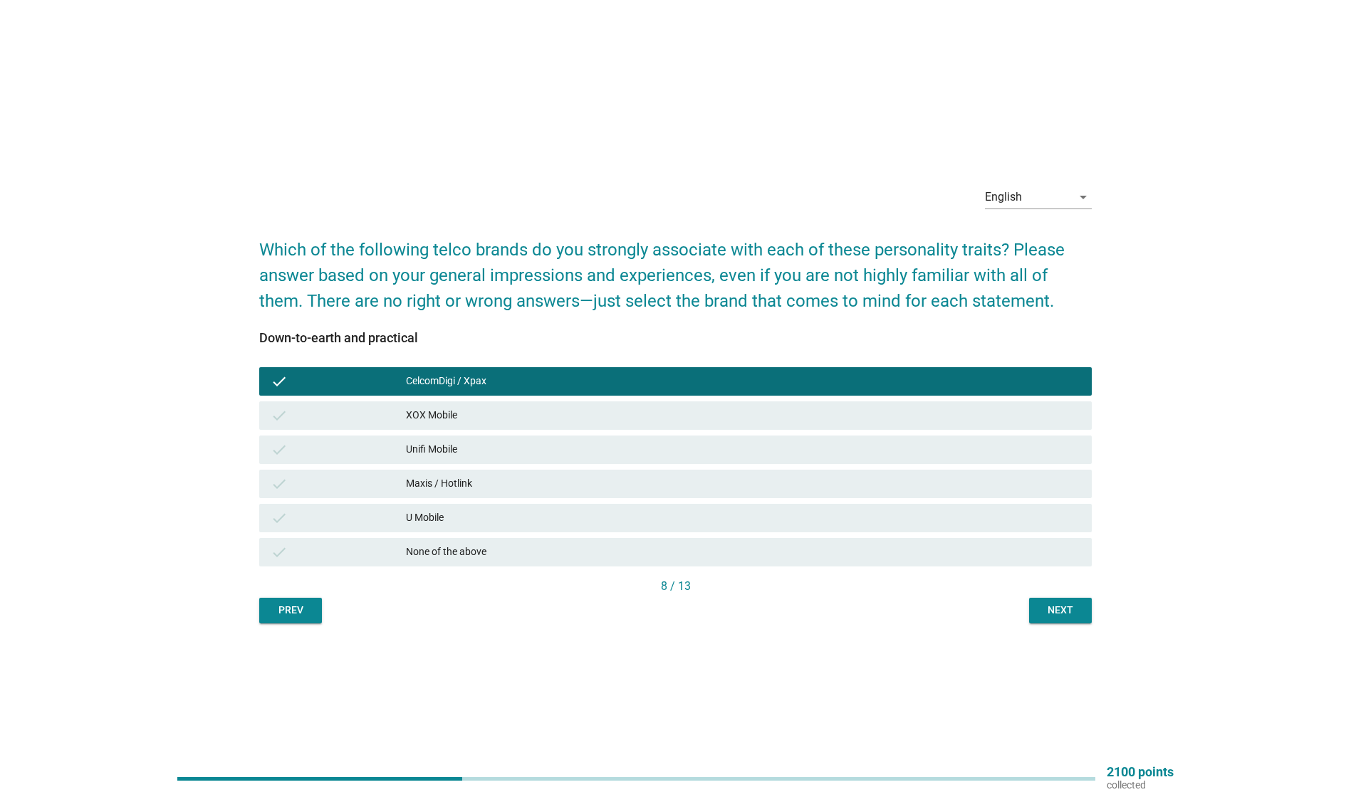
click at [1062, 607] on div "Next" at bounding box center [1060, 610] width 40 height 15
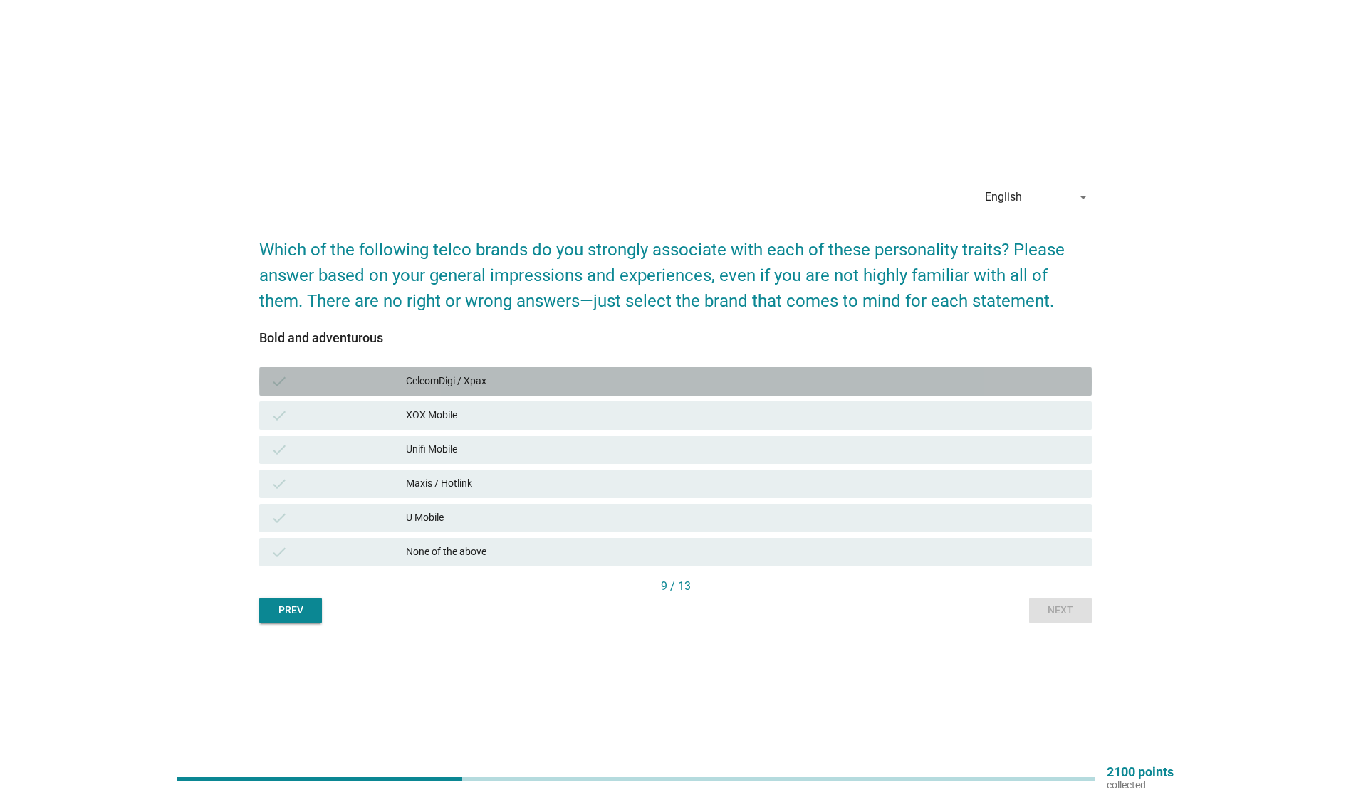
click at [596, 389] on div "CelcomDigi / Xpax" at bounding box center [743, 381] width 674 height 17
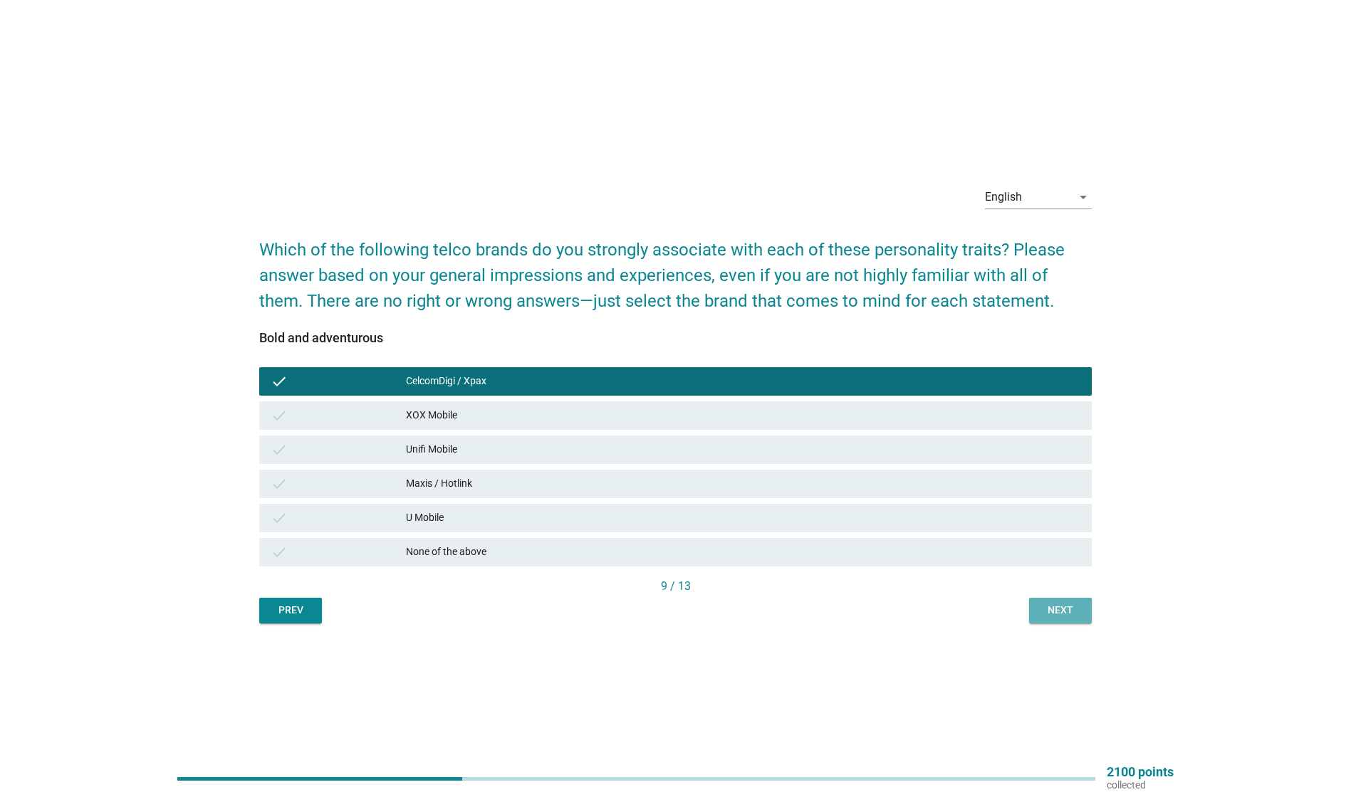
click at [1083, 614] on button "Next" at bounding box center [1060, 611] width 63 height 26
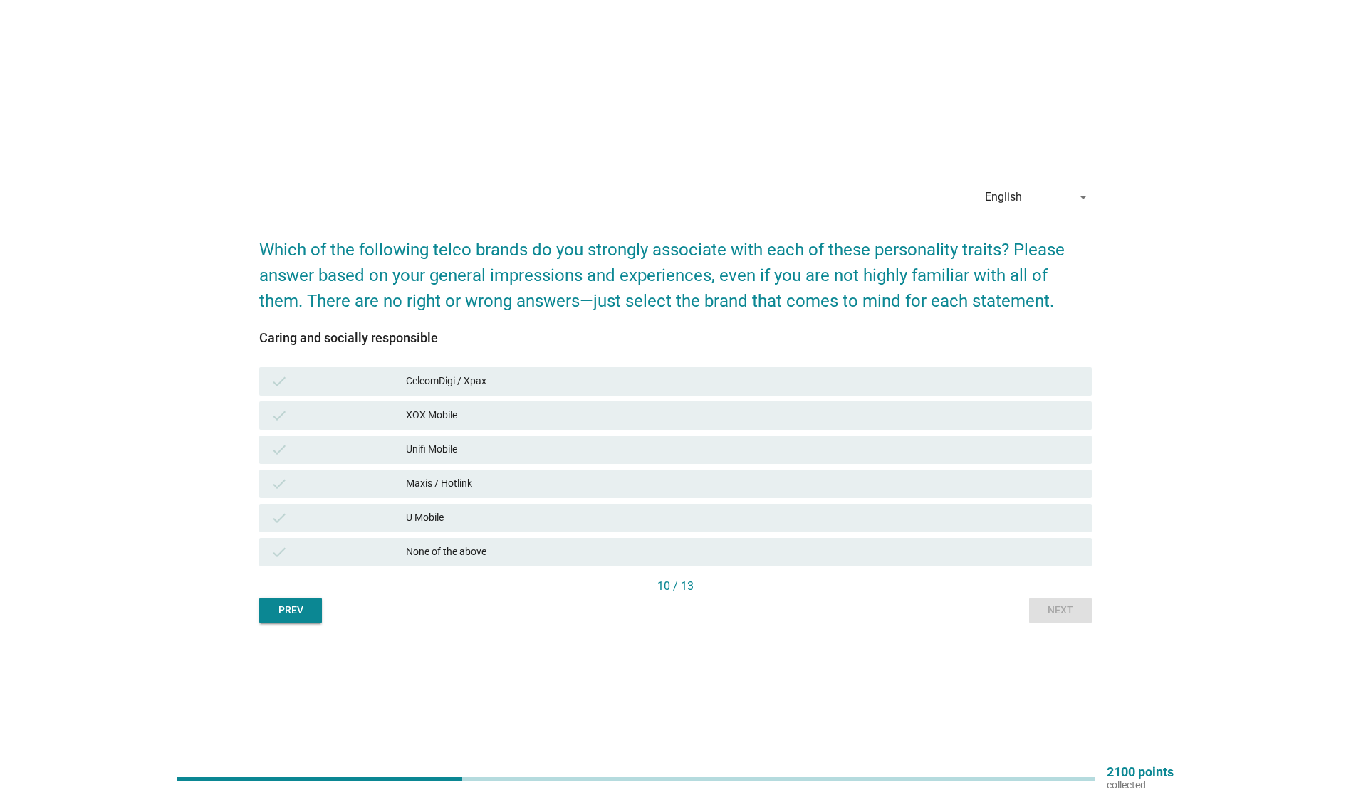
click at [575, 485] on div "Maxis / Hotlink" at bounding box center [743, 484] width 674 height 17
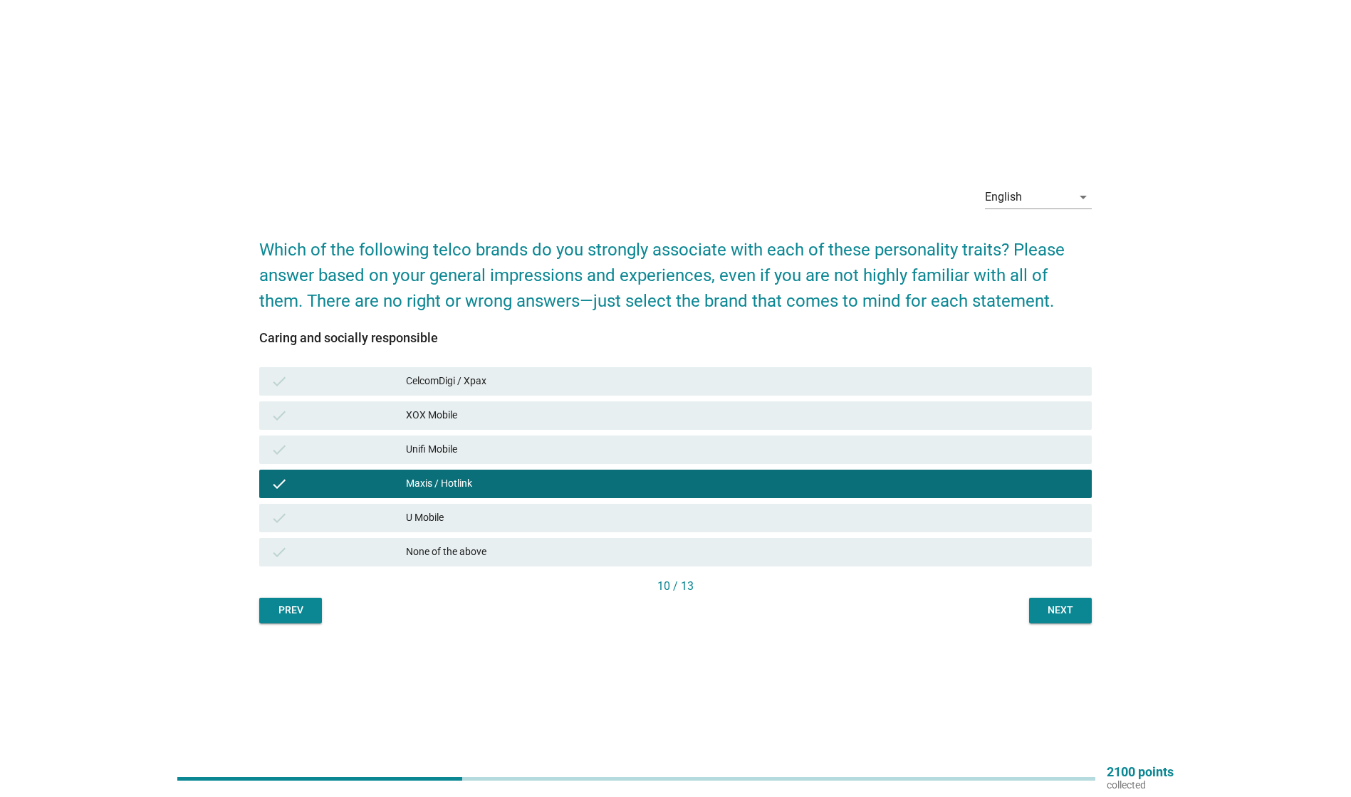
click at [572, 439] on div "check Unifi Mobile" at bounding box center [675, 450] width 832 height 28
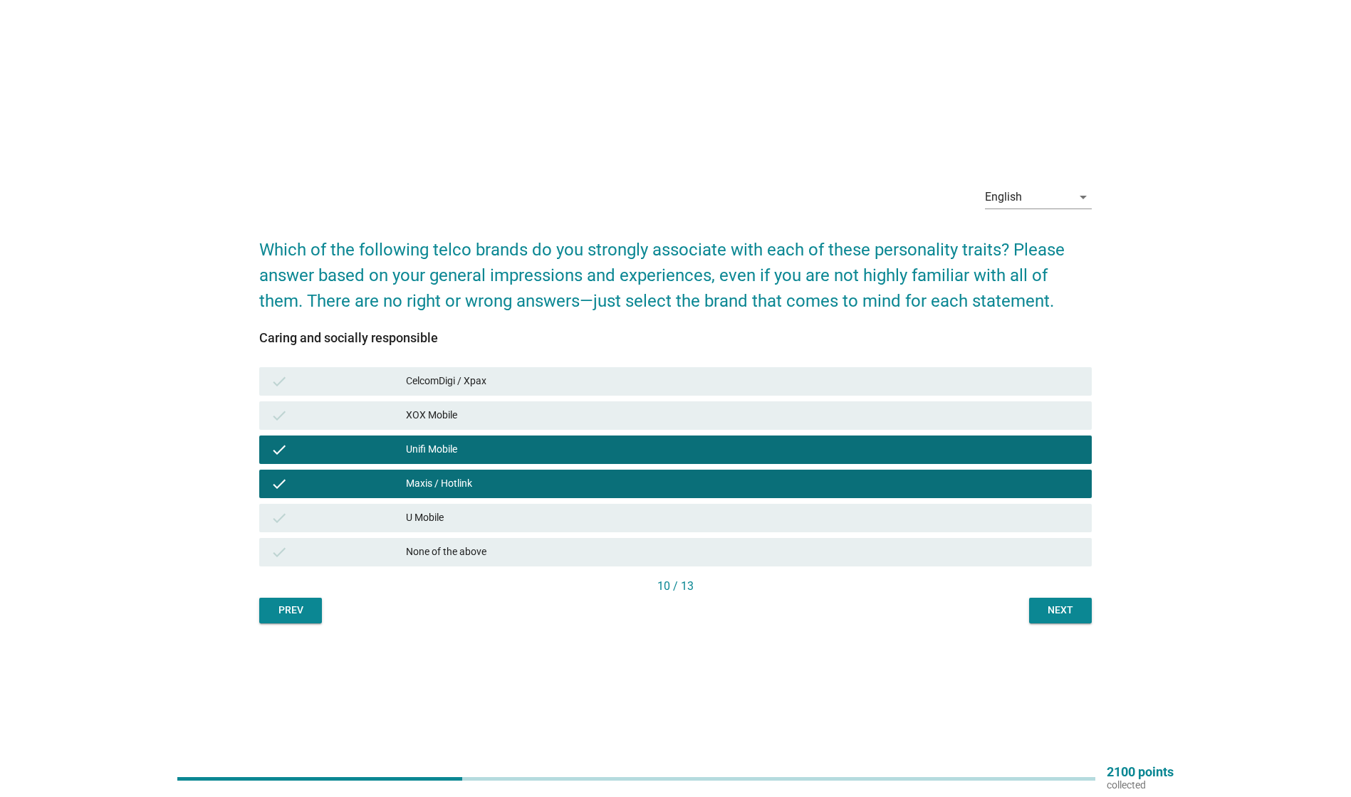
click at [611, 381] on div "CelcomDigi / Xpax" at bounding box center [743, 381] width 674 height 17
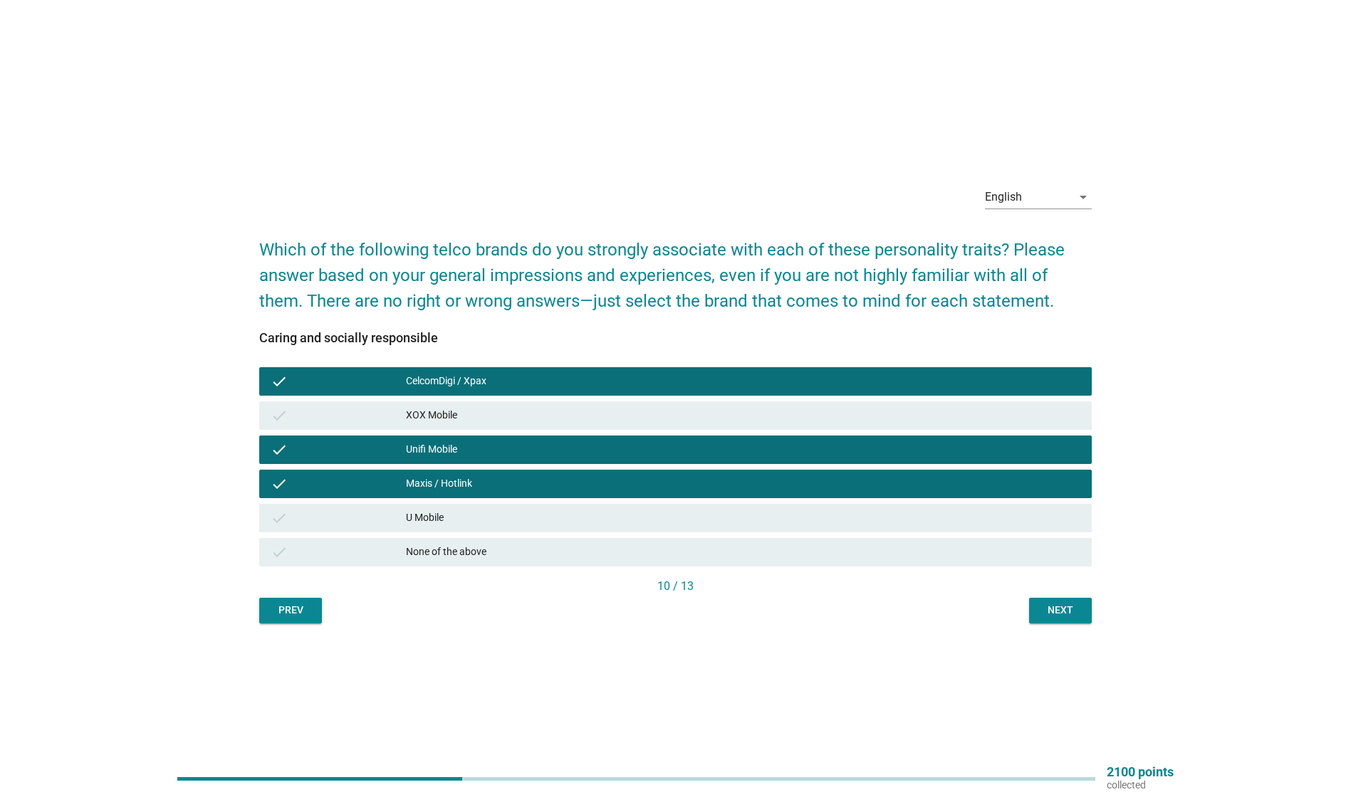
click at [1055, 614] on div "Next" at bounding box center [1060, 610] width 40 height 15
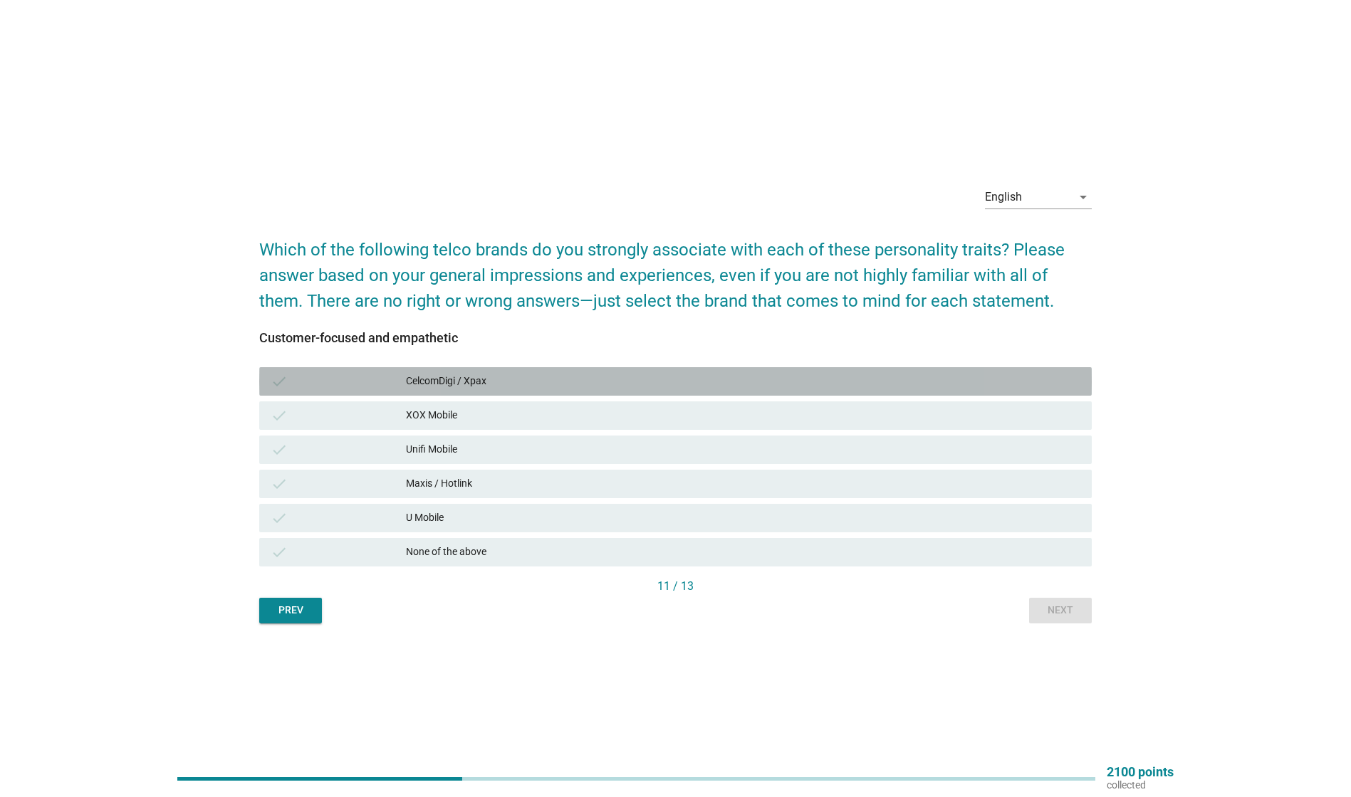
click at [577, 380] on div "CelcomDigi / Xpax" at bounding box center [743, 381] width 674 height 17
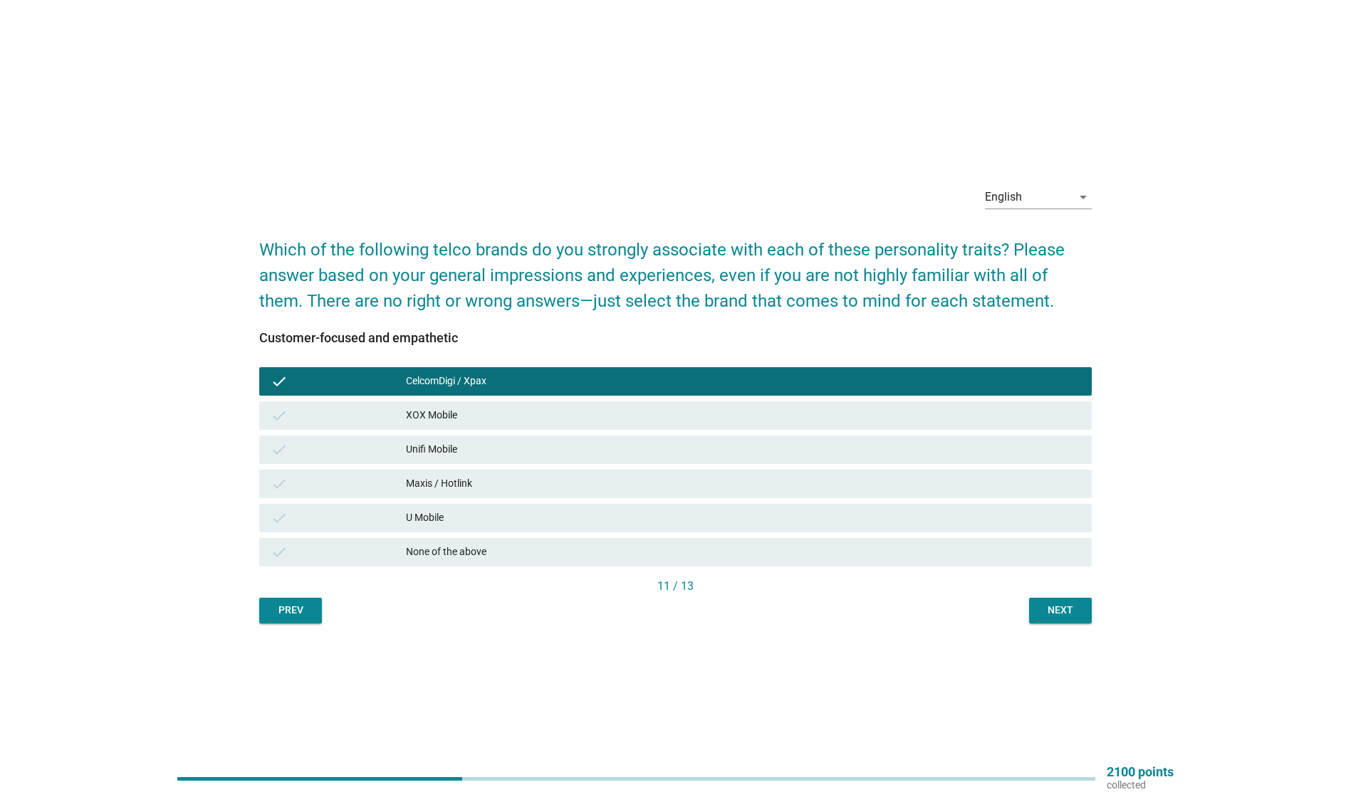
click at [563, 418] on div "XOX Mobile" at bounding box center [743, 415] width 674 height 17
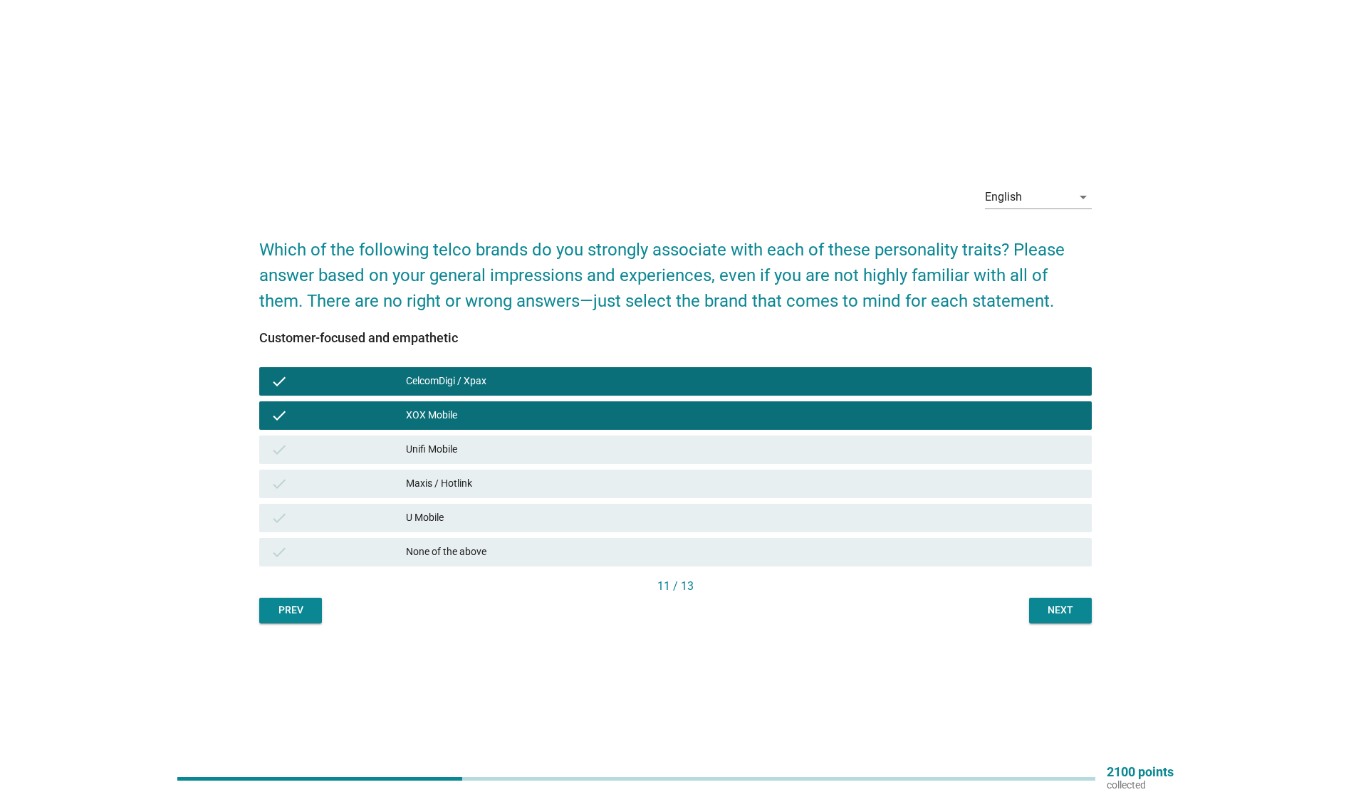
click at [555, 453] on div "Unifi Mobile" at bounding box center [743, 449] width 674 height 17
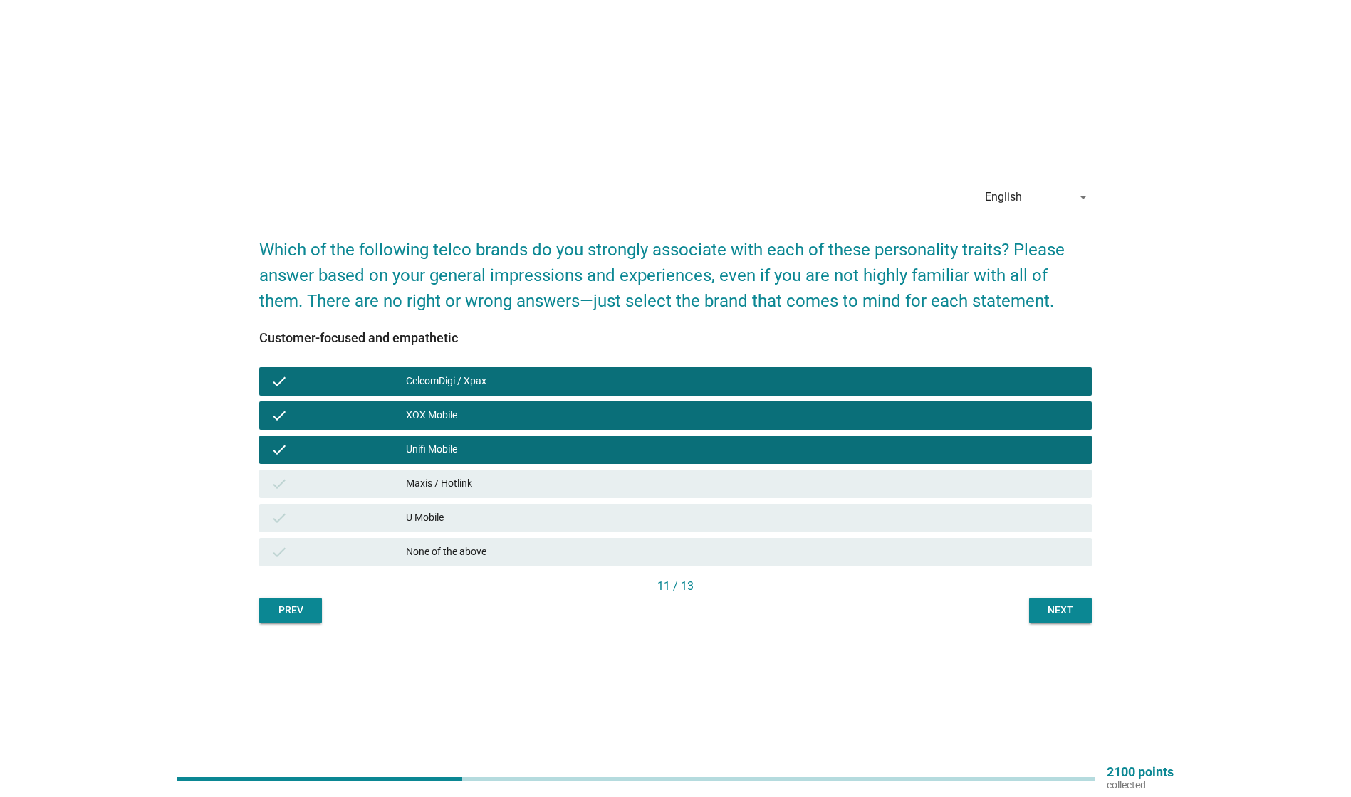
click at [550, 479] on div "Maxis / Hotlink" at bounding box center [743, 484] width 674 height 17
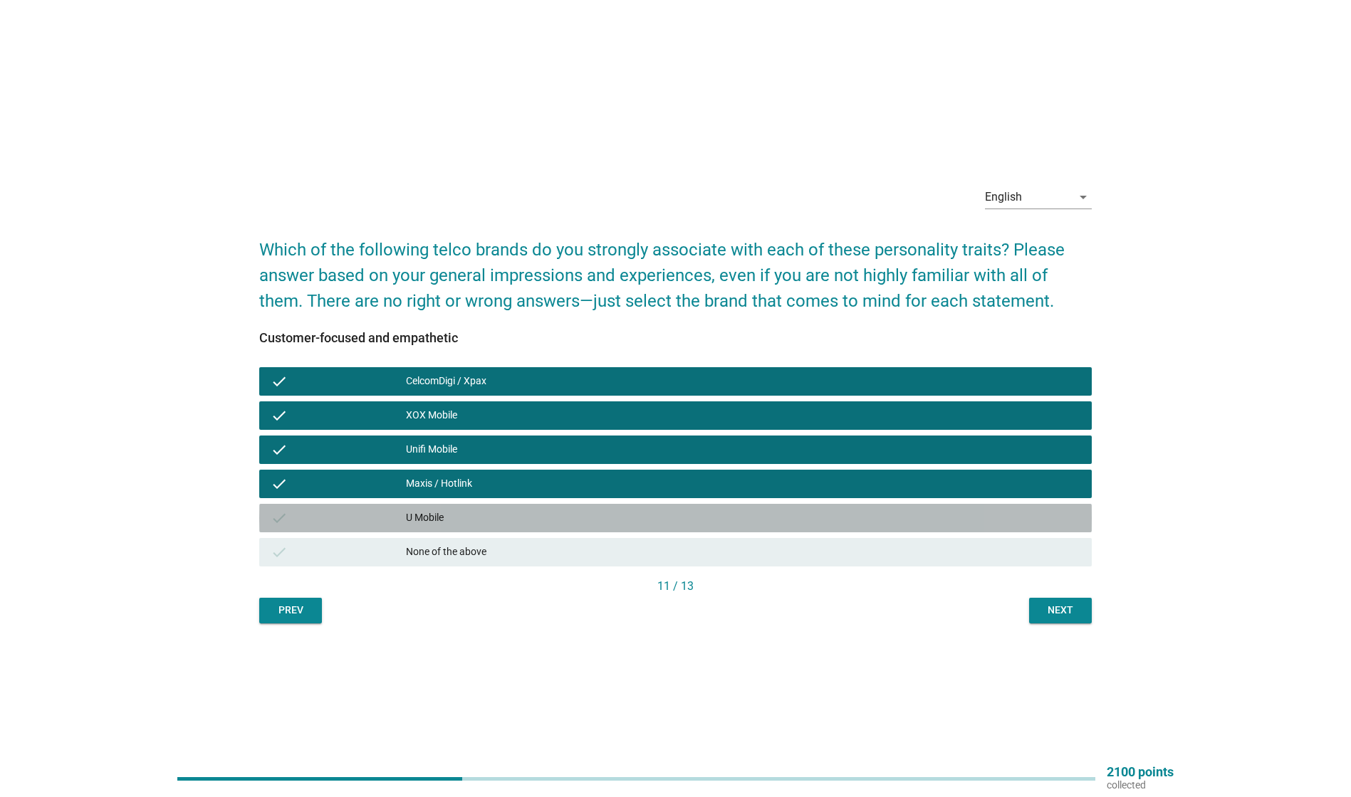
click at [555, 516] on div "U Mobile" at bounding box center [743, 518] width 674 height 17
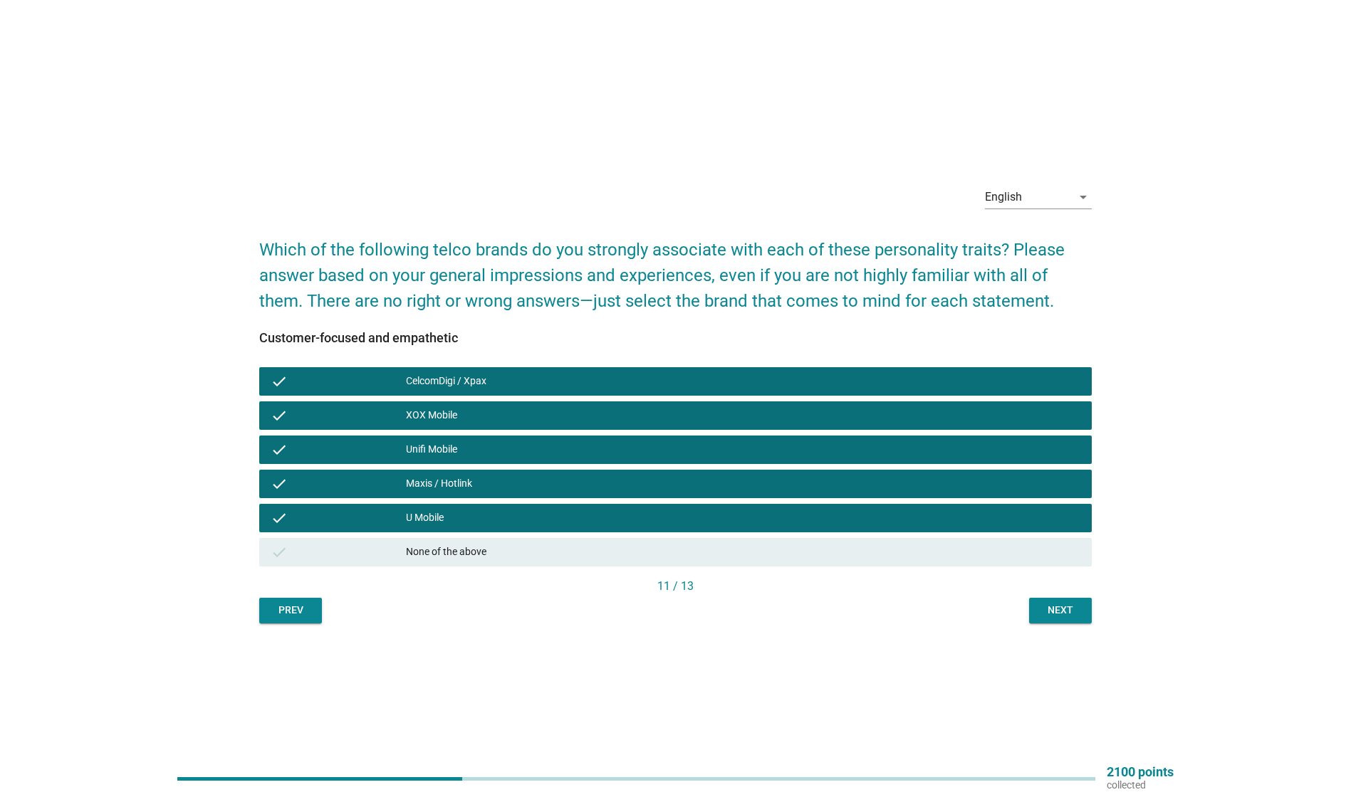
click at [1082, 613] on button "Next" at bounding box center [1060, 611] width 63 height 26
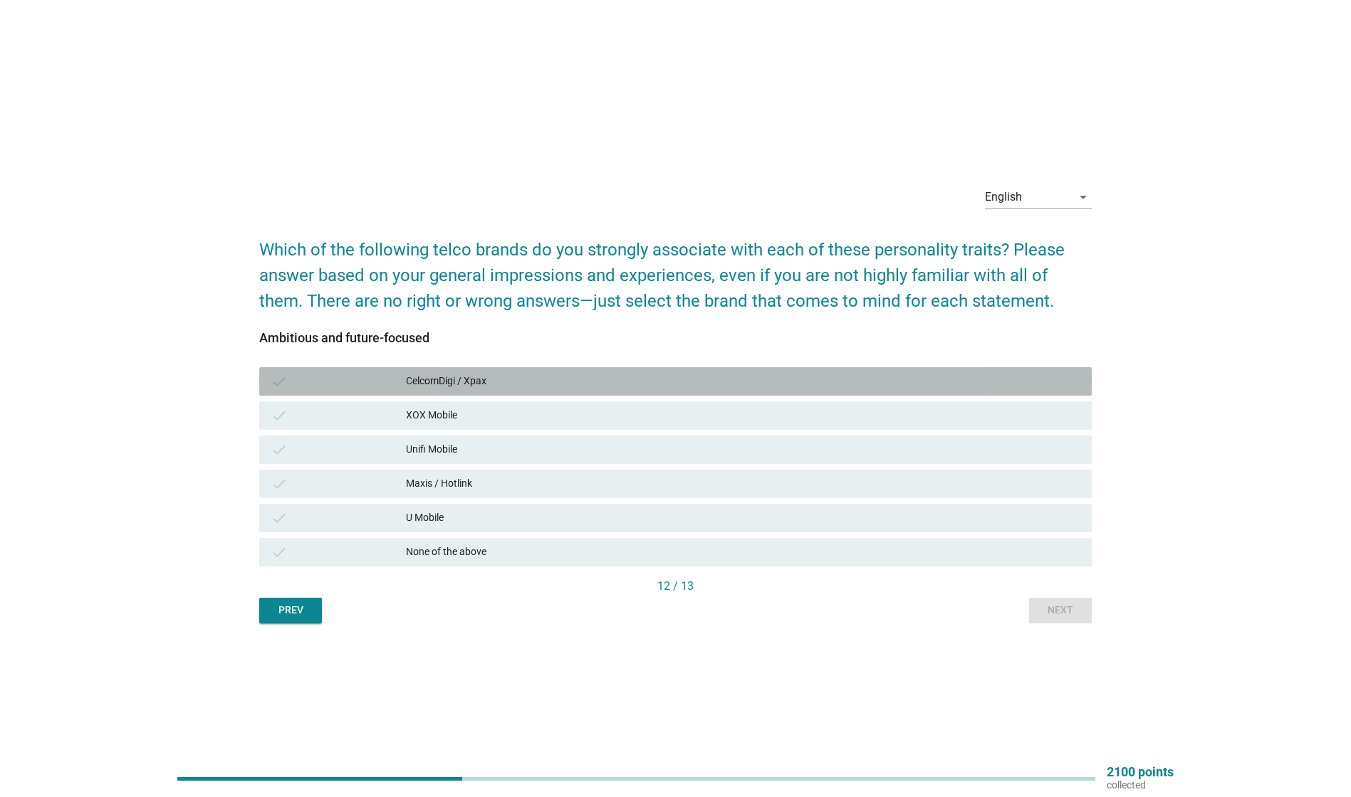
click at [538, 382] on div "CelcomDigi / Xpax" at bounding box center [743, 381] width 674 height 17
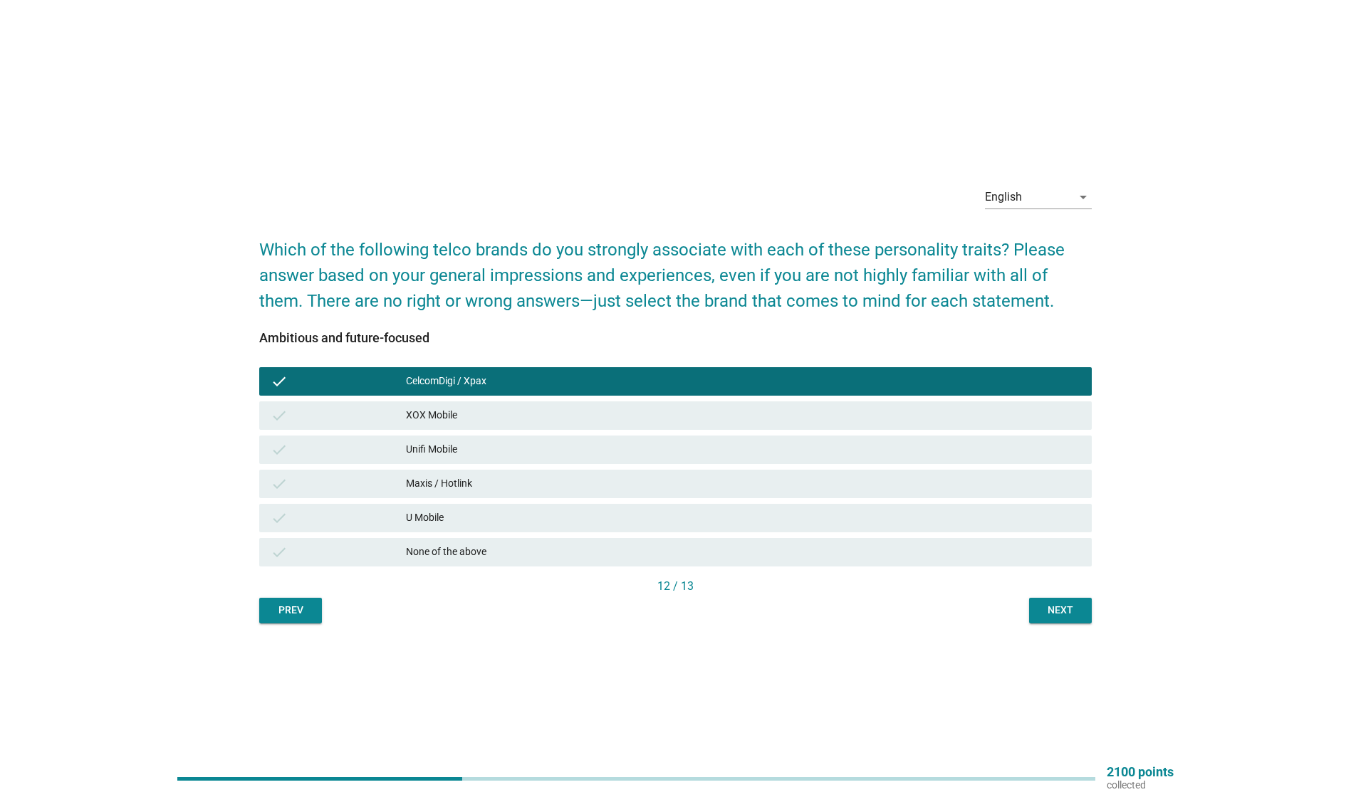
click at [1080, 610] on button "Next" at bounding box center [1060, 611] width 63 height 26
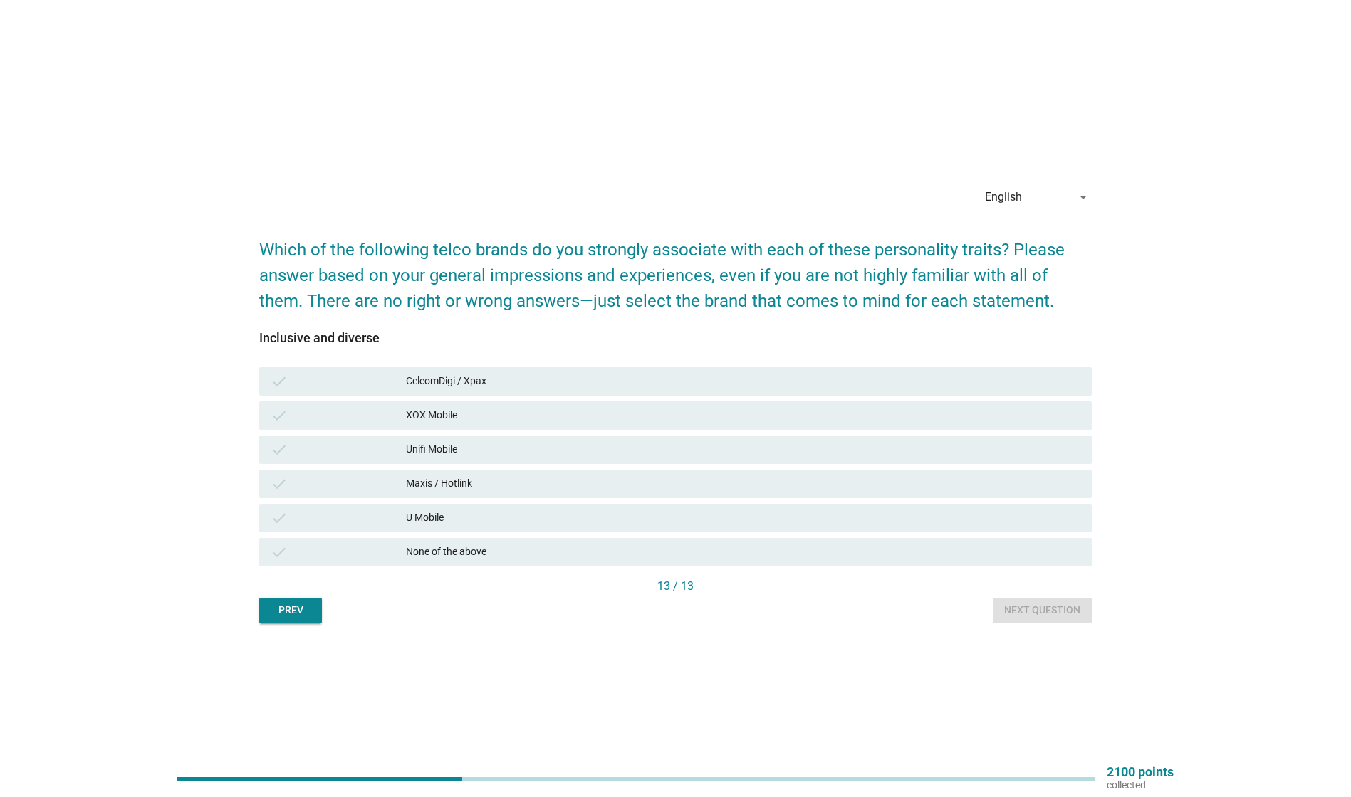
click at [609, 378] on div "CelcomDigi / Xpax" at bounding box center [743, 381] width 674 height 17
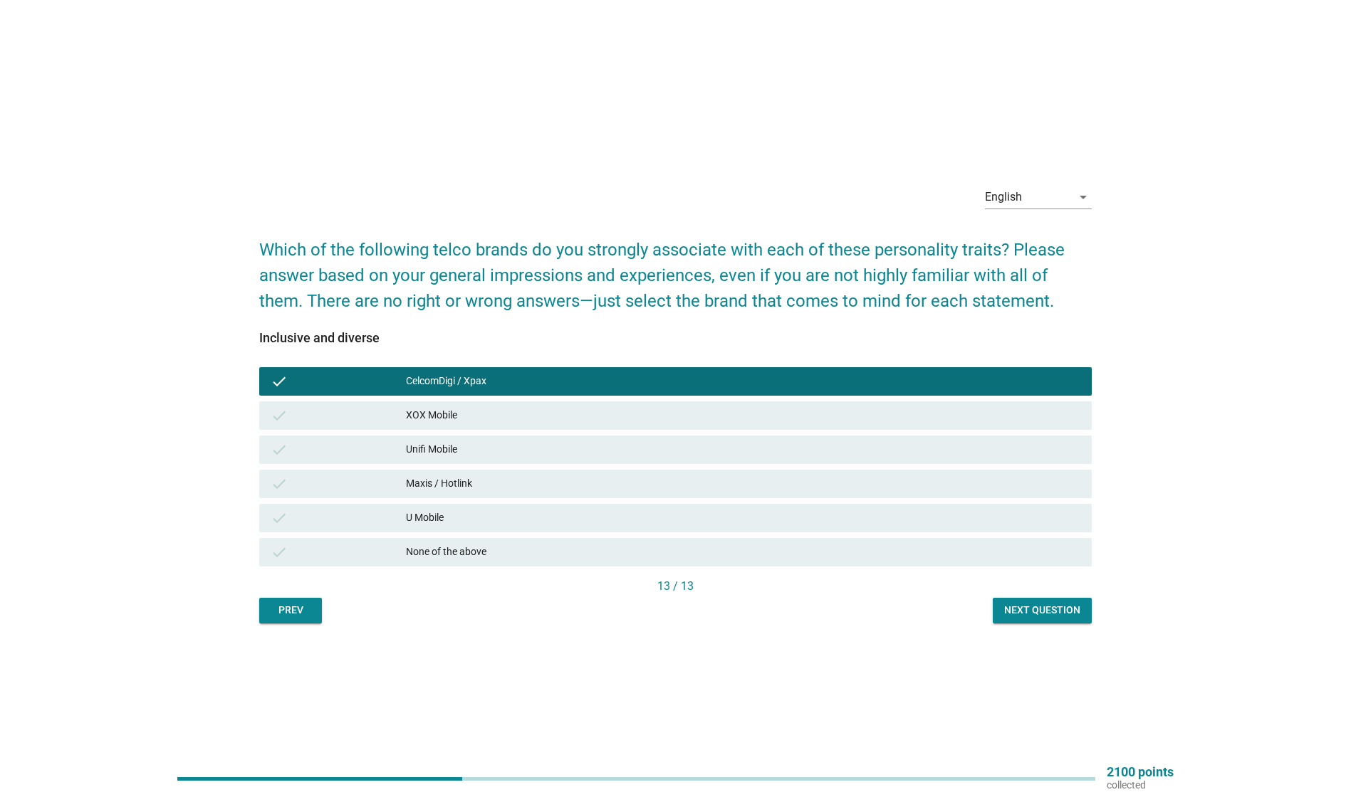
click at [581, 442] on div "Unifi Mobile" at bounding box center [743, 449] width 674 height 17
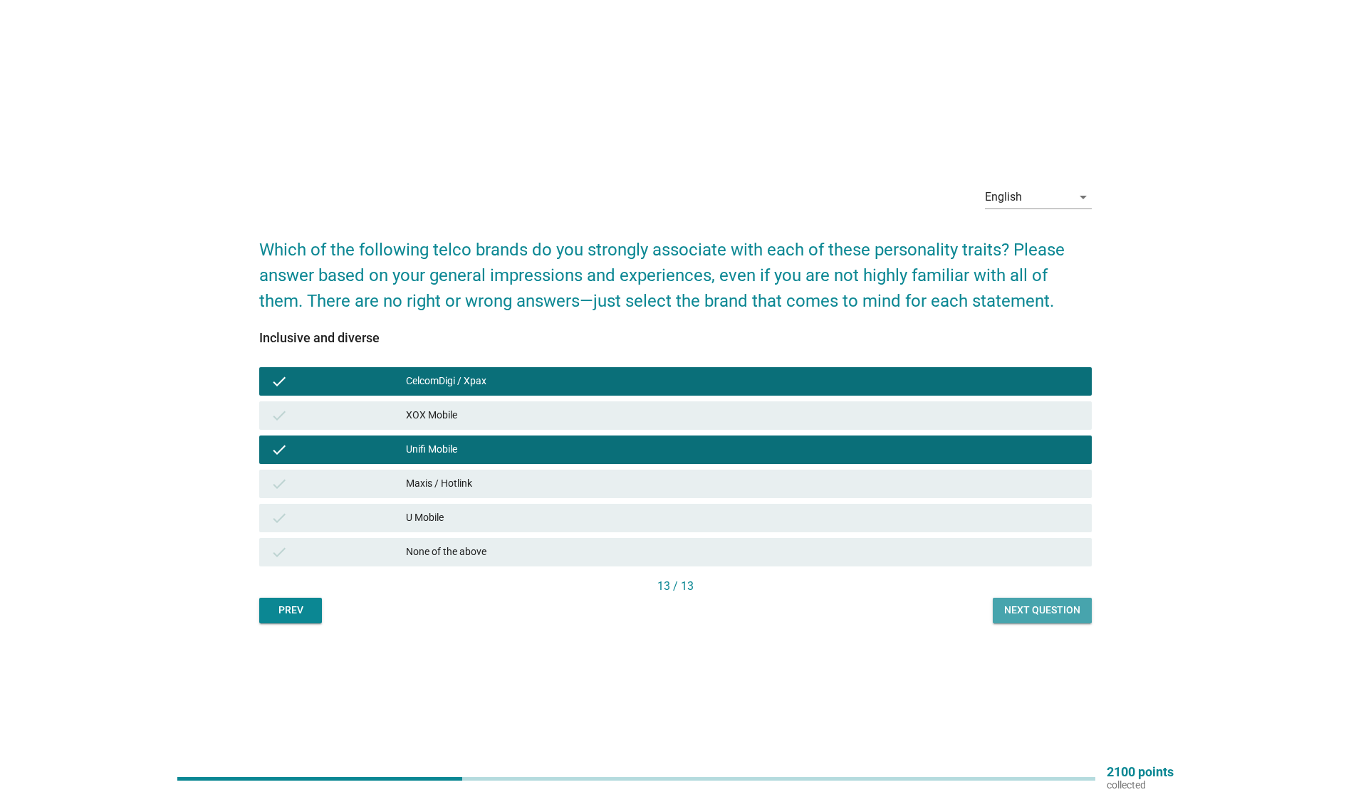
click at [1042, 613] on div "Next question" at bounding box center [1042, 610] width 76 height 15
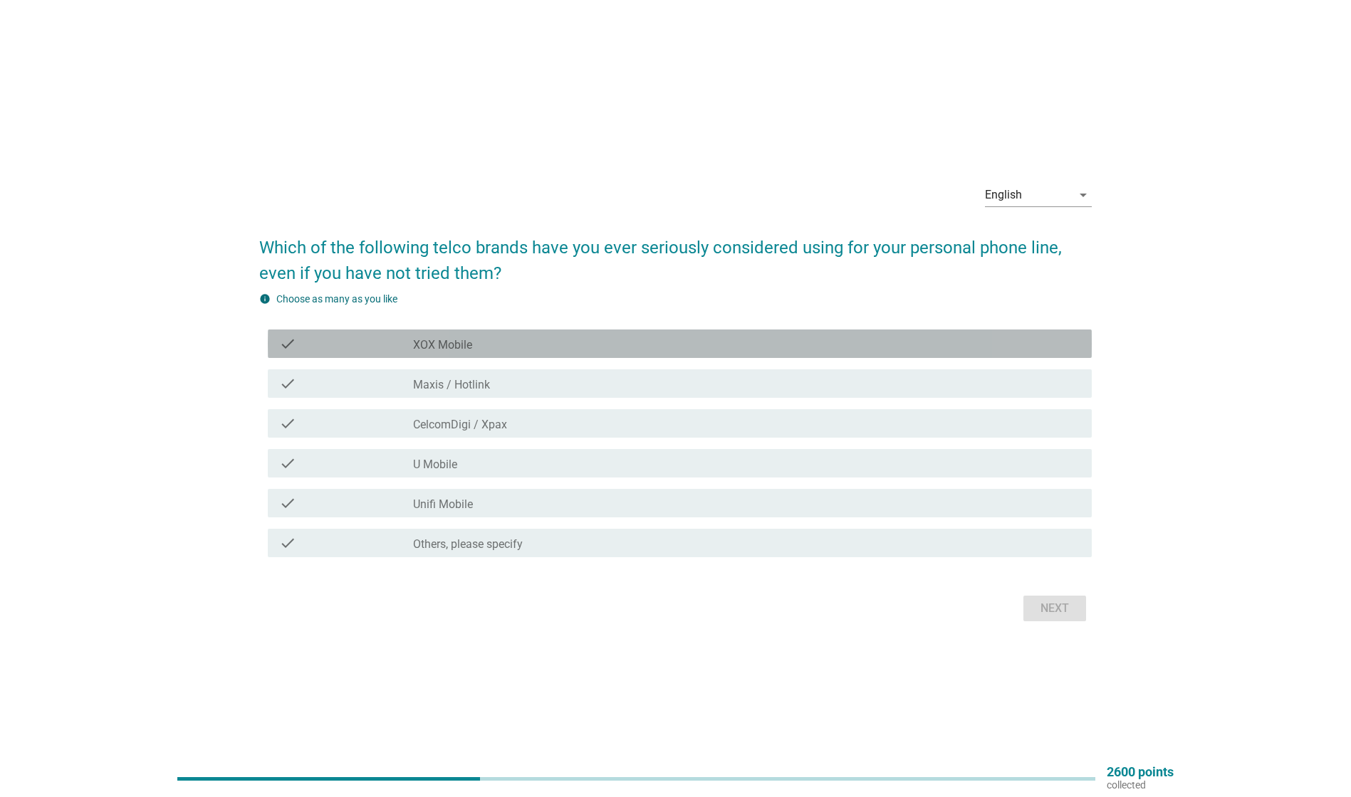
click at [555, 344] on div "check_box_outline_blank XOX Mobile" at bounding box center [746, 343] width 667 height 17
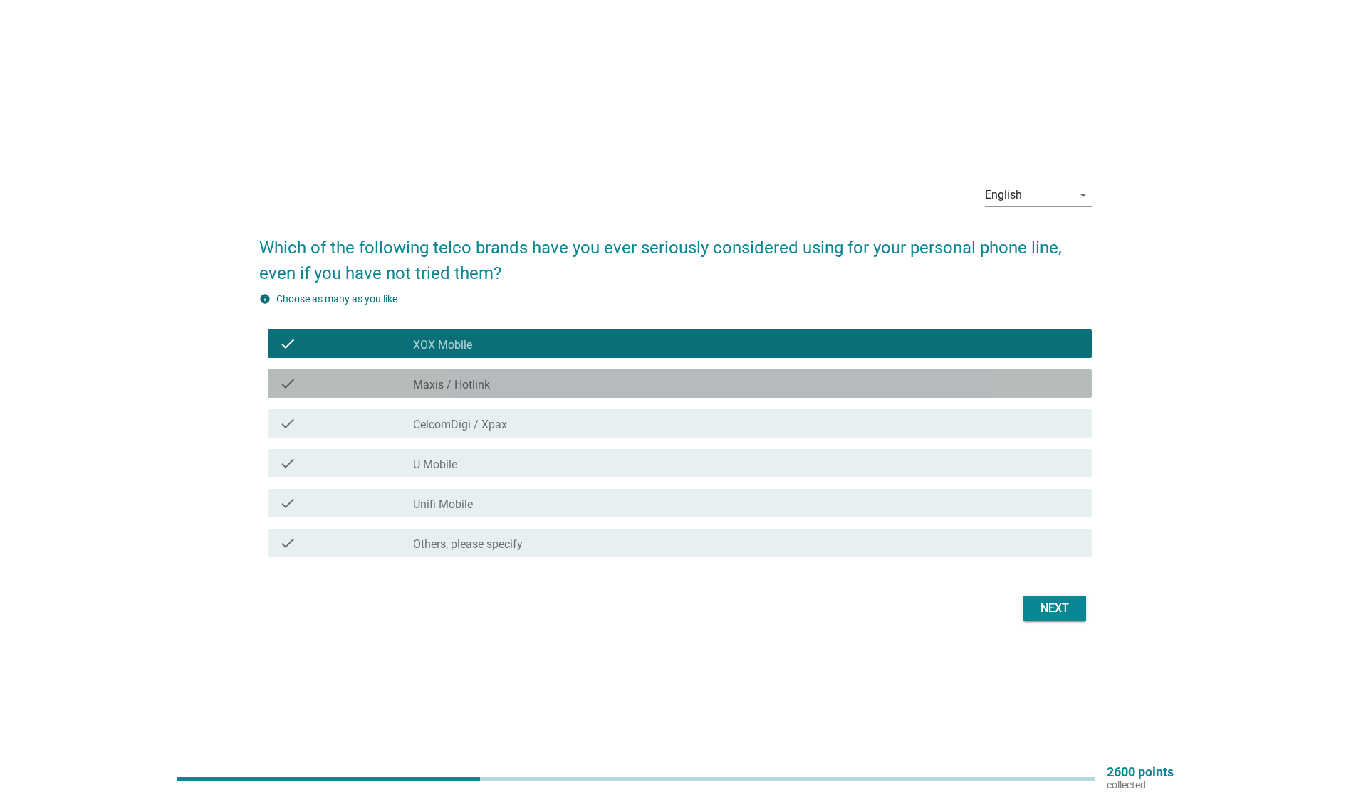
click at [548, 391] on div "check_box_outline_blank Maxis / Hotlink" at bounding box center [746, 383] width 667 height 17
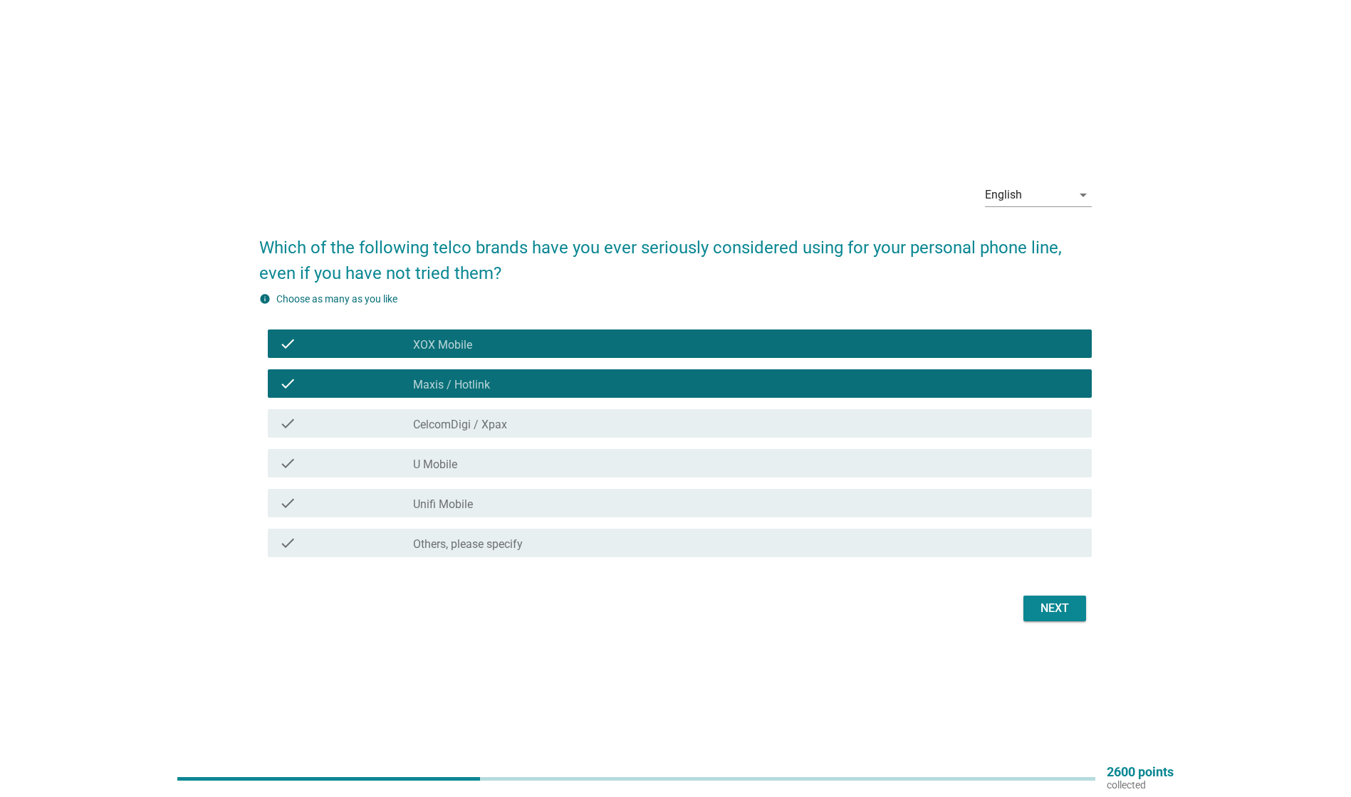
click at [506, 509] on div "check_box_outline_blank Unifi Mobile" at bounding box center [746, 503] width 667 height 17
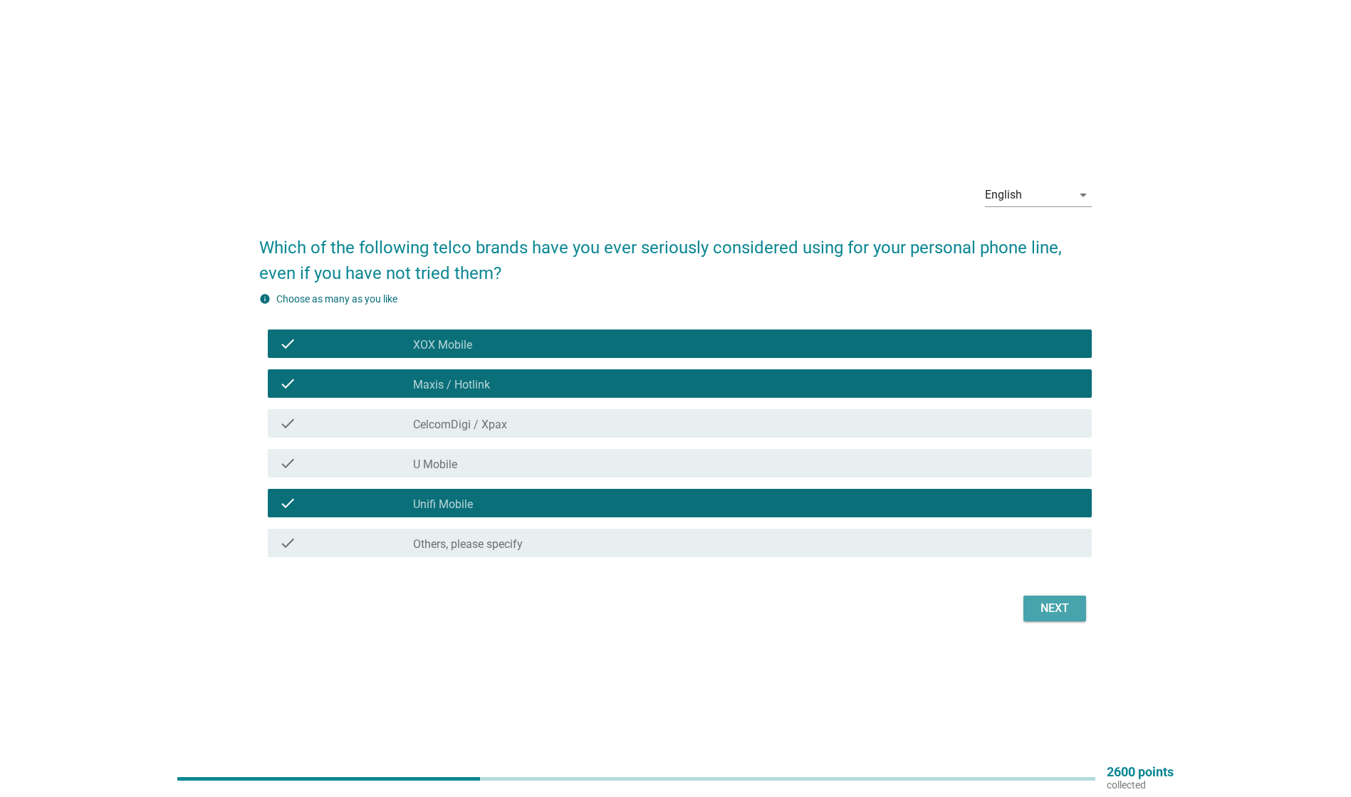
click at [1048, 608] on div "Next" at bounding box center [1055, 608] width 40 height 17
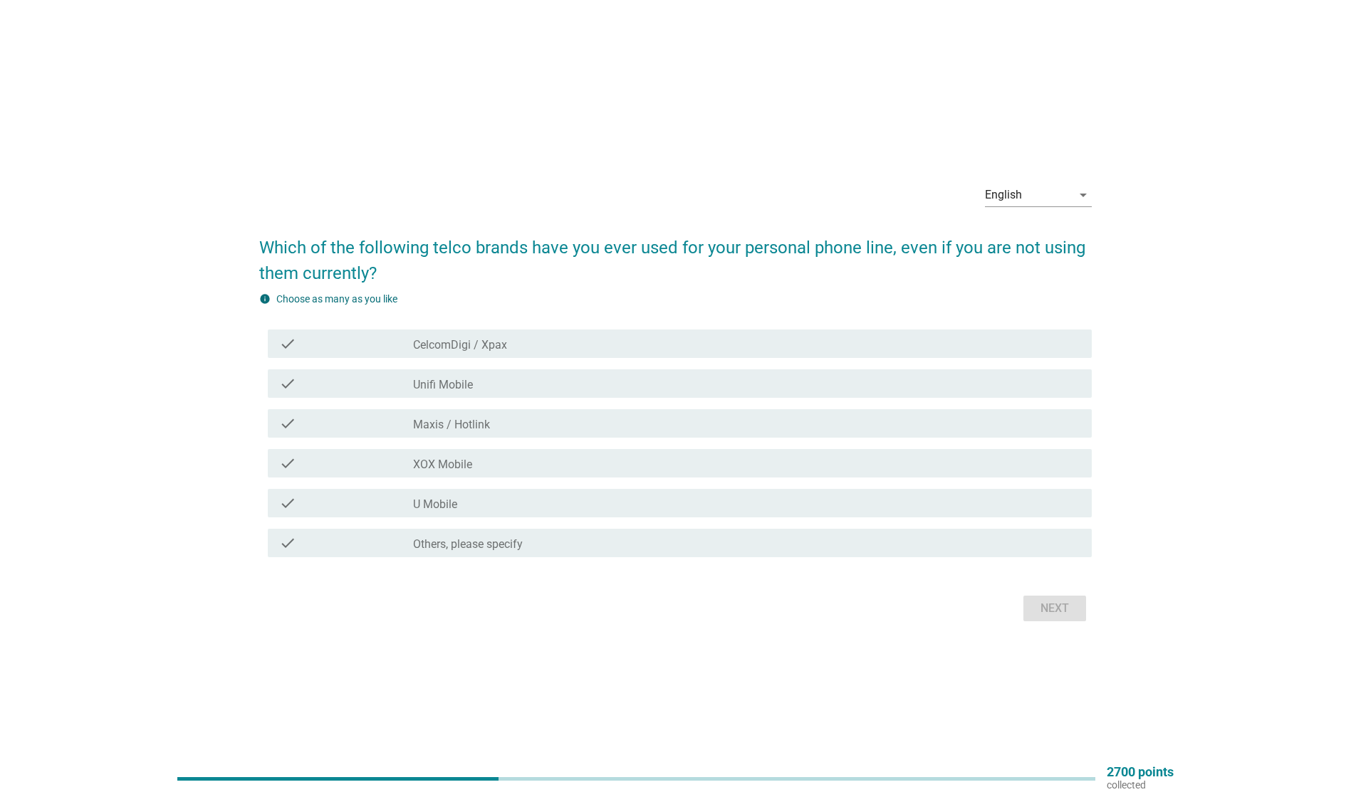
click at [518, 422] on div "check_box Maxis / Hotlink" at bounding box center [746, 423] width 667 height 17
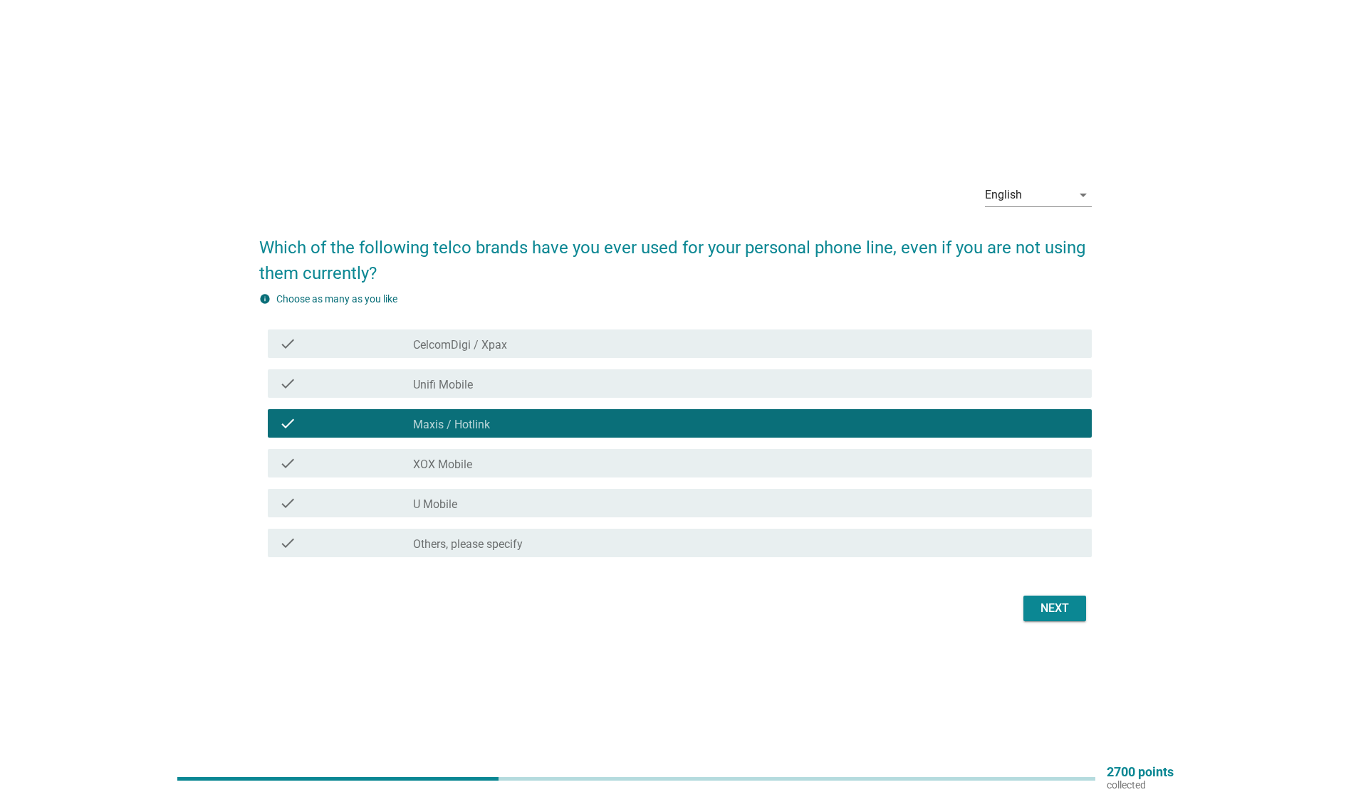
click at [513, 457] on div "check_box XOX Mobile" at bounding box center [746, 463] width 667 height 17
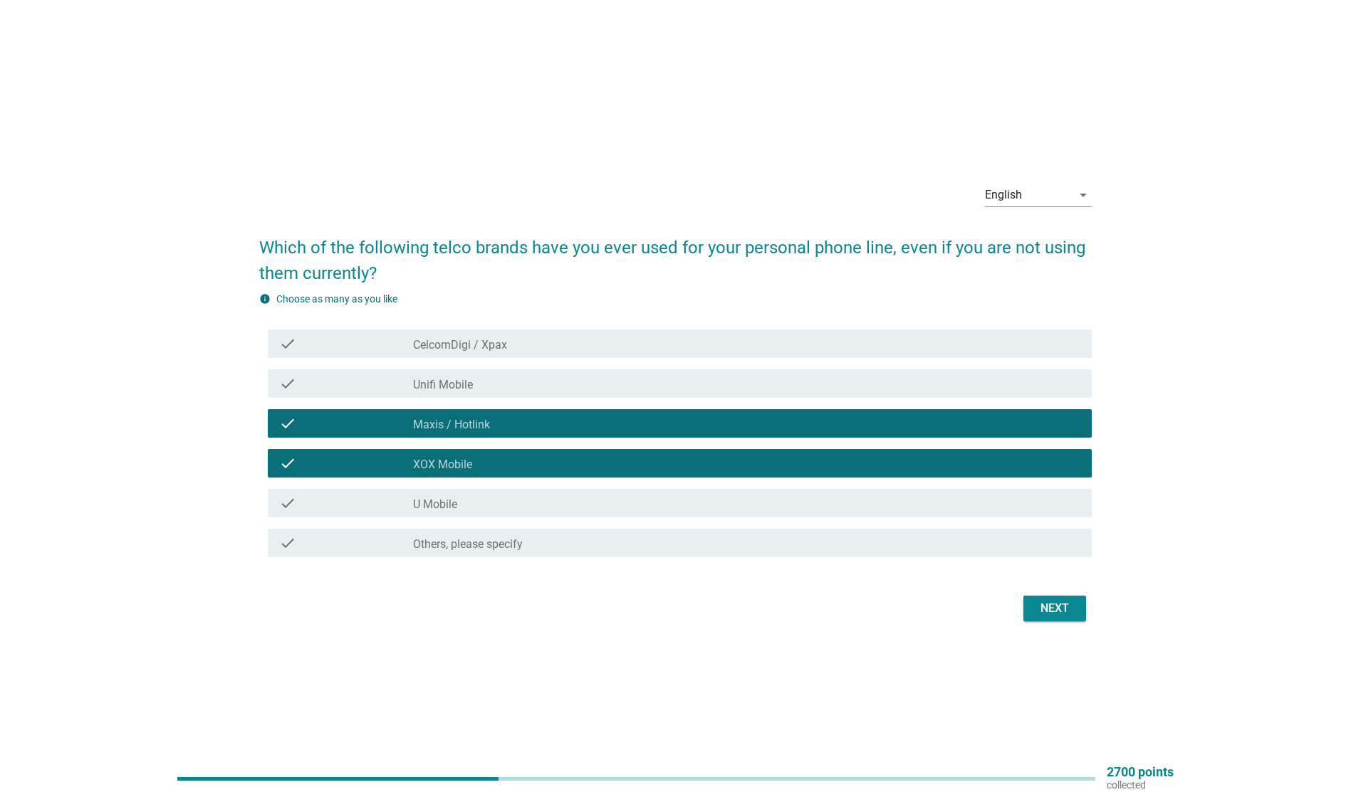
click at [1065, 612] on div "Next" at bounding box center [1055, 608] width 40 height 17
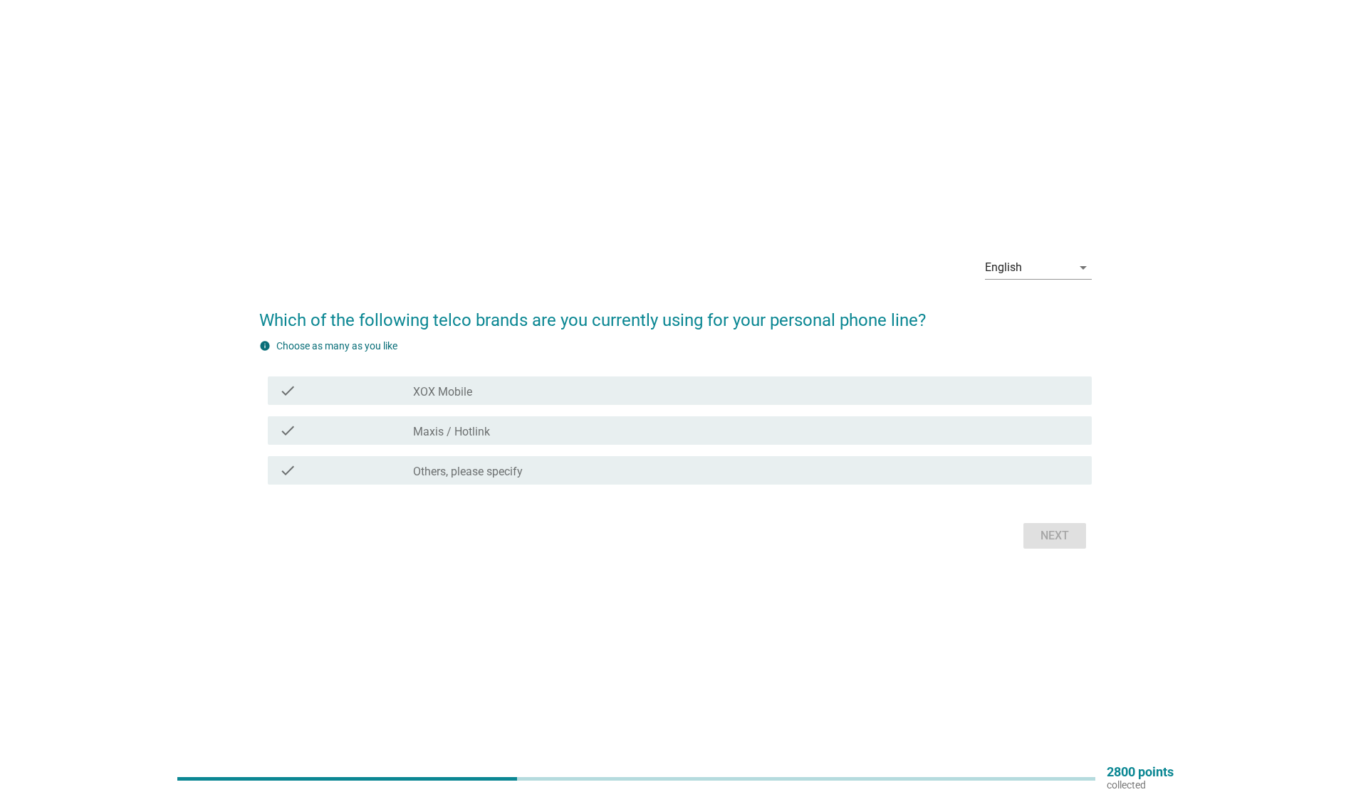
click at [581, 469] on div "check_box Others, please specify" at bounding box center [746, 470] width 667 height 17
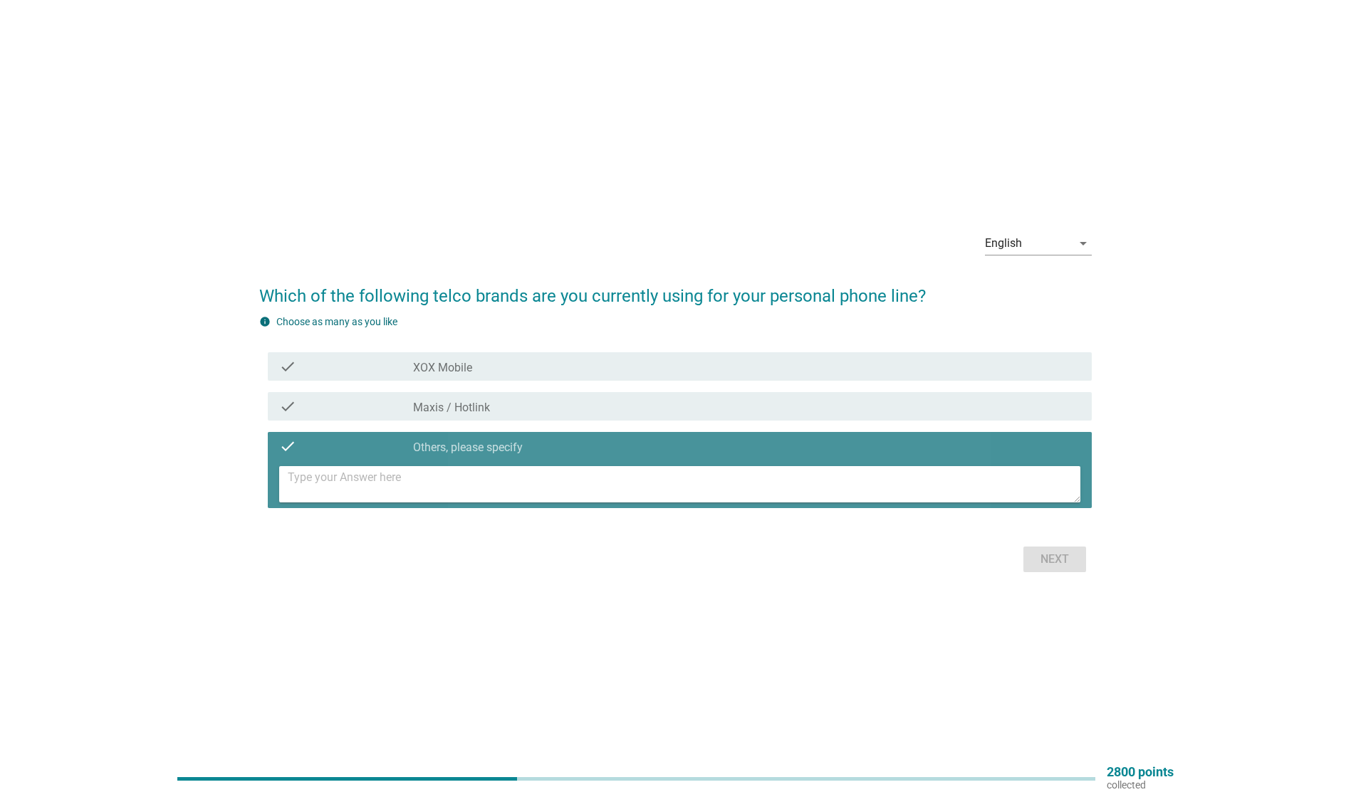
click at [471, 481] on textarea at bounding box center [684, 484] width 792 height 36
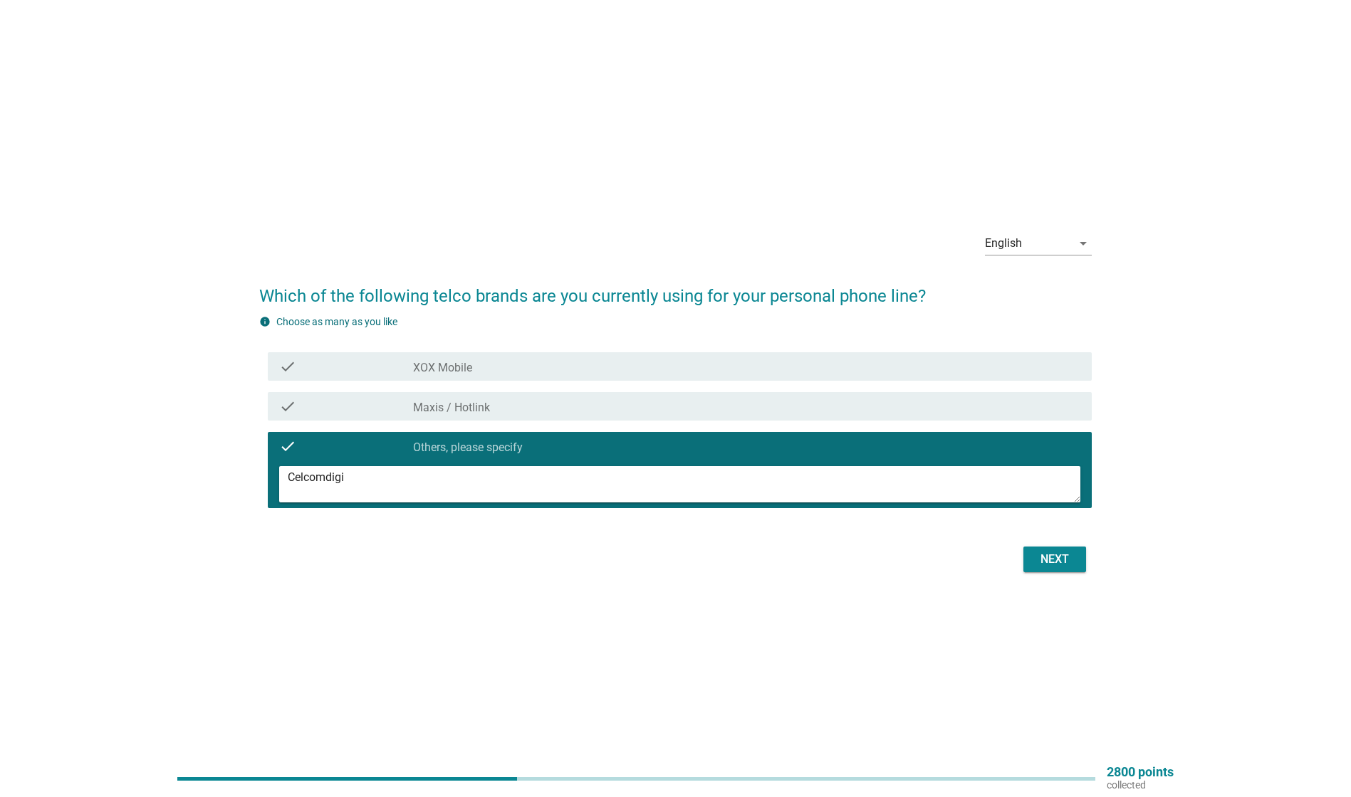
type textarea "Celcomdigi"
click at [1068, 559] on div "Next" at bounding box center [1055, 559] width 40 height 17
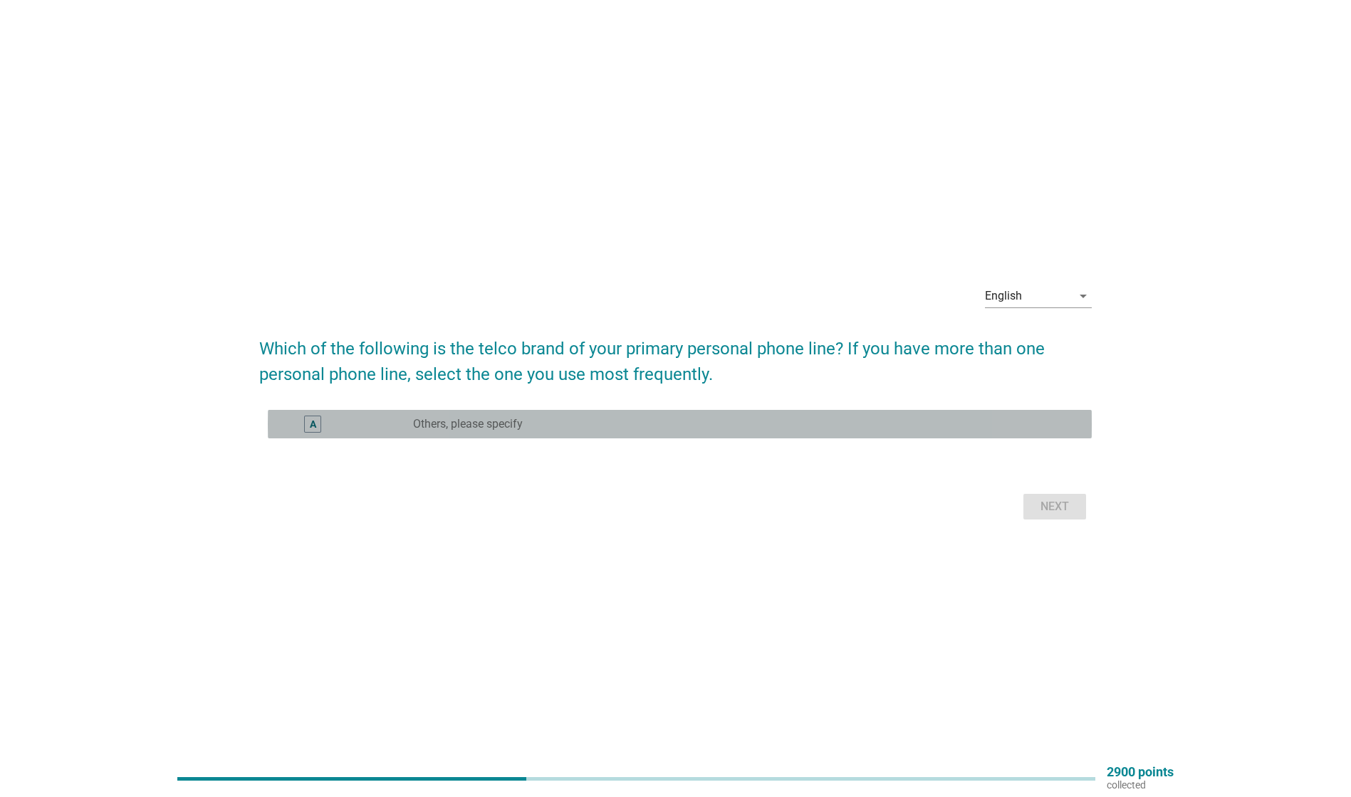
click at [539, 427] on div "radio_button_unchecked Others, please specify" at bounding box center [741, 424] width 656 height 14
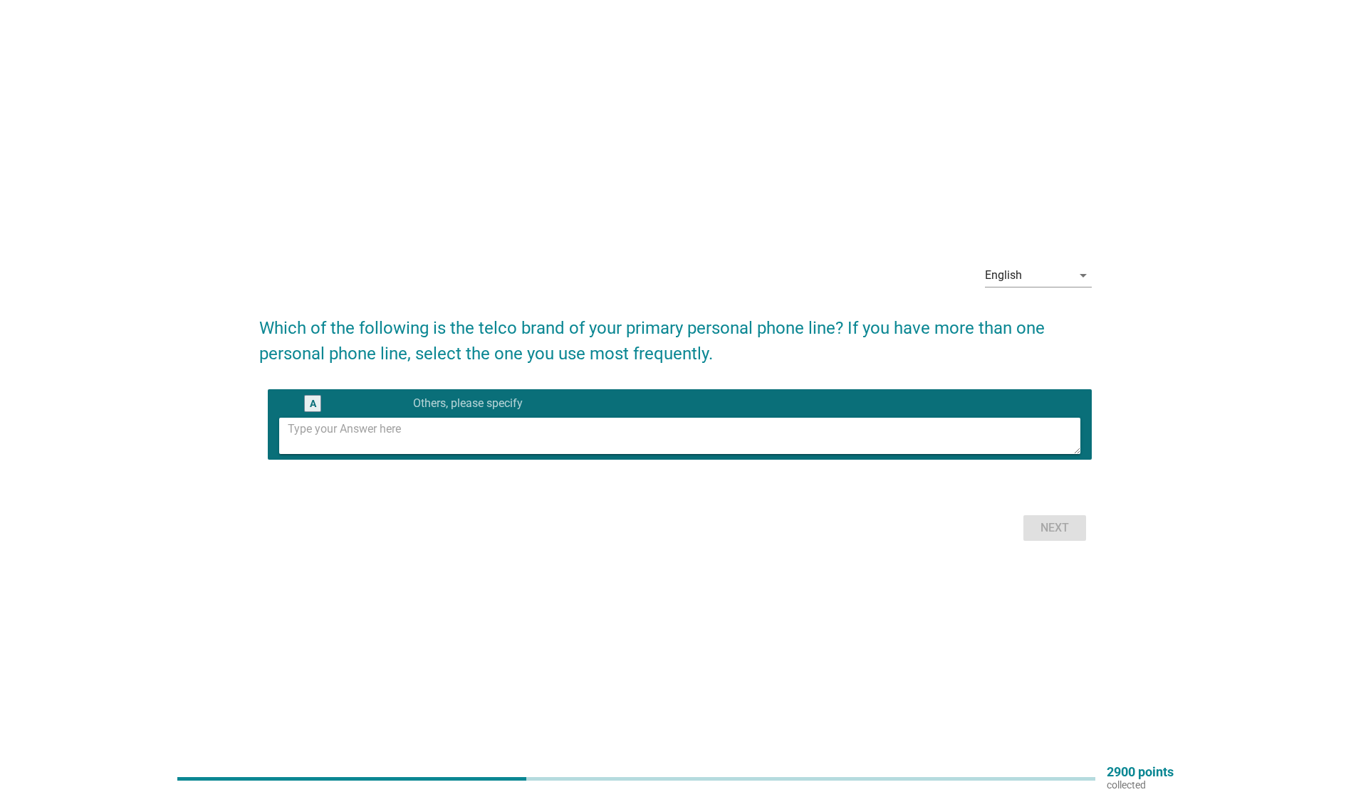
click at [533, 433] on textarea at bounding box center [684, 436] width 792 height 36
type textarea "Celcomdigi"
click at [1056, 533] on div "Next" at bounding box center [1055, 528] width 40 height 17
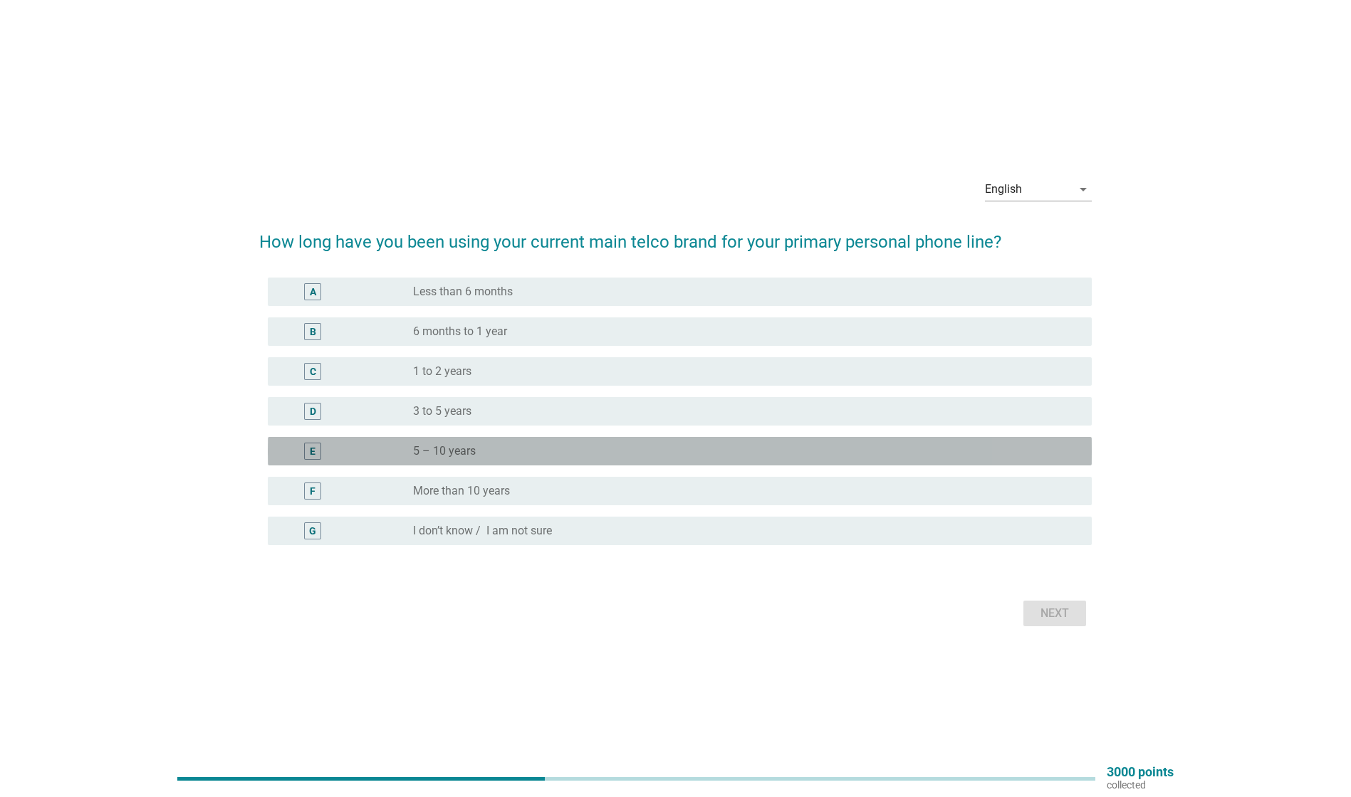
click at [479, 454] on div "radio_button_unchecked 5 – 10 years" at bounding box center [741, 451] width 656 height 14
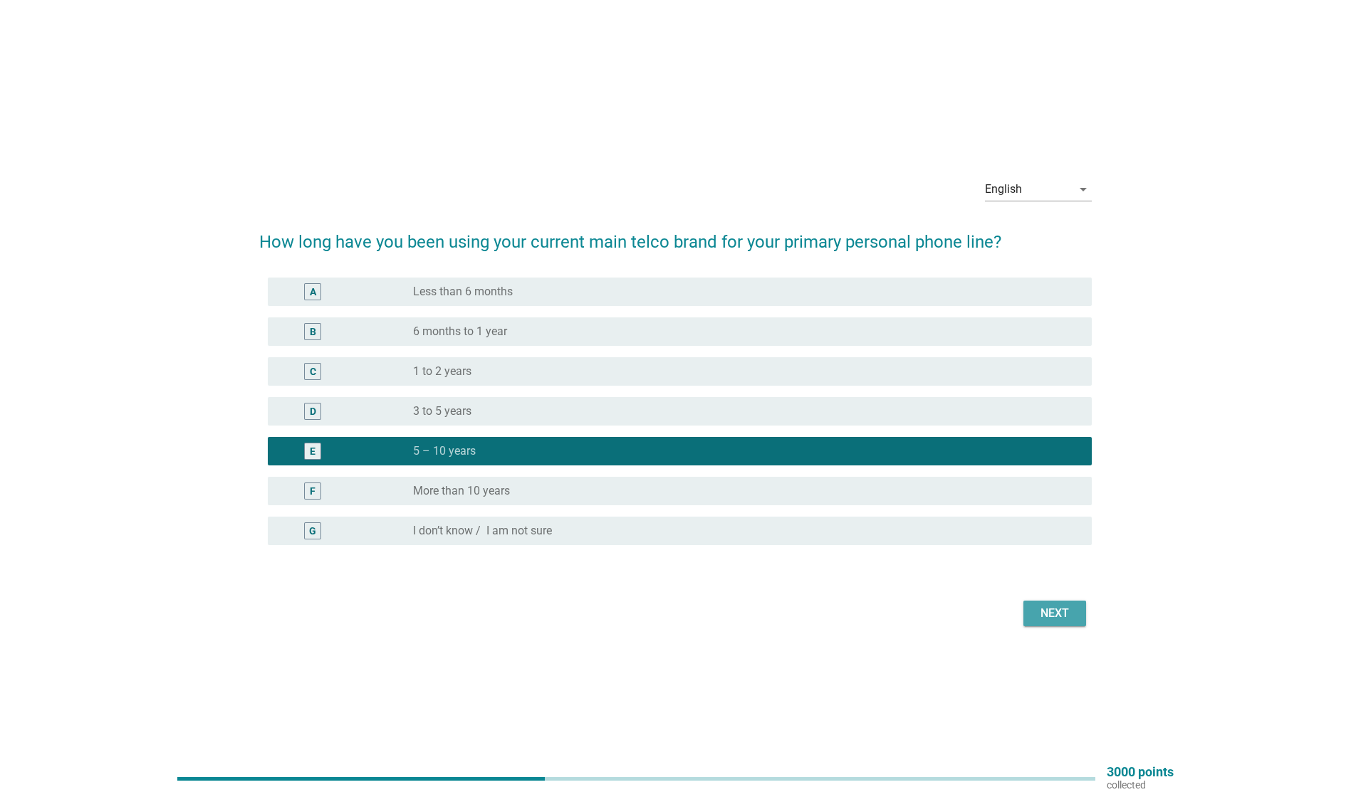
click at [1052, 607] on div "Next" at bounding box center [1055, 613] width 40 height 17
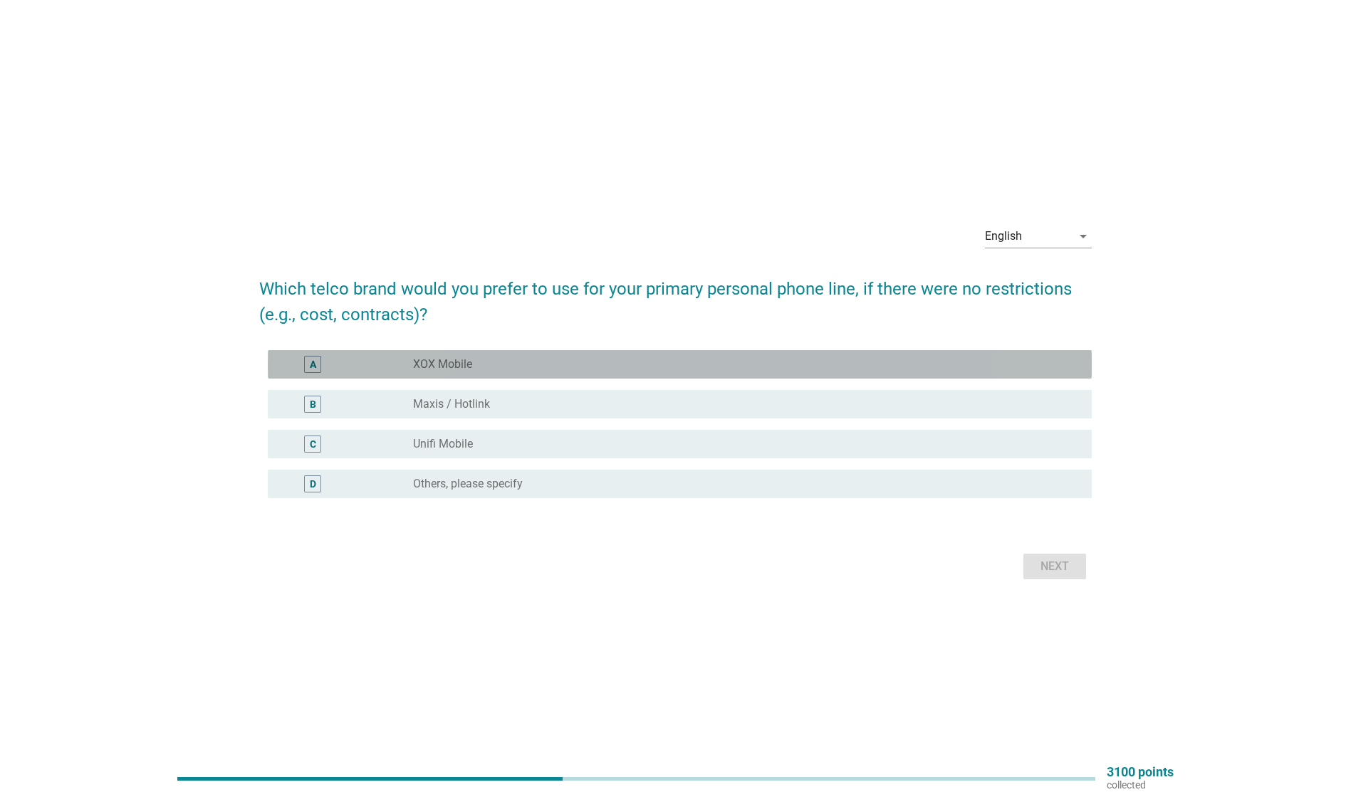
click at [546, 363] on div "radio_button_unchecked XOX Mobile" at bounding box center [741, 364] width 656 height 14
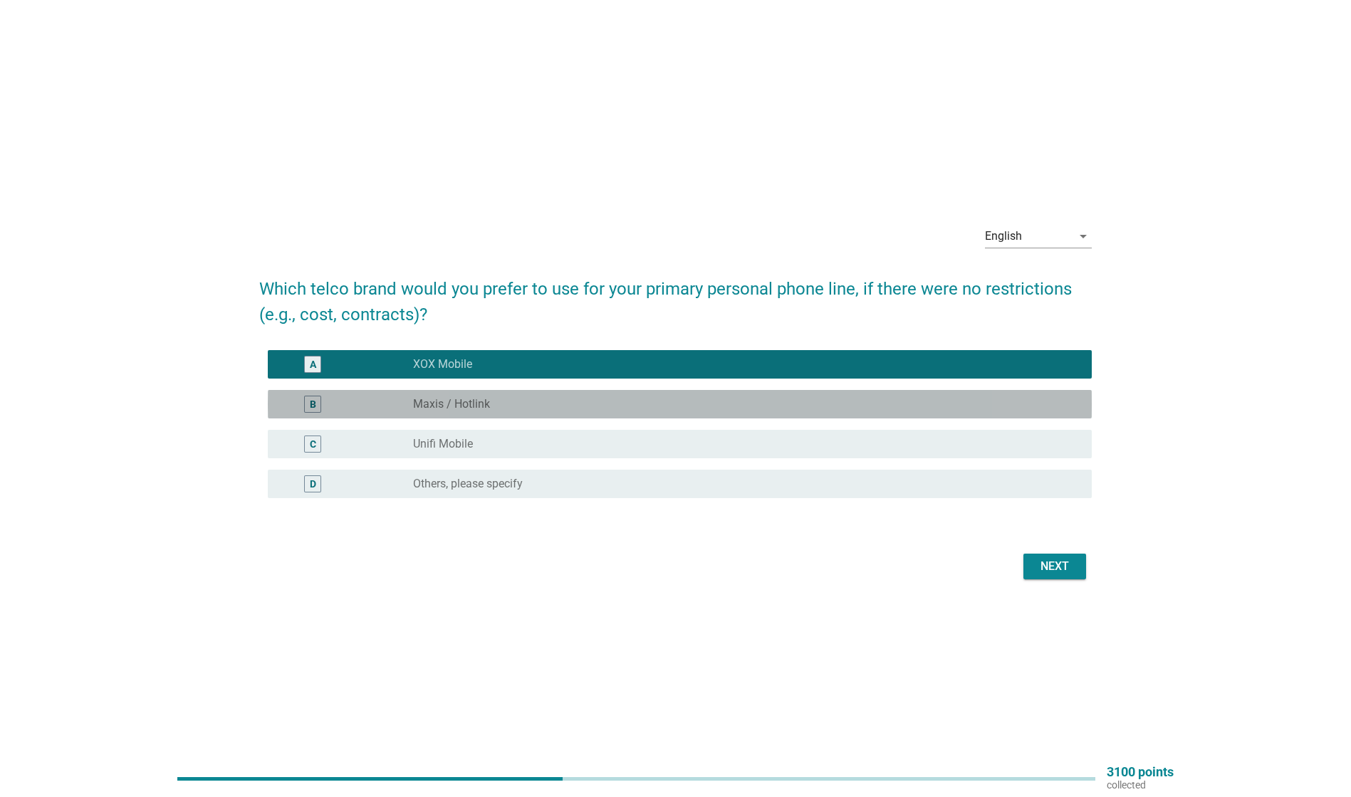
click at [530, 405] on div "radio_button_unchecked Maxis / Hotlink" at bounding box center [741, 404] width 656 height 14
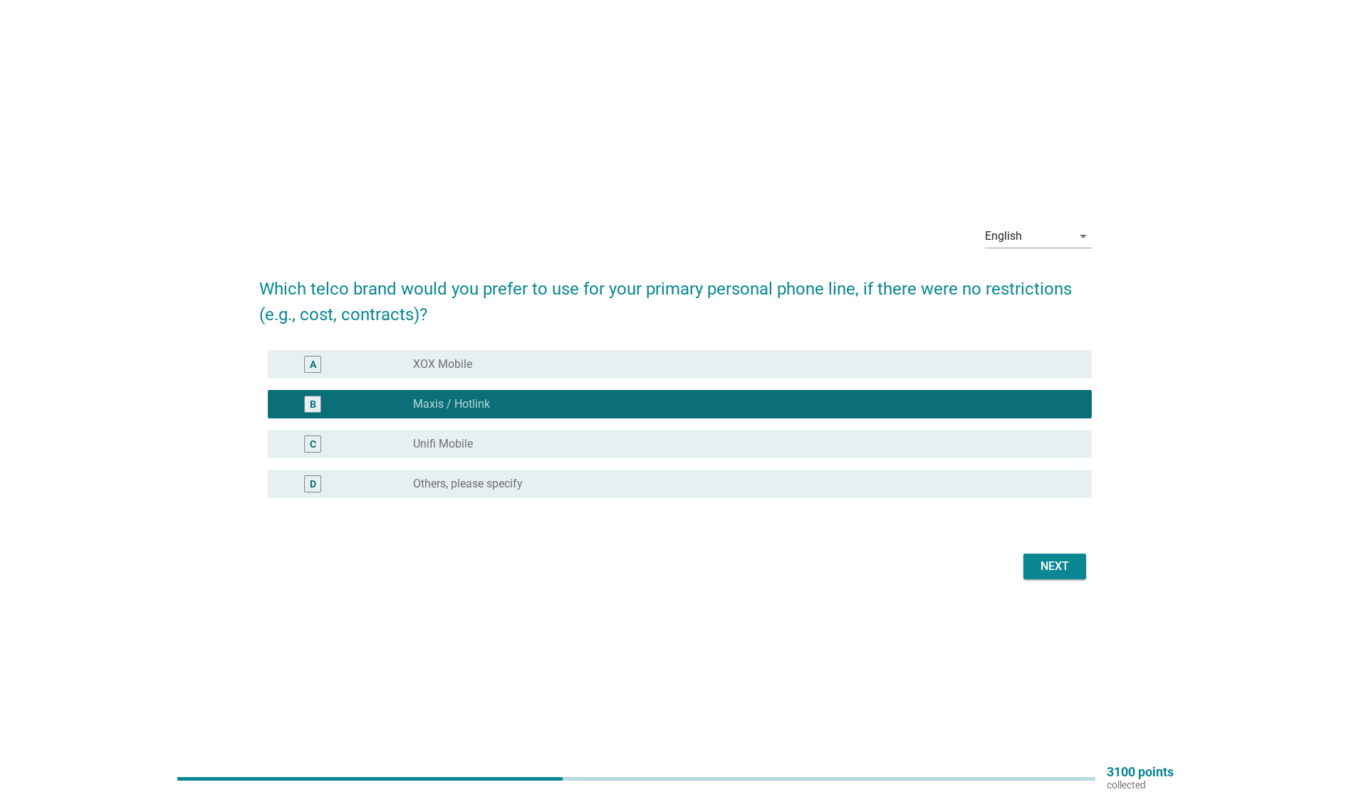
click at [1061, 560] on div "Next" at bounding box center [1055, 566] width 40 height 17
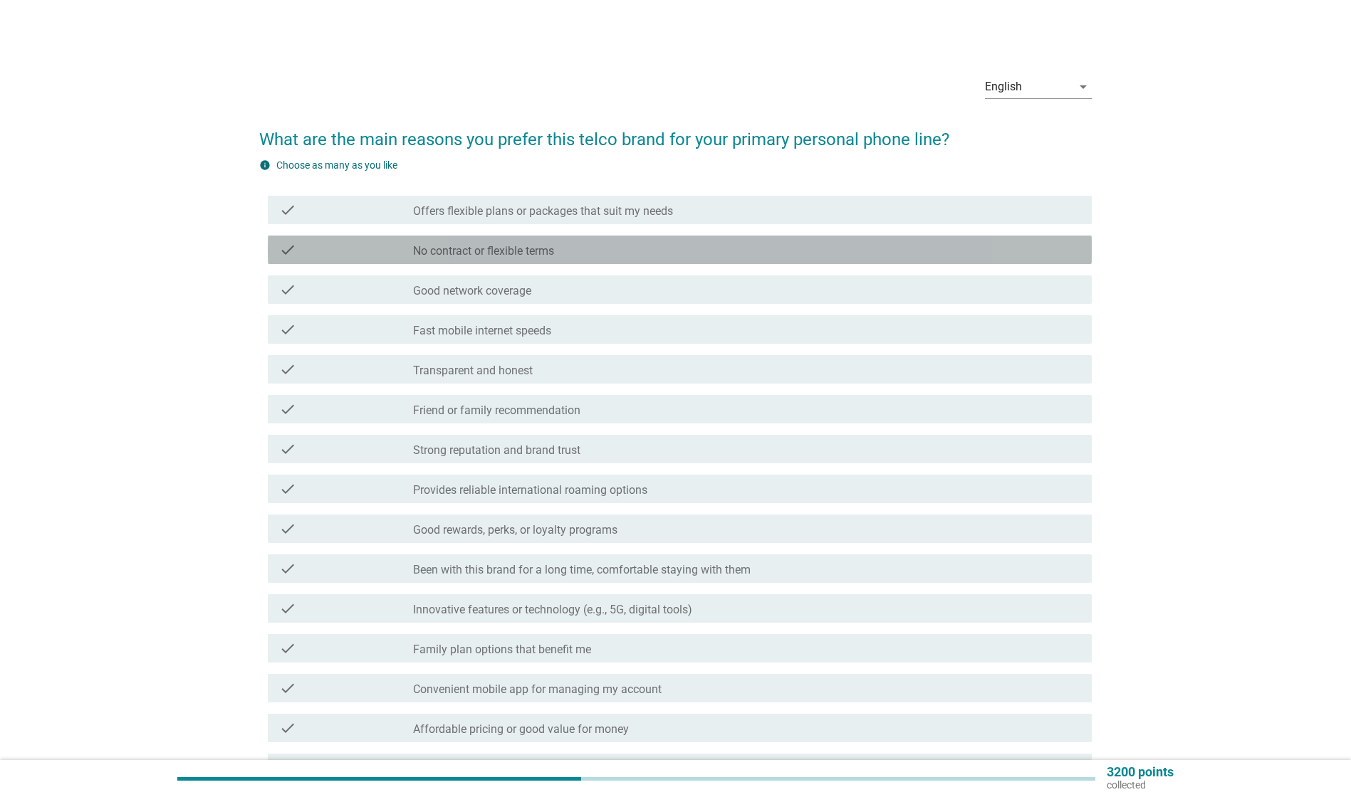
click at [632, 246] on div "check_box_outline_blank No contract or flexible terms" at bounding box center [746, 249] width 667 height 17
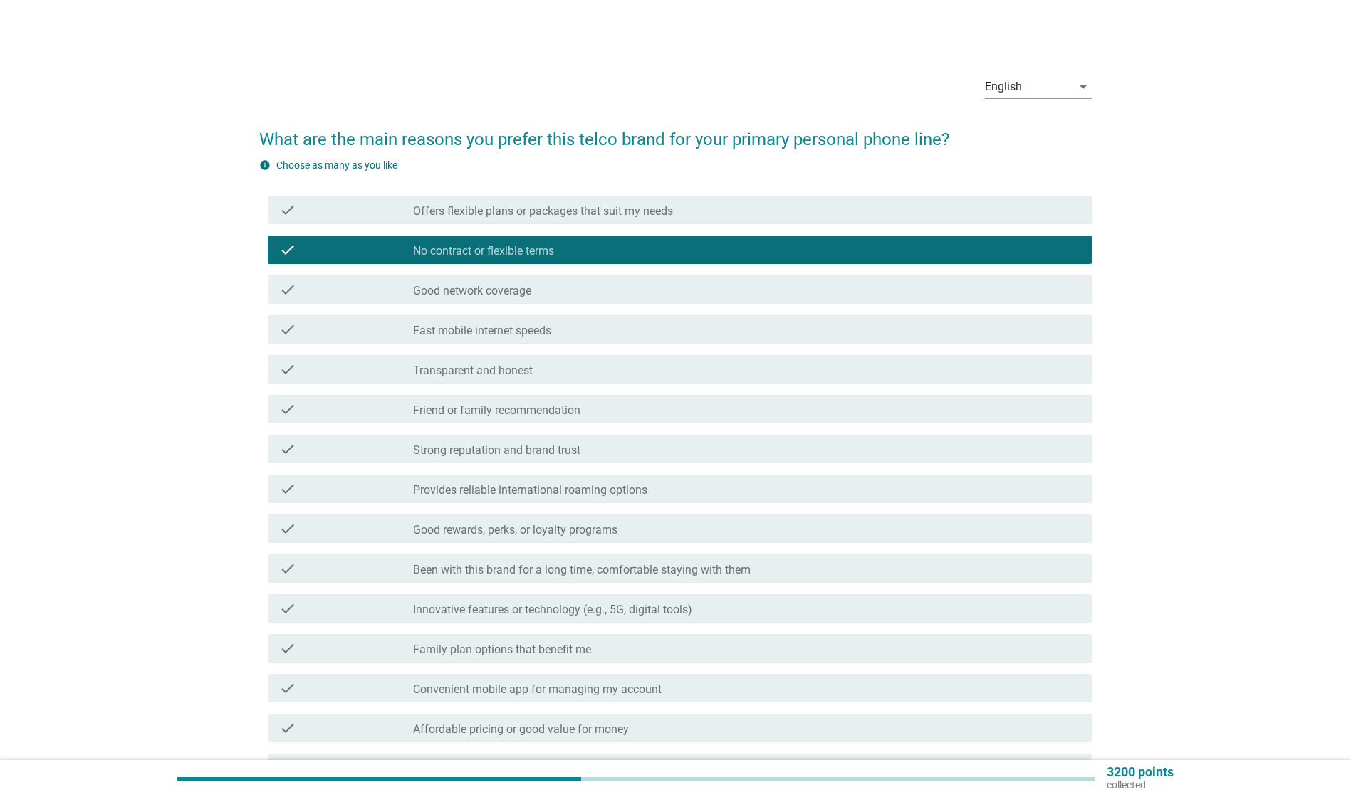
click at [579, 290] on div "check_box_outline_blank Good network coverage" at bounding box center [746, 289] width 667 height 17
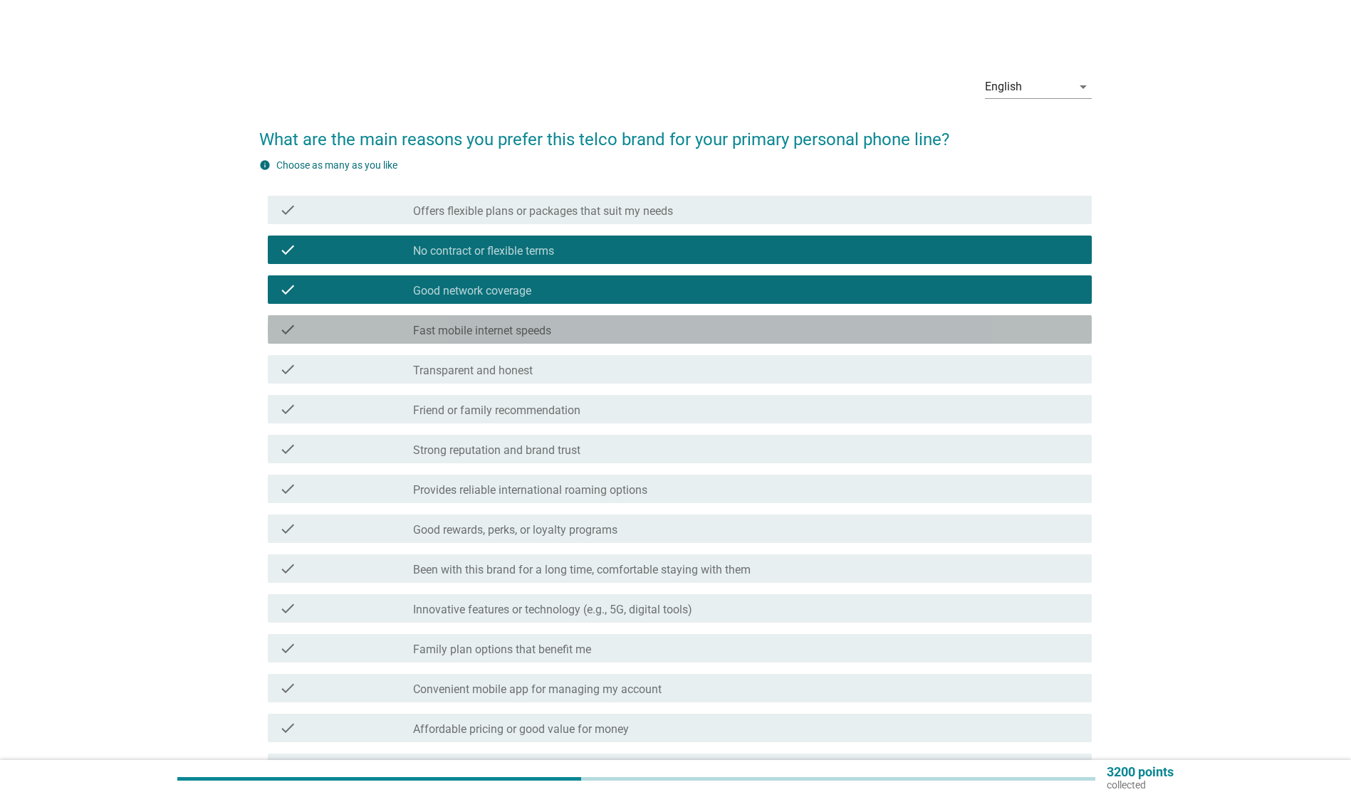
click at [585, 330] on div "check_box_outline_blank Fast mobile internet speeds" at bounding box center [746, 329] width 667 height 17
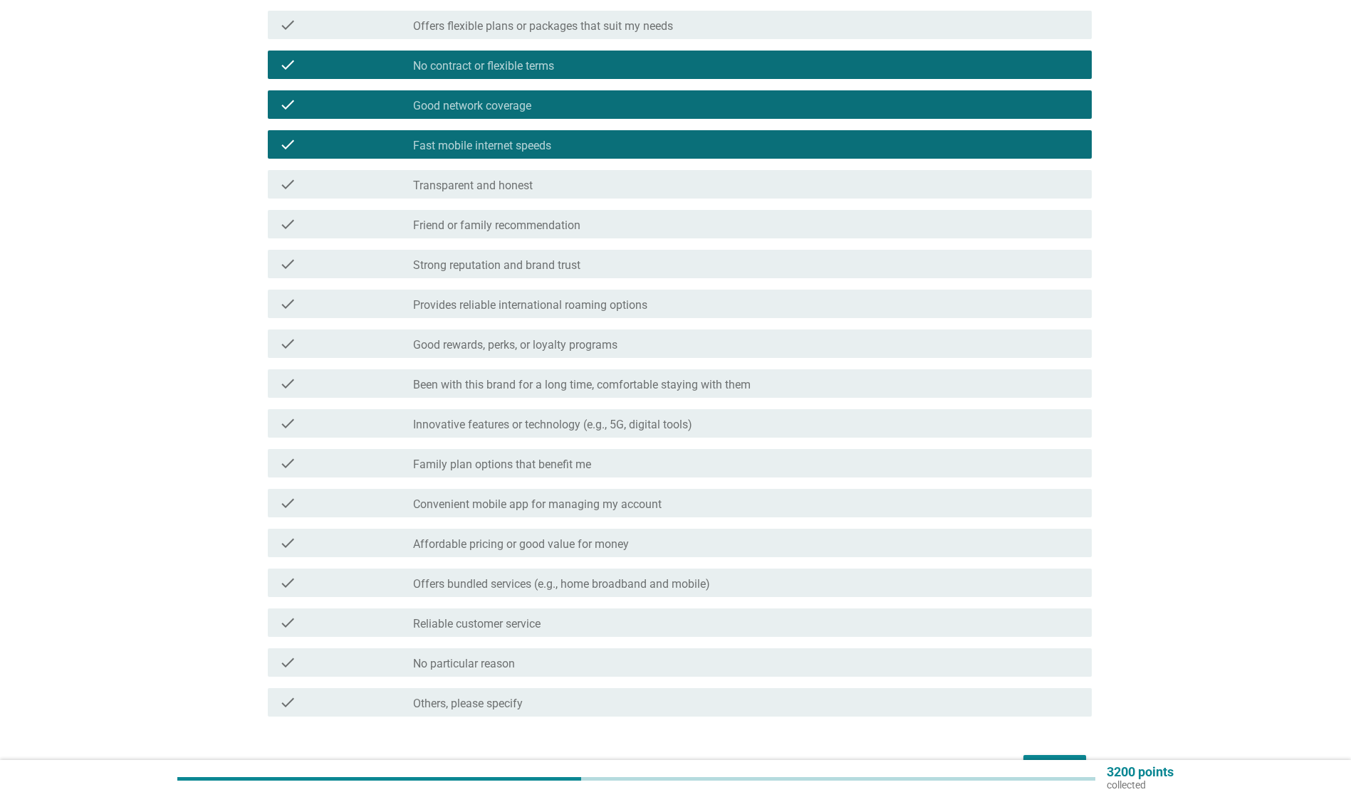
scroll to position [214, 0]
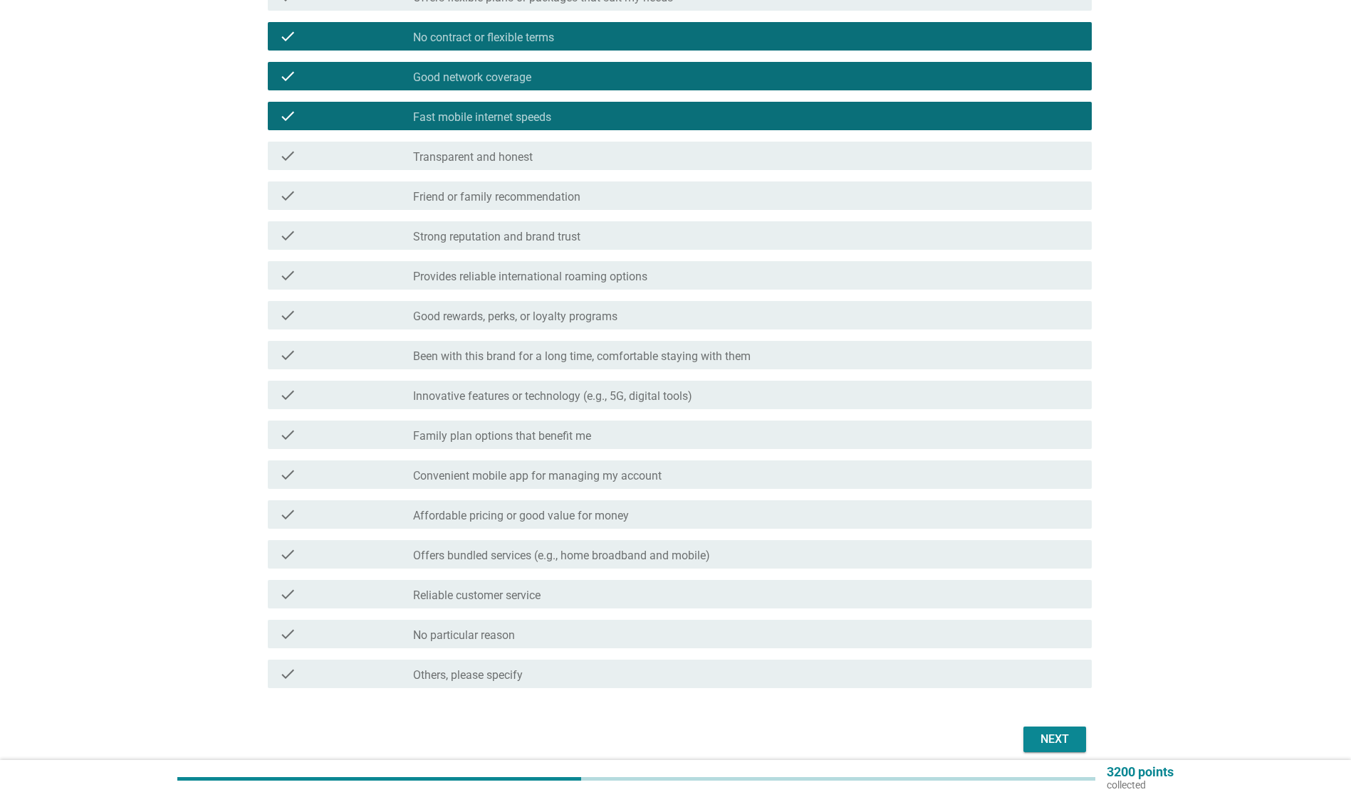
click at [716, 516] on div "check_box_outline_blank Affordable pricing or good value for money" at bounding box center [746, 514] width 667 height 17
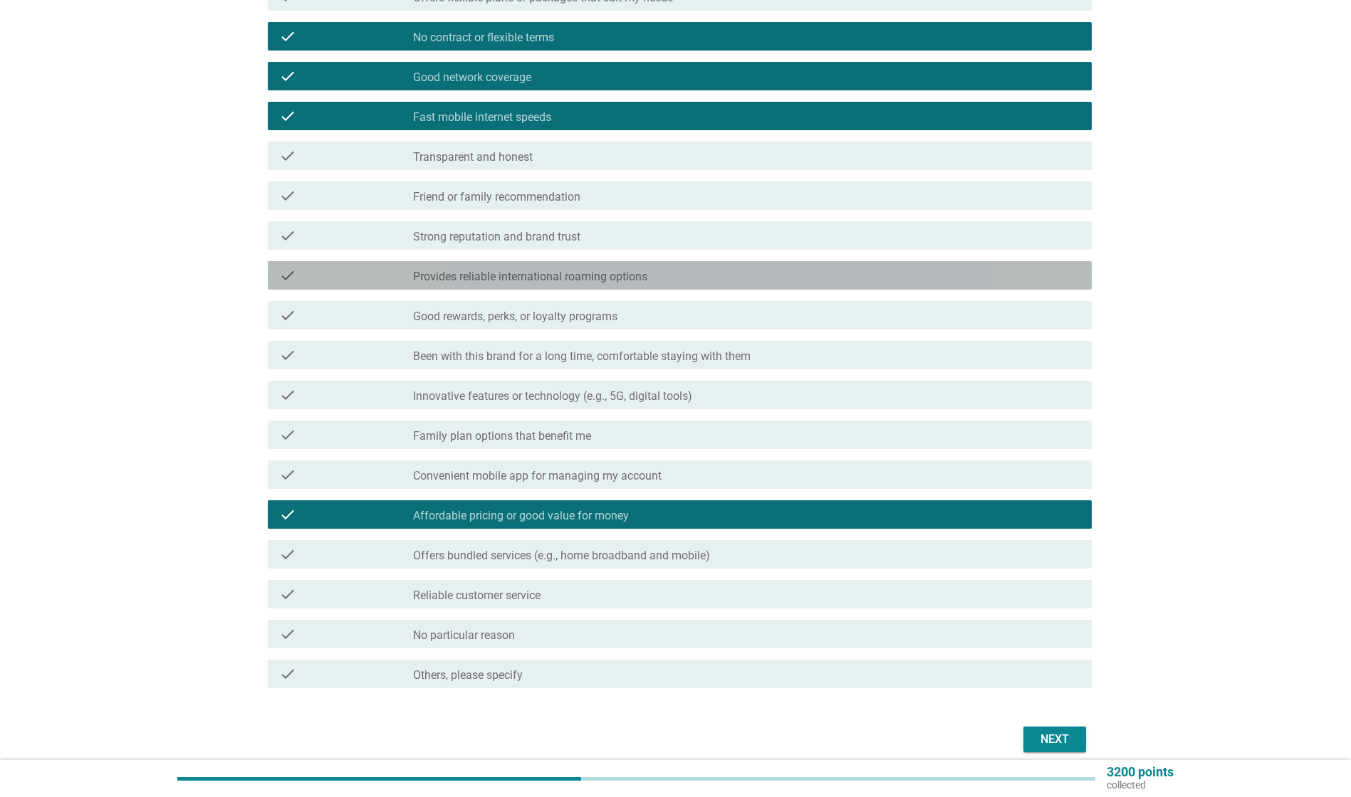
click at [686, 279] on div "check_box_outline_blank Provides reliable international roaming options" at bounding box center [746, 275] width 667 height 17
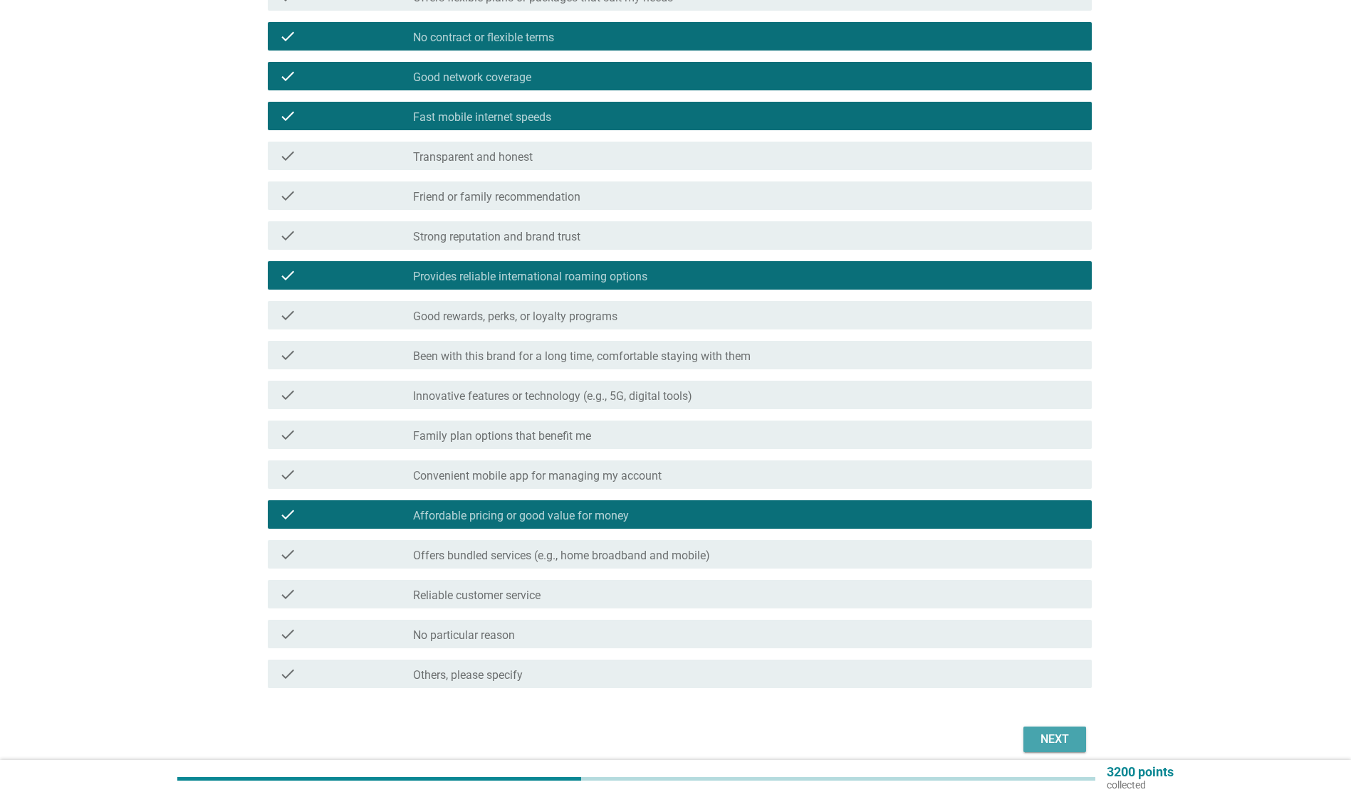
click at [1069, 738] on div "Next" at bounding box center [1055, 739] width 40 height 17
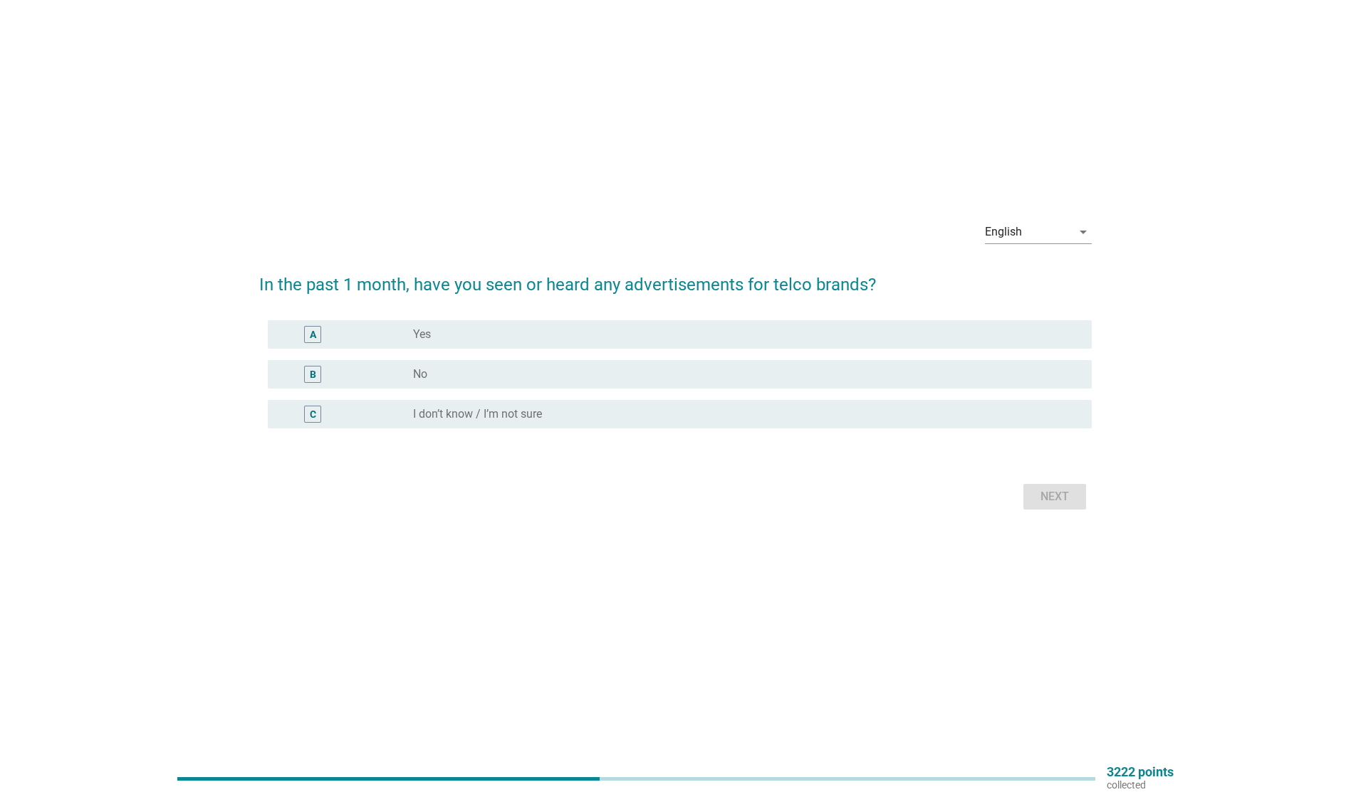
scroll to position [0, 0]
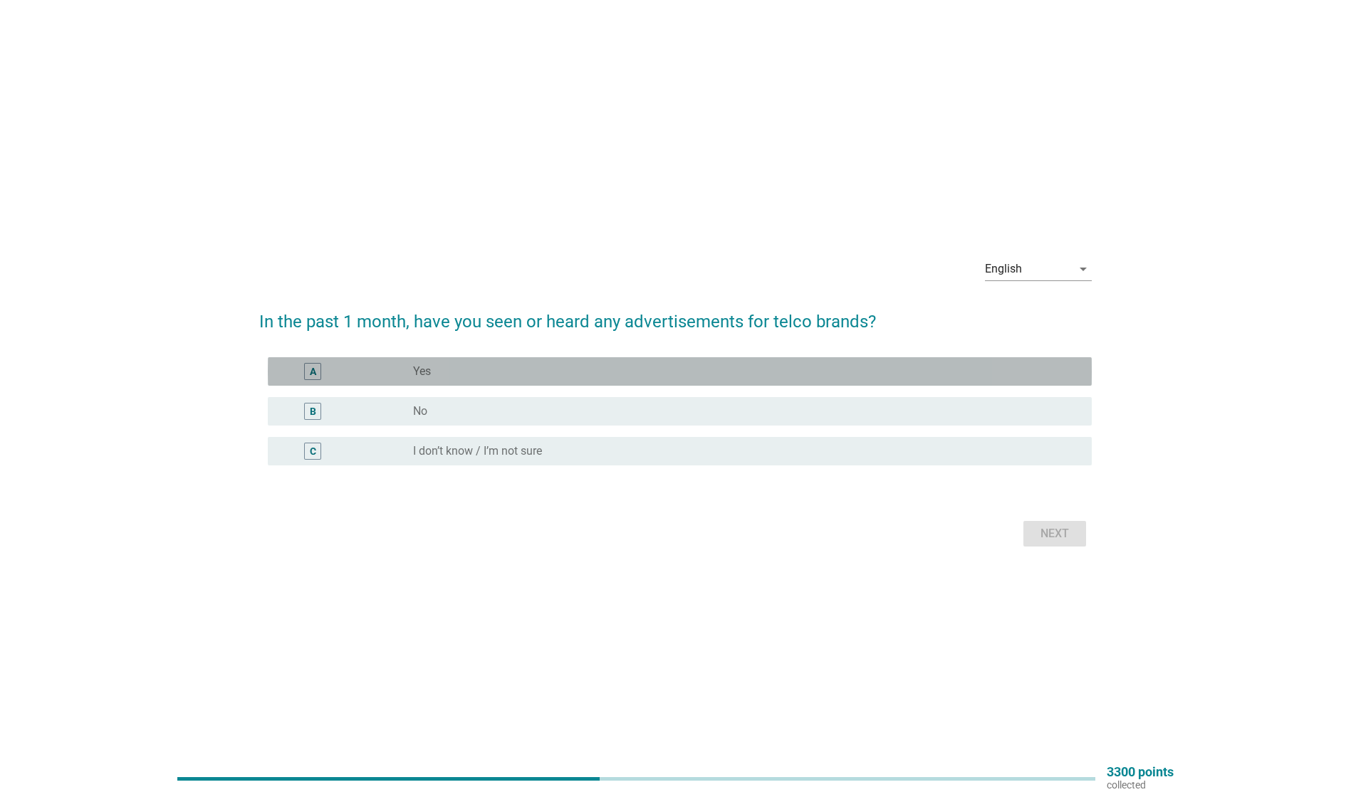
click at [500, 359] on div "A radio_button_unchecked Yes" at bounding box center [680, 371] width 824 height 28
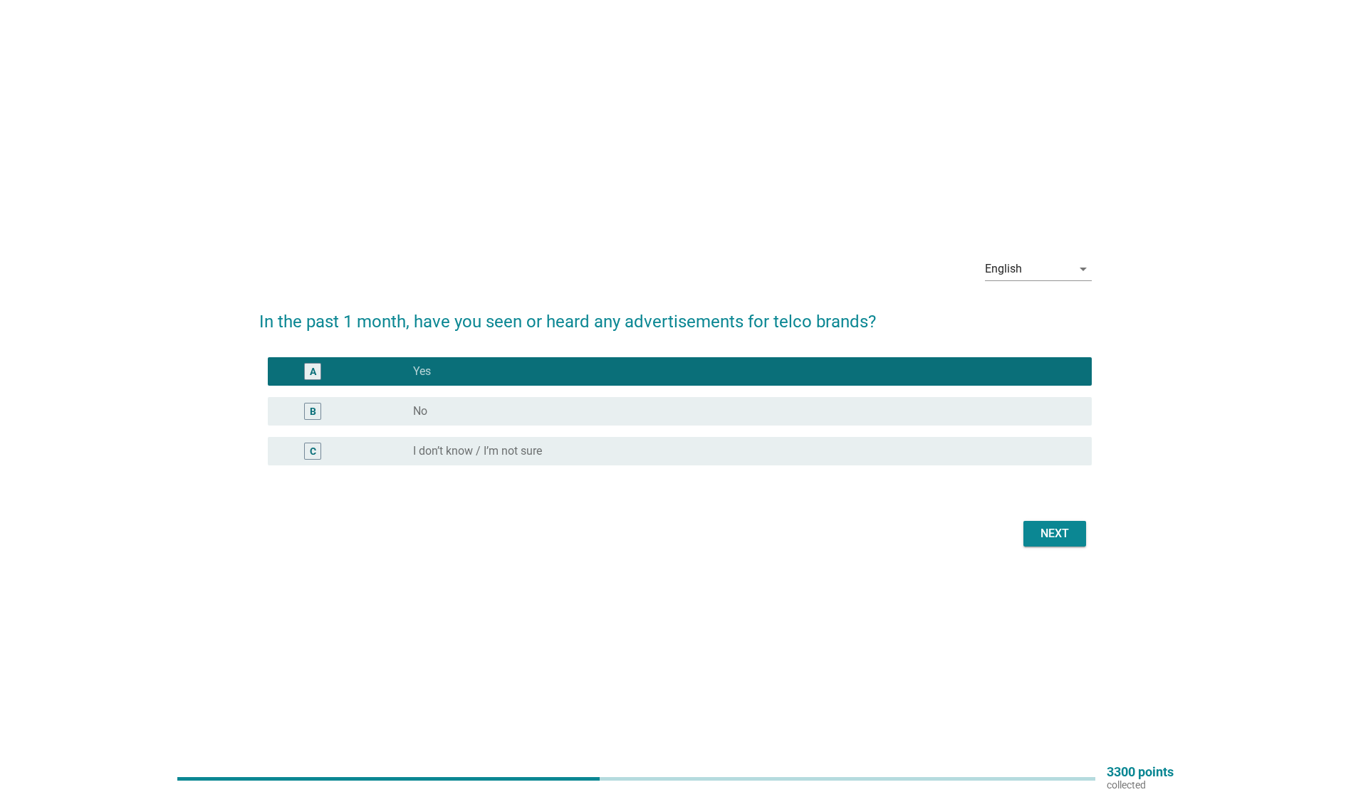
click at [1056, 534] on div "Next" at bounding box center [1055, 533] width 40 height 17
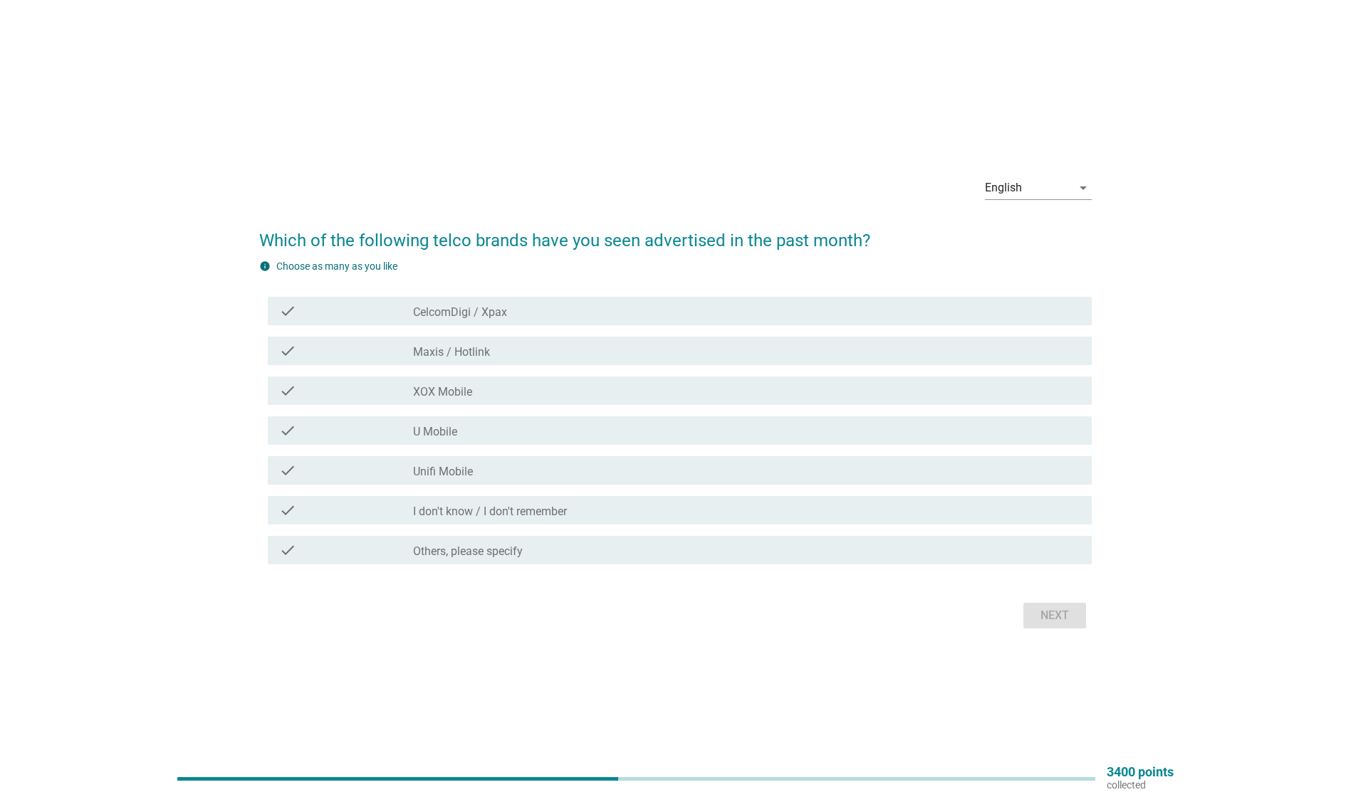
click at [483, 471] on div "check_box_outline_blank Unifi Mobile" at bounding box center [746, 470] width 667 height 17
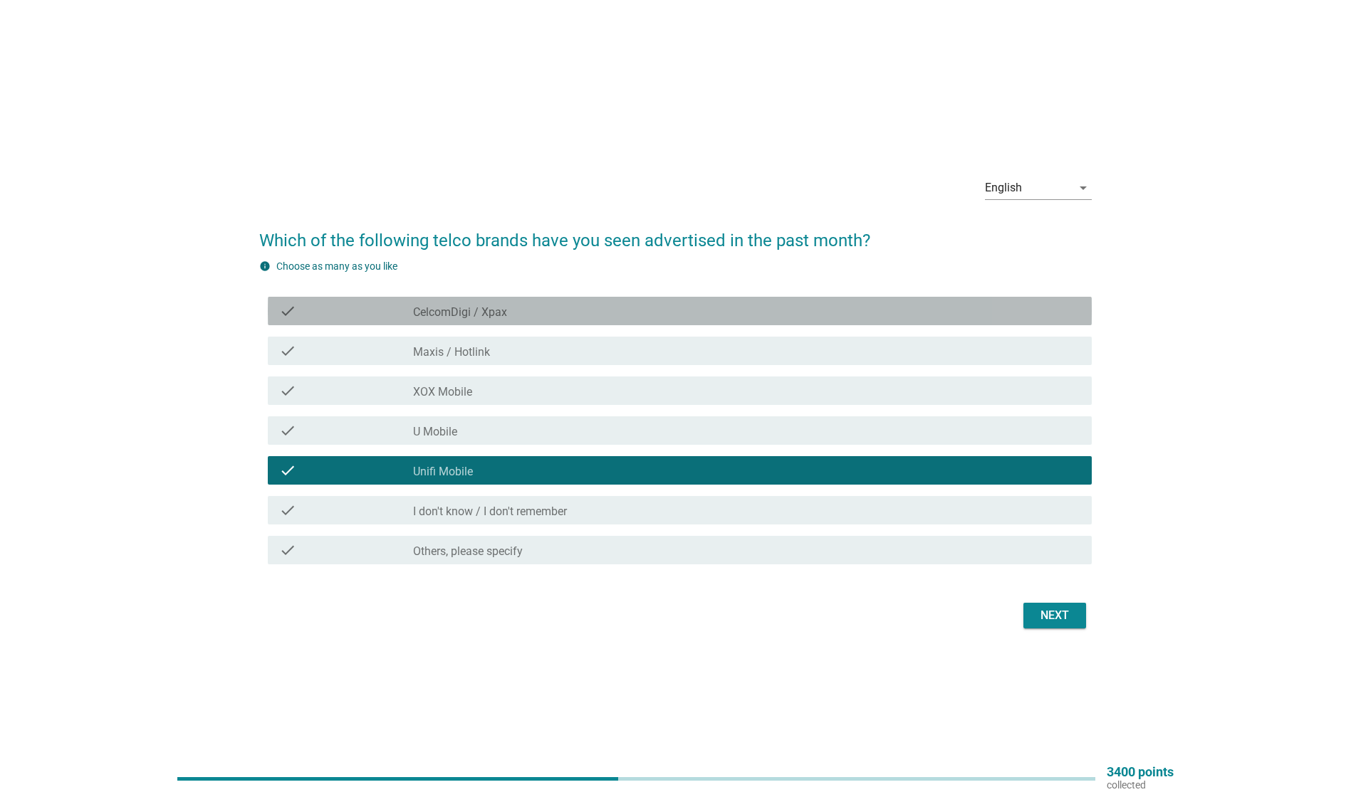
click at [519, 304] on div "check_box_outline_blank CelcomDigi / Xpax" at bounding box center [746, 311] width 667 height 17
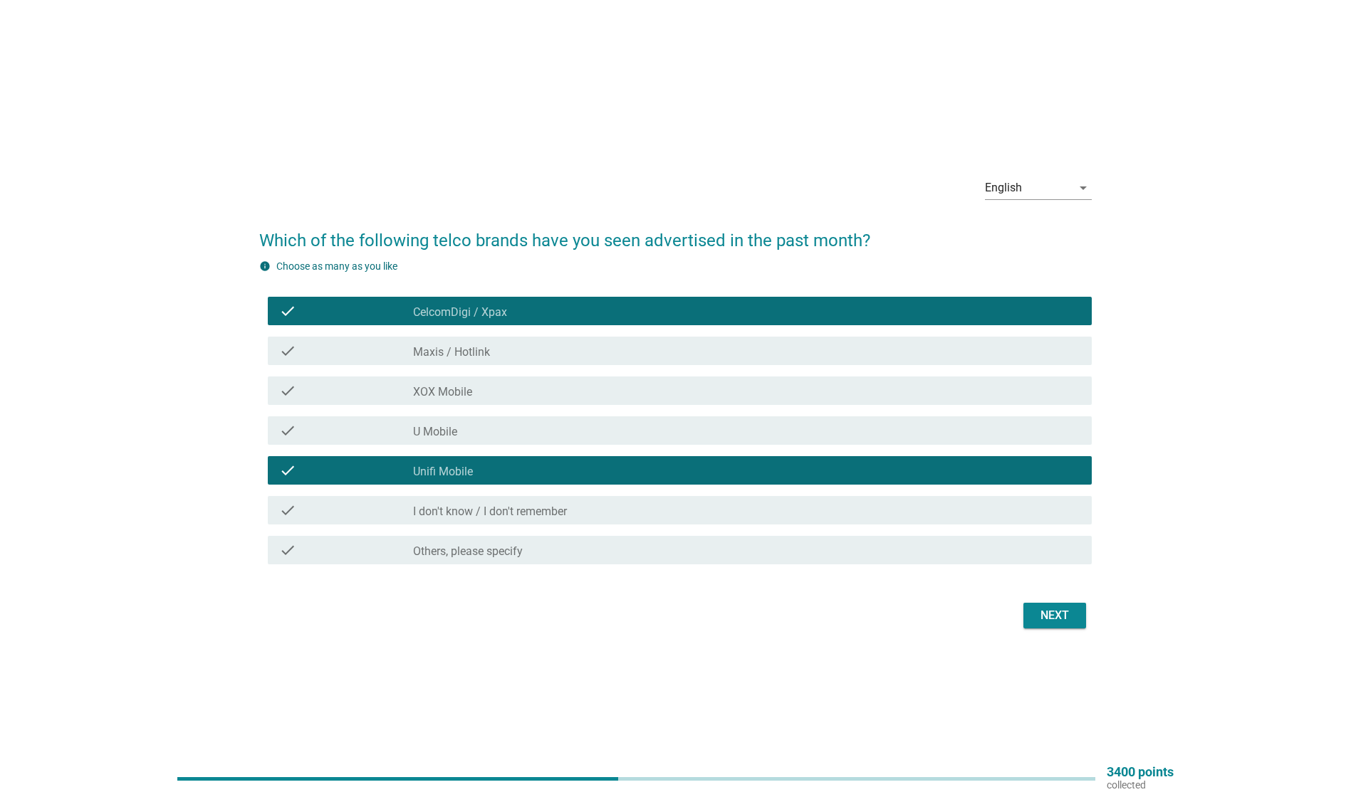
click at [1061, 618] on div "Next" at bounding box center [1055, 615] width 40 height 17
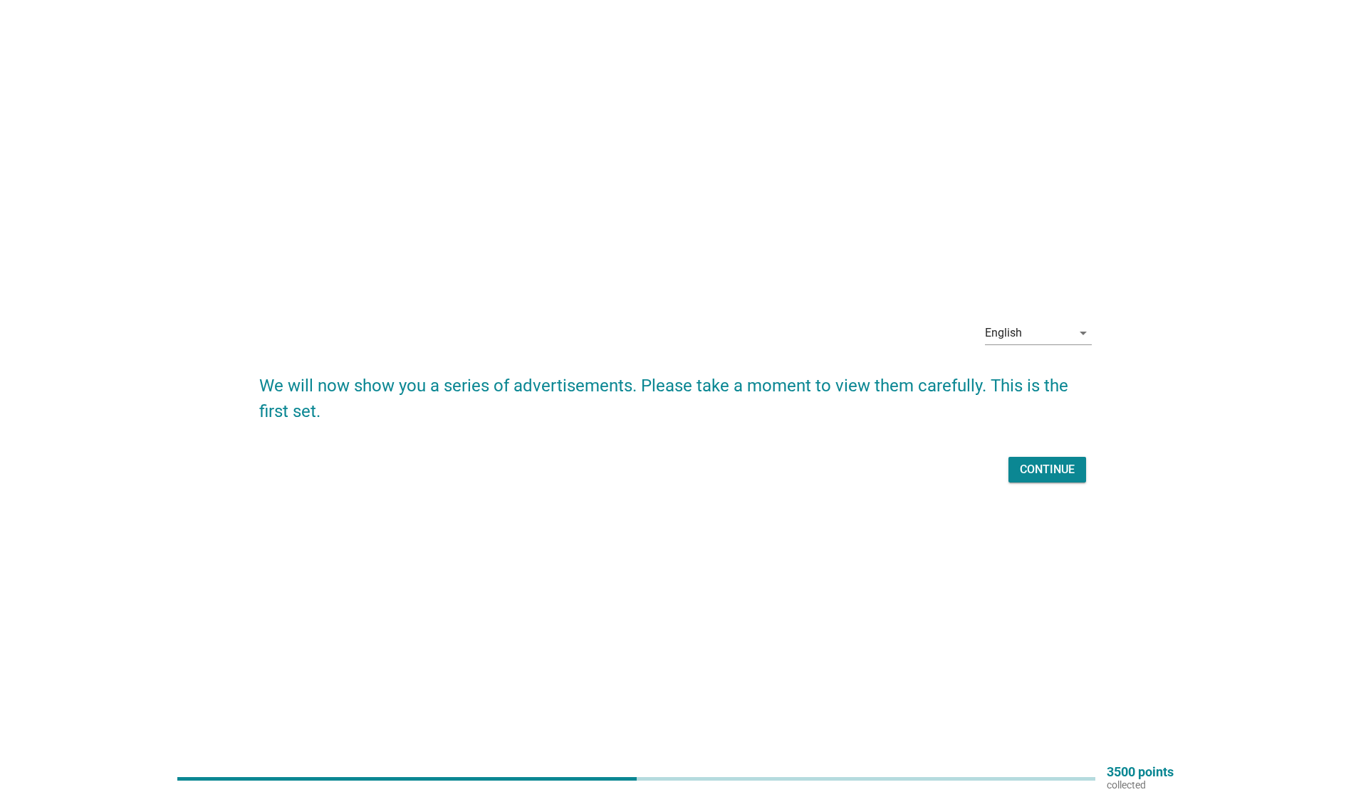
click at [1072, 465] on div "Continue" at bounding box center [1047, 469] width 55 height 17
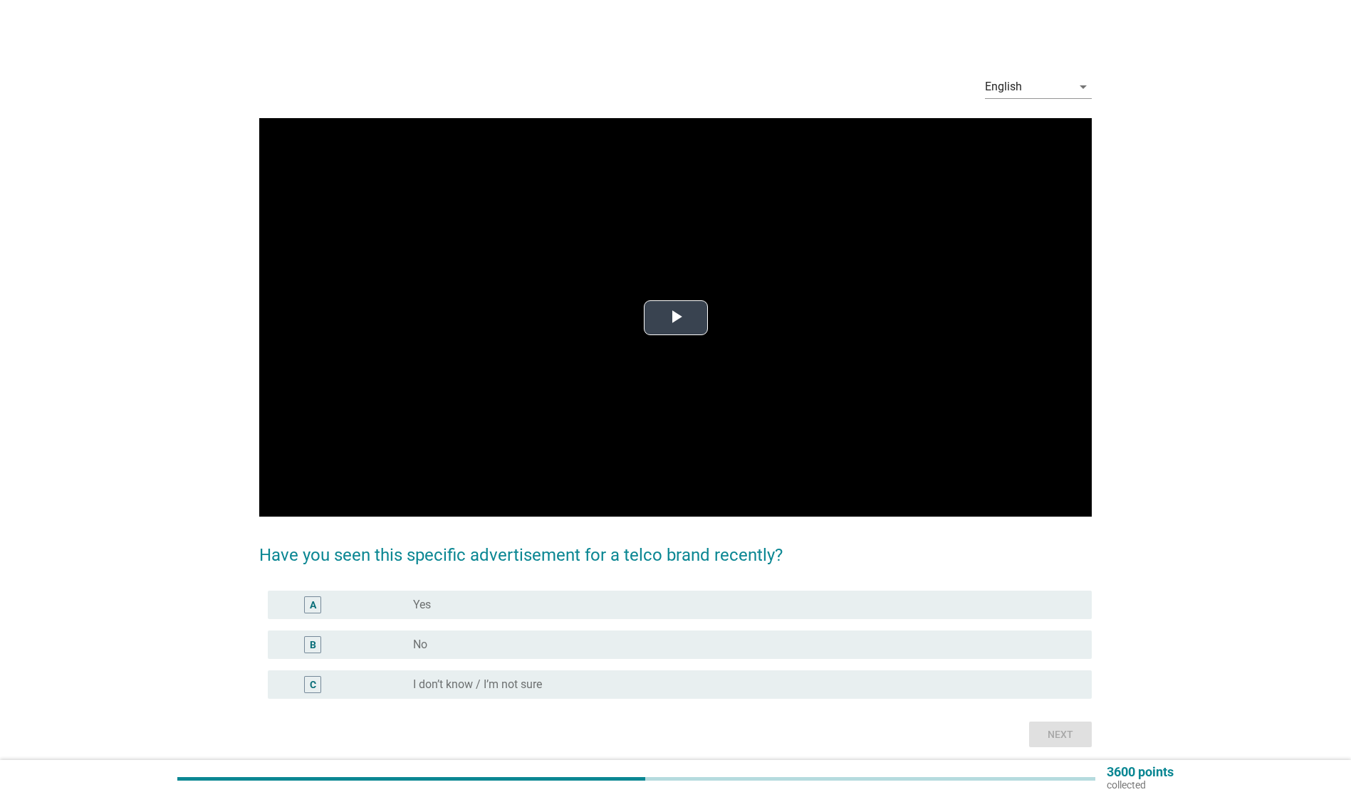
click at [676, 318] on span "Video Player" at bounding box center [676, 318] width 0 height 0
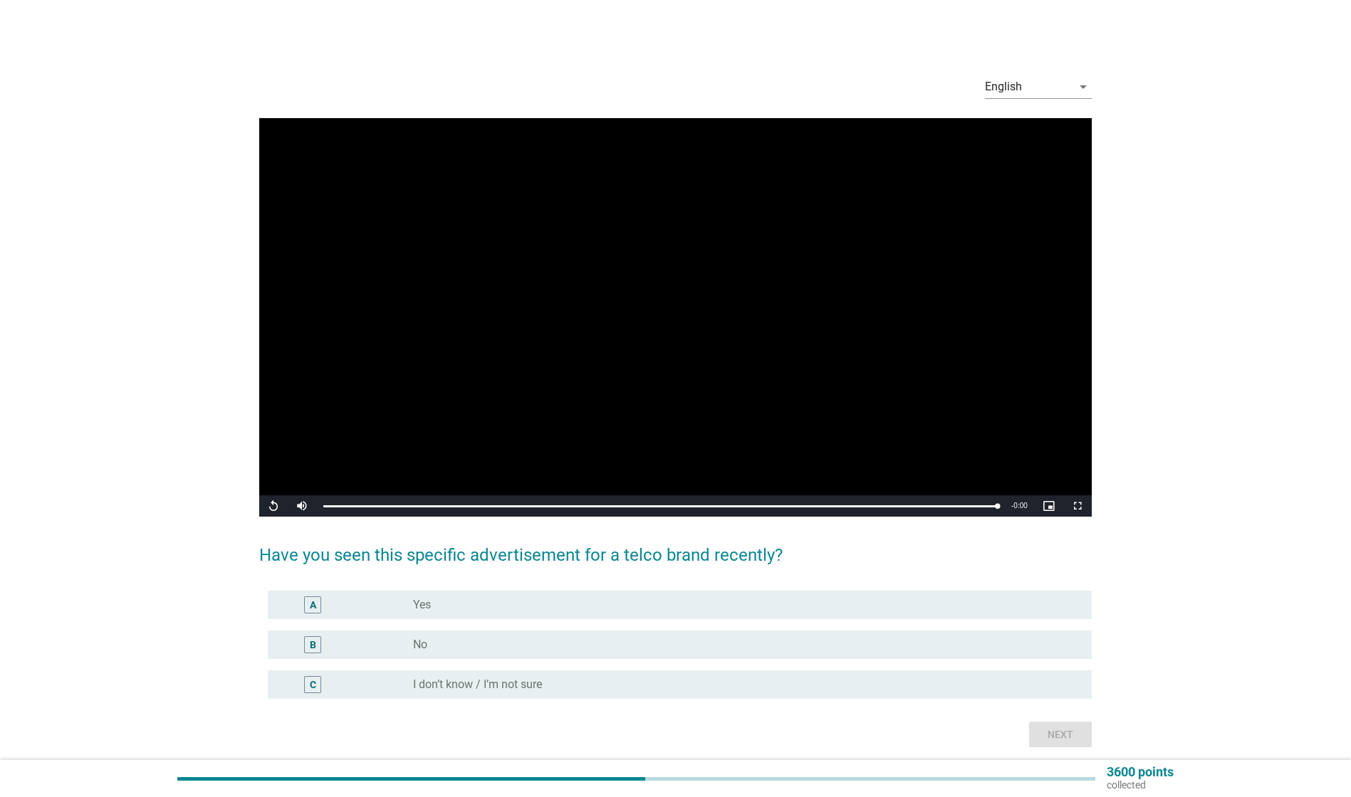
click at [545, 653] on div "radio_button_unchecked No" at bounding box center [746, 645] width 667 height 17
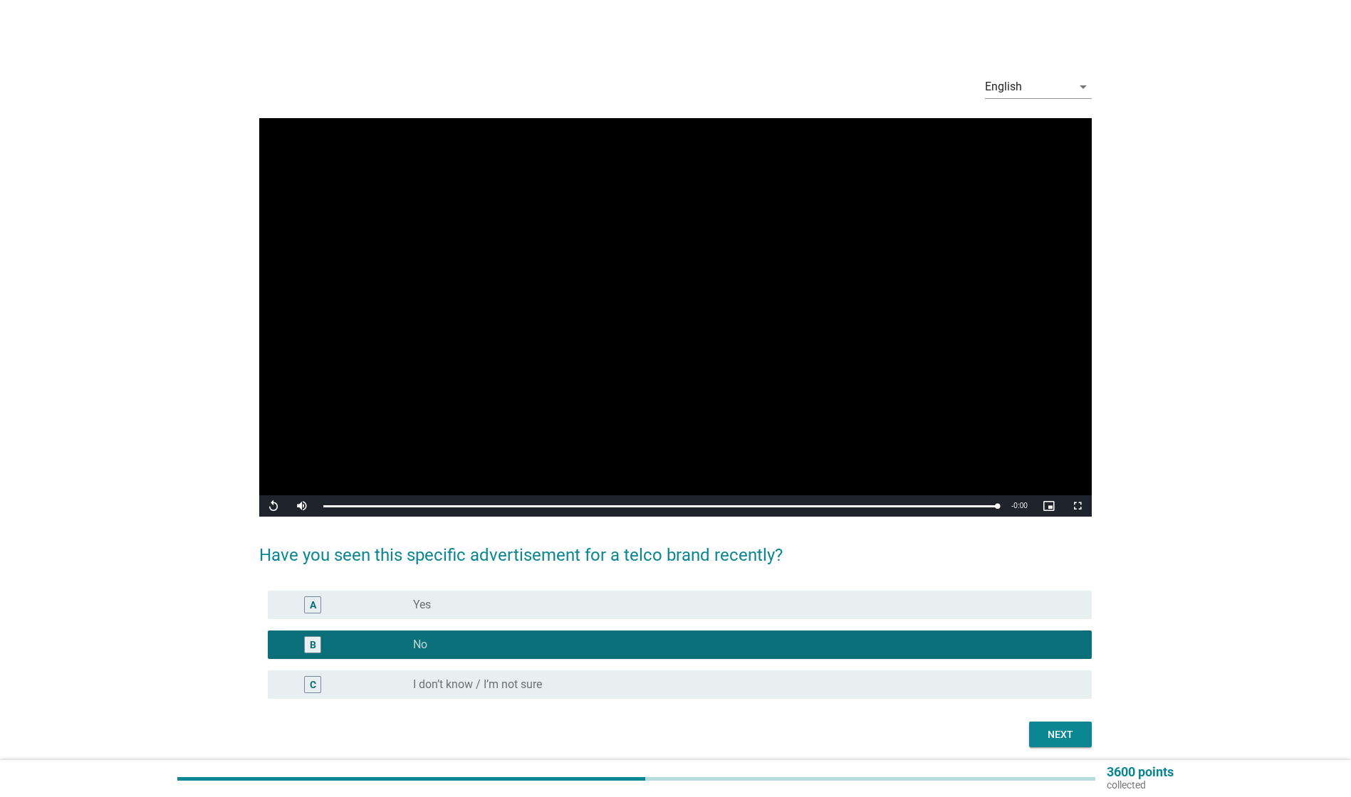
click at [1040, 726] on button "Next" at bounding box center [1060, 735] width 63 height 26
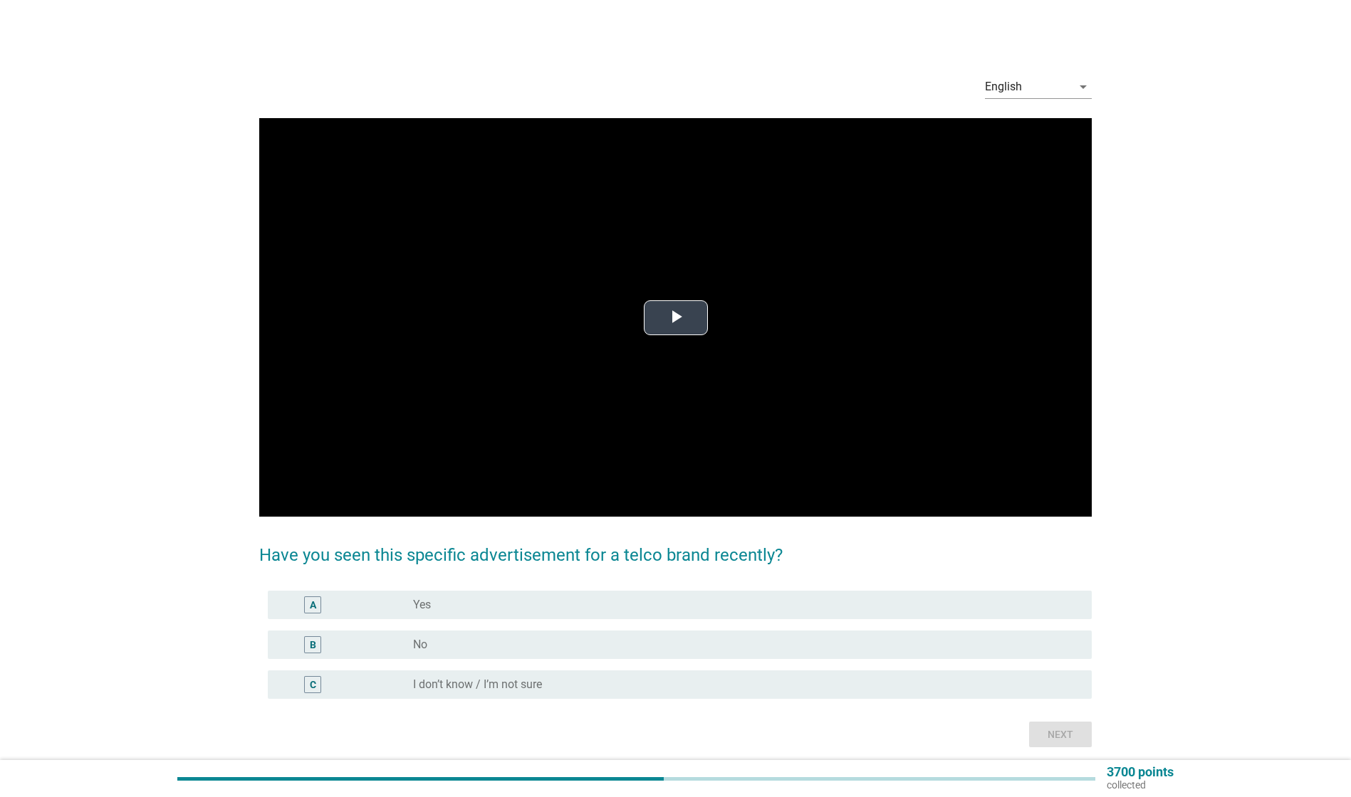
click at [676, 318] on span "Video Player" at bounding box center [676, 318] width 0 height 0
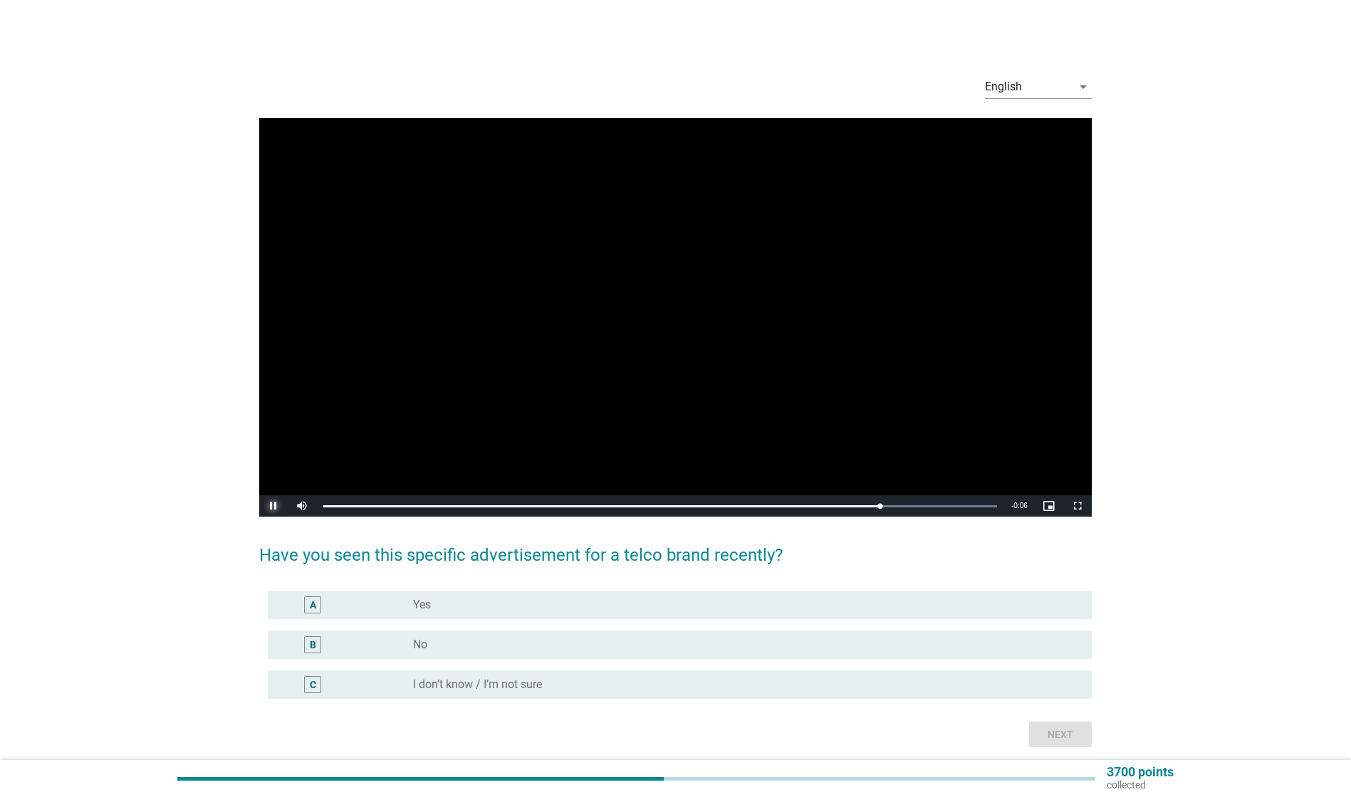
click at [277, 506] on span "Video Player" at bounding box center [273, 506] width 28 height 0
click at [530, 639] on div "radio_button_unchecked No" at bounding box center [741, 645] width 656 height 14
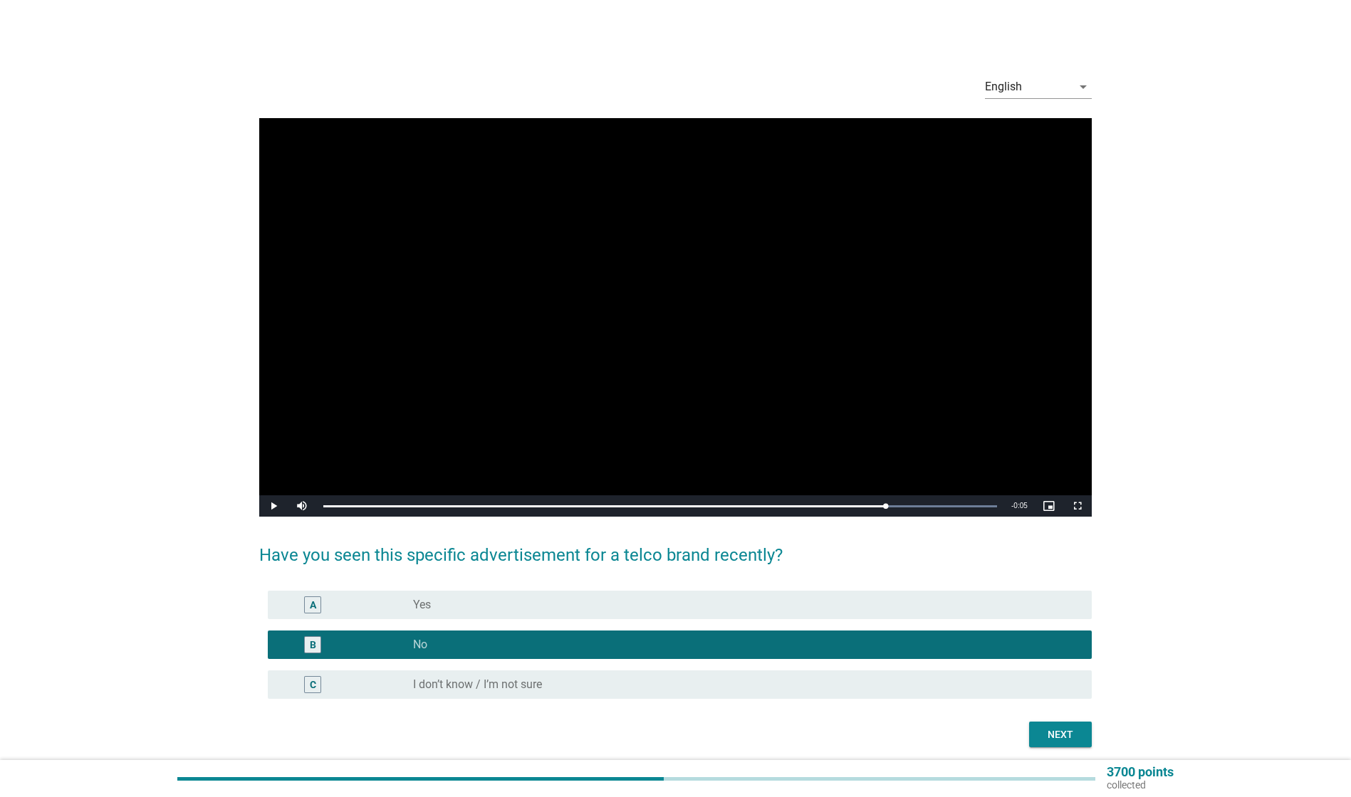
click at [1074, 738] on div "Next" at bounding box center [1060, 735] width 40 height 15
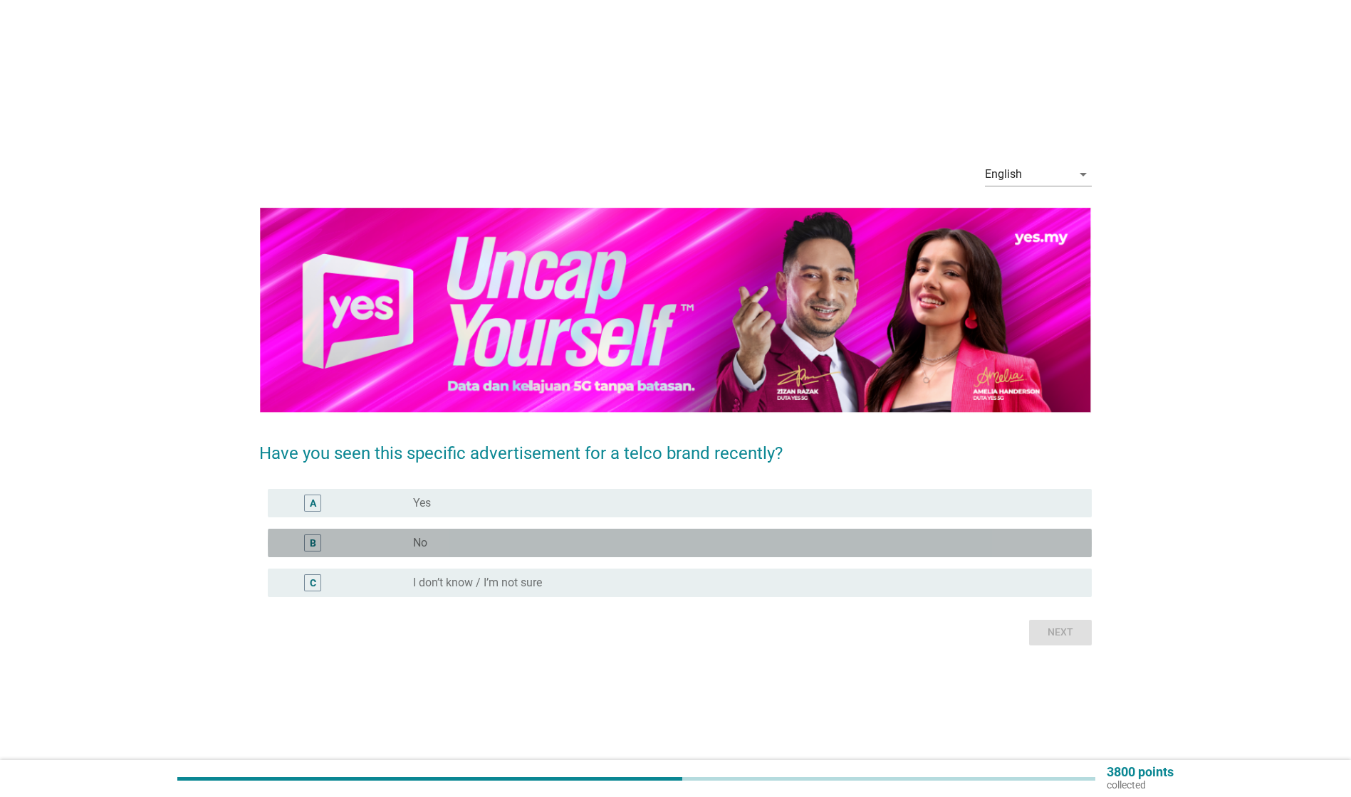
click at [483, 540] on div "radio_button_unchecked No" at bounding box center [741, 543] width 656 height 14
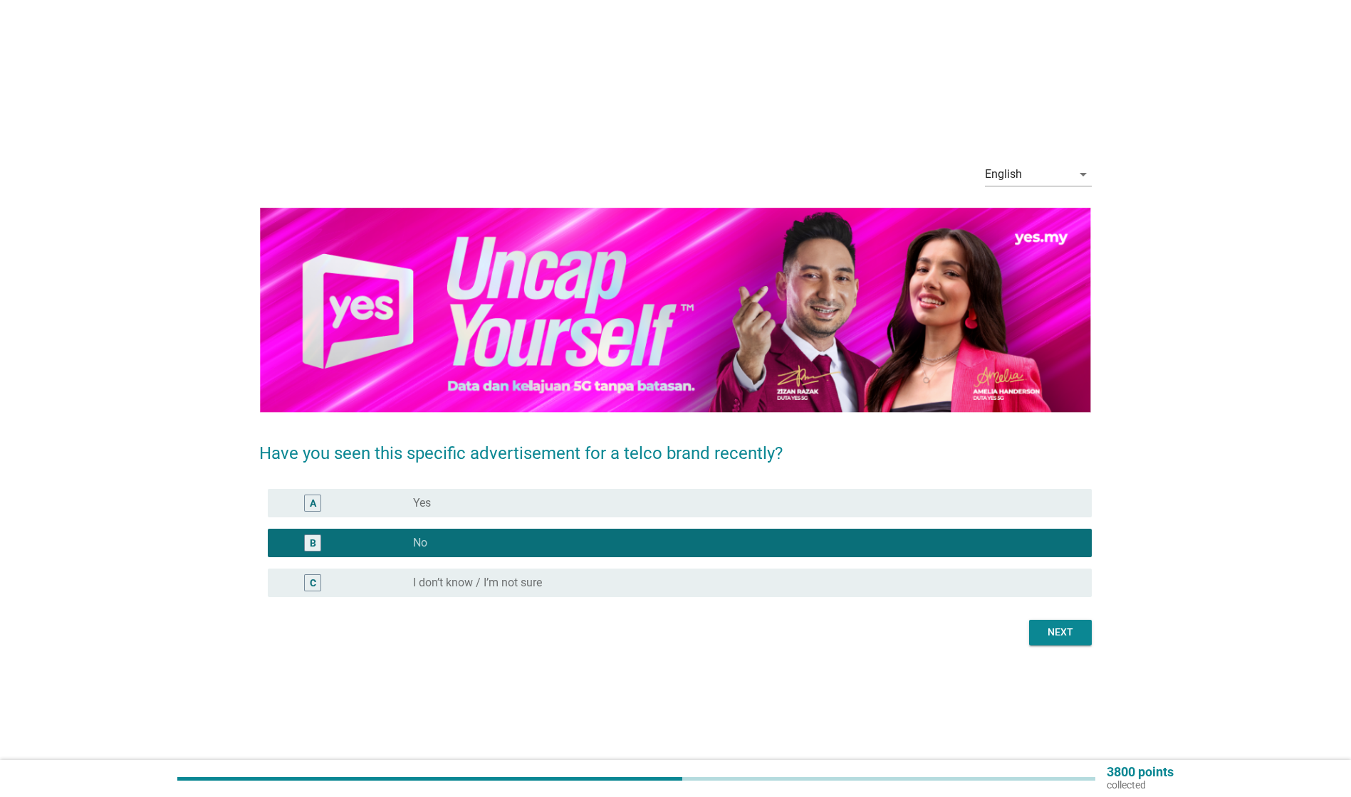
click at [1052, 628] on div "Next" at bounding box center [1060, 632] width 40 height 15
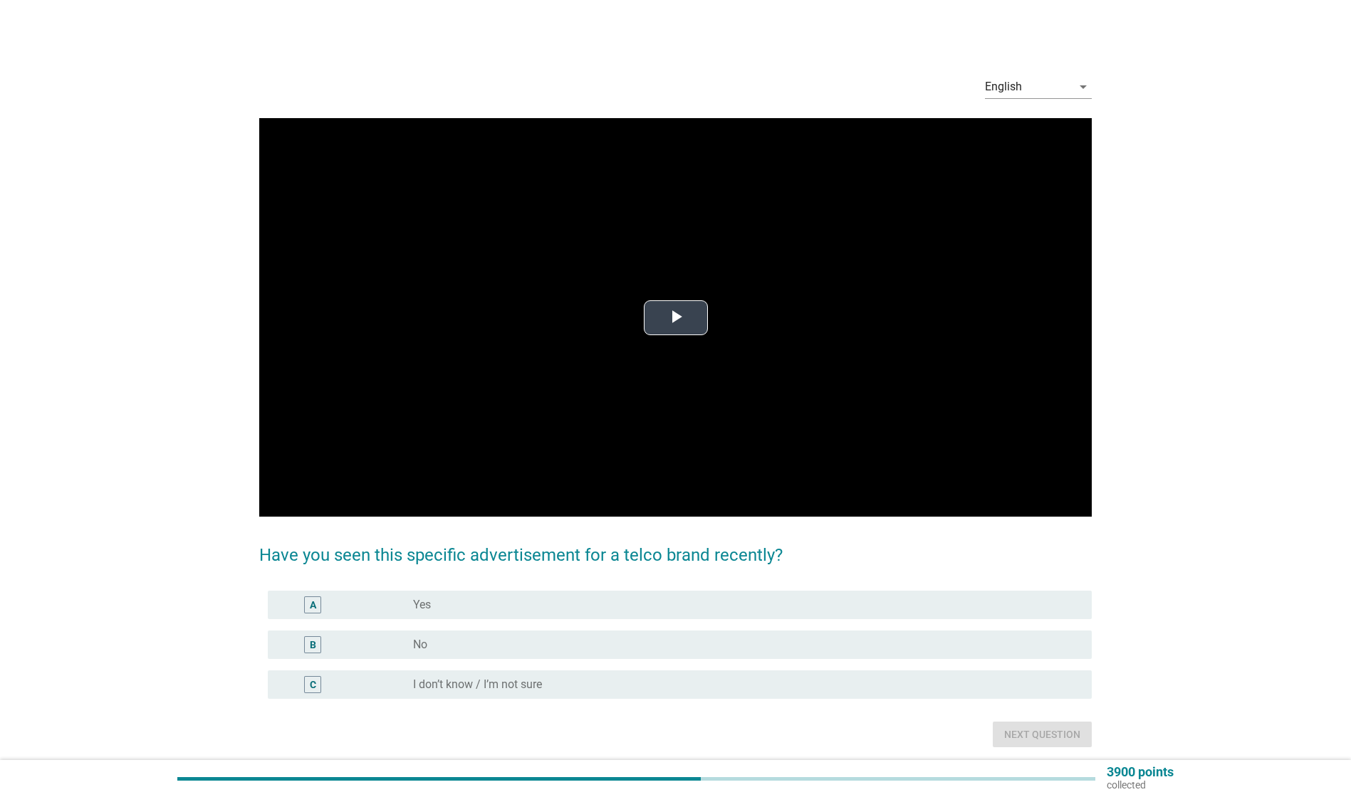
click at [676, 318] on span "Video Player" at bounding box center [676, 318] width 0 height 0
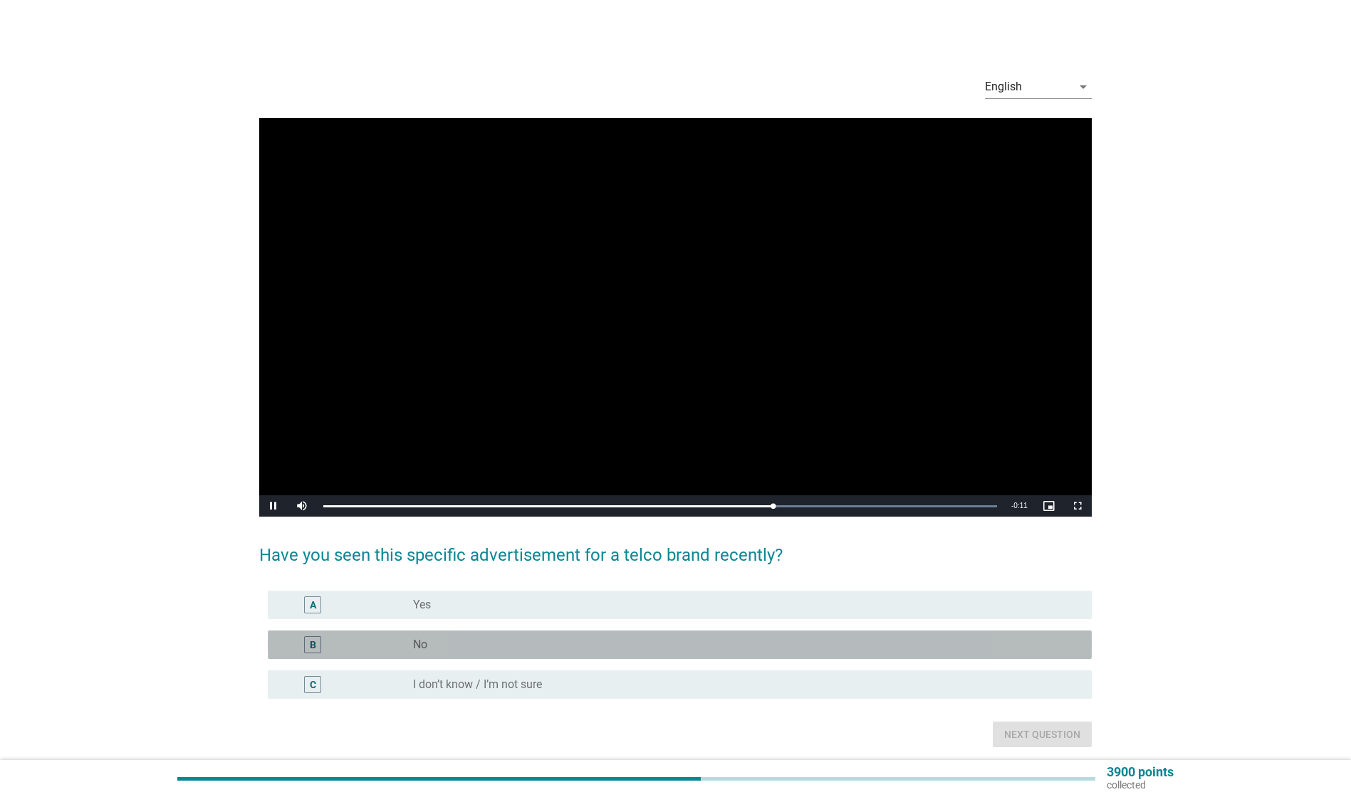
click at [400, 641] on div "B" at bounding box center [345, 645] width 133 height 17
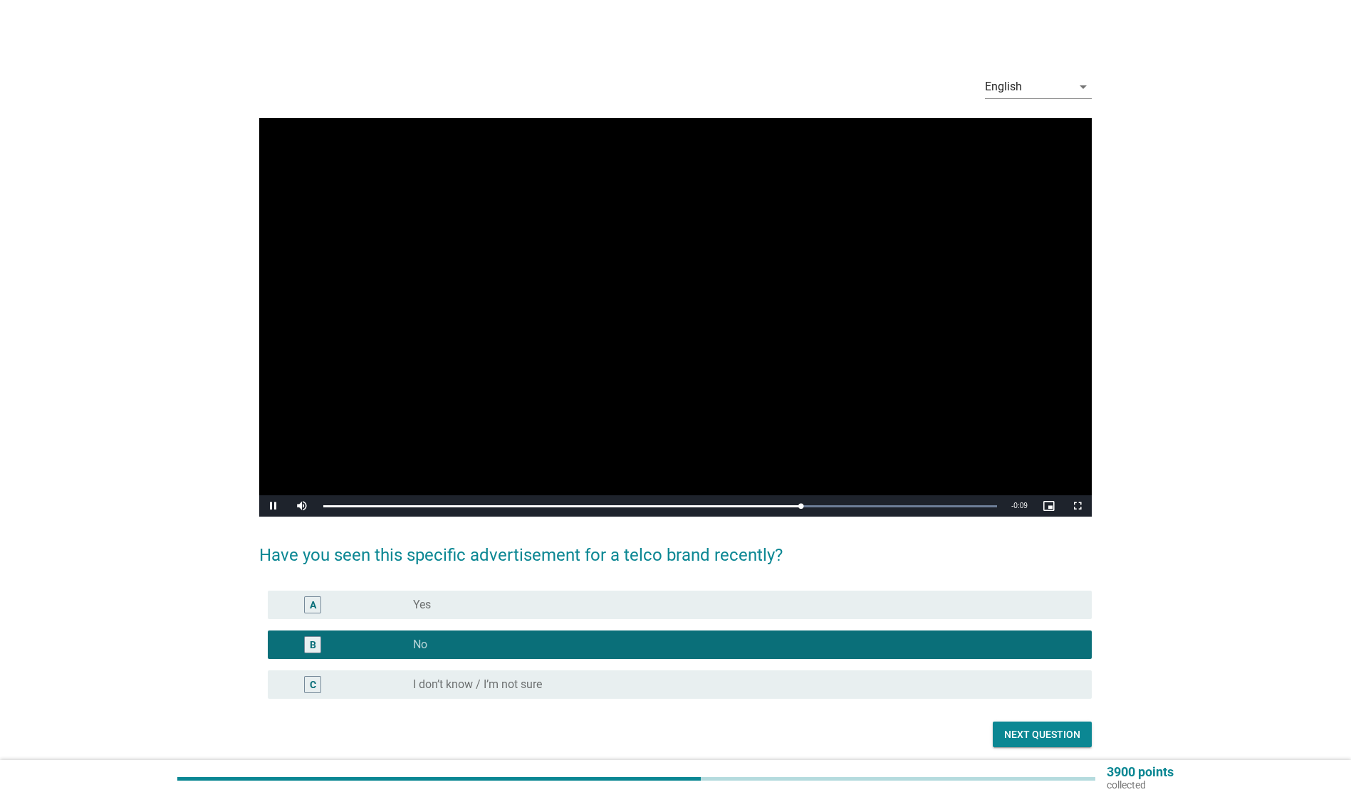
click at [1040, 732] on div "Next question" at bounding box center [1042, 735] width 76 height 15
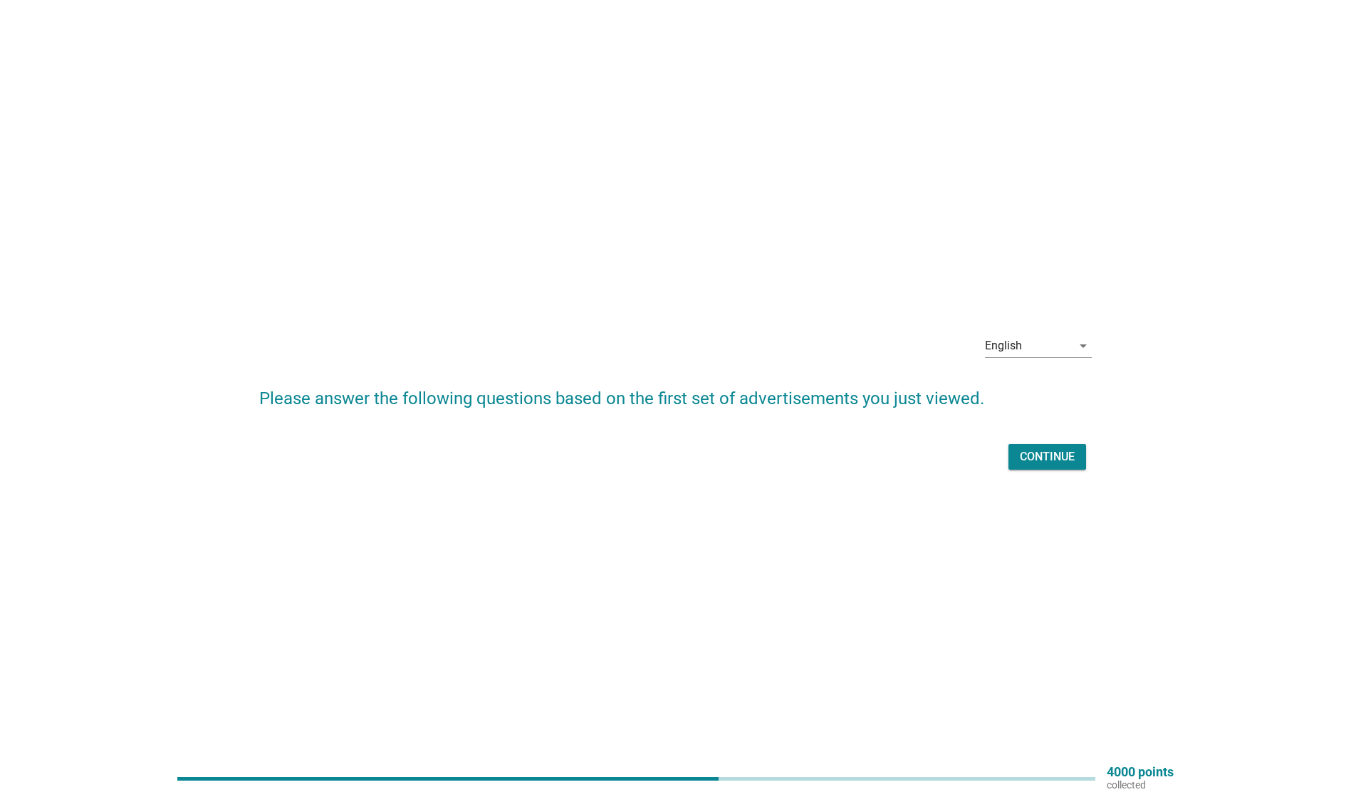
click at [1027, 448] on button "Continue" at bounding box center [1047, 457] width 78 height 26
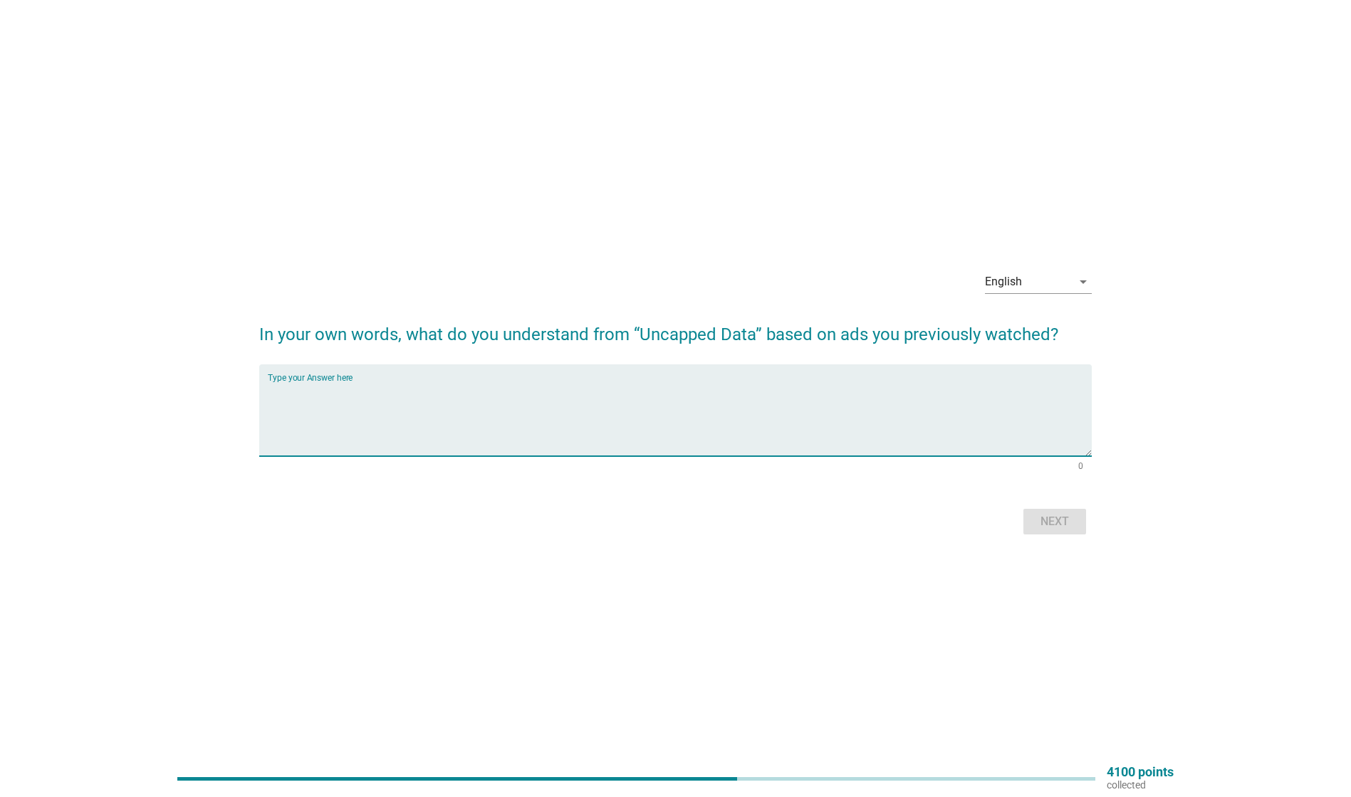
click at [450, 397] on textarea "Type your Answer here" at bounding box center [680, 419] width 824 height 75
click at [614, 398] on textarea "what i understand is that there is no limit data that can be used" at bounding box center [680, 419] width 824 height 75
type textarea "what i understand is that there is no limit data that can be used for each subs…"
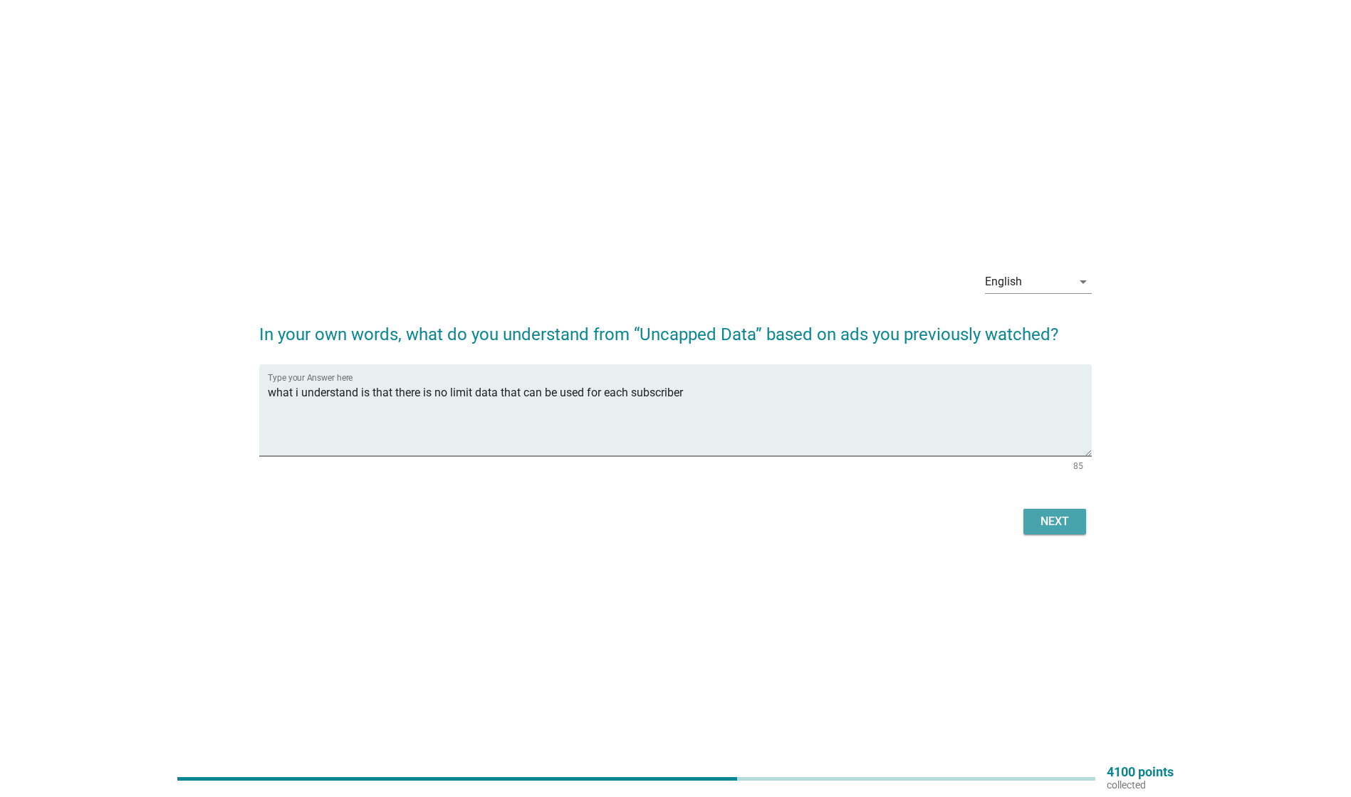
click at [1055, 521] on div "Next" at bounding box center [1055, 521] width 40 height 17
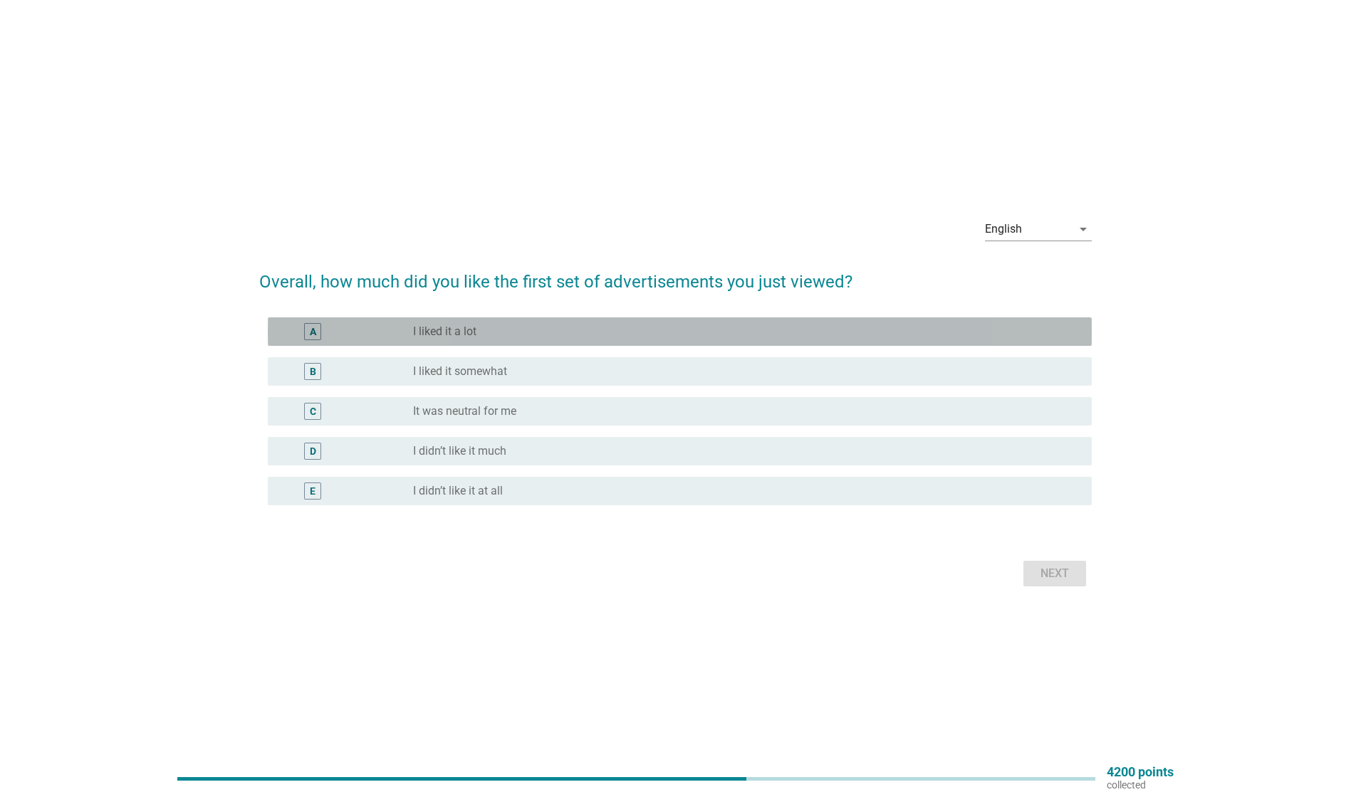
click at [530, 327] on div "radio_button_unchecked I liked it a lot" at bounding box center [741, 332] width 656 height 14
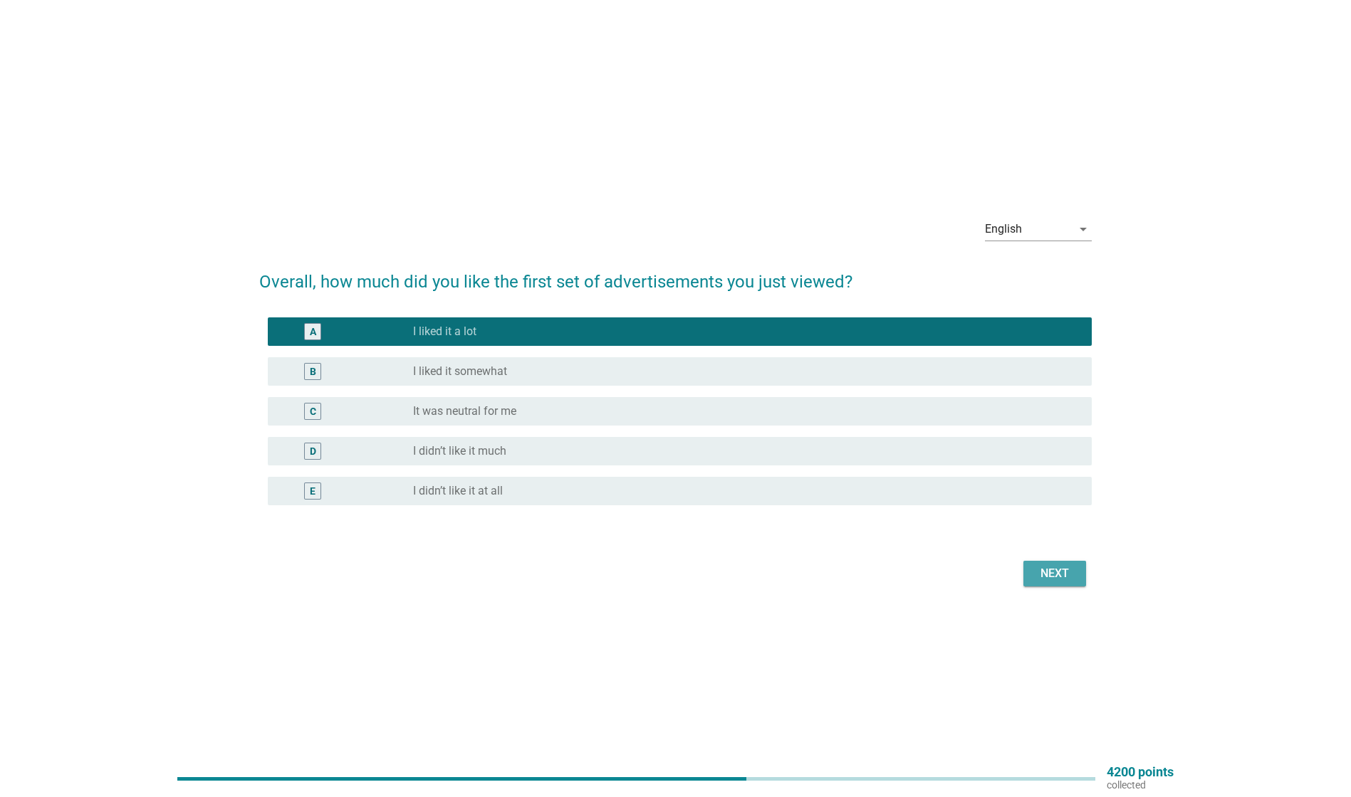
click at [1055, 568] on div "Next" at bounding box center [1055, 573] width 40 height 17
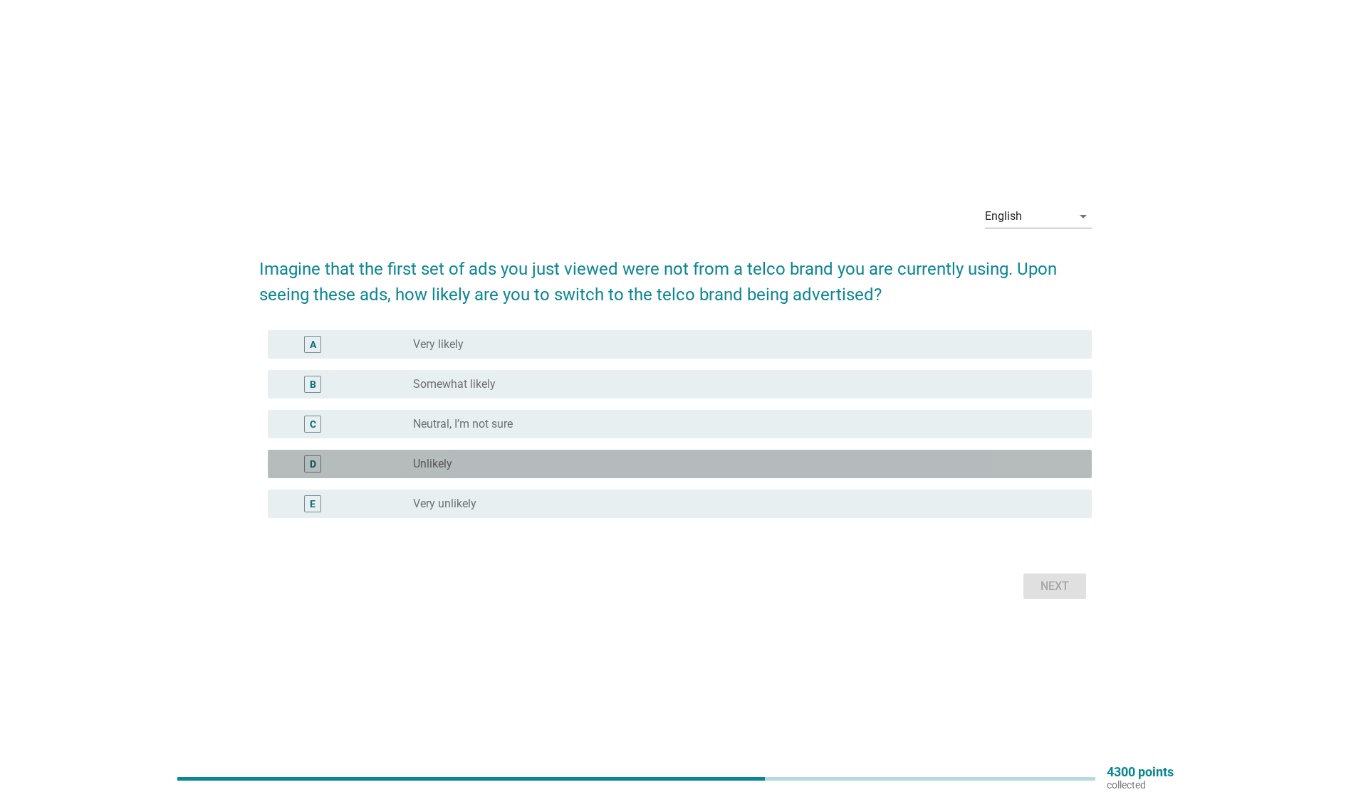
click at [479, 464] on div "radio_button_unchecked Unlikely" at bounding box center [741, 464] width 656 height 14
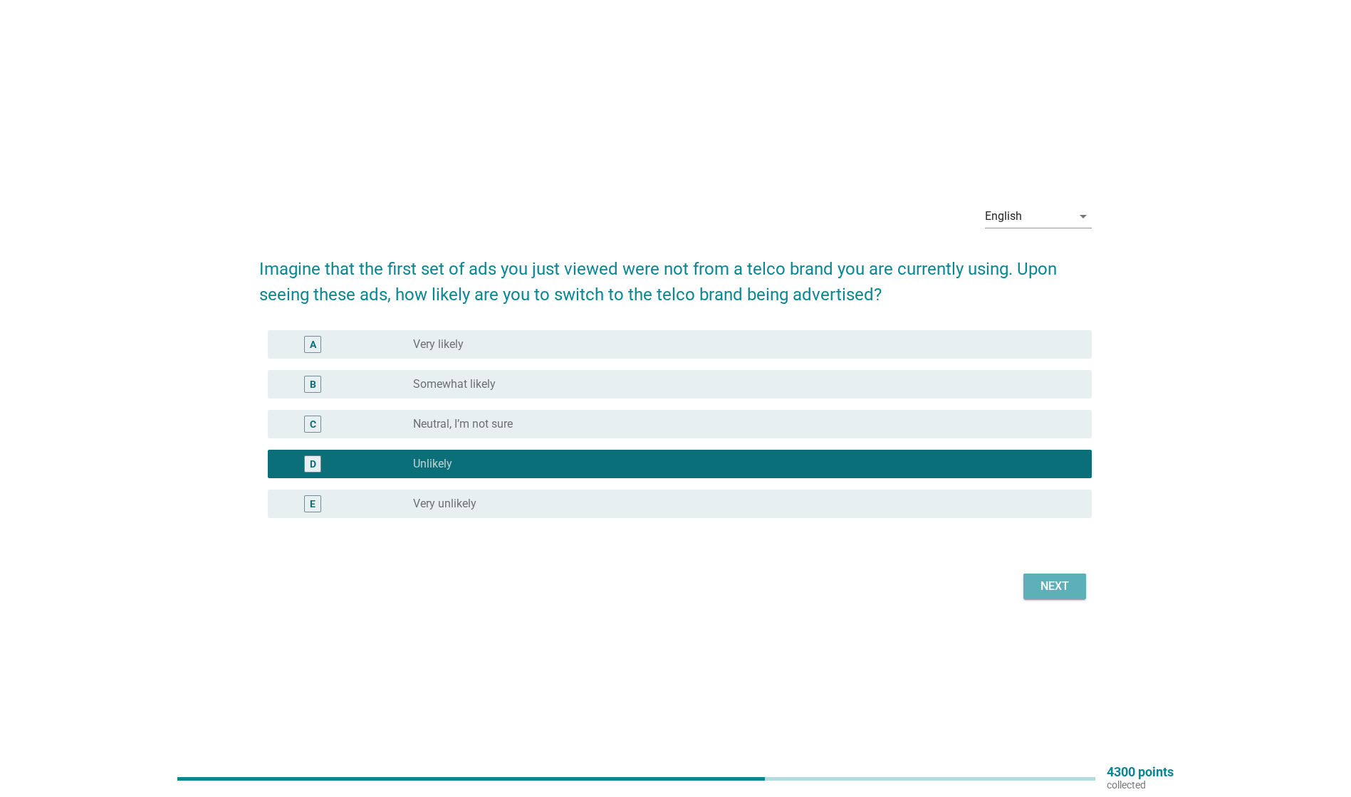
click at [1064, 582] on div "Next" at bounding box center [1055, 586] width 40 height 17
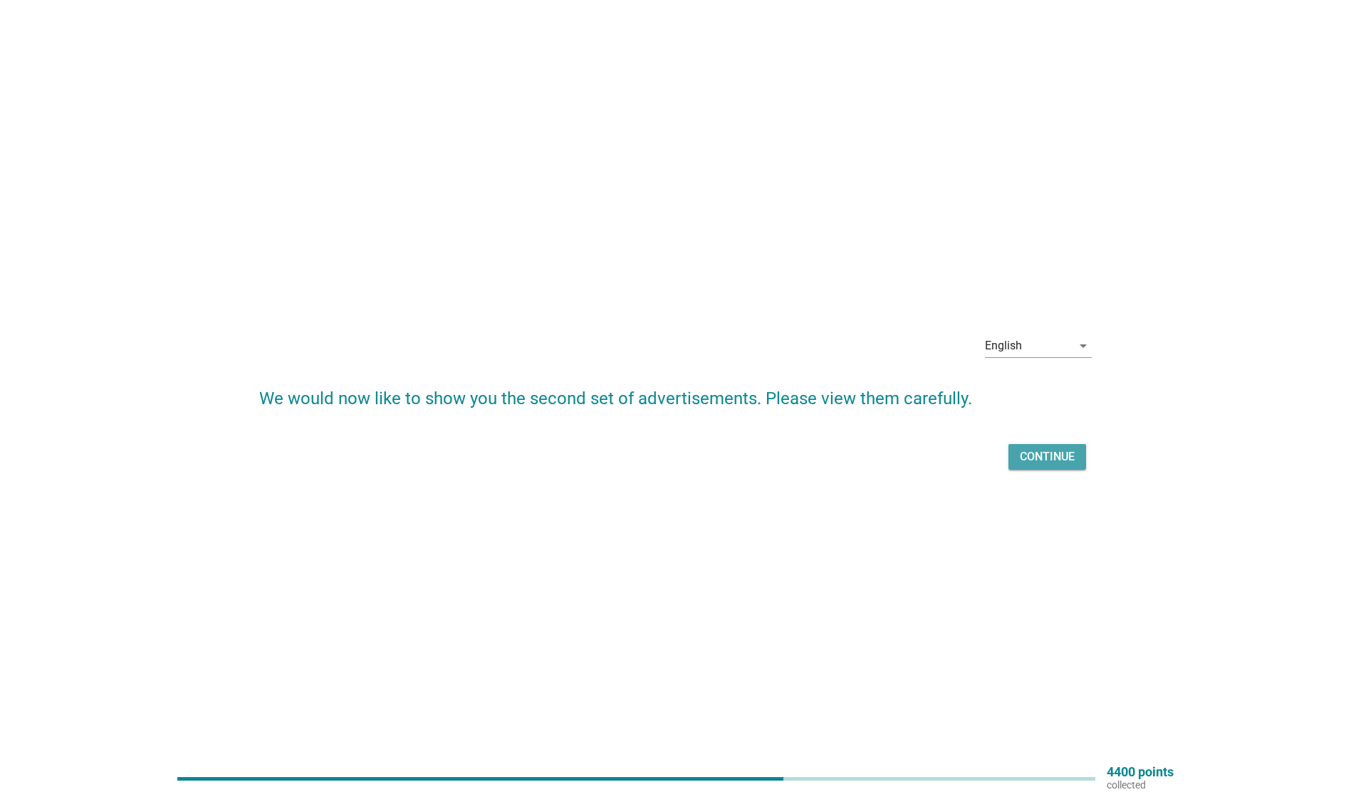
click at [1037, 454] on div "Continue" at bounding box center [1047, 457] width 55 height 17
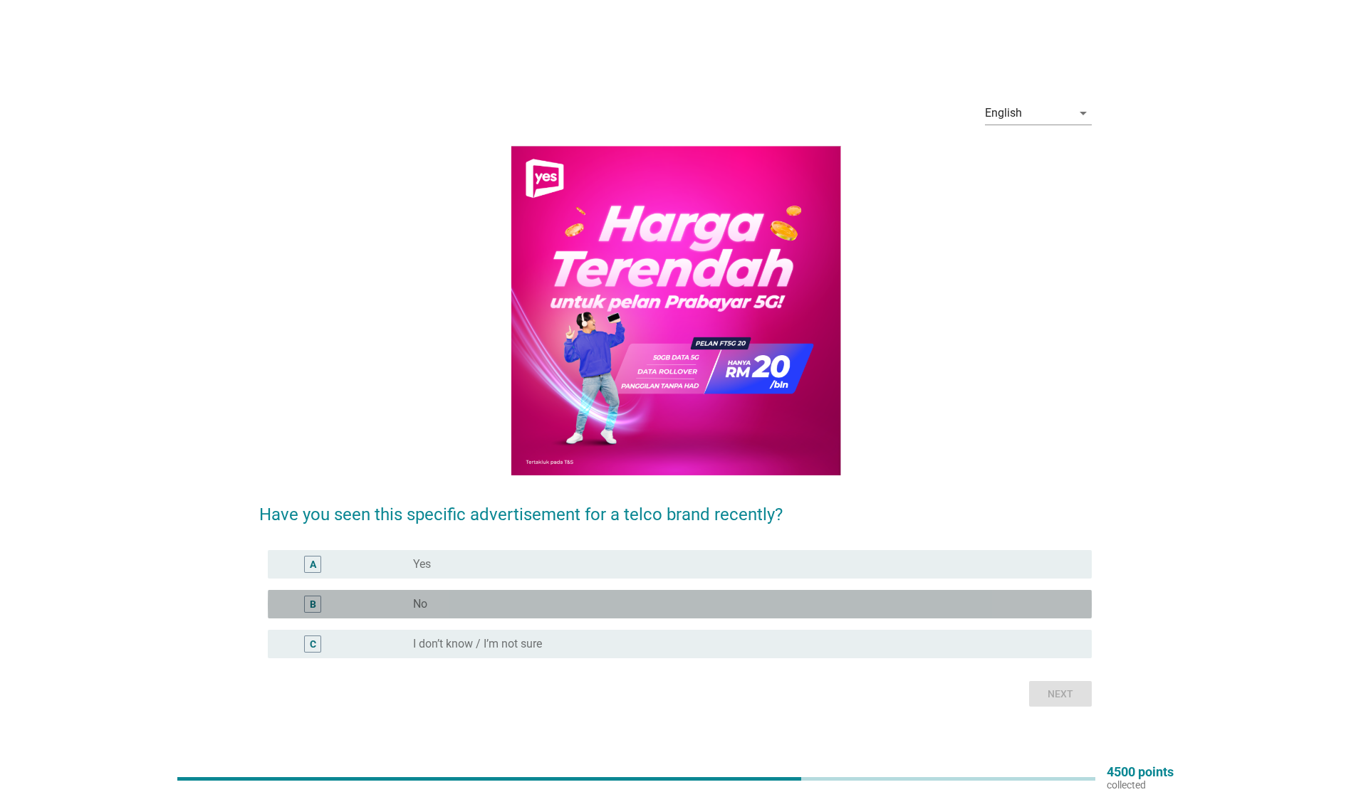
click at [511, 603] on div "radio_button_unchecked No" at bounding box center [741, 604] width 656 height 14
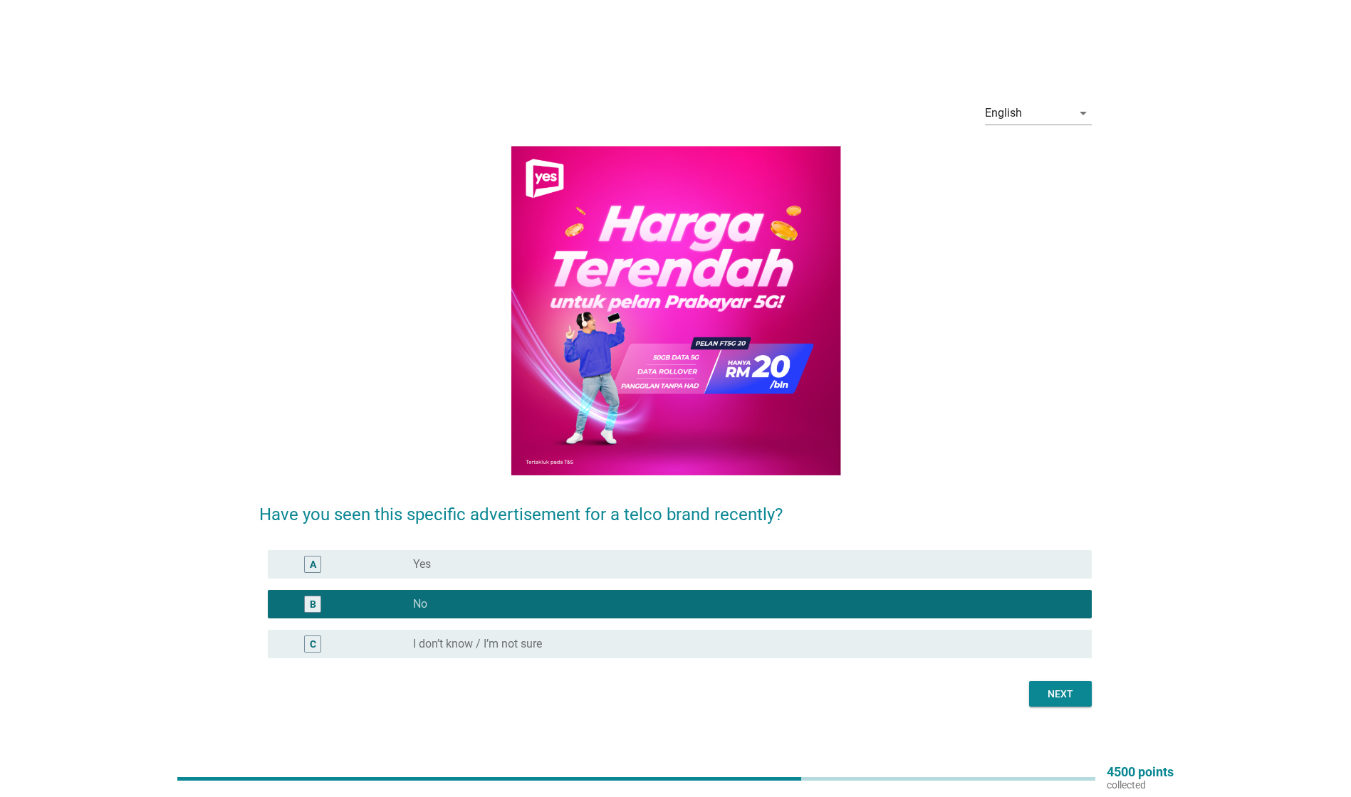
click at [1052, 696] on div "Next" at bounding box center [1060, 694] width 40 height 15
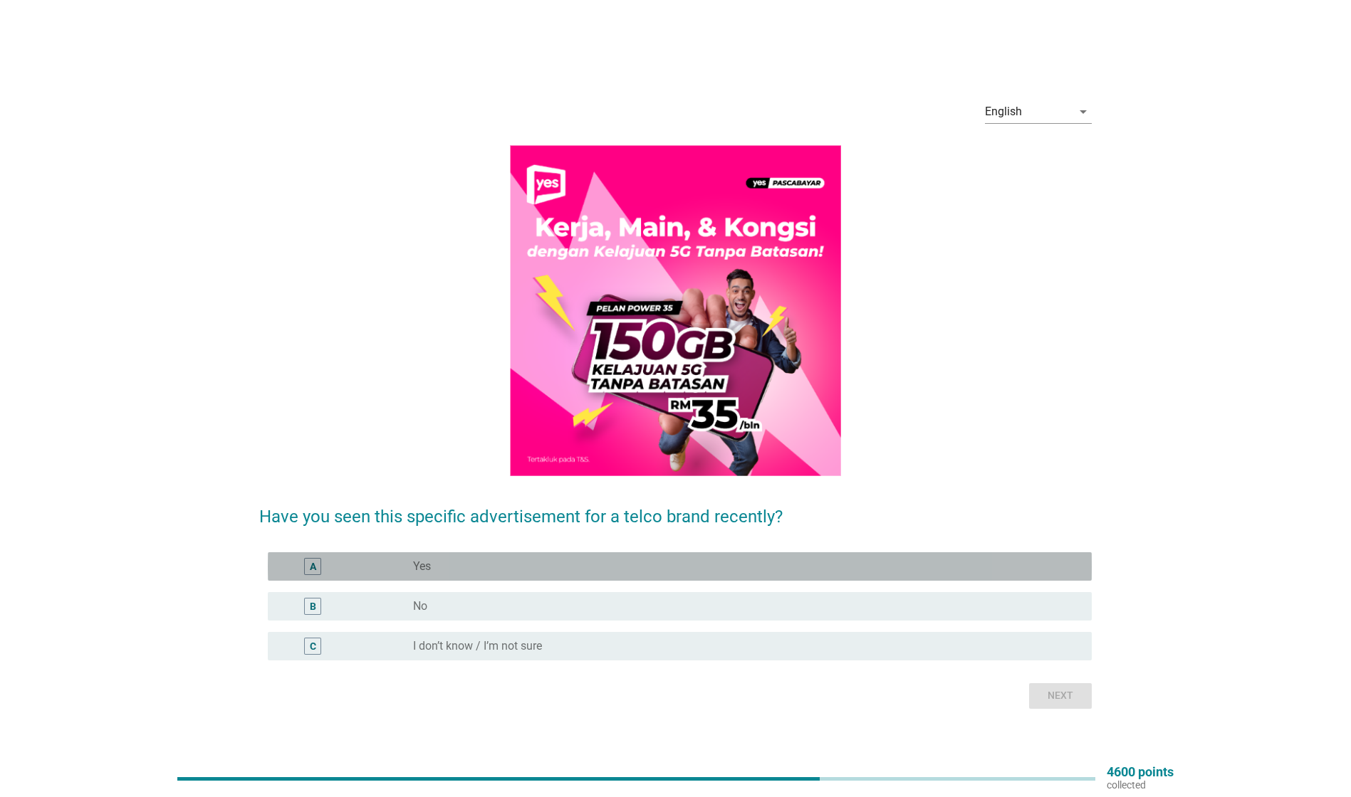
click at [478, 572] on div "radio_button_unchecked Yes" at bounding box center [741, 567] width 656 height 14
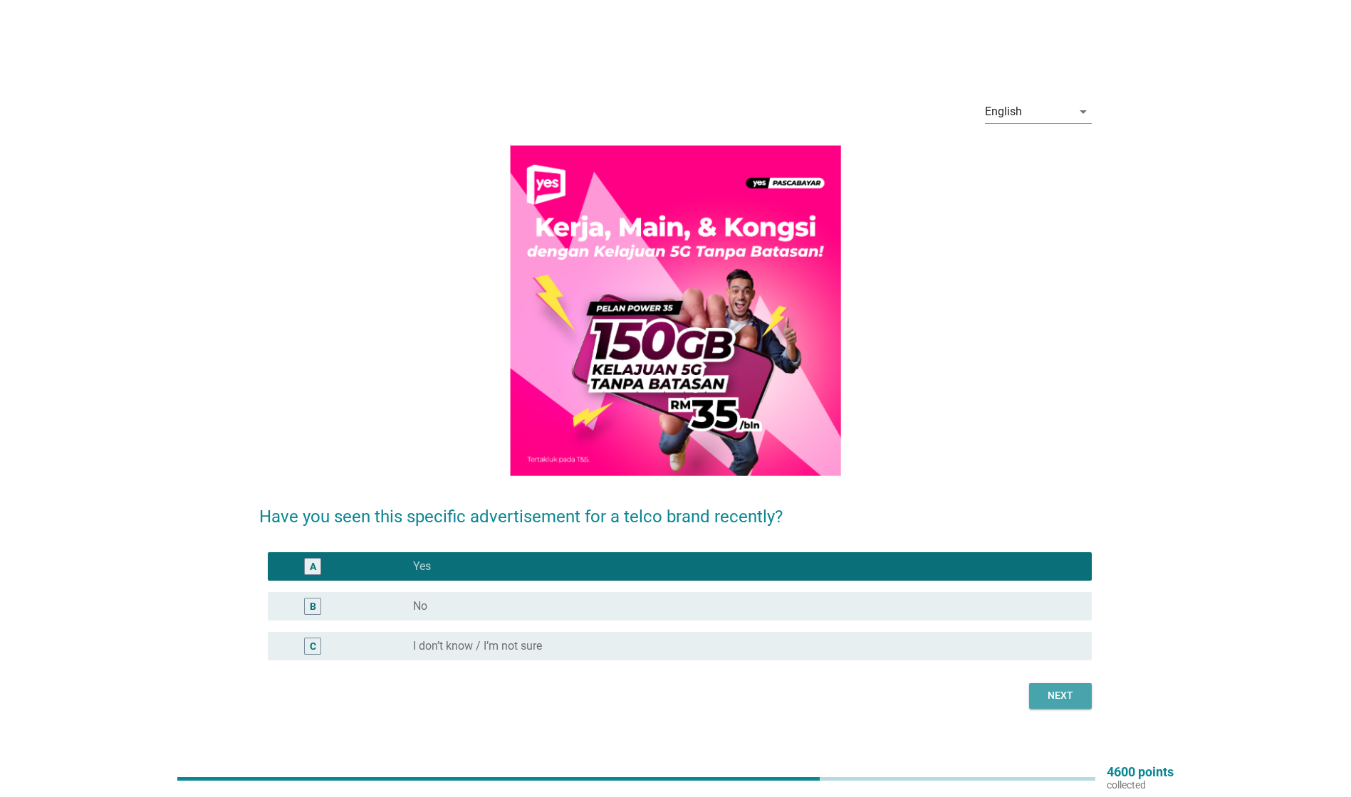
click at [1063, 699] on div "Next" at bounding box center [1060, 696] width 40 height 15
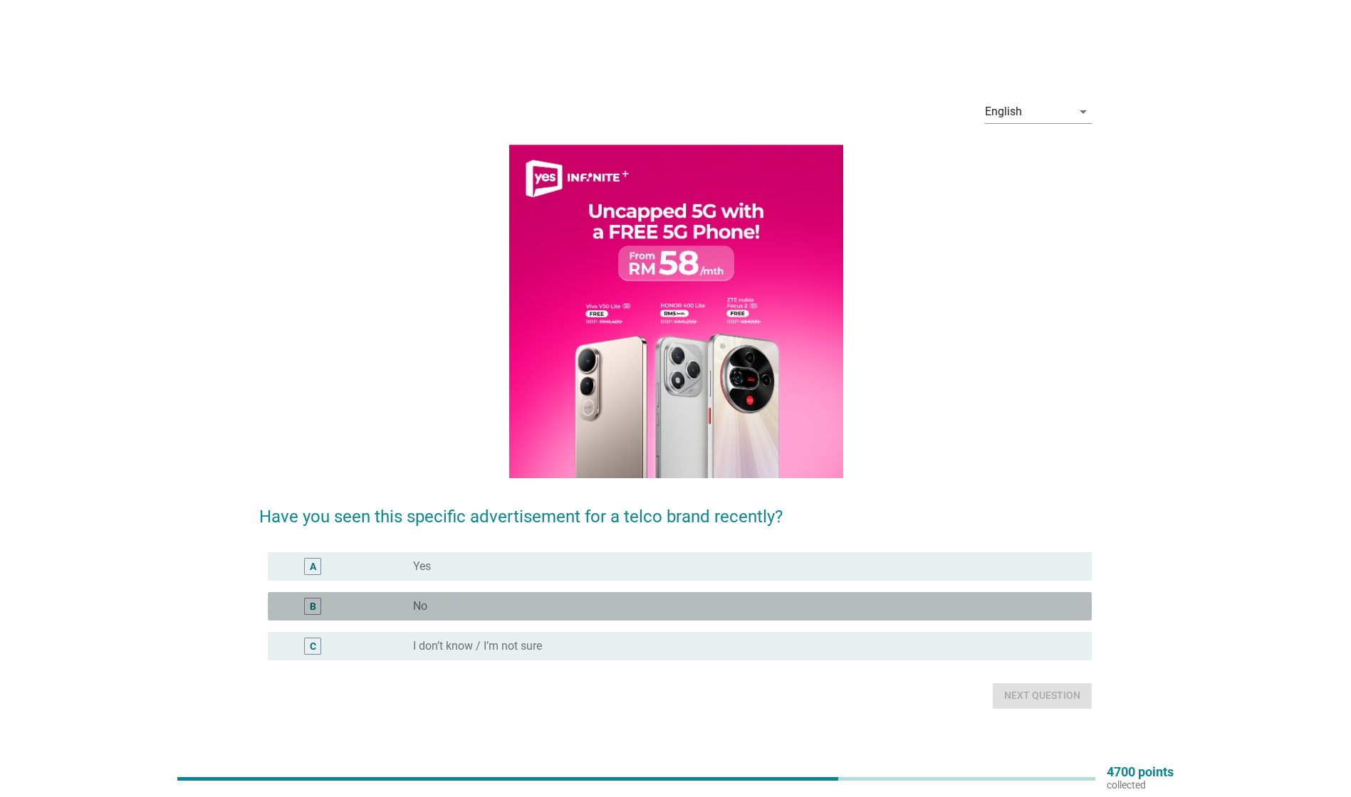
click at [443, 601] on div "radio_button_unchecked No" at bounding box center [741, 607] width 656 height 14
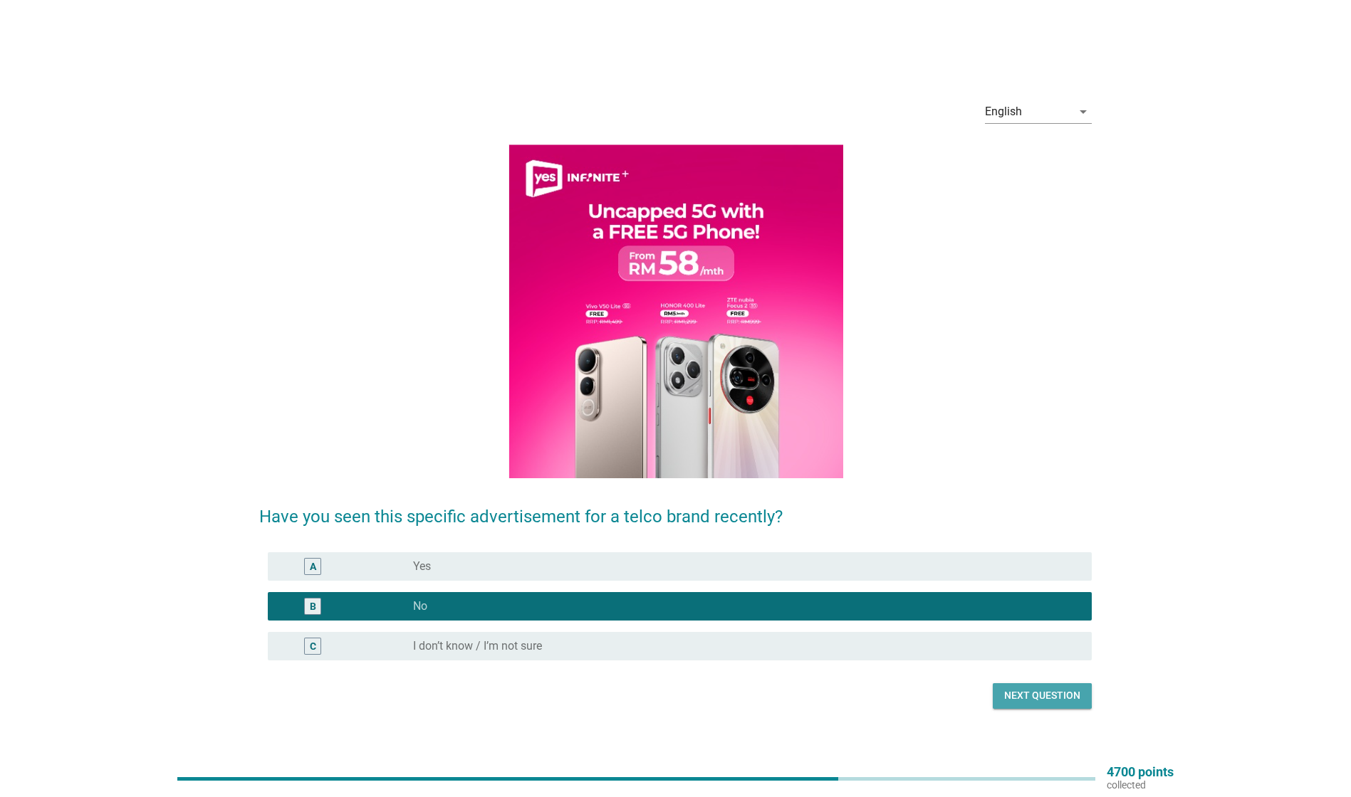
click at [1068, 693] on div "Next question" at bounding box center [1042, 696] width 76 height 15
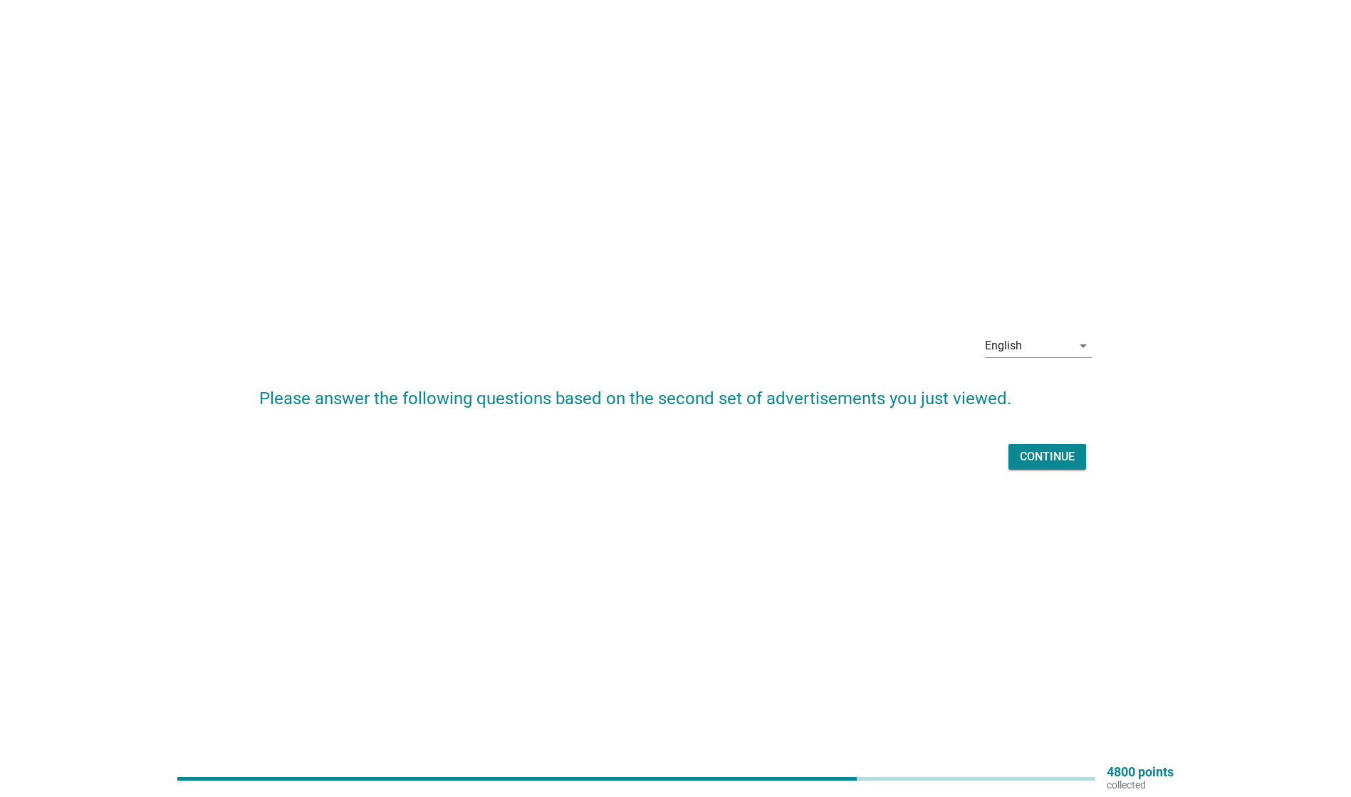
click at [1043, 454] on div "Continue" at bounding box center [1047, 457] width 55 height 17
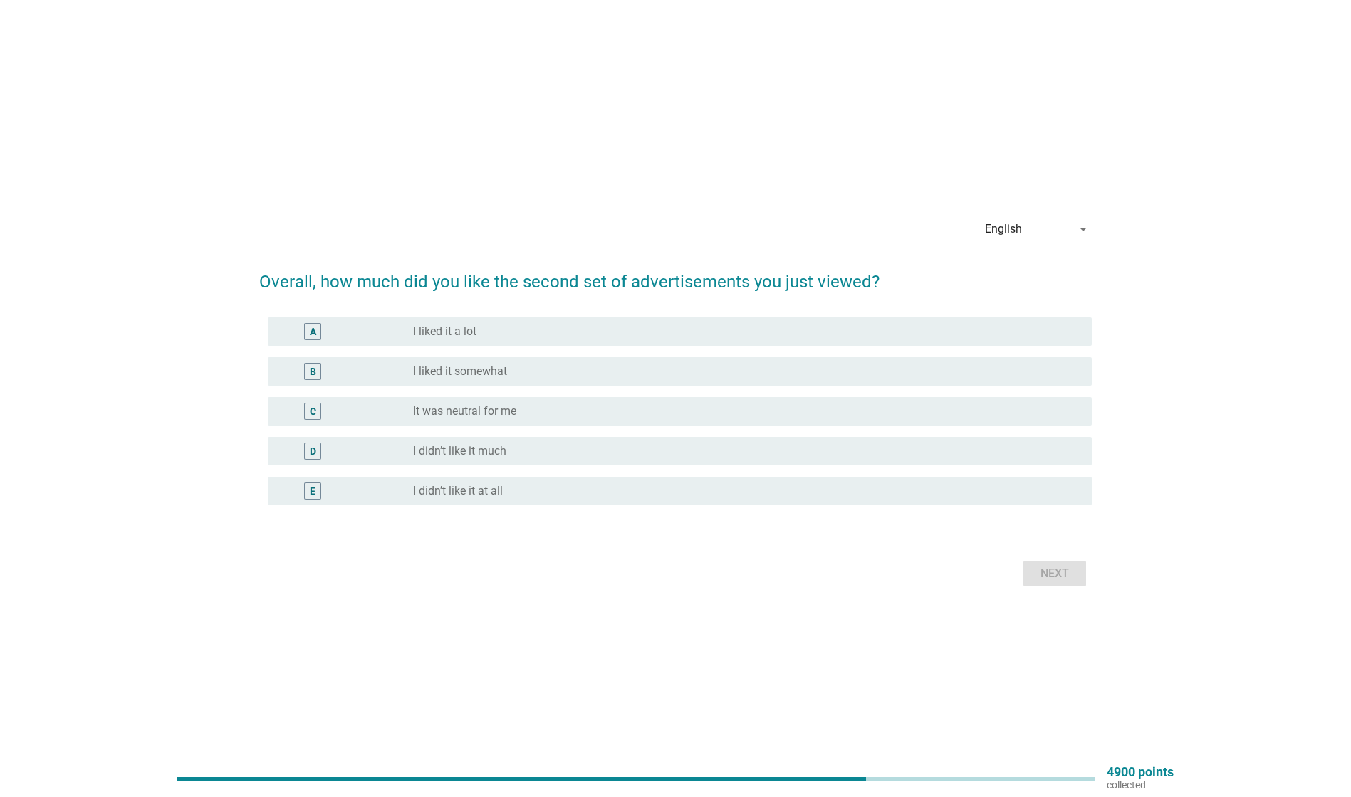
click at [584, 372] on div "radio_button_unchecked I liked it somewhat" at bounding box center [741, 372] width 656 height 14
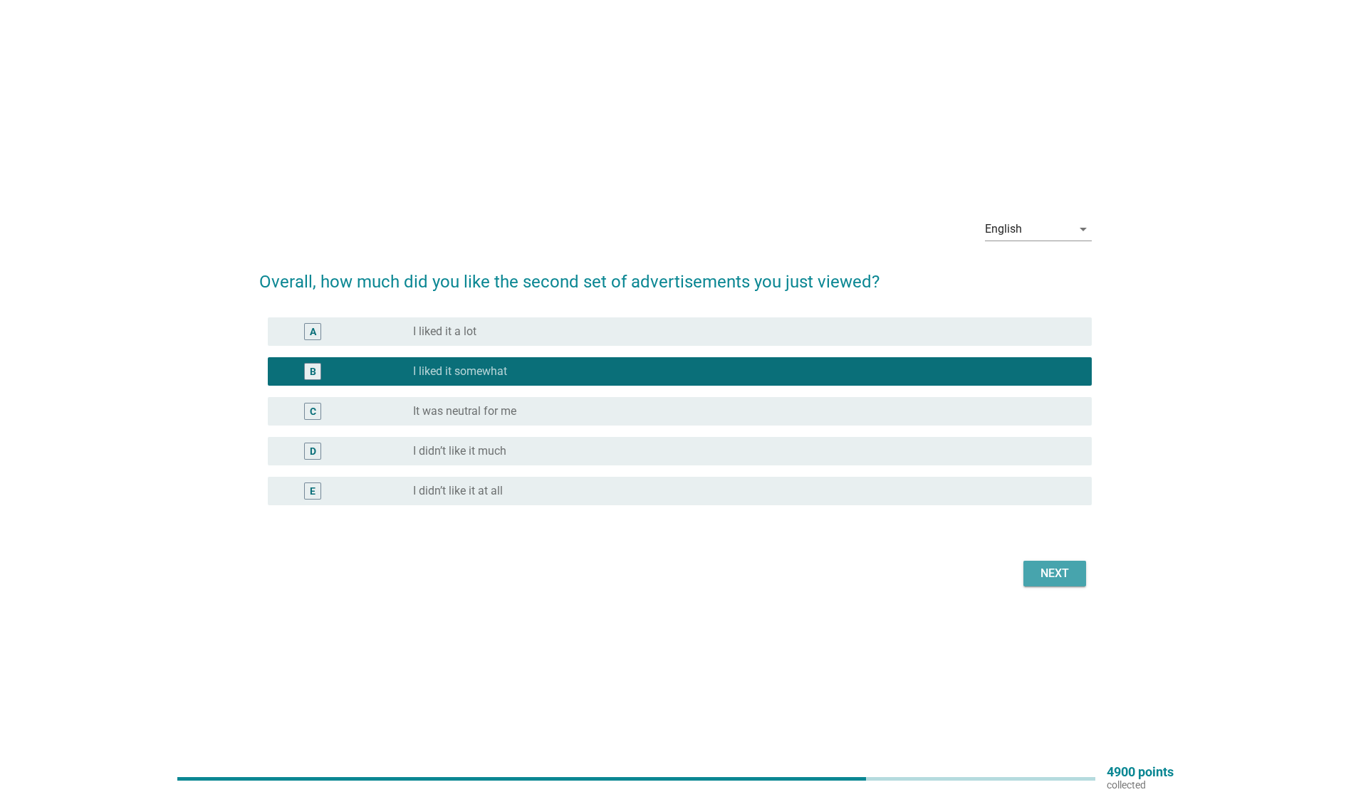
click at [1040, 568] on div "Next" at bounding box center [1055, 573] width 40 height 17
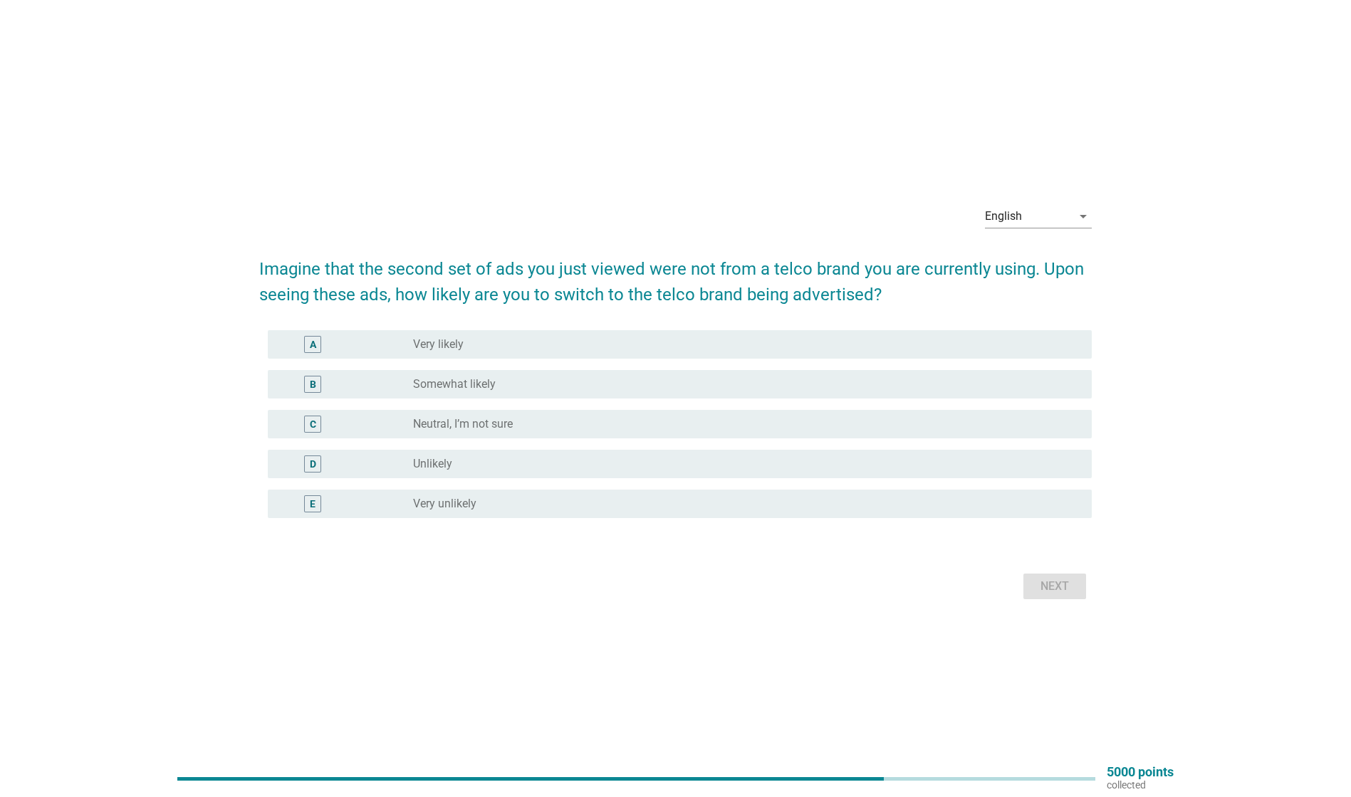
click at [546, 464] on div "radio_button_unchecked Unlikely" at bounding box center [741, 464] width 656 height 14
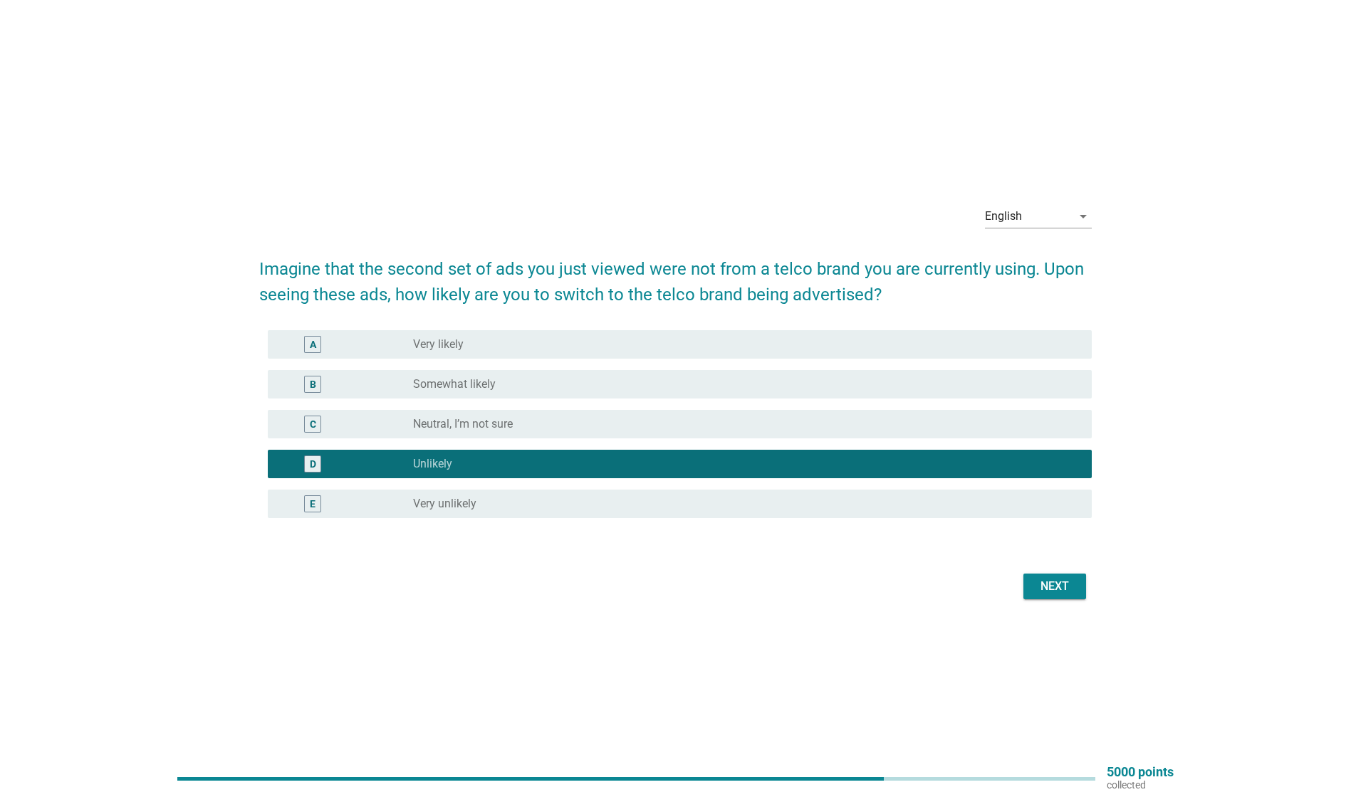
click at [1046, 590] on div "Next" at bounding box center [1055, 586] width 40 height 17
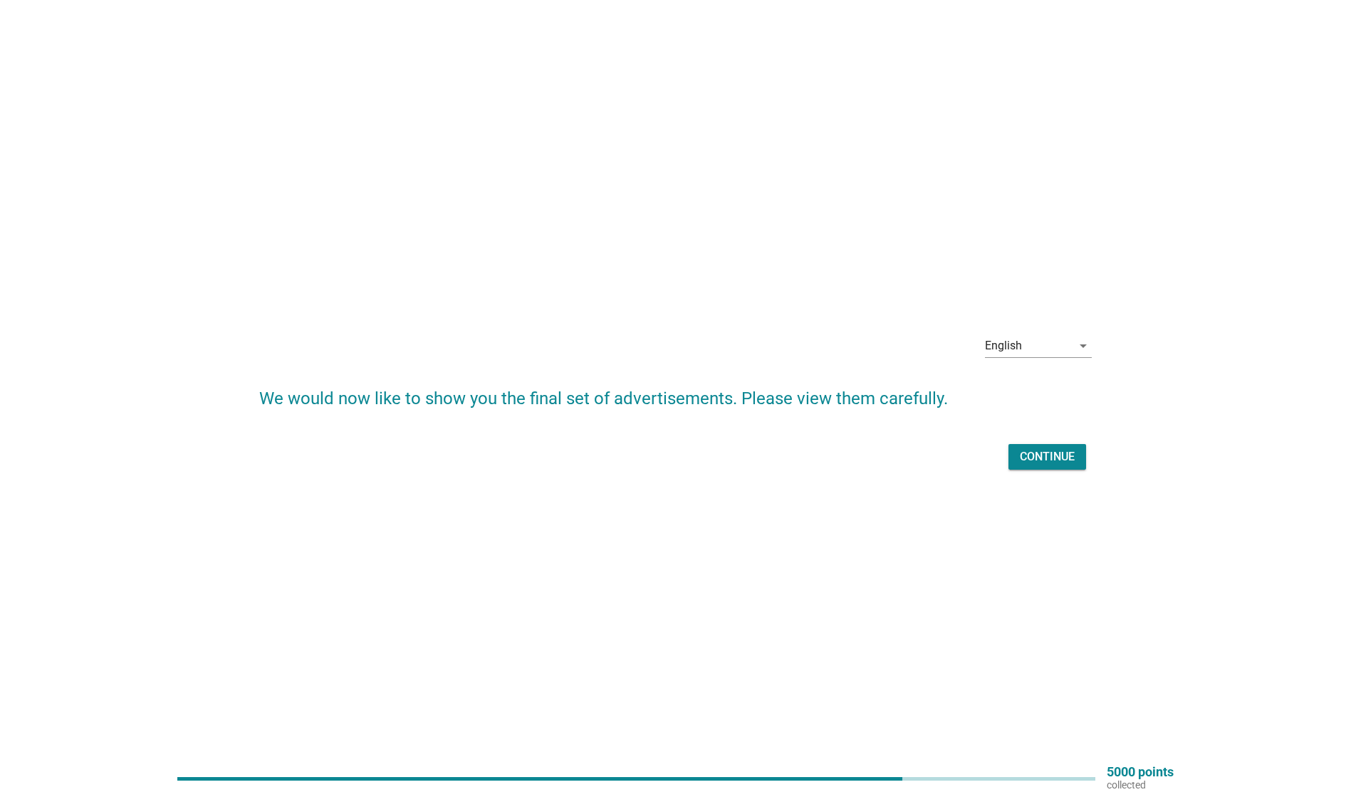
click at [1062, 458] on div "Continue" at bounding box center [1047, 457] width 55 height 17
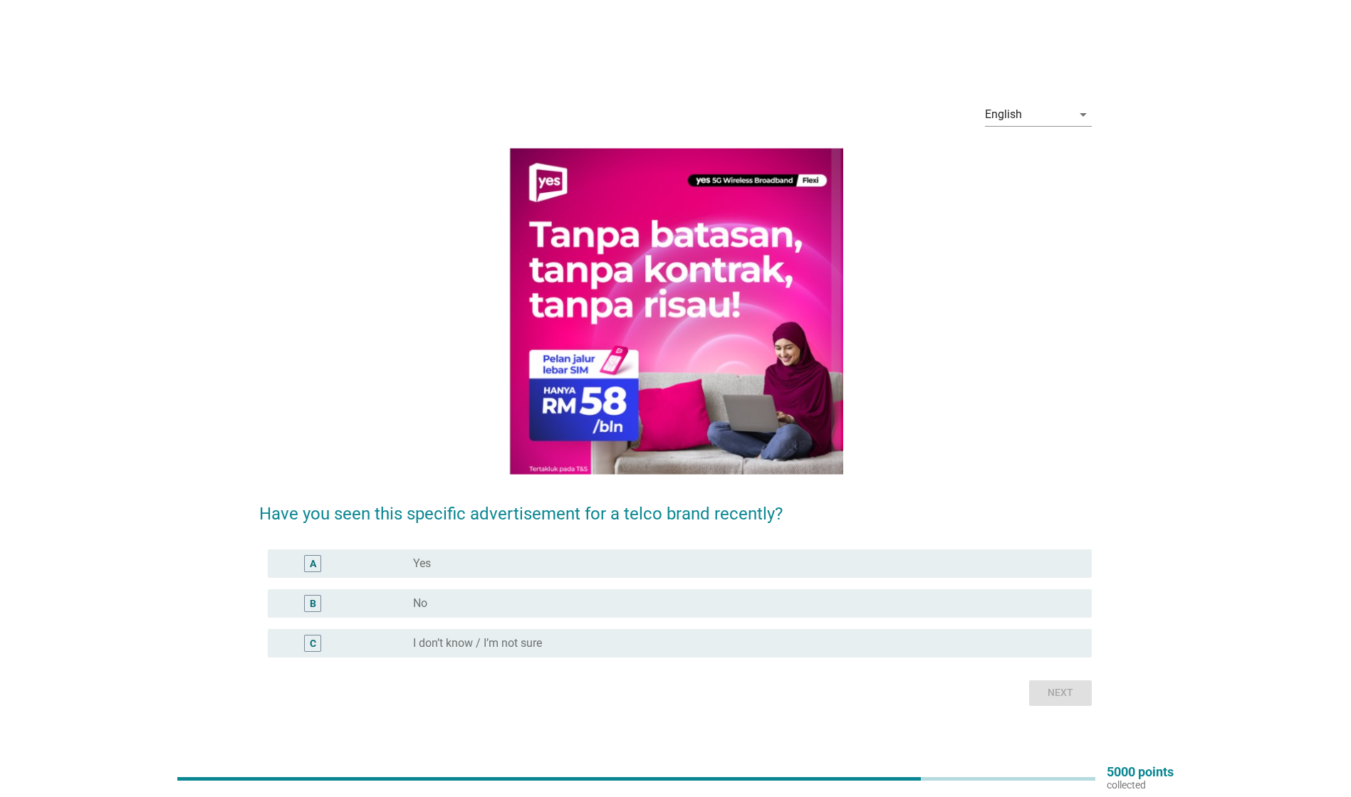
click at [530, 608] on div "radio_button_unchecked No" at bounding box center [741, 604] width 656 height 14
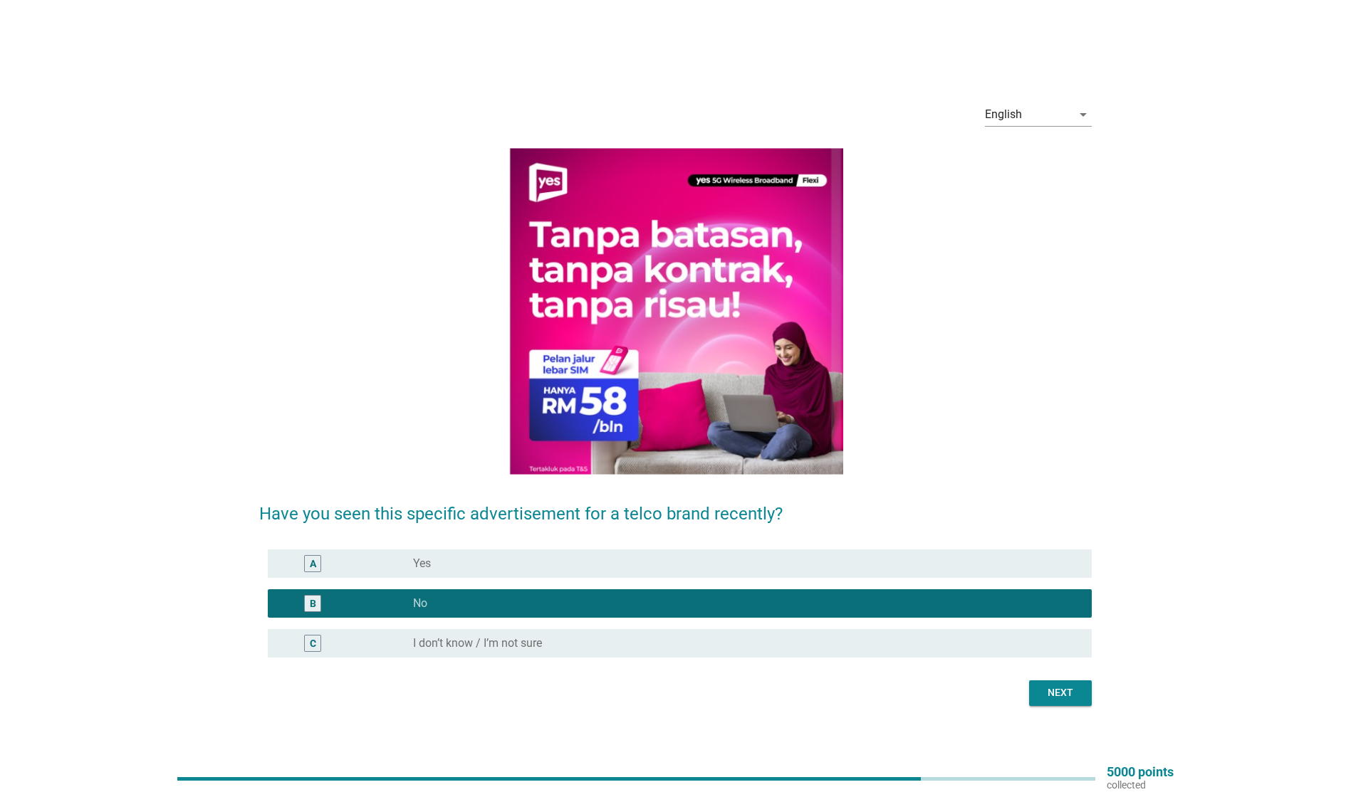
click at [1054, 688] on div "Next" at bounding box center [1060, 693] width 40 height 15
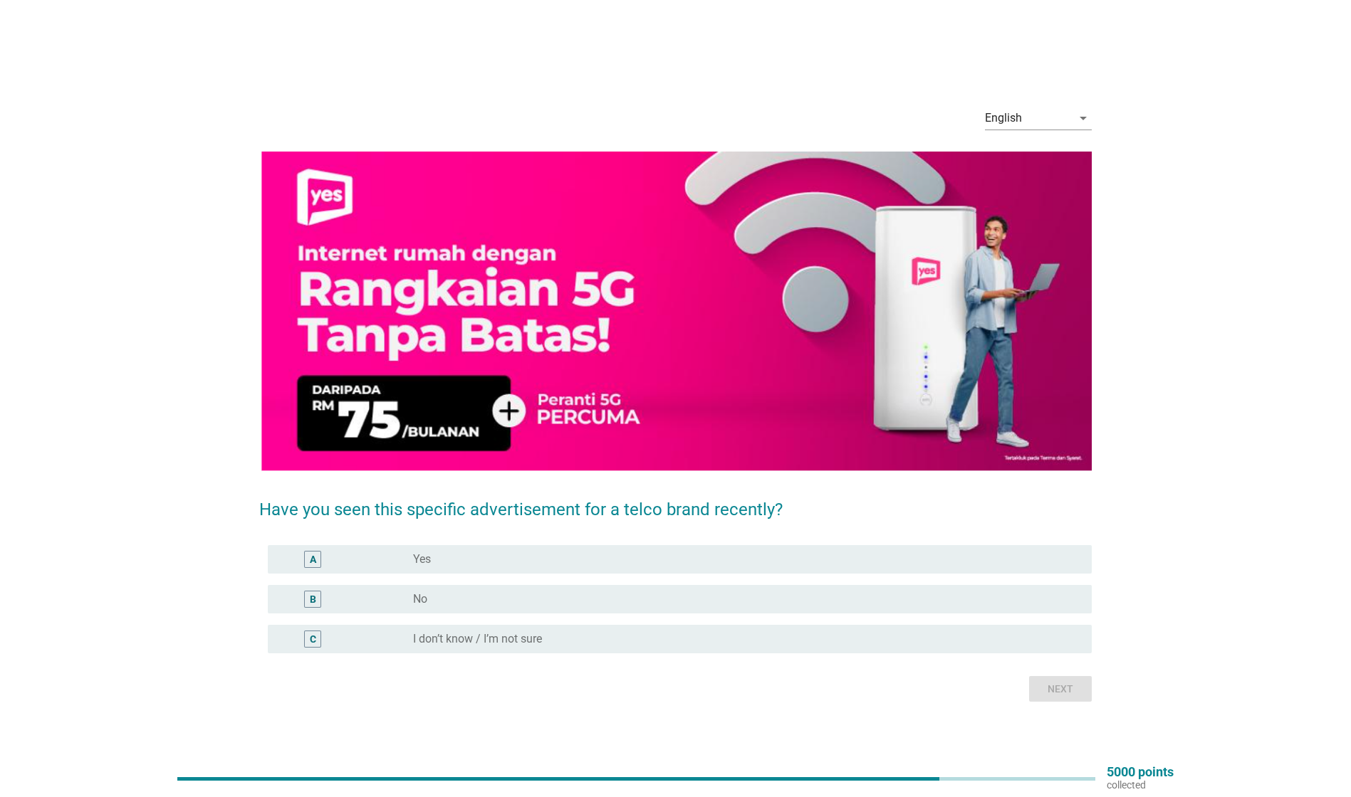
click at [733, 560] on div "radio_button_unchecked Yes" at bounding box center [741, 560] width 656 height 14
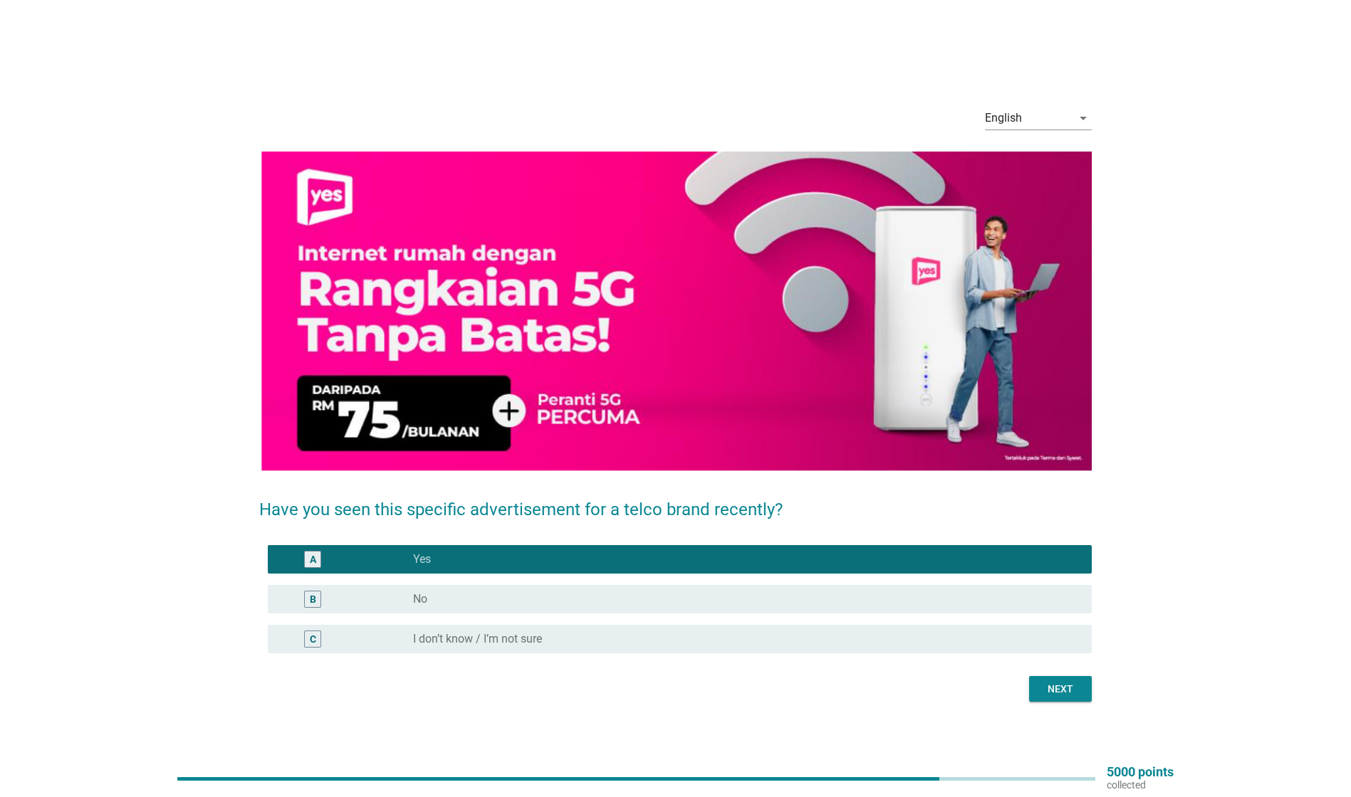
click at [1073, 693] on div "Next" at bounding box center [1060, 689] width 40 height 15
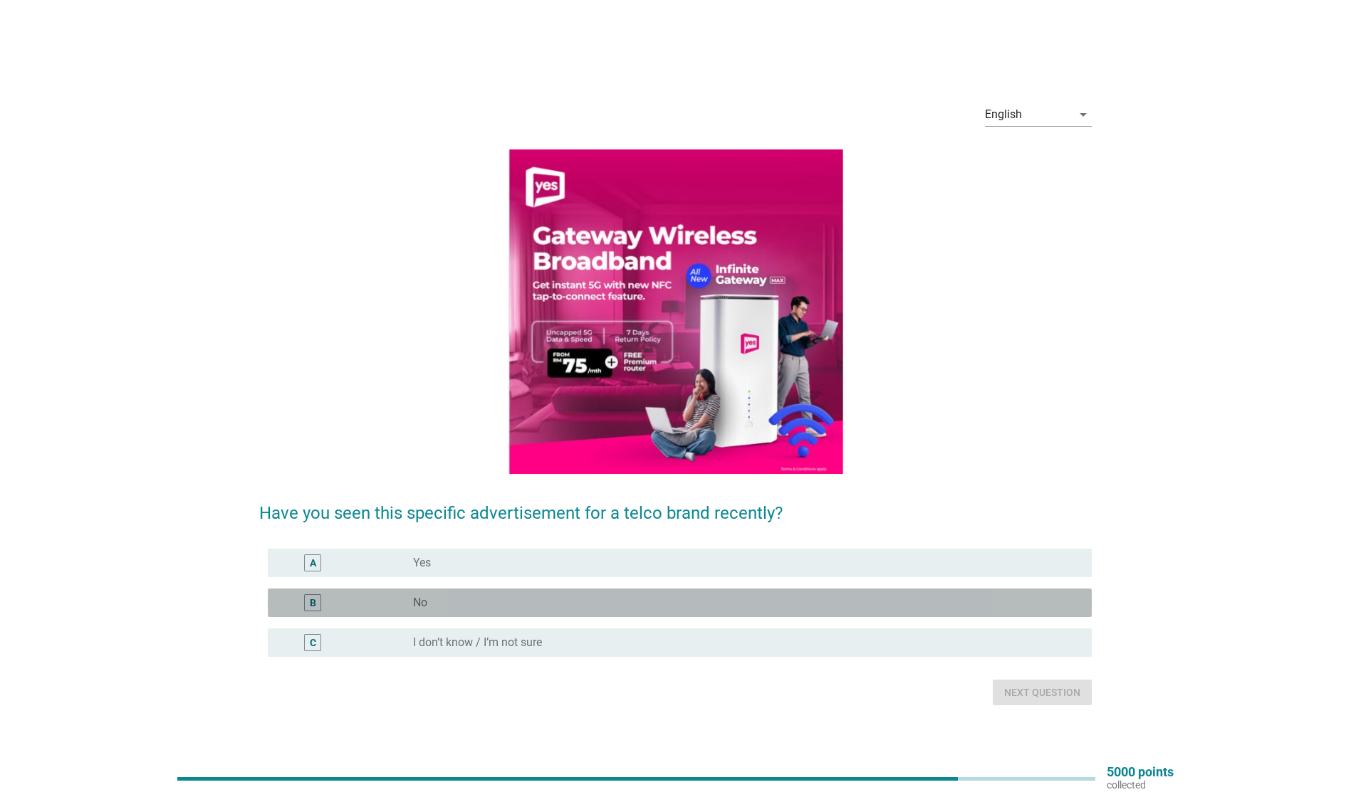
click at [425, 615] on div "B radio_button_unchecked No" at bounding box center [680, 603] width 824 height 28
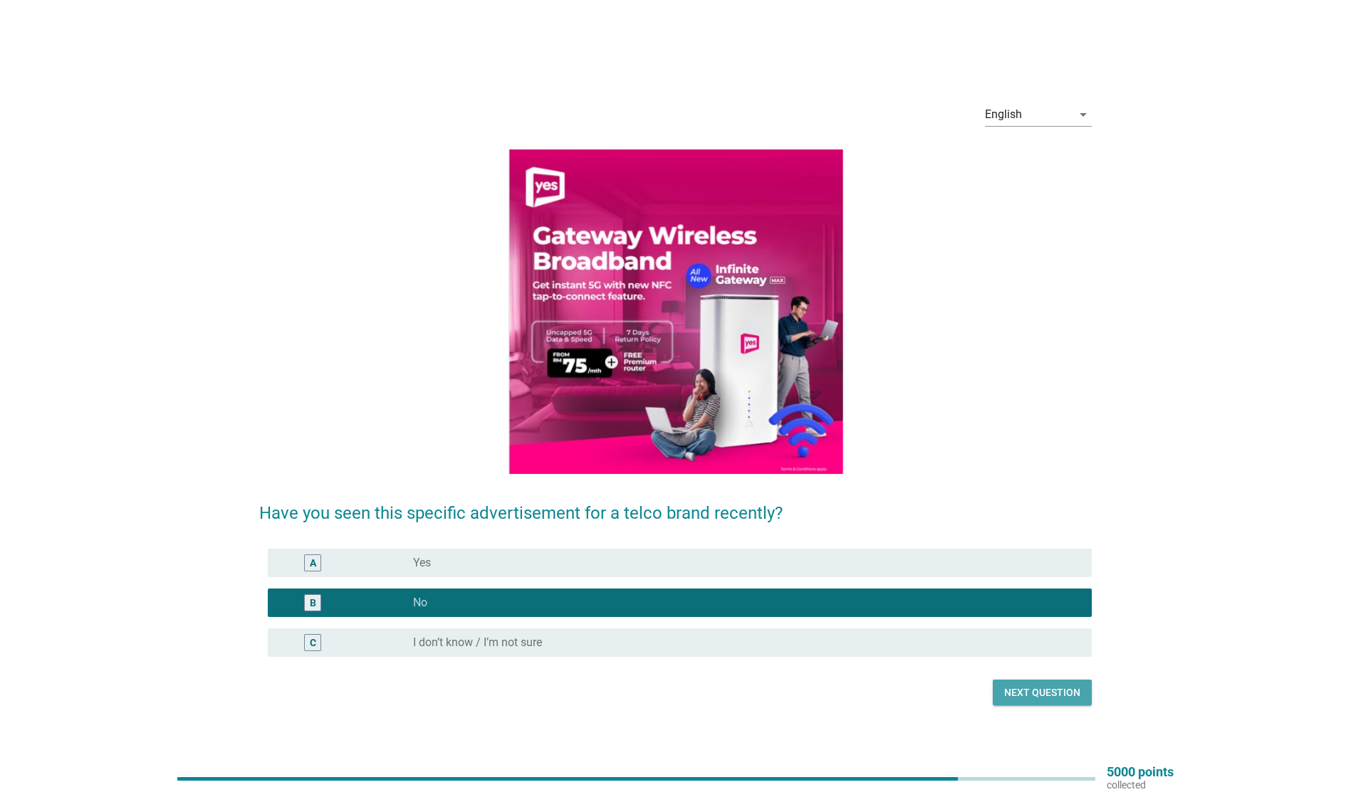
click at [1071, 699] on div "Next question" at bounding box center [1042, 693] width 76 height 15
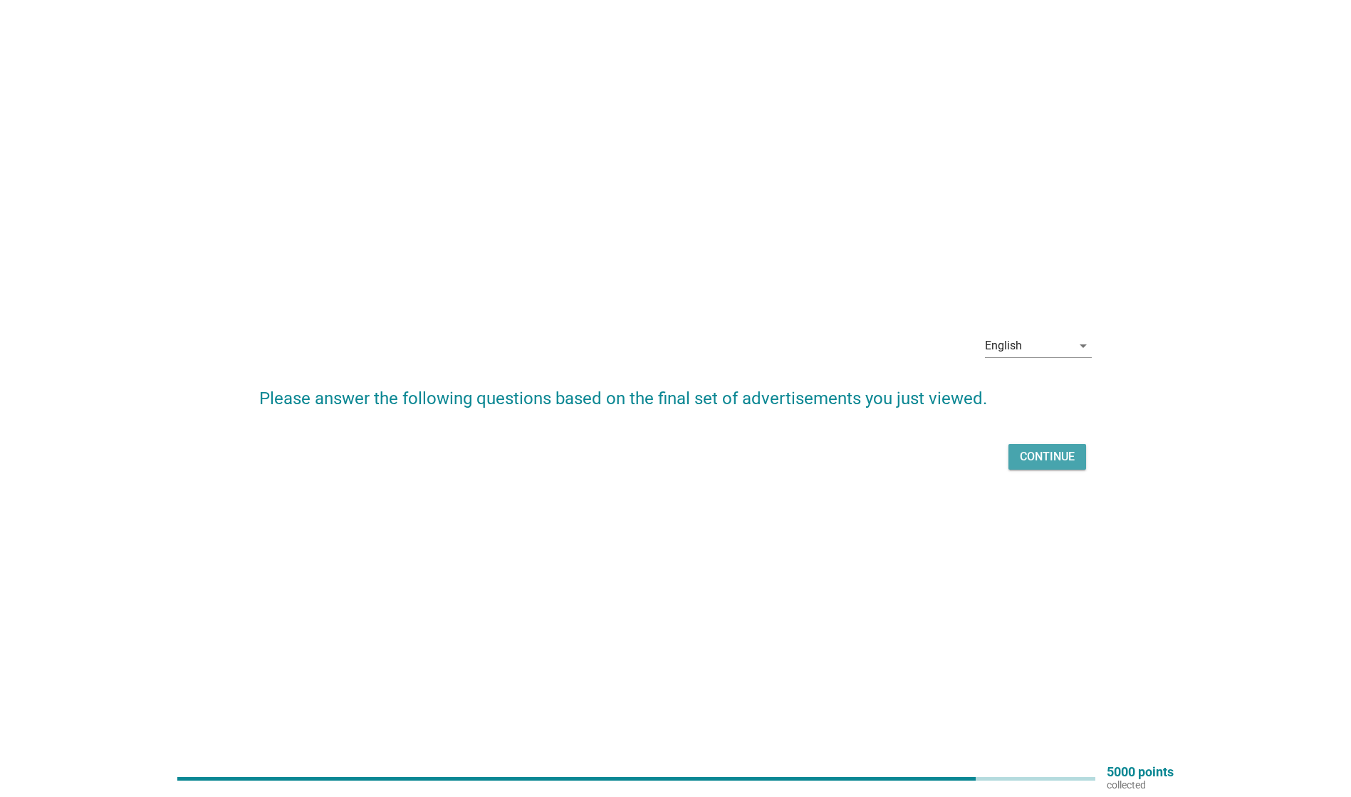
click at [1028, 456] on div "Continue" at bounding box center [1047, 457] width 55 height 17
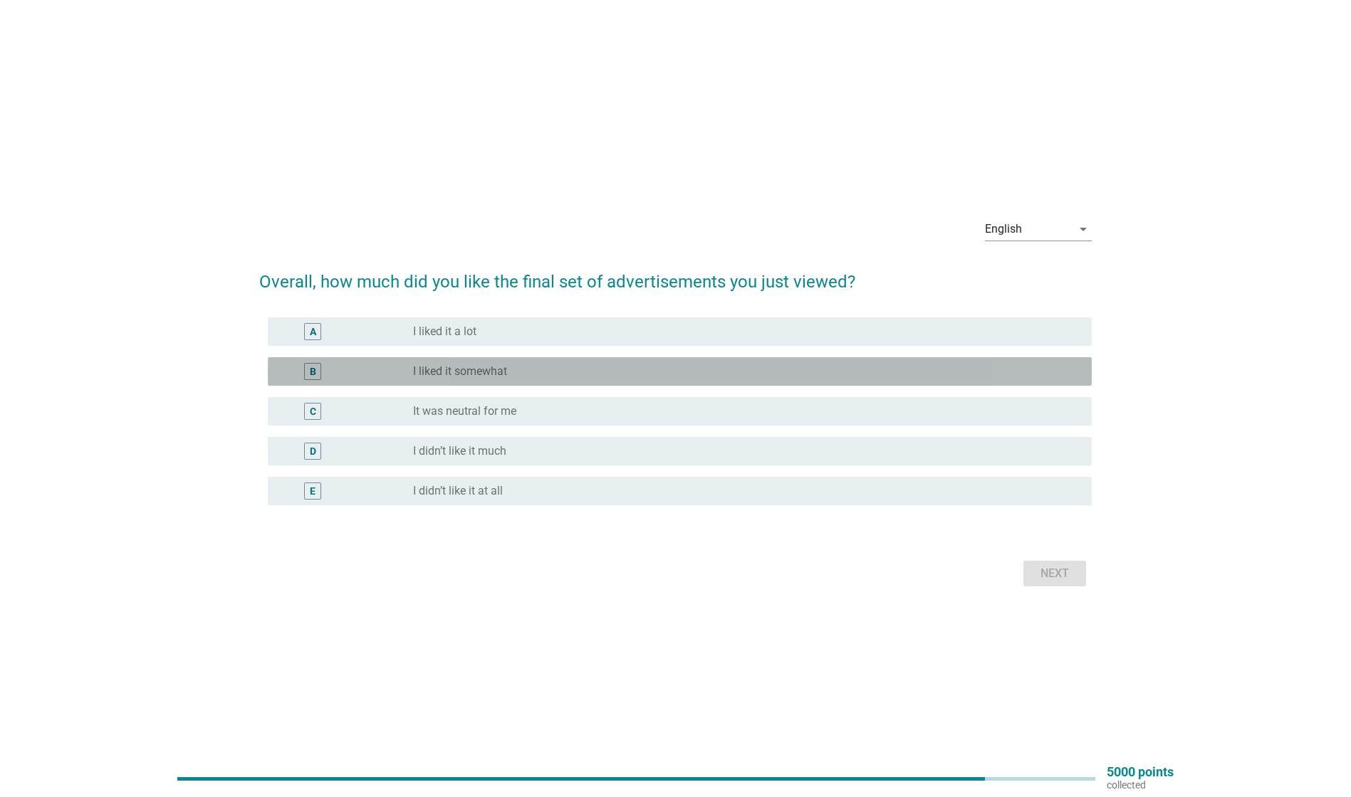
click at [588, 372] on div "radio_button_unchecked I liked it somewhat" at bounding box center [741, 372] width 656 height 14
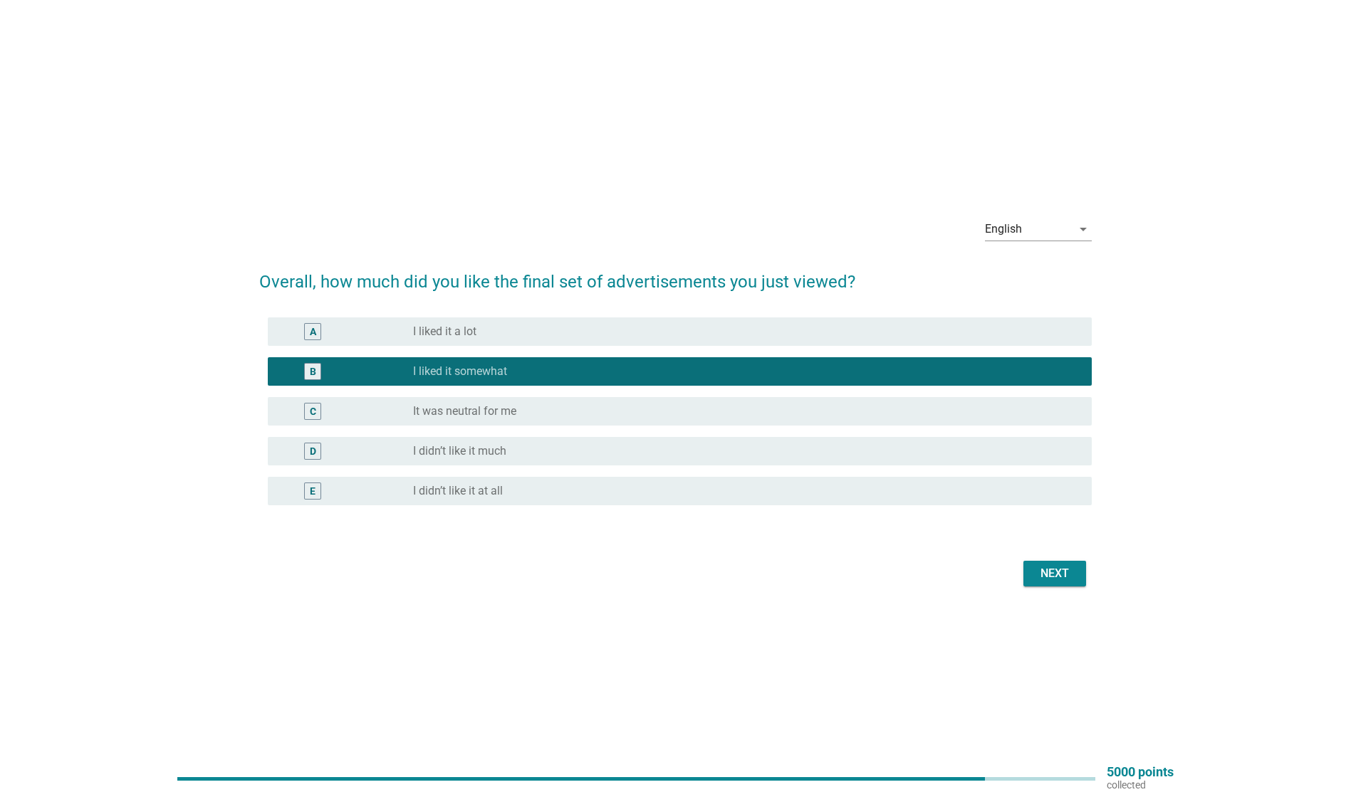
click at [1062, 563] on button "Next" at bounding box center [1054, 574] width 63 height 26
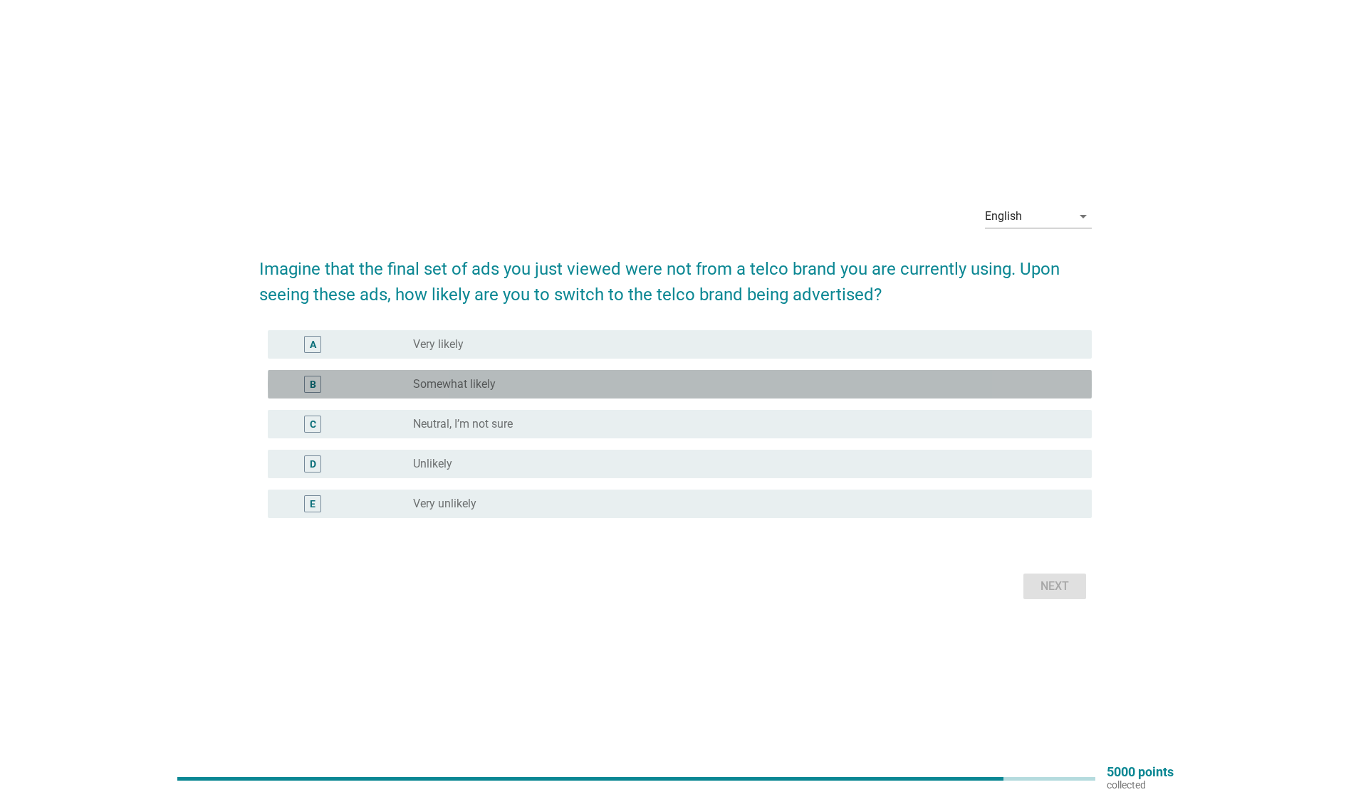
click at [572, 387] on div "radio_button_unchecked Somewhat likely" at bounding box center [741, 384] width 656 height 14
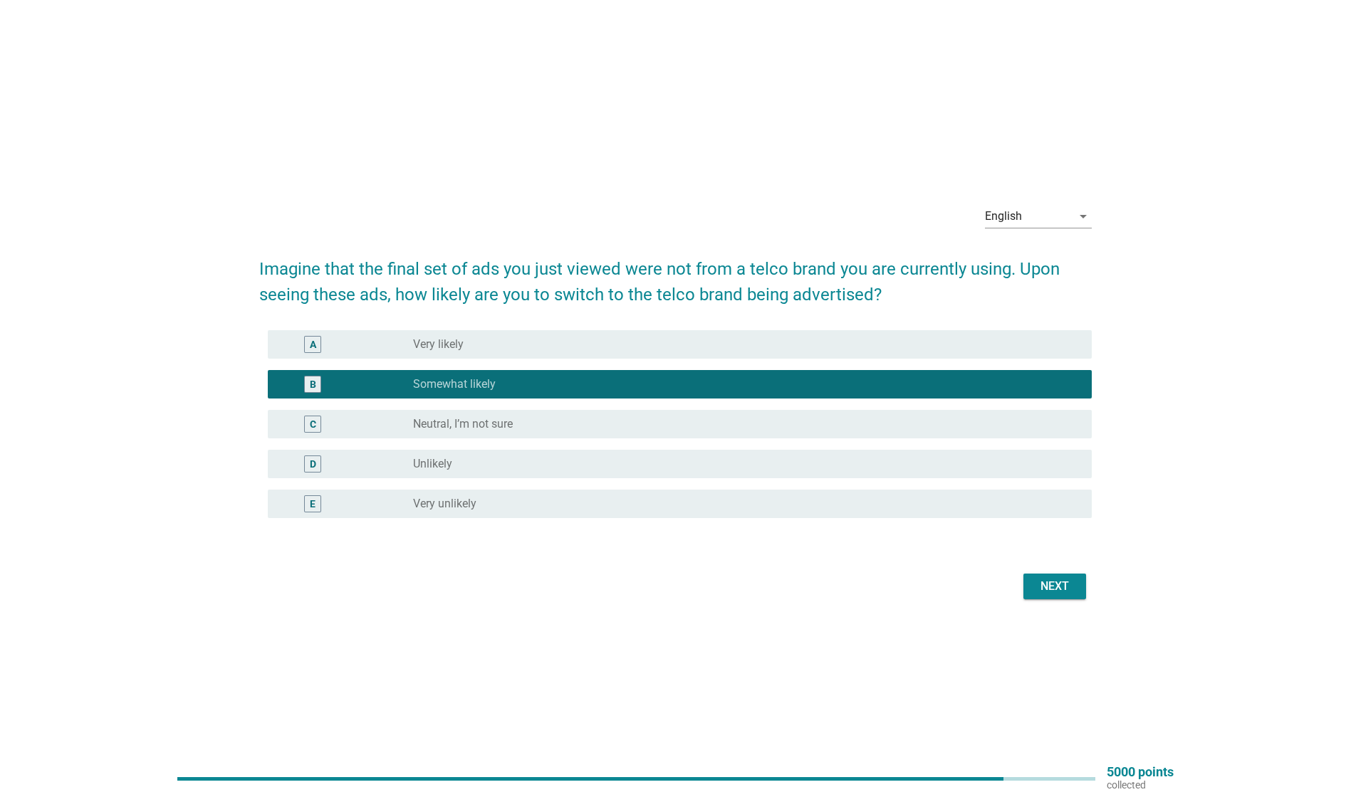
click at [1048, 591] on div "Next" at bounding box center [1055, 586] width 40 height 17
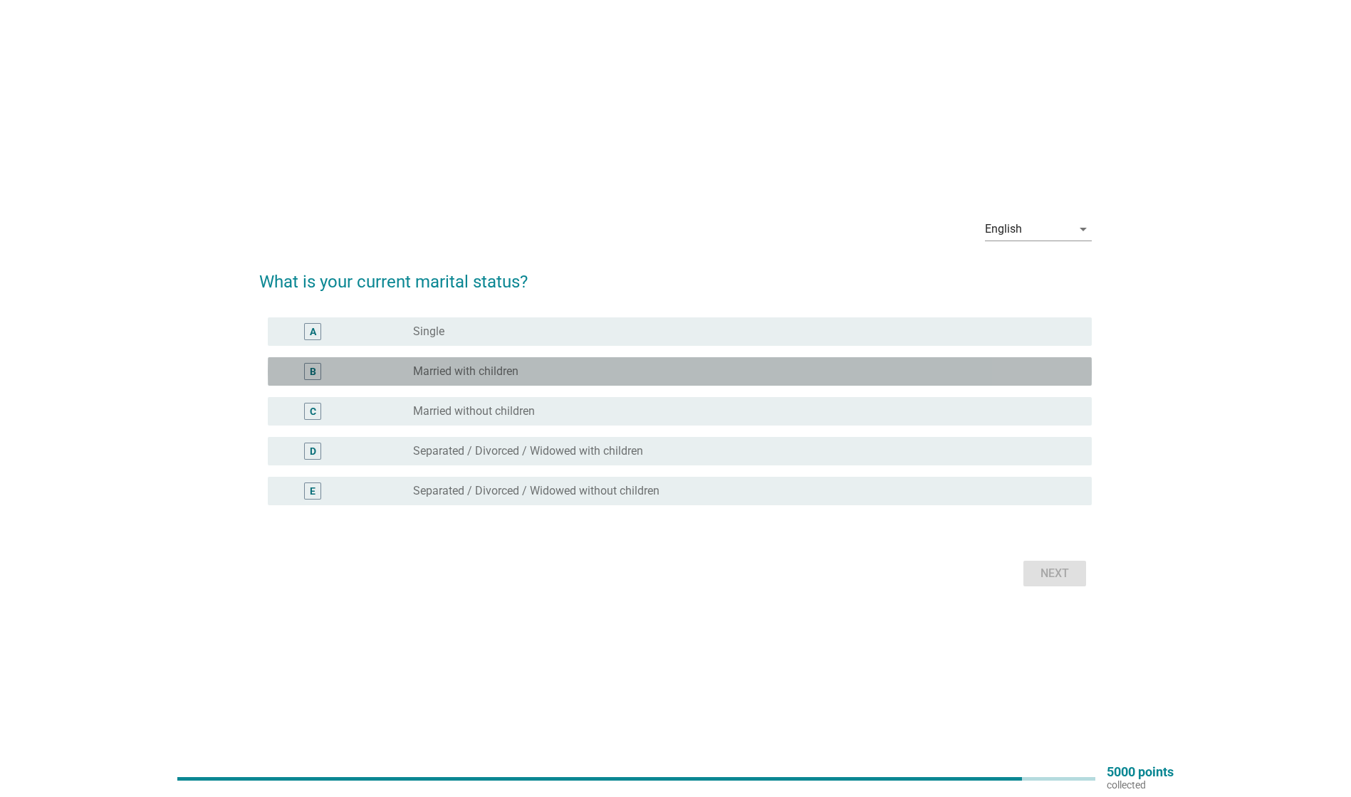
click at [564, 368] on div "radio_button_unchecked Married with children" at bounding box center [741, 372] width 656 height 14
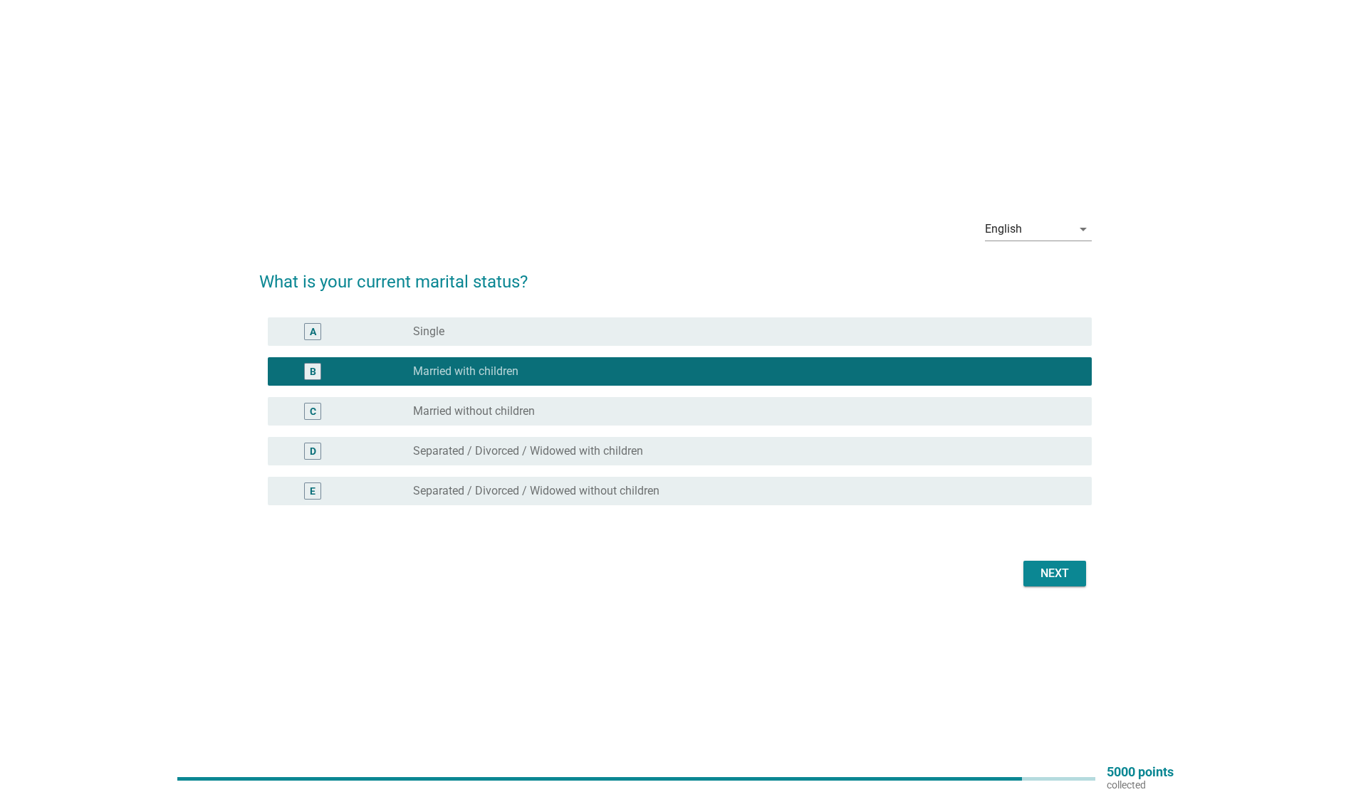
click at [1039, 581] on div "Next" at bounding box center [1055, 573] width 40 height 17
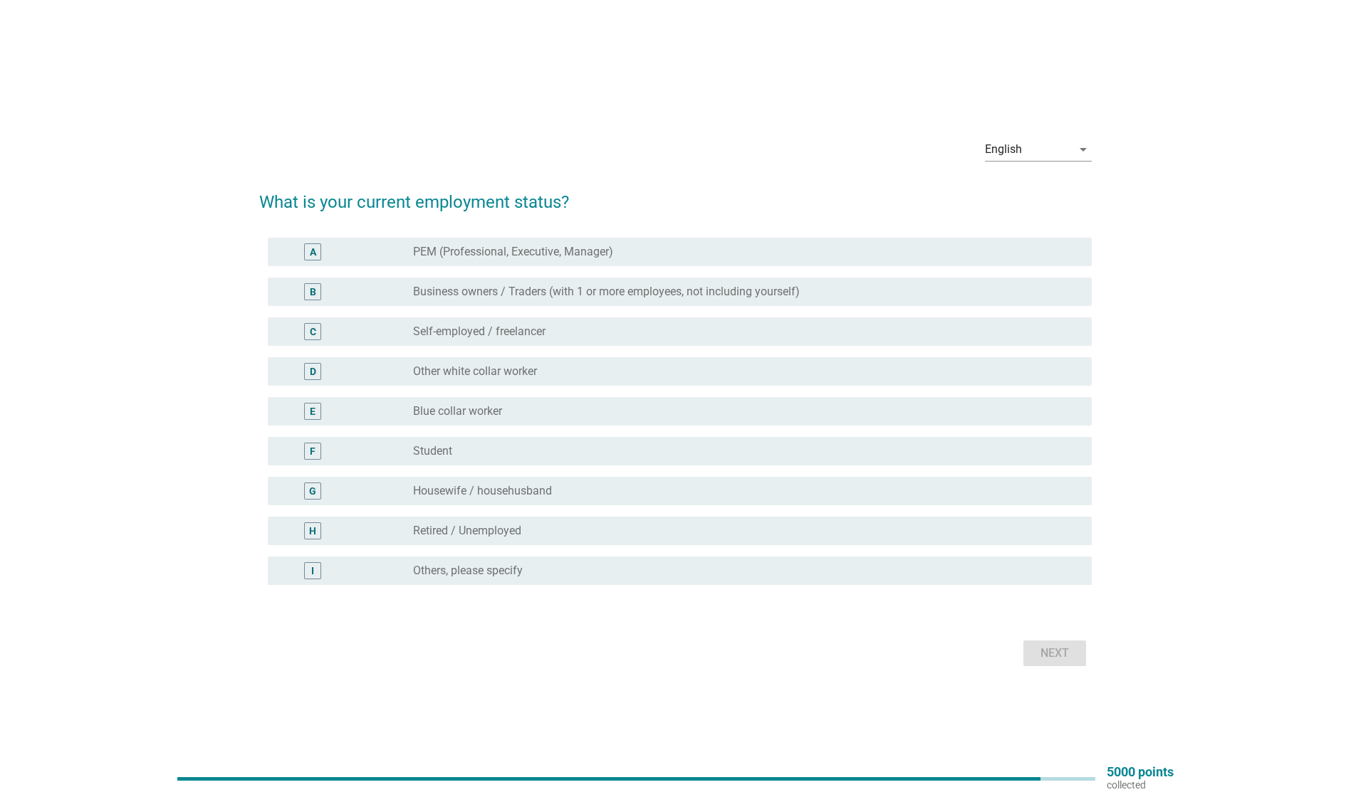
click at [560, 372] on div "radio_button_unchecked Other white collar worker" at bounding box center [741, 372] width 656 height 14
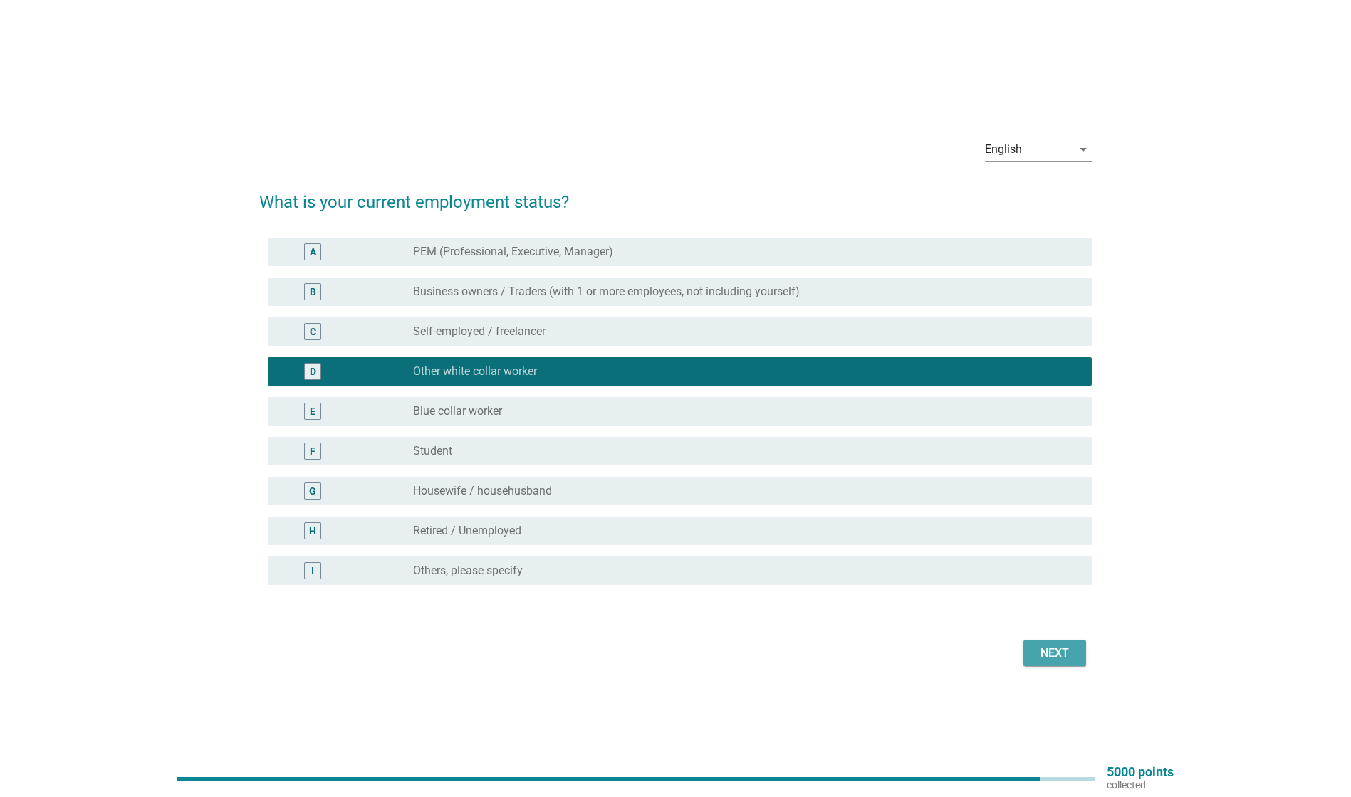
click at [1079, 654] on button "Next" at bounding box center [1054, 654] width 63 height 26
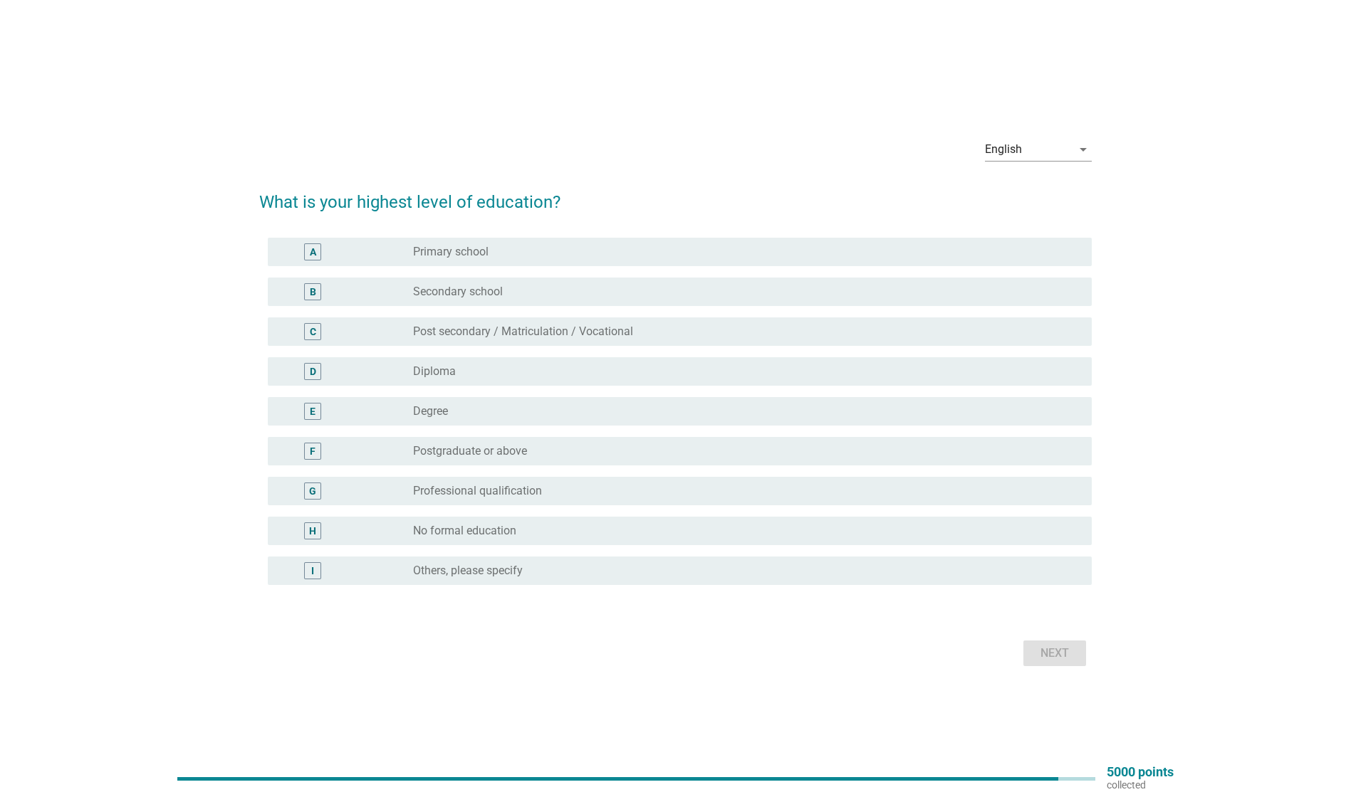
click at [544, 419] on div "radio_button_unchecked Degree" at bounding box center [746, 411] width 667 height 17
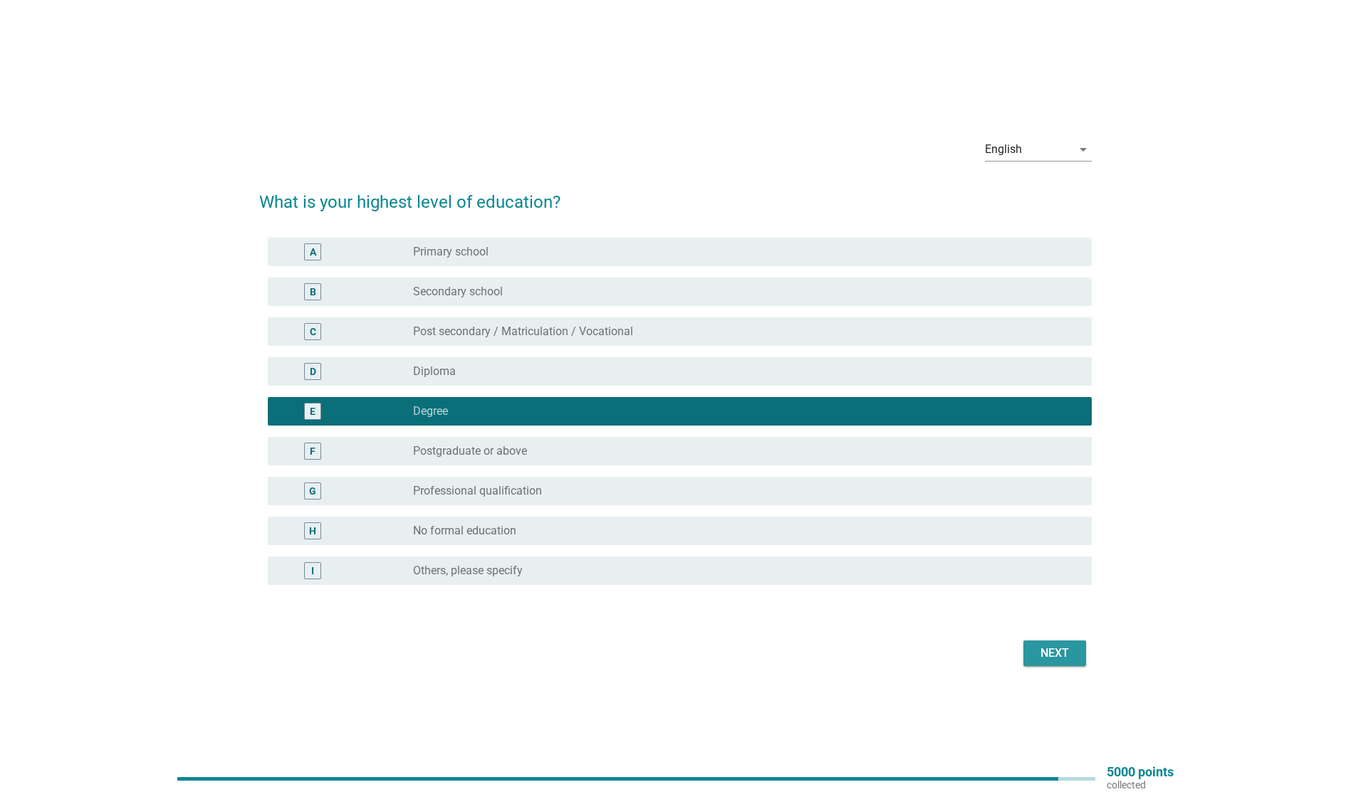
click at [1054, 653] on div "Next" at bounding box center [1055, 653] width 40 height 17
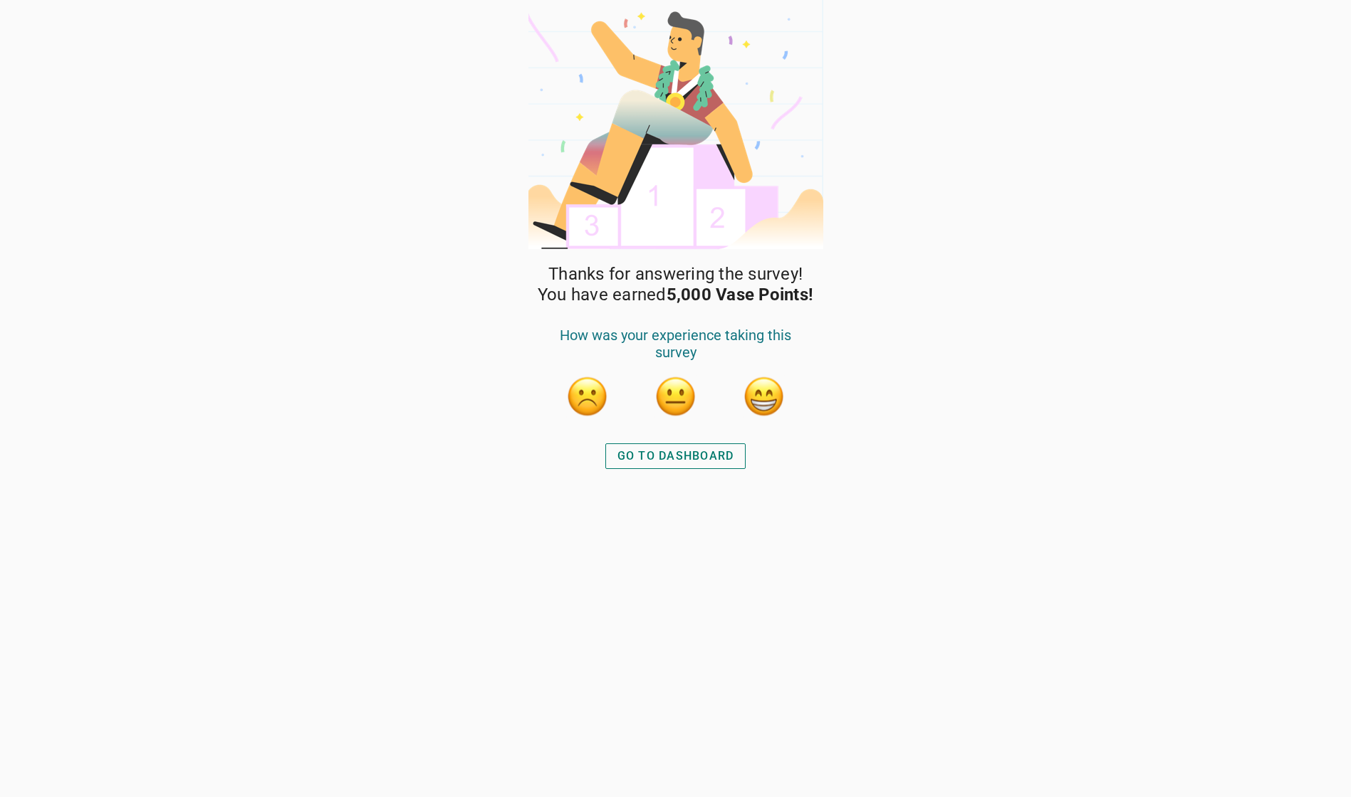
click at [658, 459] on div "GO TO DASHBOARD" at bounding box center [675, 456] width 117 height 17
